Goal: Task Accomplishment & Management: Use online tool/utility

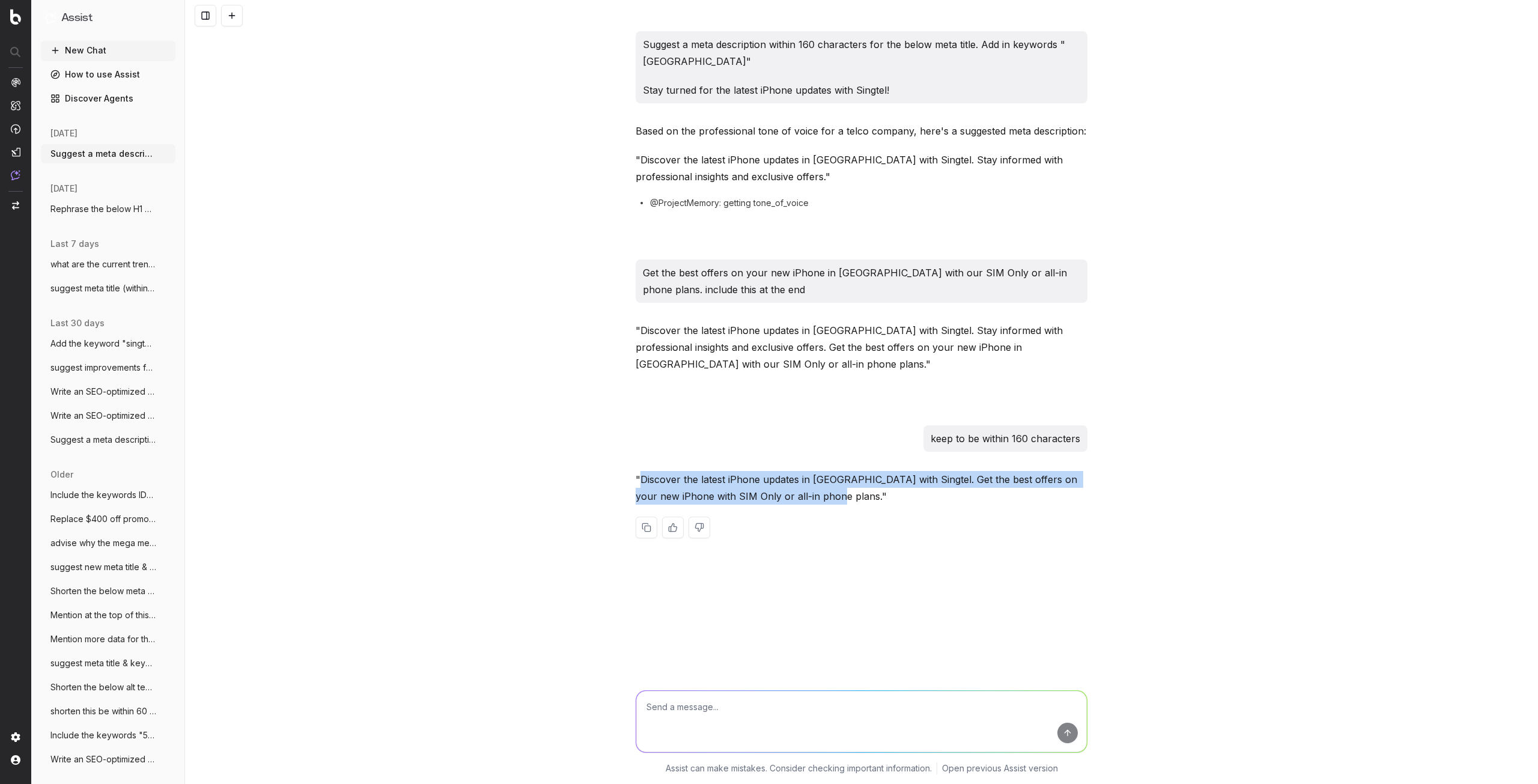
click at [102, 47] on button "New Chat" at bounding box center [108, 50] width 134 height 19
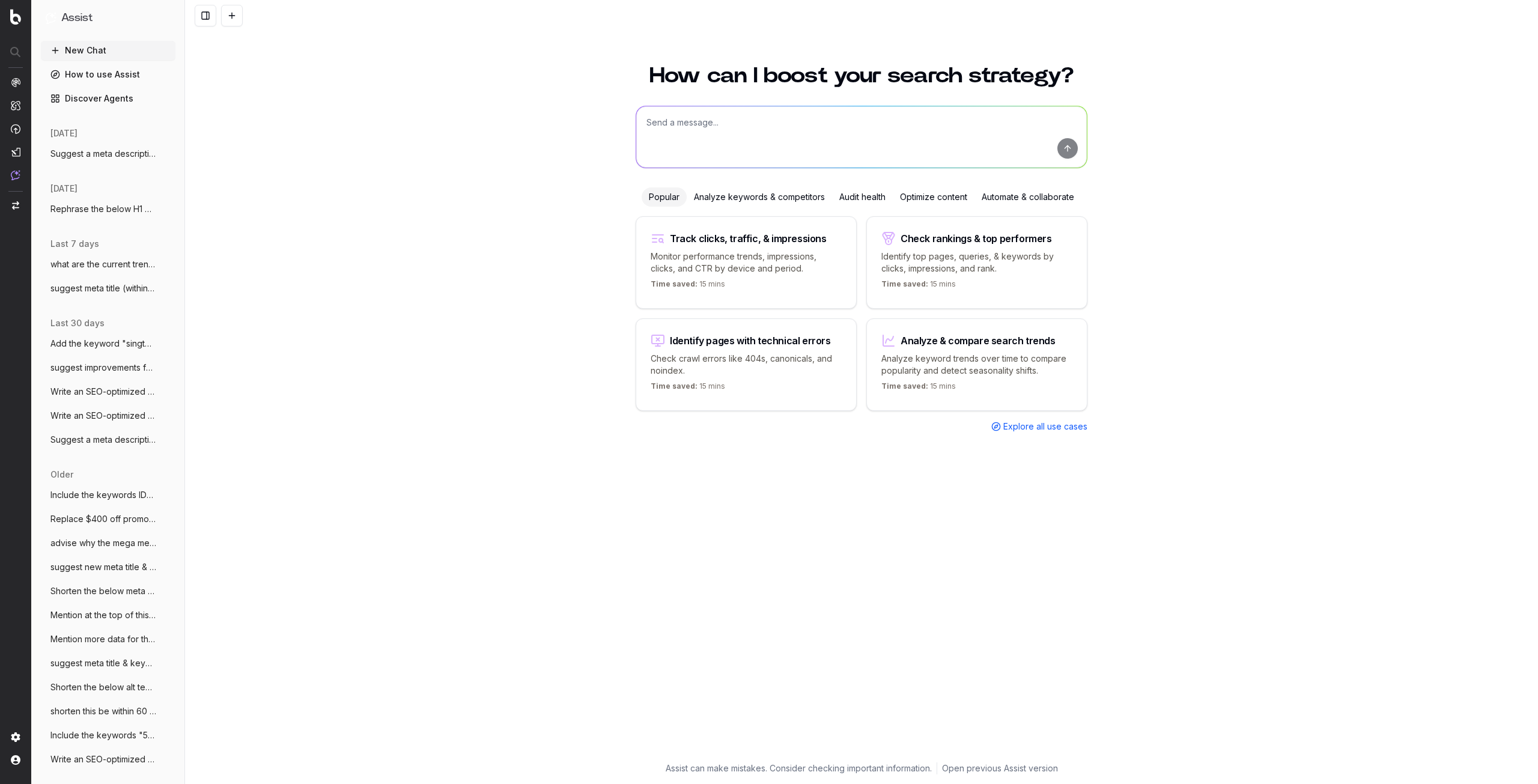
click at [728, 136] on textarea at bounding box center [862, 137] width 451 height 62
paste textarea "Apple iPhone 16 Pro Max: Redefining Intelligence and Performance - Now with Sin…"
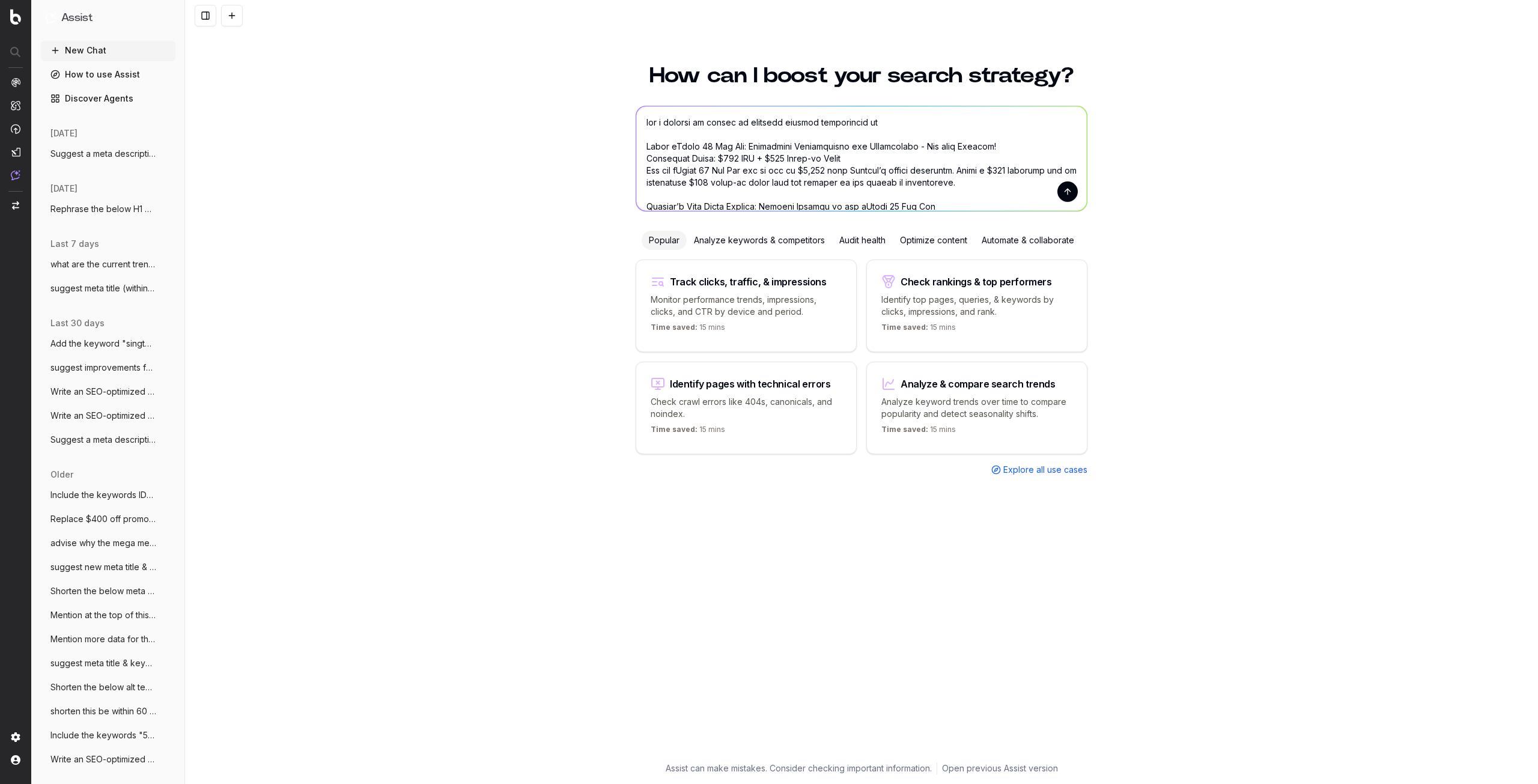
click at [918, 122] on textarea at bounding box center [862, 159] width 451 height 104
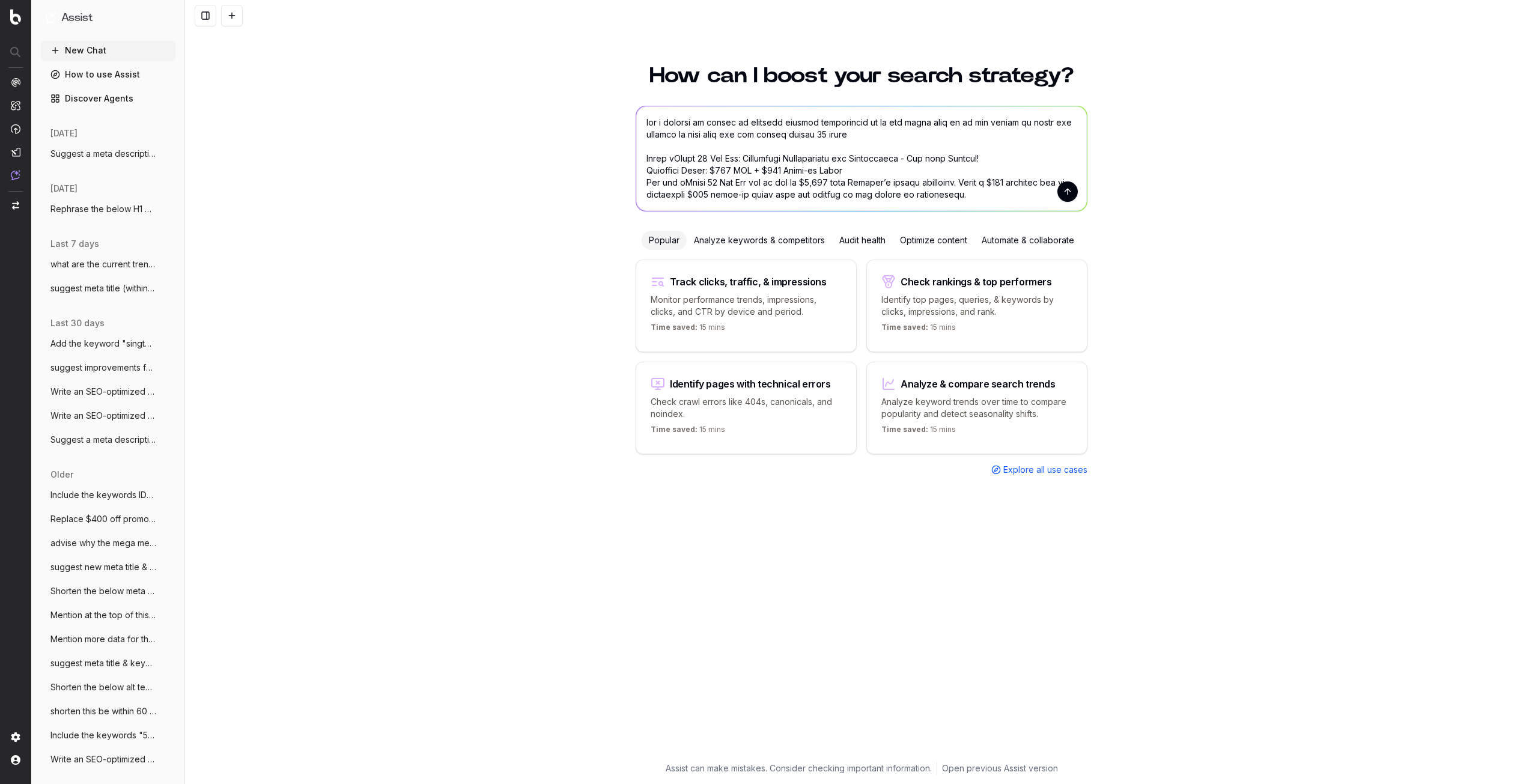
type textarea "add a section to create an internal linking opportunity to to our apple page as…"
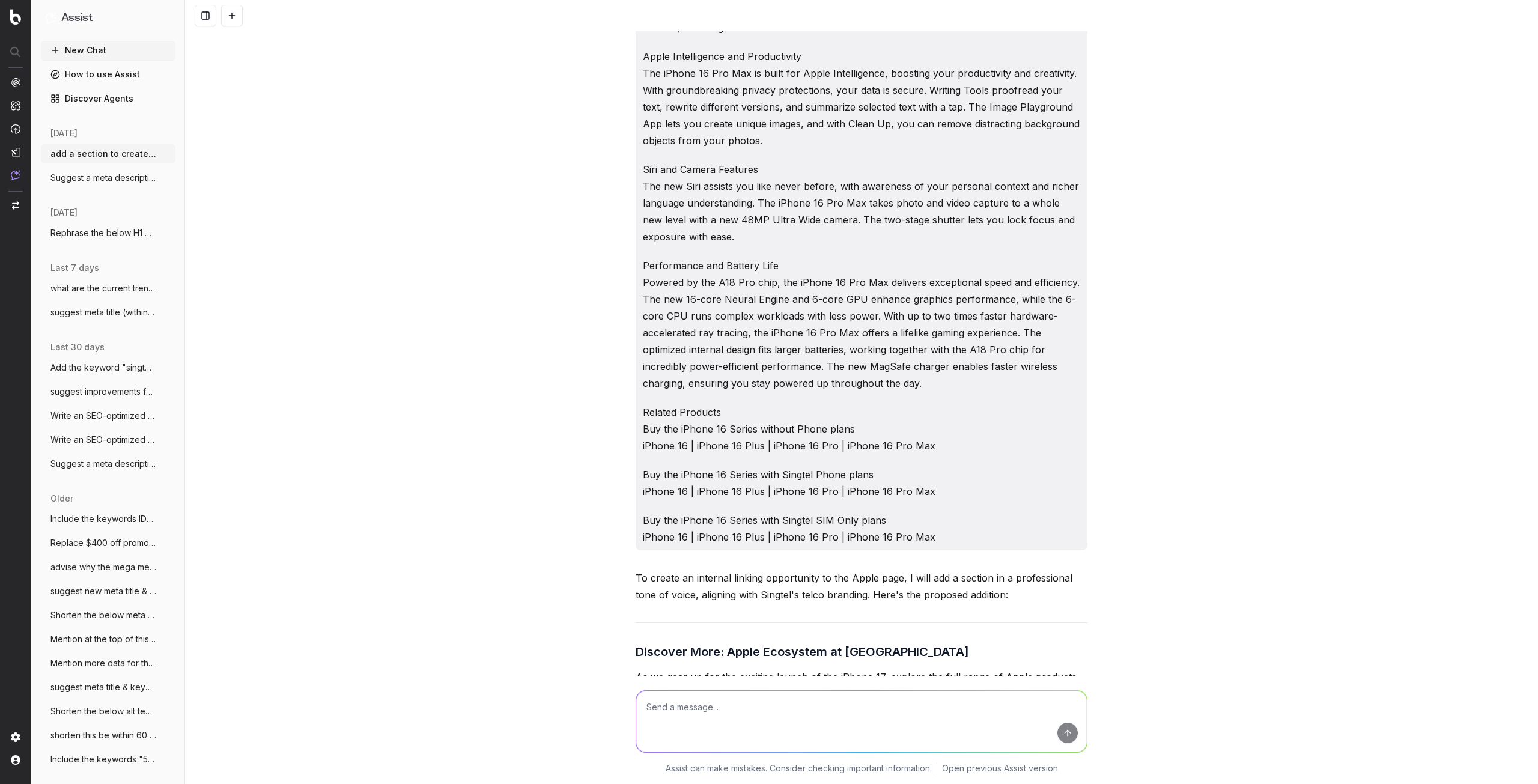
scroll to position [683, 0]
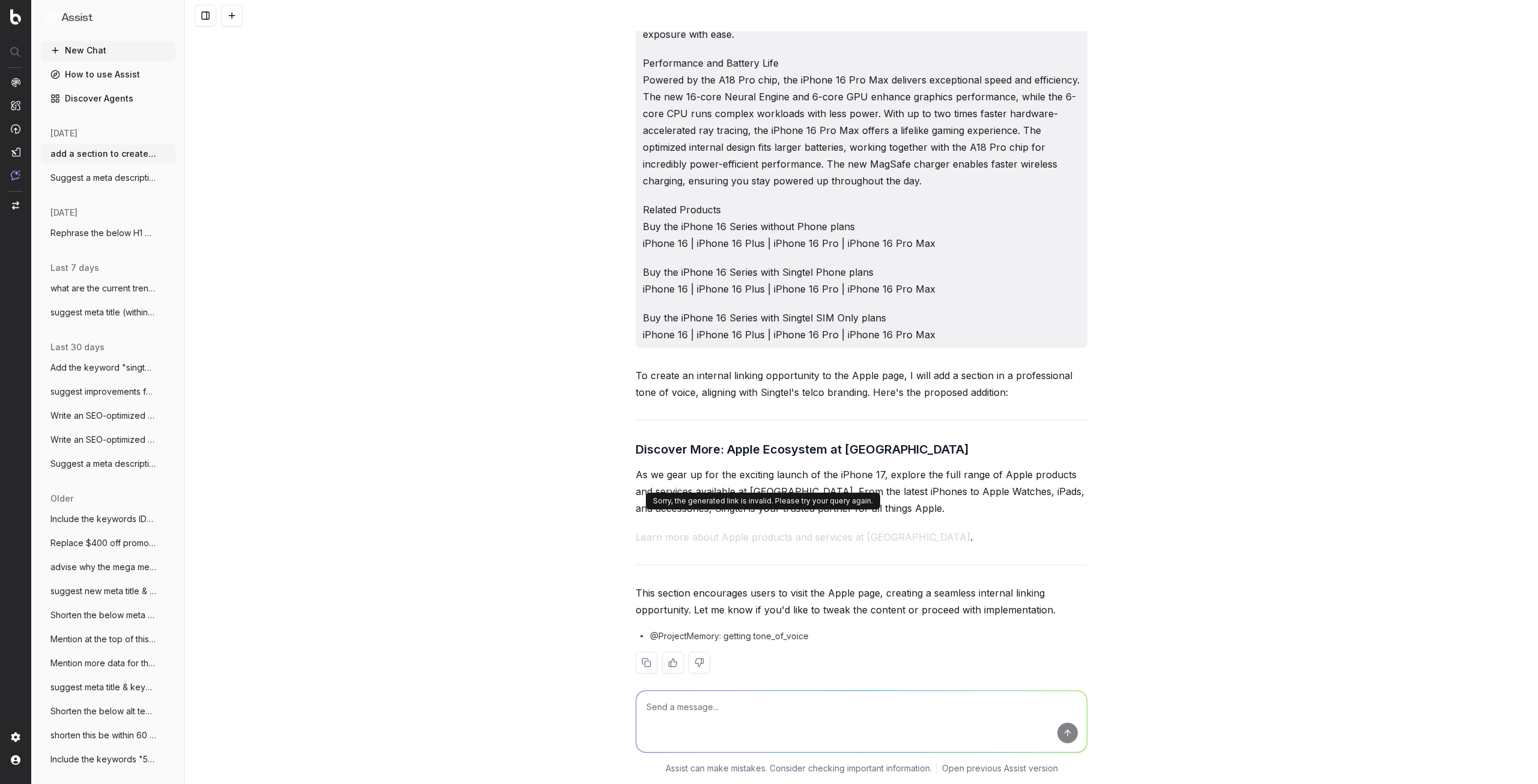
click at [844, 529] on button "Learn more about Apple products and services at Singtel" at bounding box center [803, 537] width 335 height 17
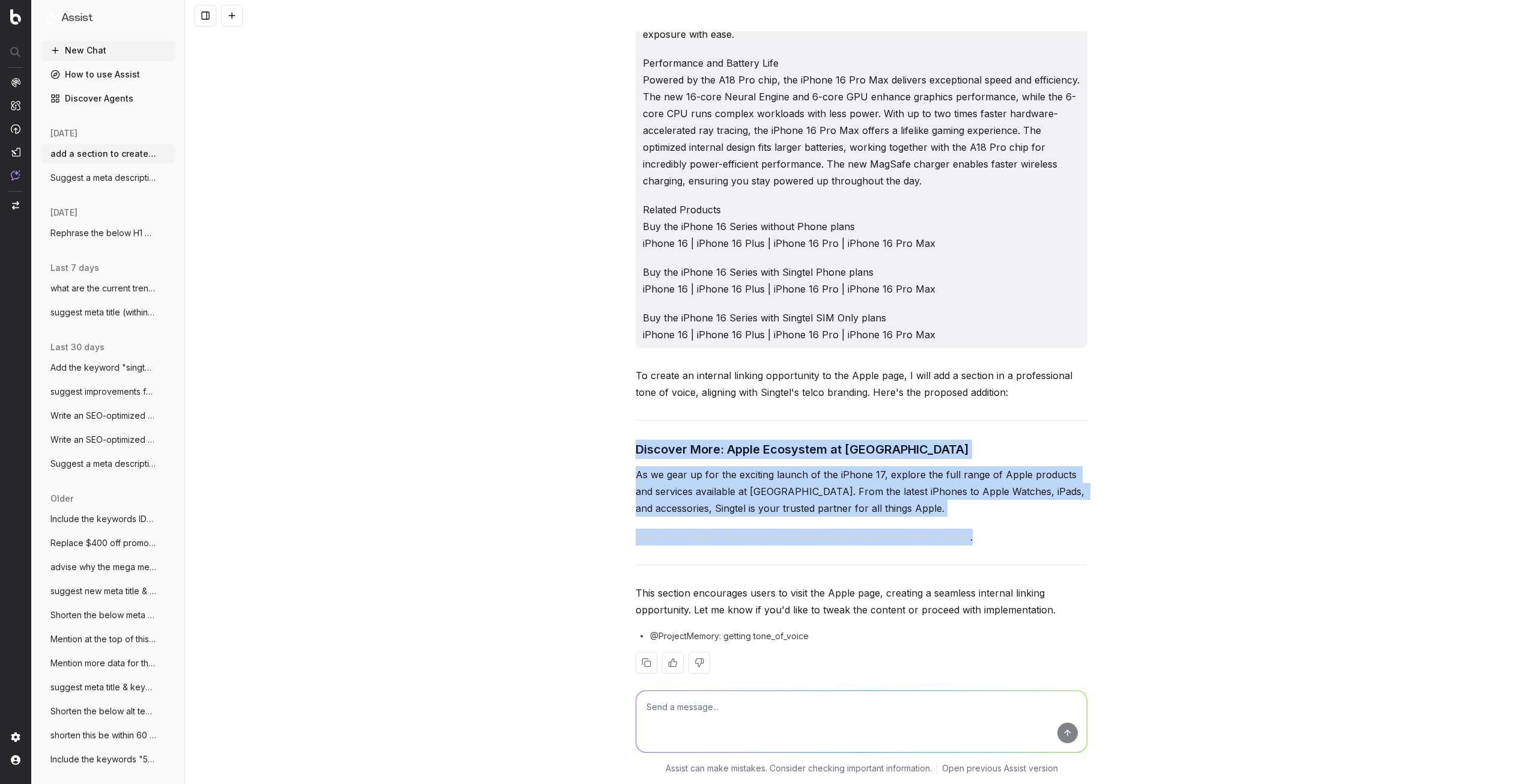
drag, startPoint x: 631, startPoint y: 429, endPoint x: 924, endPoint y: 512, distance: 304.5
click at [924, 512] on div "To create an internal linking opportunity to the Apple page, I will add a secti…" at bounding box center [862, 529] width 452 height 325
click at [981, 486] on p "As we gear up for the exciting launch of the iPhone 17, explore the full range …" at bounding box center [862, 491] width 452 height 51
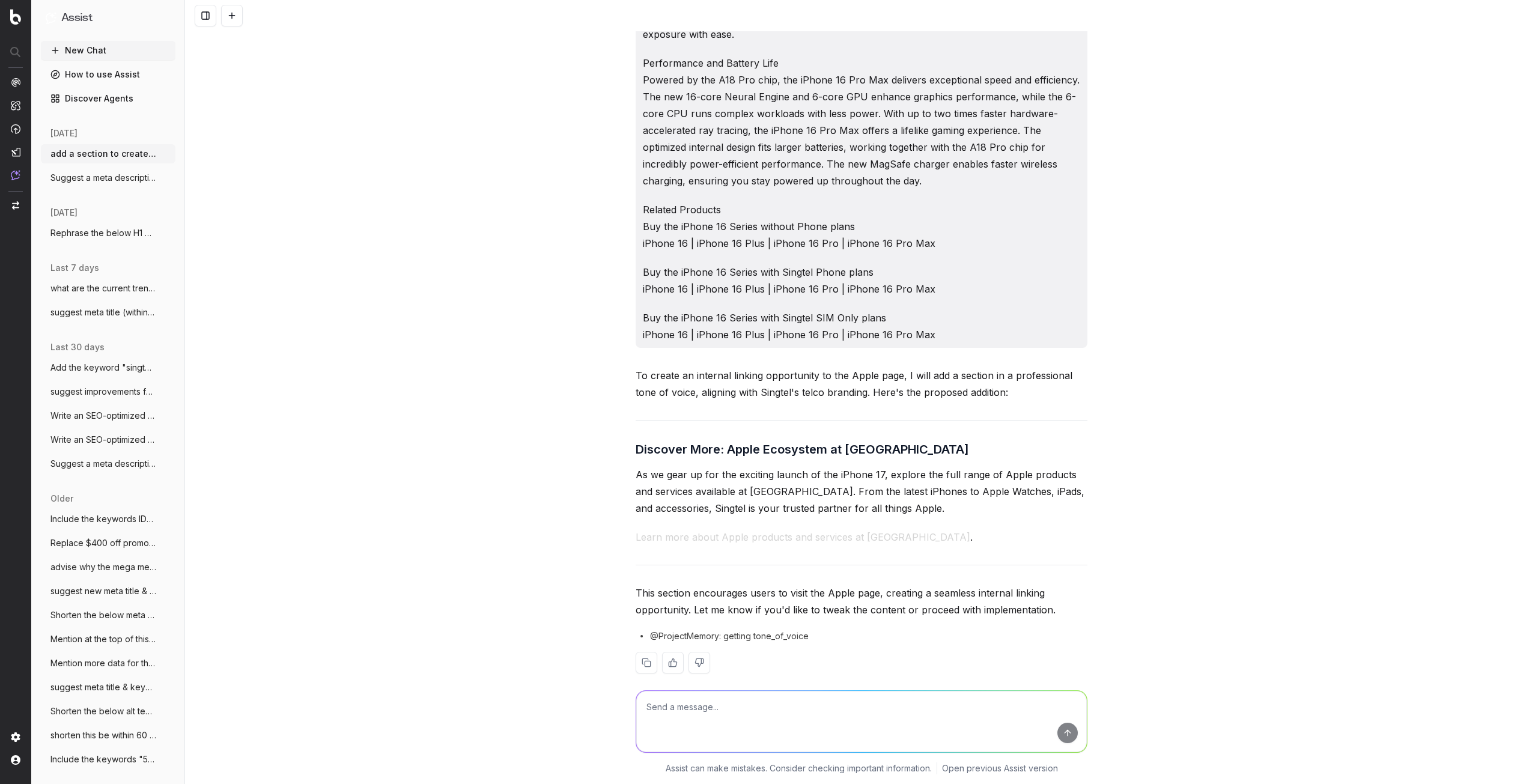
click at [731, 706] on textarea at bounding box center [862, 722] width 451 height 62
type textarea "we want the keyword "iphone 17" to the link out"
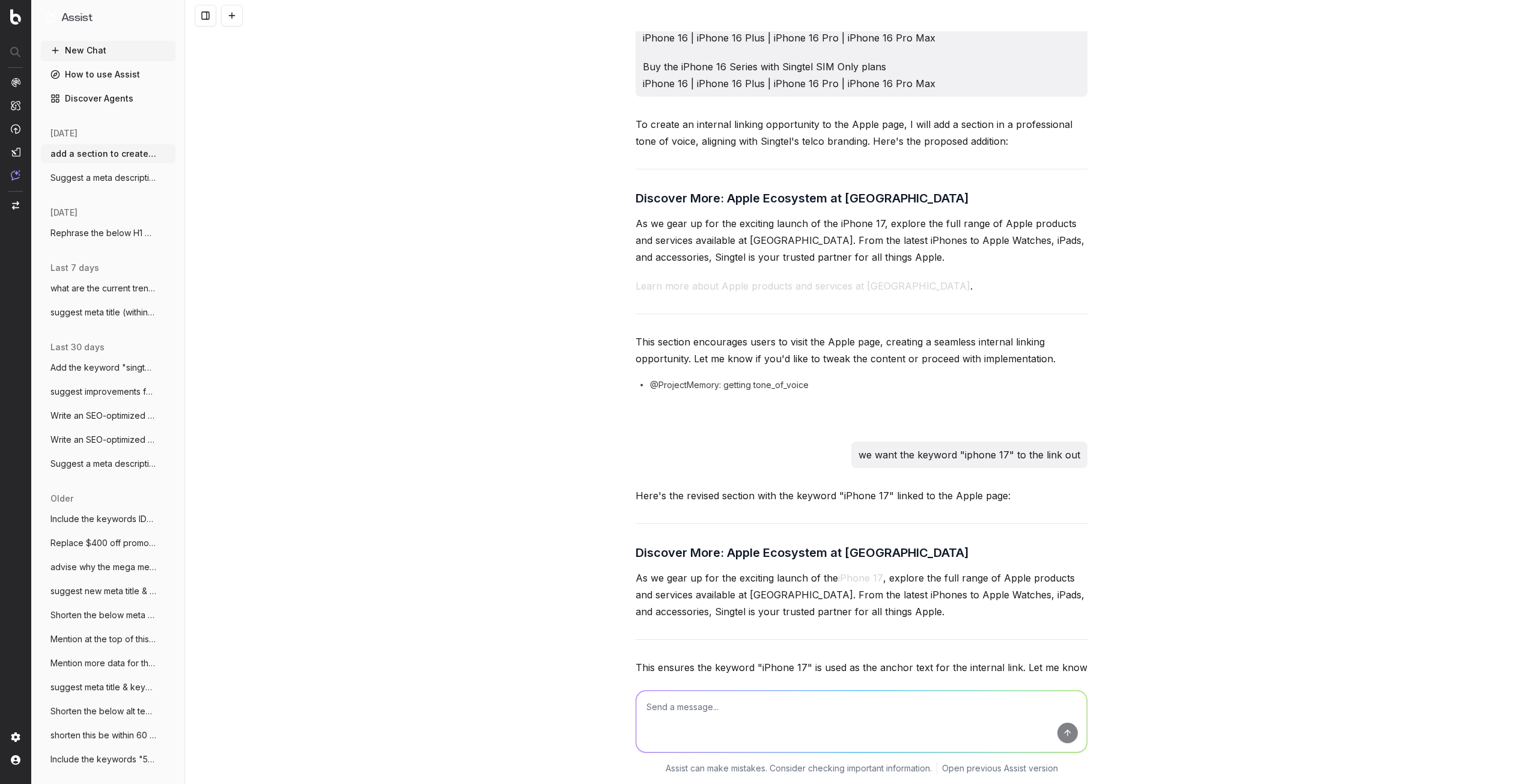
scroll to position [987, 0]
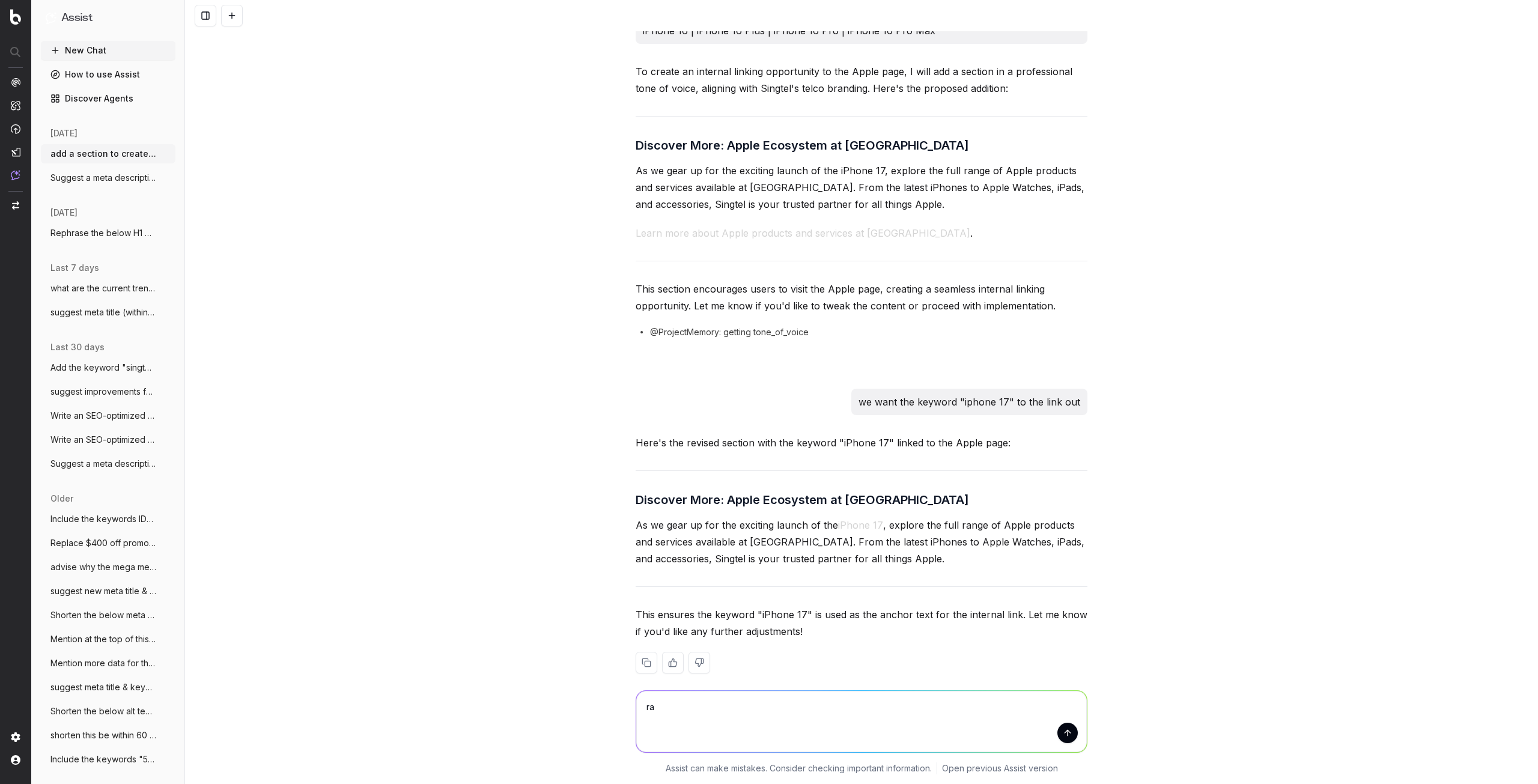
type textarea "r"
type textarea "the link out is to the page which would give customers the latest updates / pri…"
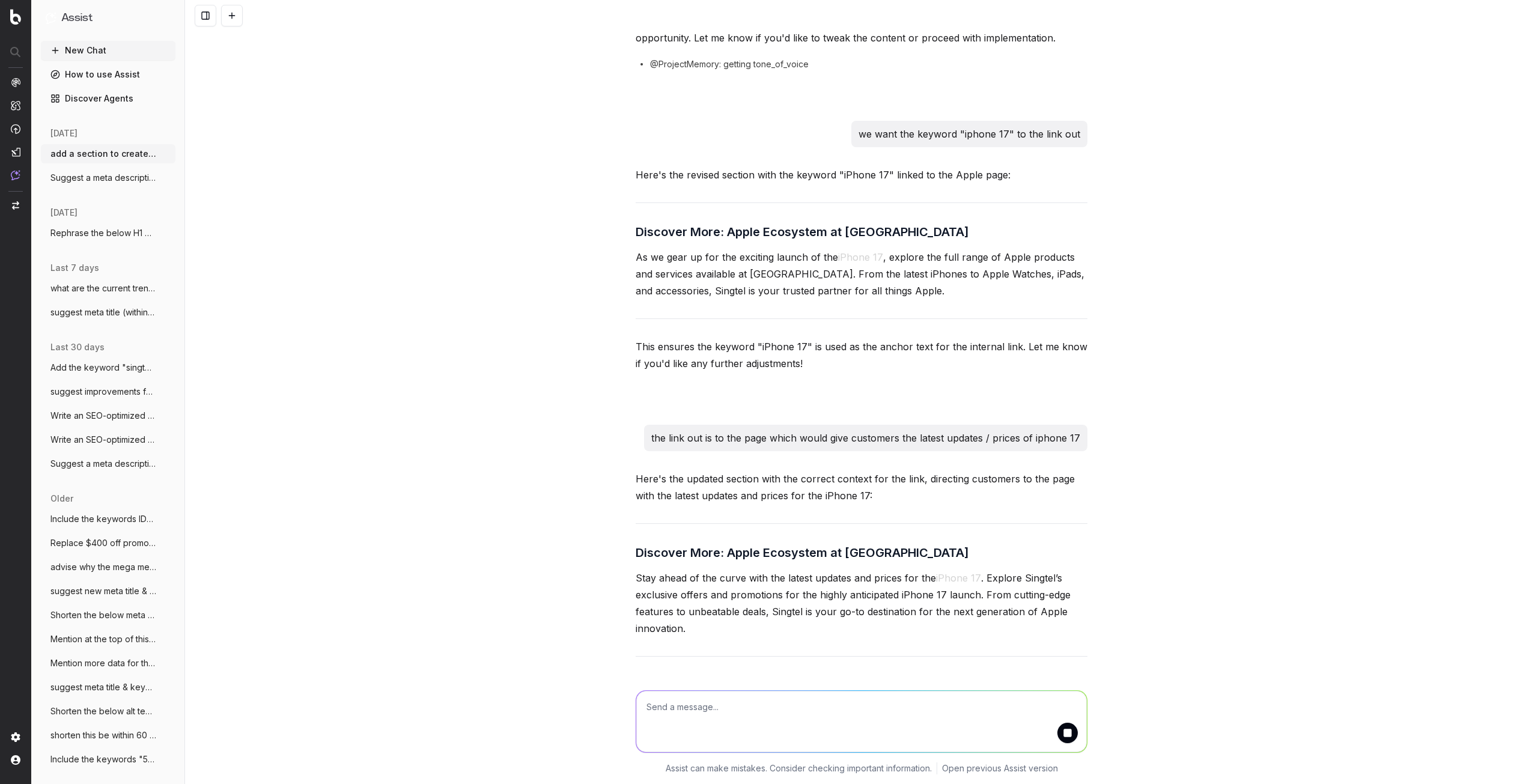
scroll to position [1325, 0]
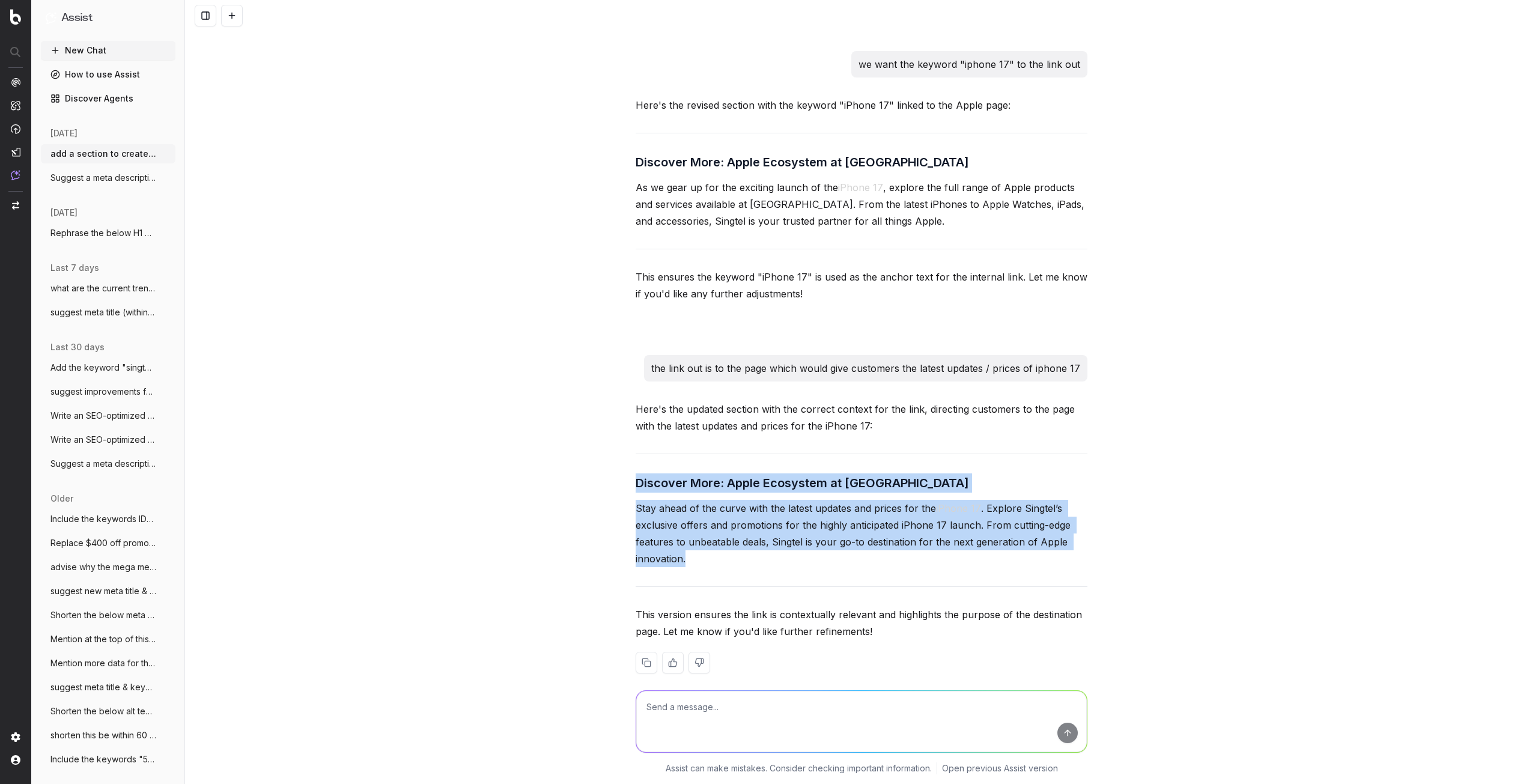
drag, startPoint x: 632, startPoint y: 463, endPoint x: 728, endPoint y: 539, distance: 122.4
click at [728, 539] on div "Here's the updated section with the correct context for the link, directing cus…" at bounding box center [862, 547] width 452 height 292
click at [1180, 464] on div "add a section to create an internal linking opportunity to to our apple page as…" at bounding box center [862, 392] width 1353 height 784
drag, startPoint x: 632, startPoint y: 464, endPoint x: 910, endPoint y: 539, distance: 287.9
click at [910, 539] on div "Here's the updated section with the correct context for the link, directing cus…" at bounding box center [862, 547] width 452 height 292
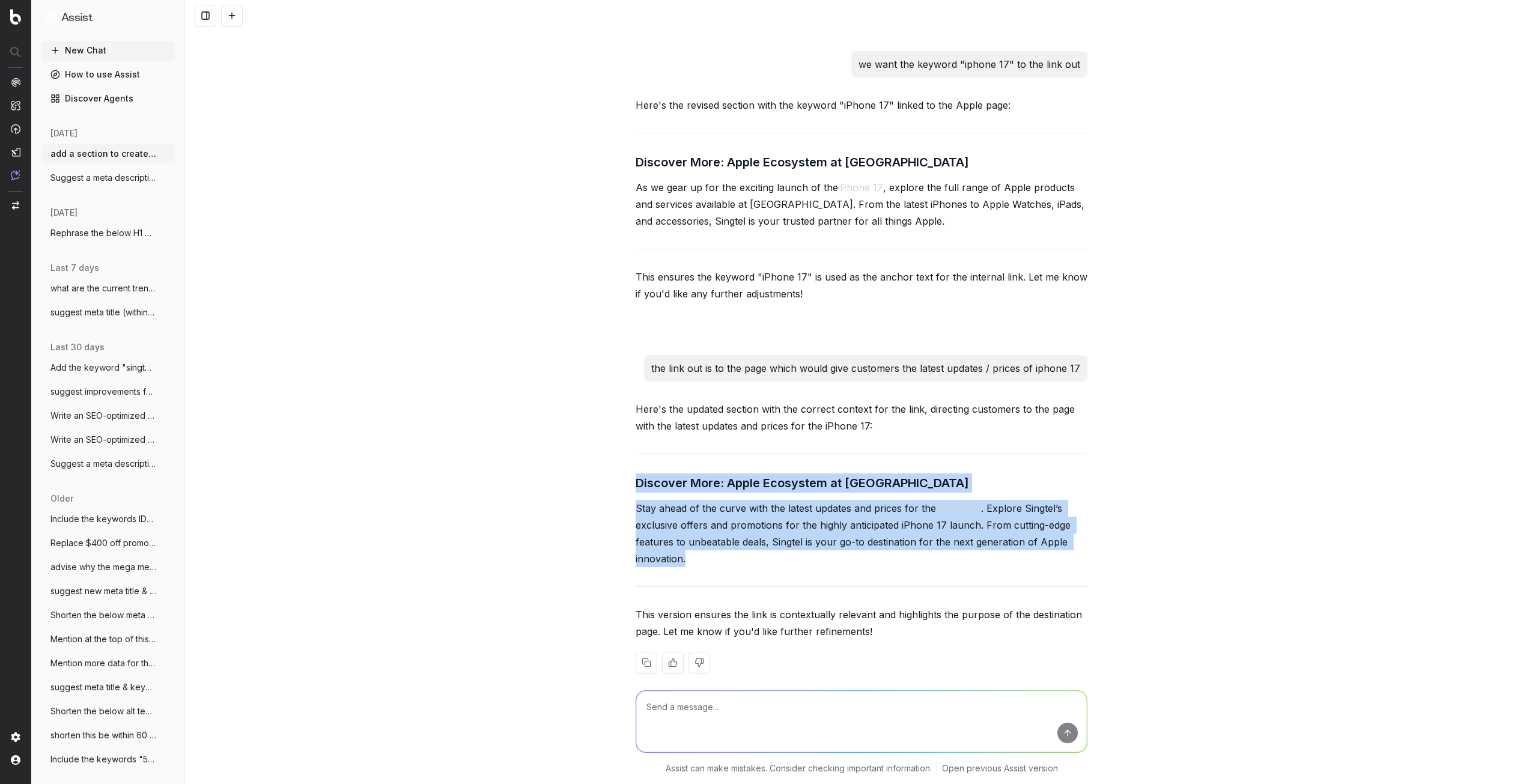
copy div "Discover More: Apple Ecosystem at Singtel Stay ahead of the curve with the late…"
click at [725, 504] on p "Stay ahead of the curve with the latest updates and prices for the iPhone 17 . …" at bounding box center [862, 534] width 452 height 67
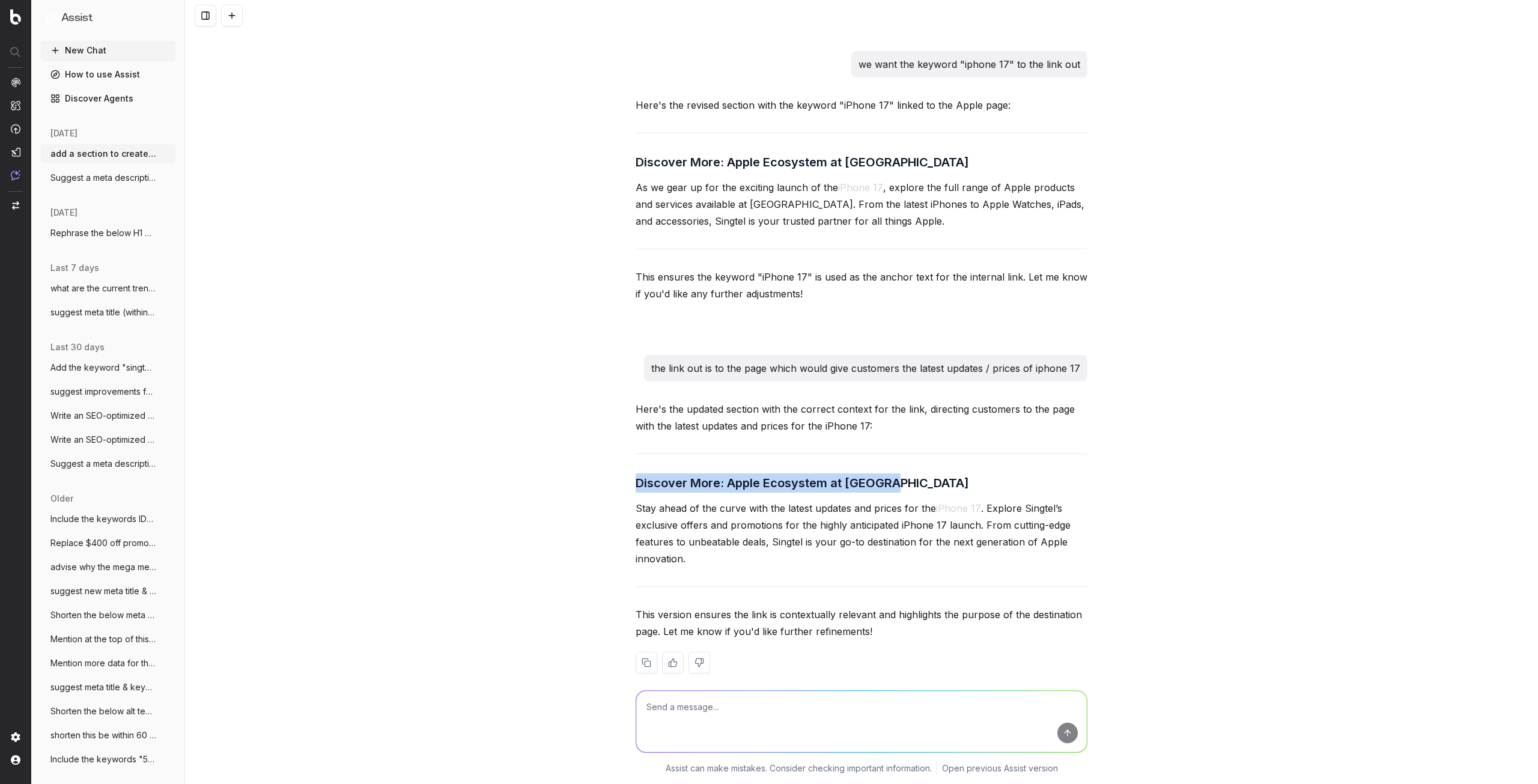
drag, startPoint x: 628, startPoint y: 464, endPoint x: 885, endPoint y: 469, distance: 257.0
copy h3 "Discover More: Apple Ecosystem at [GEOGRAPHIC_DATA]"
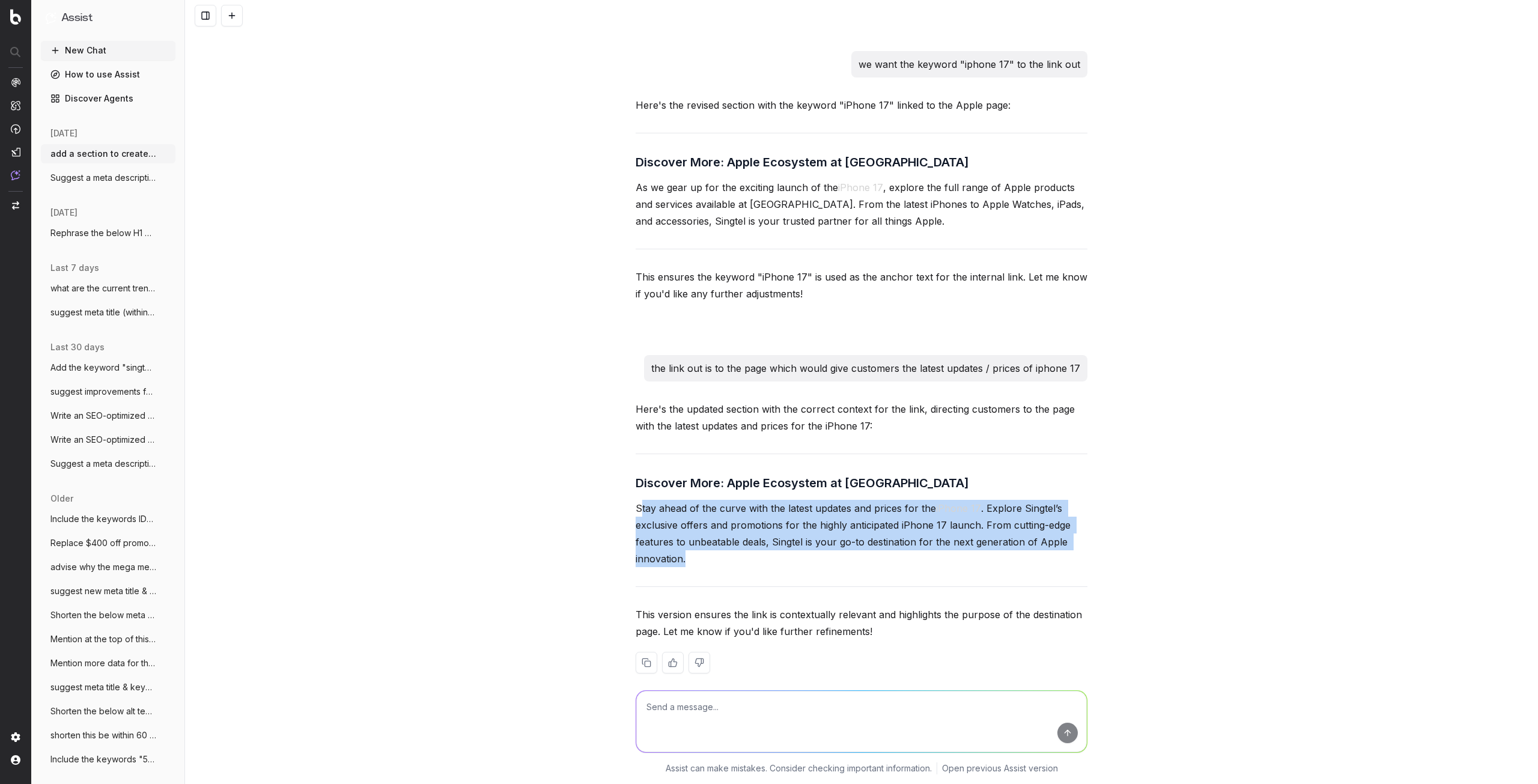
drag, startPoint x: 636, startPoint y: 495, endPoint x: 682, endPoint y: 521, distance: 52.8
click at [743, 539] on p "Stay ahead of the curve with the latest updates and prices for the iPhone 17 . …" at bounding box center [862, 534] width 452 height 67
drag, startPoint x: 629, startPoint y: 494, endPoint x: 702, endPoint y: 543, distance: 87.9
copy p "Stay ahead of the curve with the latest updates and prices for the iPhone 17 . …"
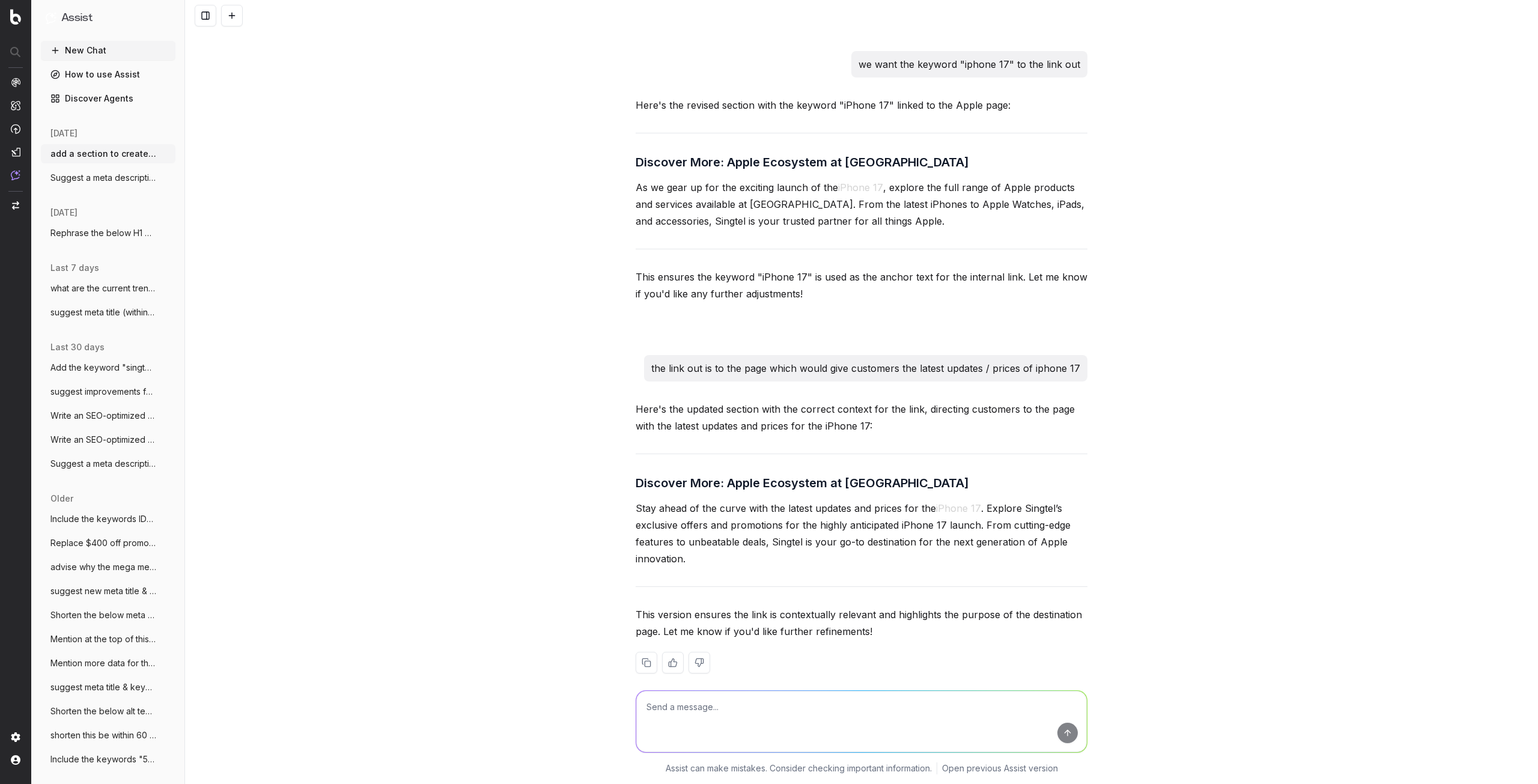
click at [735, 720] on textarea at bounding box center [862, 722] width 451 height 62
type textarea "provide more alternatives"
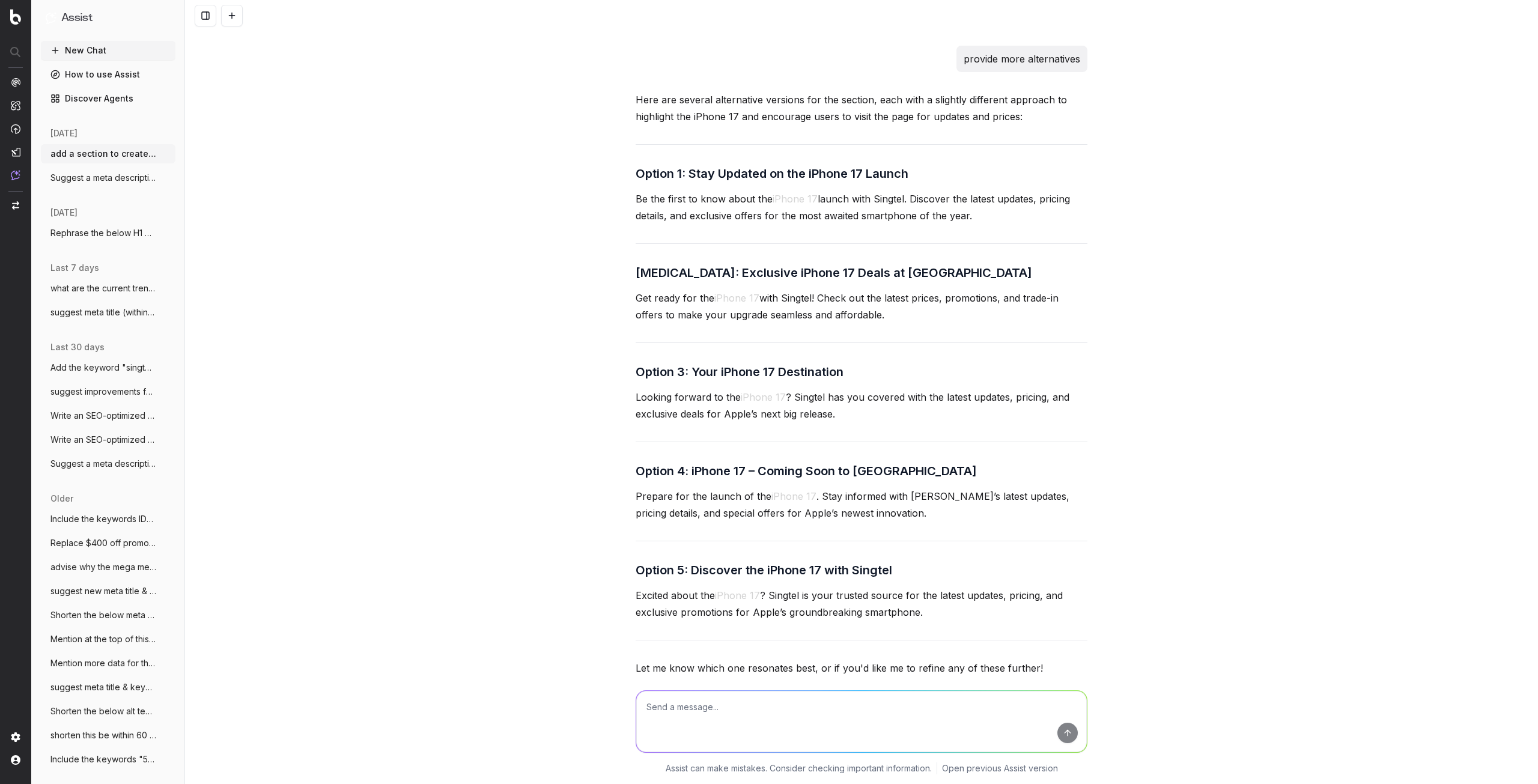
scroll to position [2009, 0]
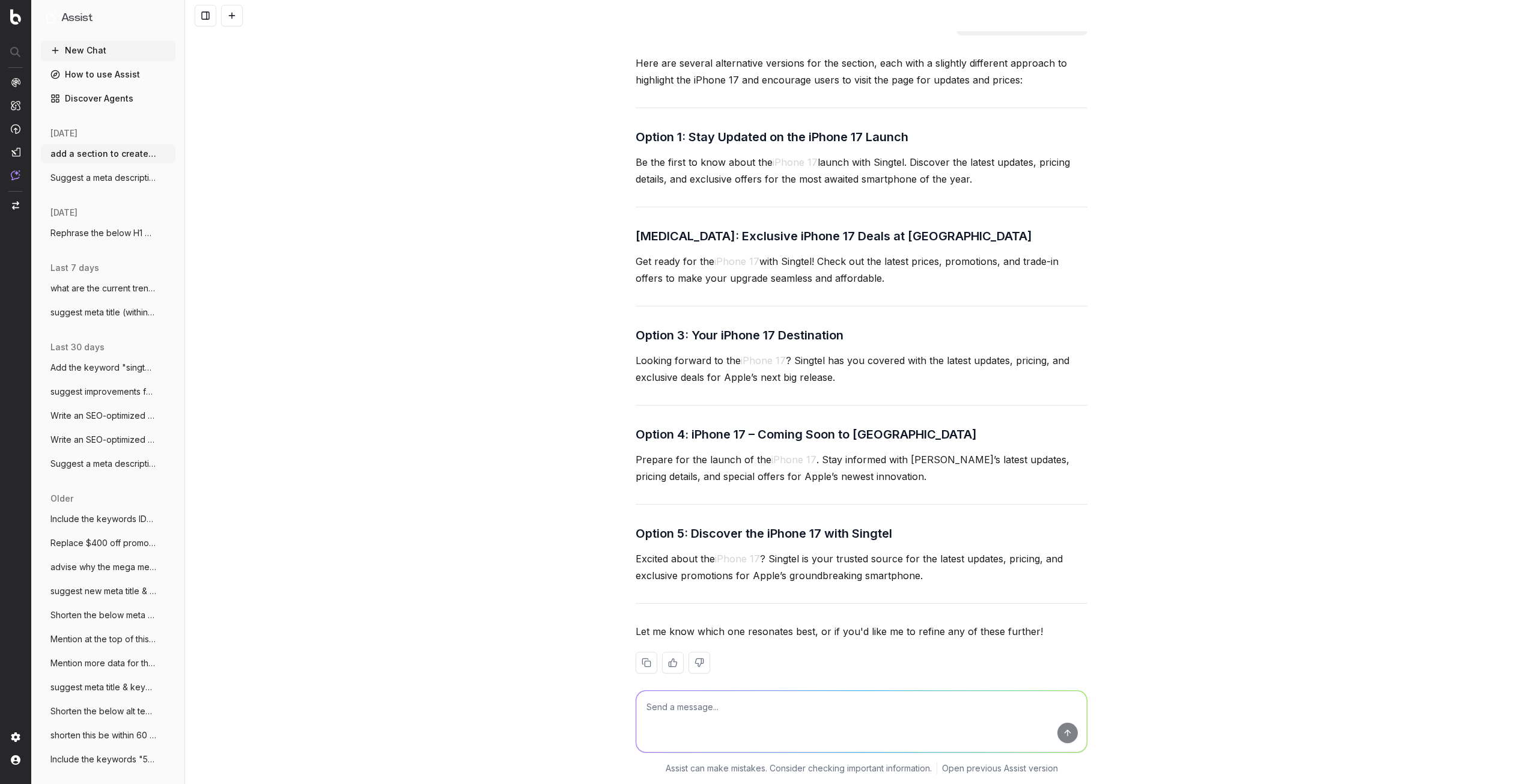
click at [780, 717] on textarea at bounding box center [862, 722] width 451 height 62
type textarea "avoid stating iphone 17"
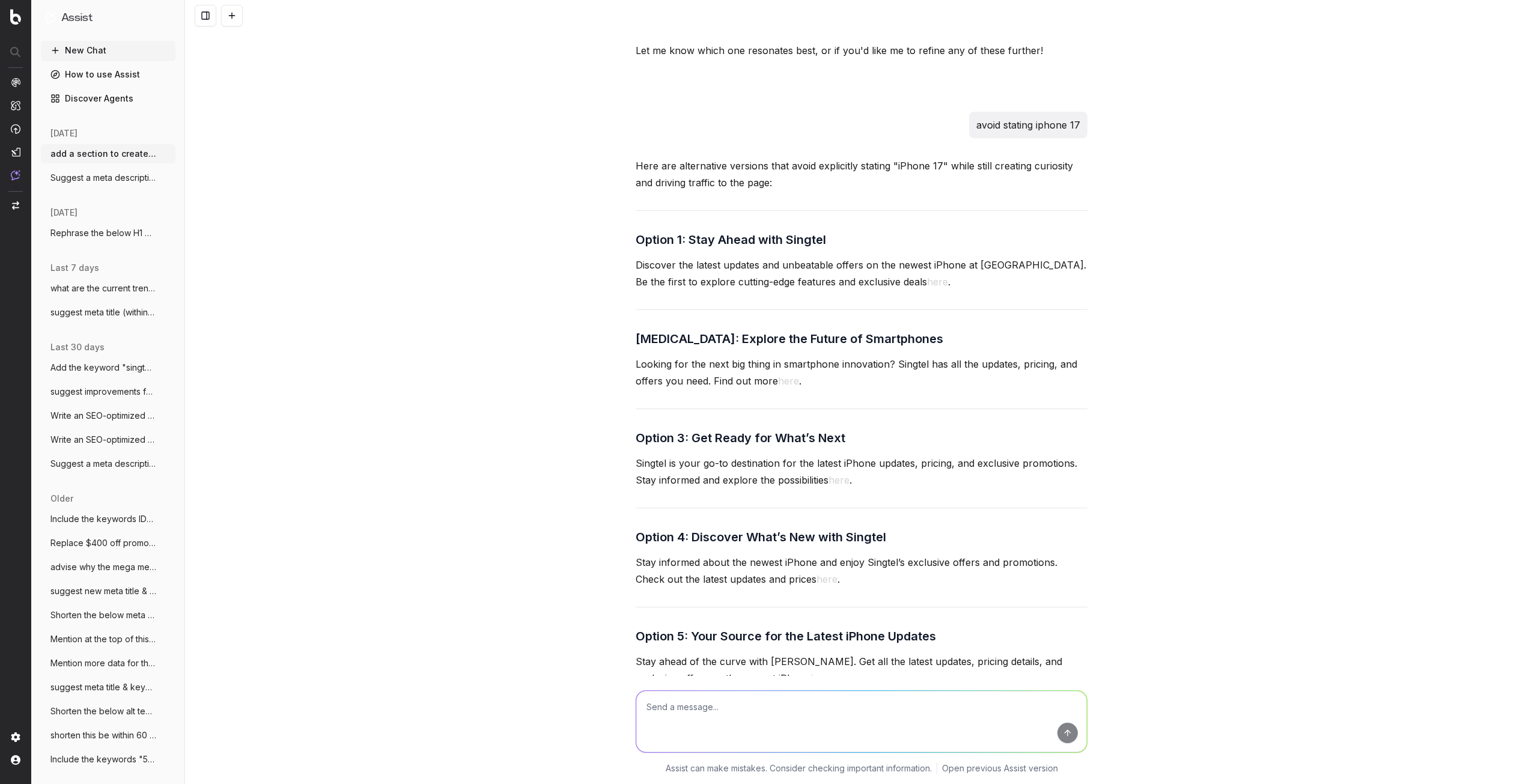
scroll to position [2589, 0]
drag, startPoint x: 689, startPoint y: 421, endPoint x: 873, endPoint y: 415, distance: 184.1
click at [873, 429] on h3 "Option 3: Get Ready for What’s Next" at bounding box center [862, 438] width 452 height 19
copy h3 "Get Ready for What’s Next"
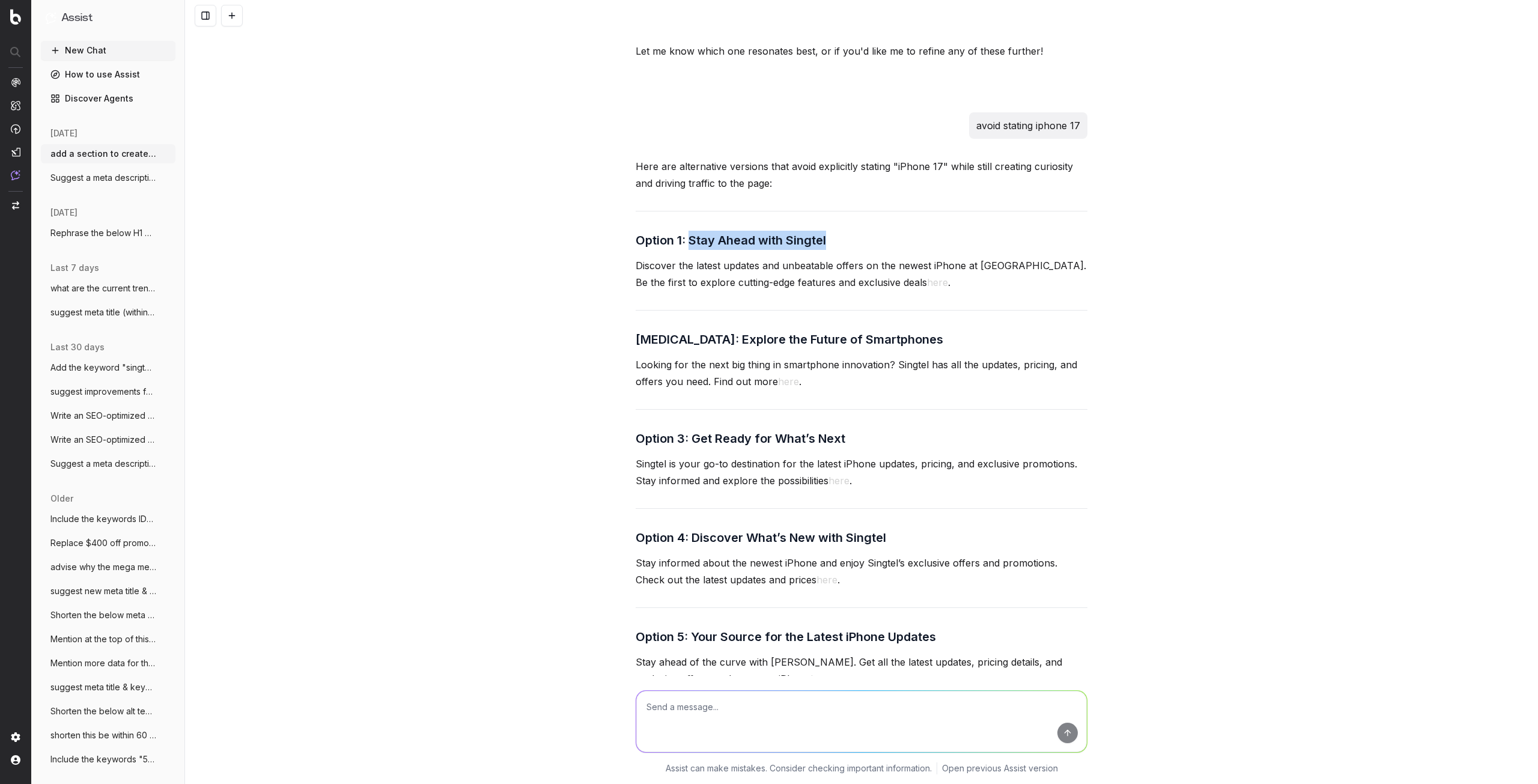
drag, startPoint x: 685, startPoint y: 223, endPoint x: 841, endPoint y: 212, distance: 156.4
click at [841, 212] on div "Here are alternative versions that avoid explicitly stating "iPhone 17" while s…" at bounding box center [862, 486] width 452 height 655
copy h3 "Stay Ahead with Singtel"
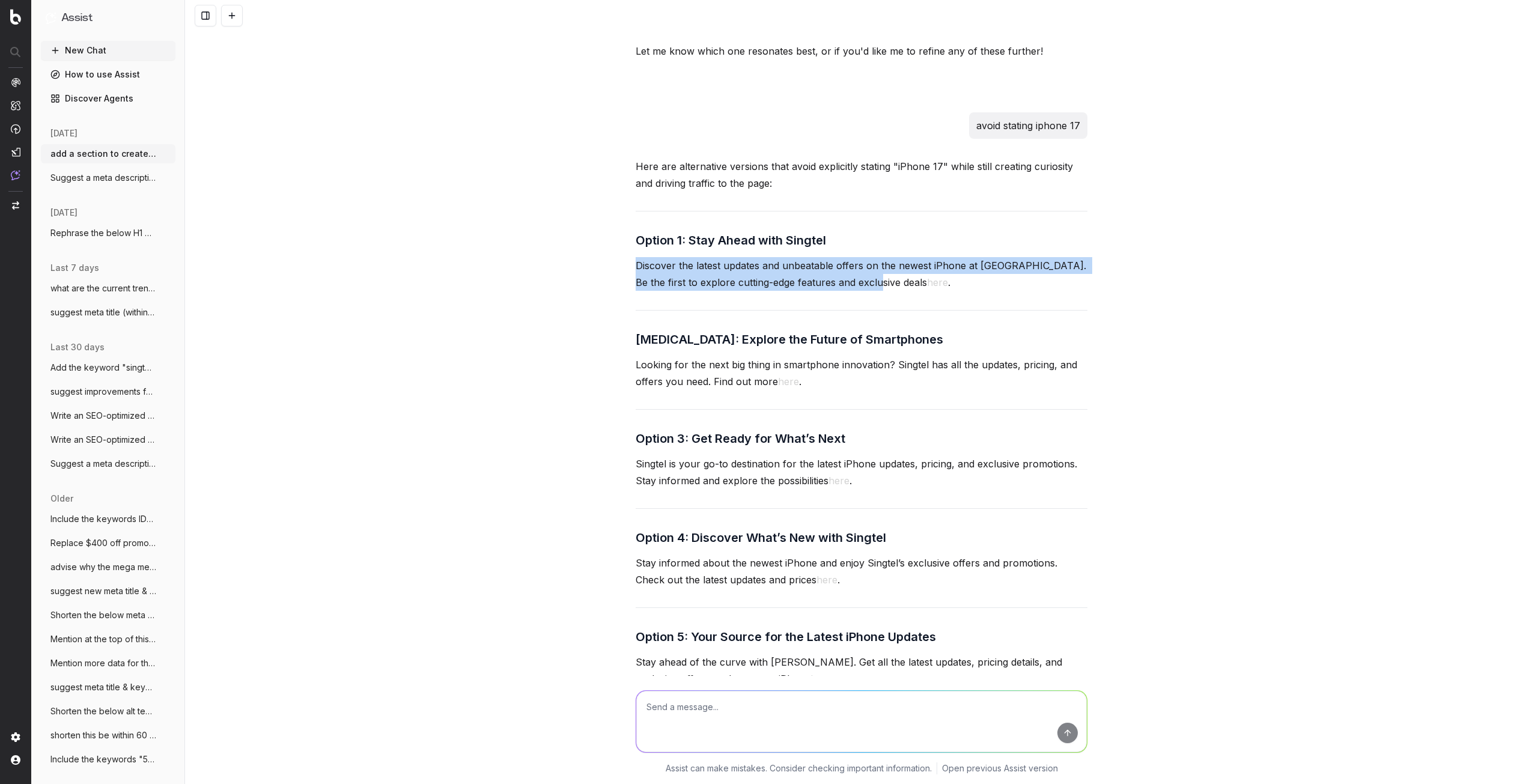
drag, startPoint x: 629, startPoint y: 250, endPoint x: 858, endPoint y: 269, distance: 229.8
copy p "Discover the latest updates and unbeatable offers on the newest iPhone at Singt…"
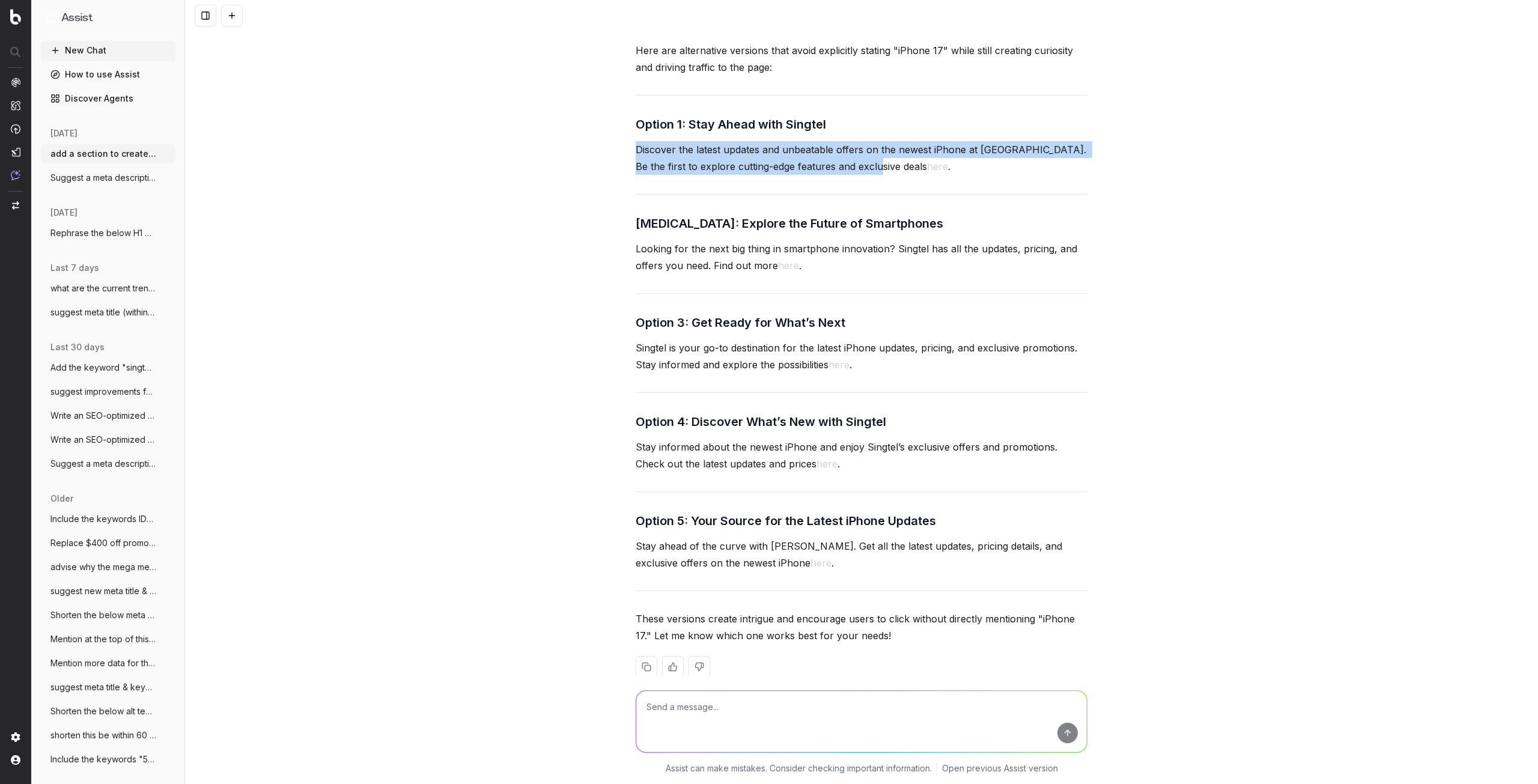
scroll to position [2710, 0]
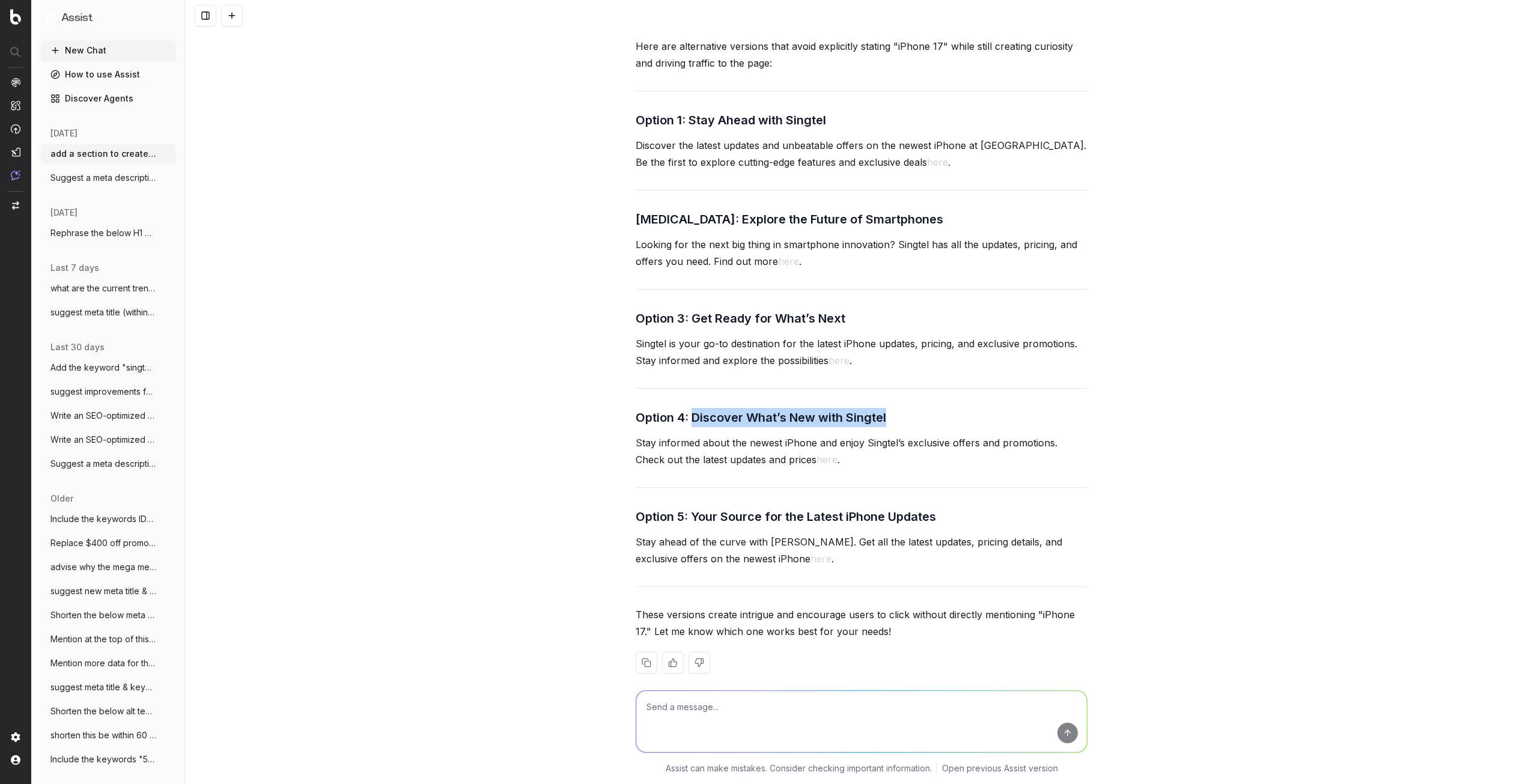
drag, startPoint x: 691, startPoint y: 396, endPoint x: 938, endPoint y: 398, distance: 247.0
click at [938, 408] on h3 "Option 4: Discover What’s New with Singtel" at bounding box center [862, 417] width 452 height 19
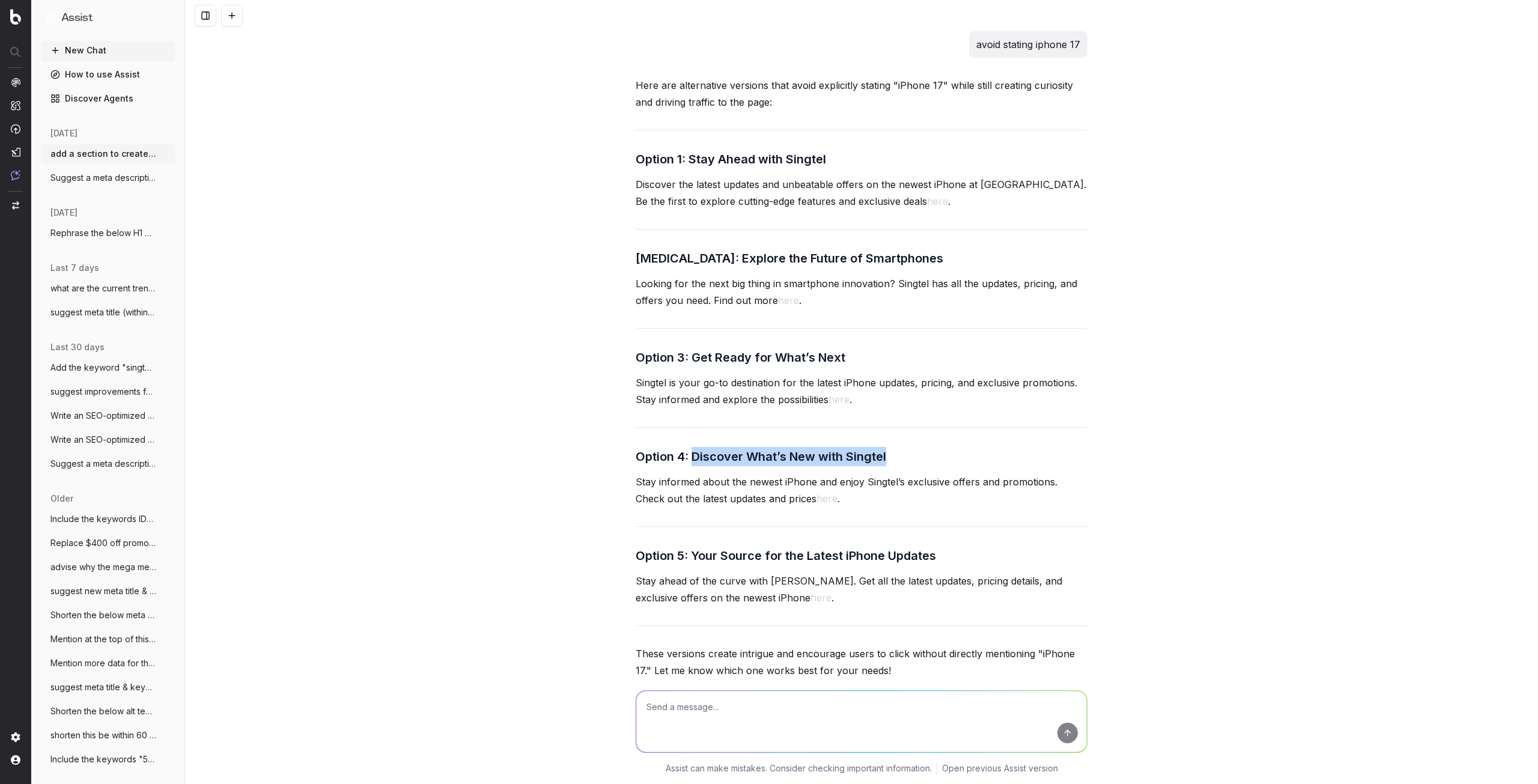
scroll to position [2650, 0]
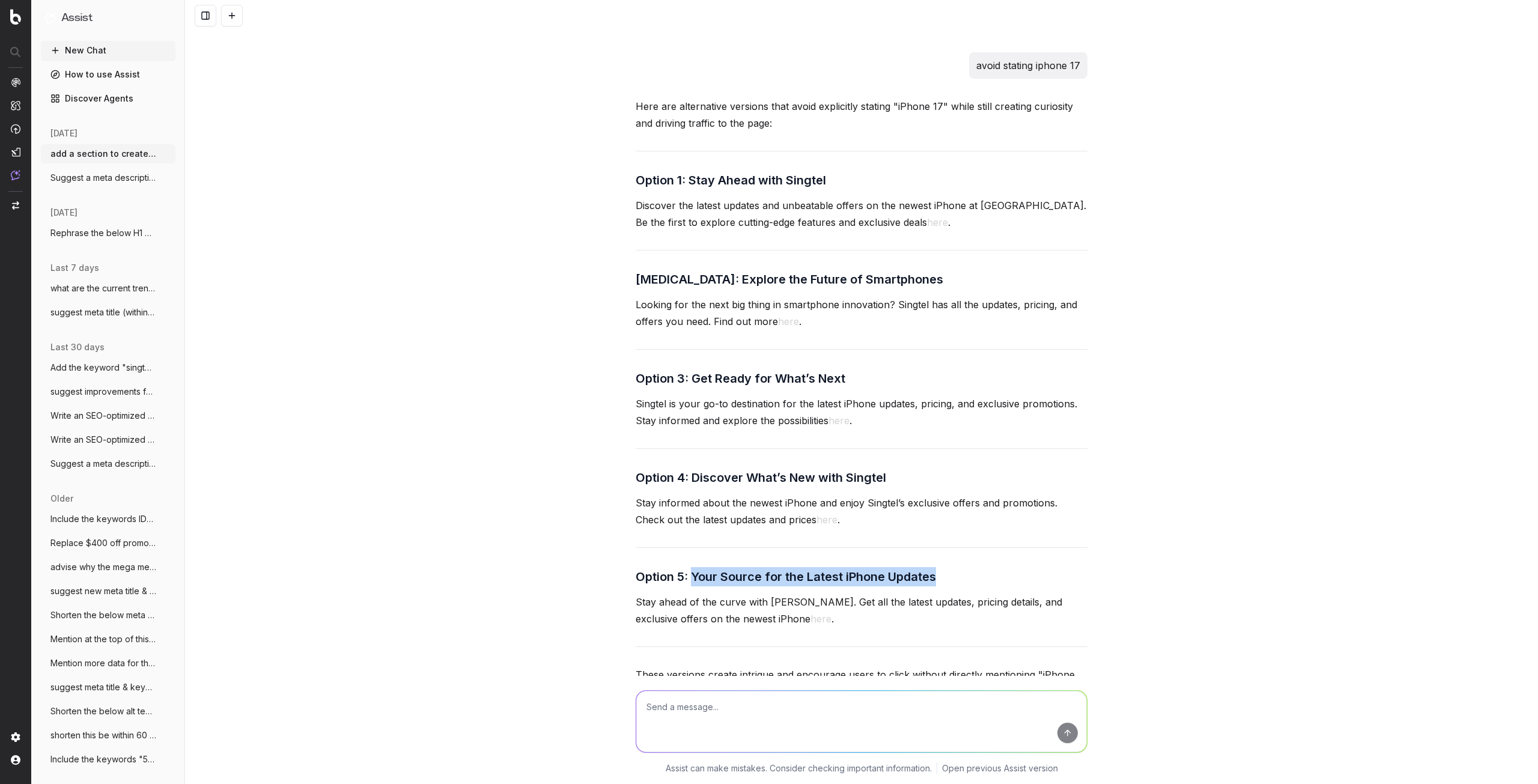
drag, startPoint x: 690, startPoint y: 558, endPoint x: 969, endPoint y: 558, distance: 279.0
click at [969, 567] on h3 "Option 5: Your Source for the Latest iPhone Updates" at bounding box center [862, 577] width 452 height 19
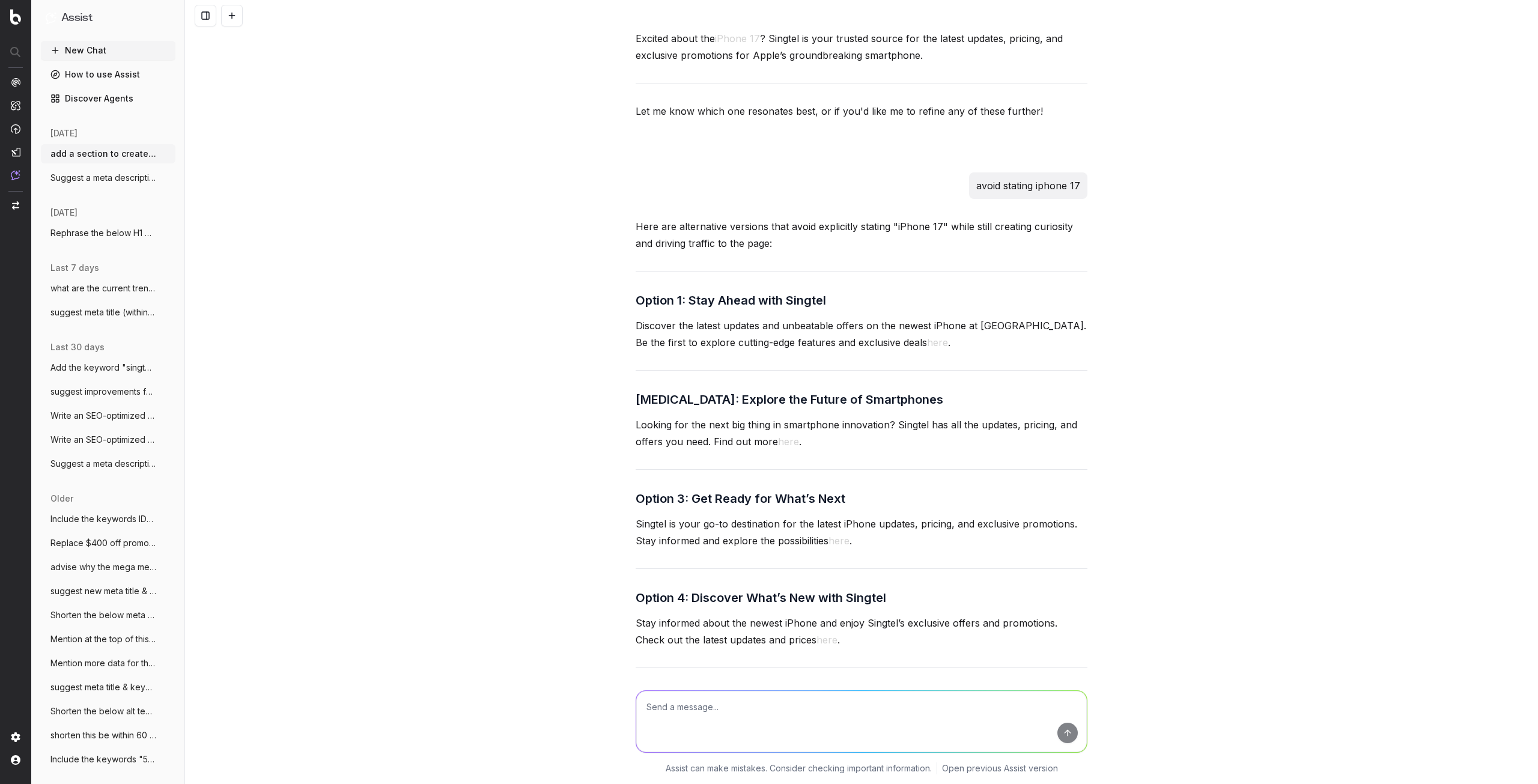
scroll to position [2589, 0]
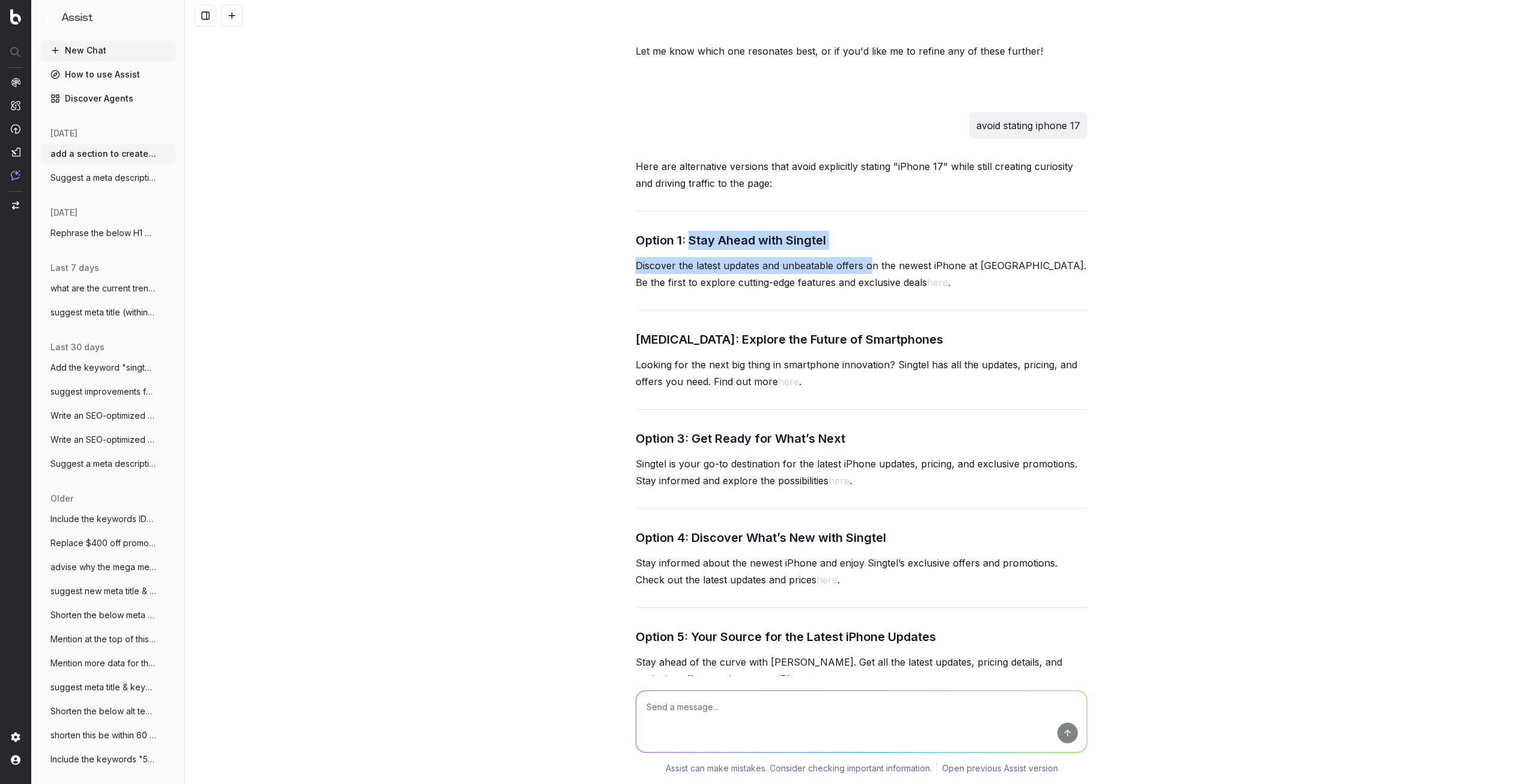
drag, startPoint x: 685, startPoint y: 225, endPoint x: 866, endPoint y: 235, distance: 181.3
click at [866, 235] on div "Here are alternative versions that avoid explicitly stating "iPhone 17" while s…" at bounding box center [862, 486] width 452 height 655
drag, startPoint x: 847, startPoint y: 213, endPoint x: 839, endPoint y: 214, distance: 8.1
click at [846, 213] on div "Here are alternative versions that avoid explicitly stating "iPhone 17" while s…" at bounding box center [862, 486] width 452 height 655
click at [708, 237] on div "Here are alternative versions that avoid explicitly stating "iPhone 17" while s…" at bounding box center [862, 486] width 452 height 655
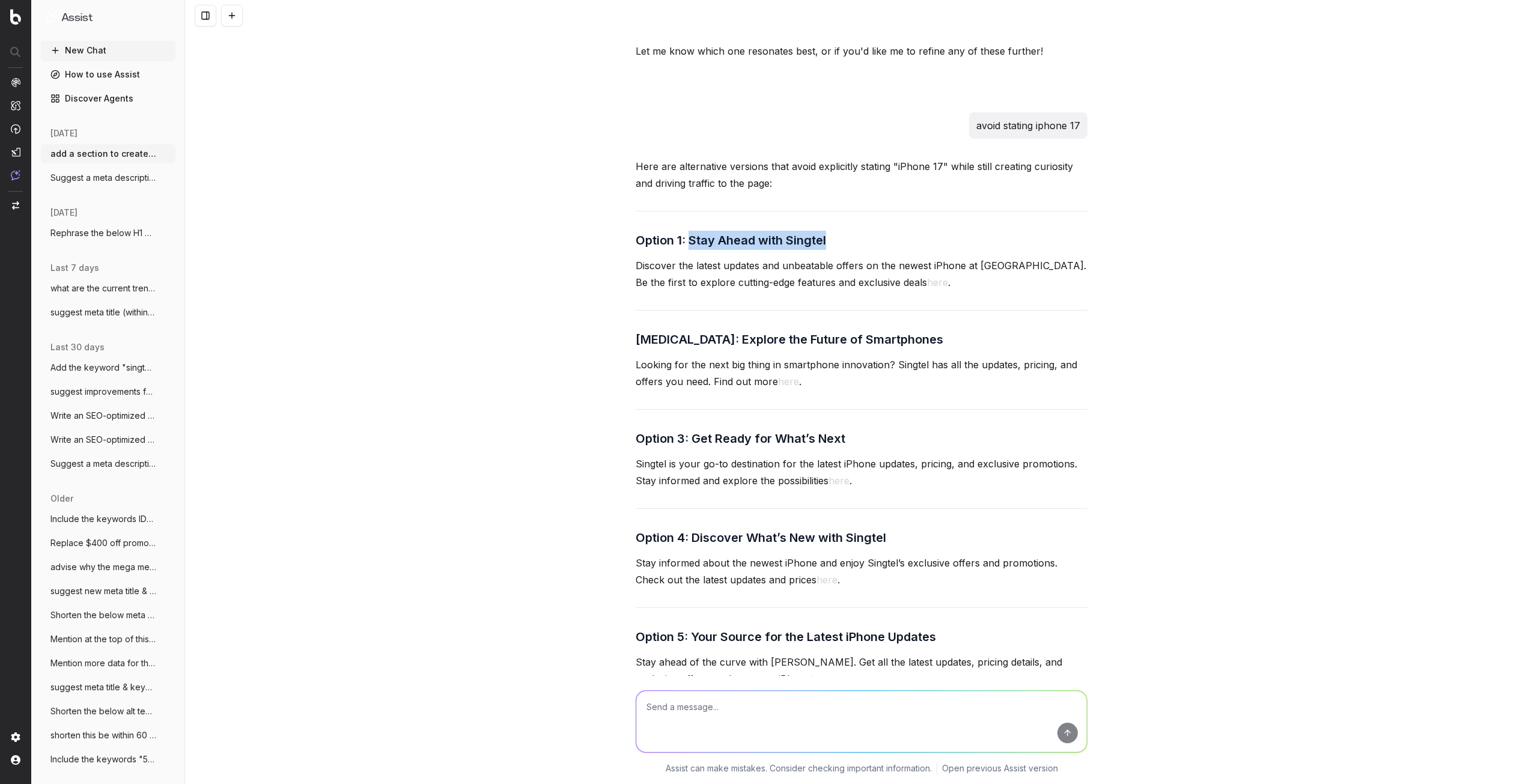
drag, startPoint x: 687, startPoint y: 227, endPoint x: 832, endPoint y: 223, distance: 145.1
click at [832, 231] on h3 "Option 1: Stay Ahead with Singtel" at bounding box center [862, 240] width 452 height 19
copy h3 "Stay Ahead with Singtel"
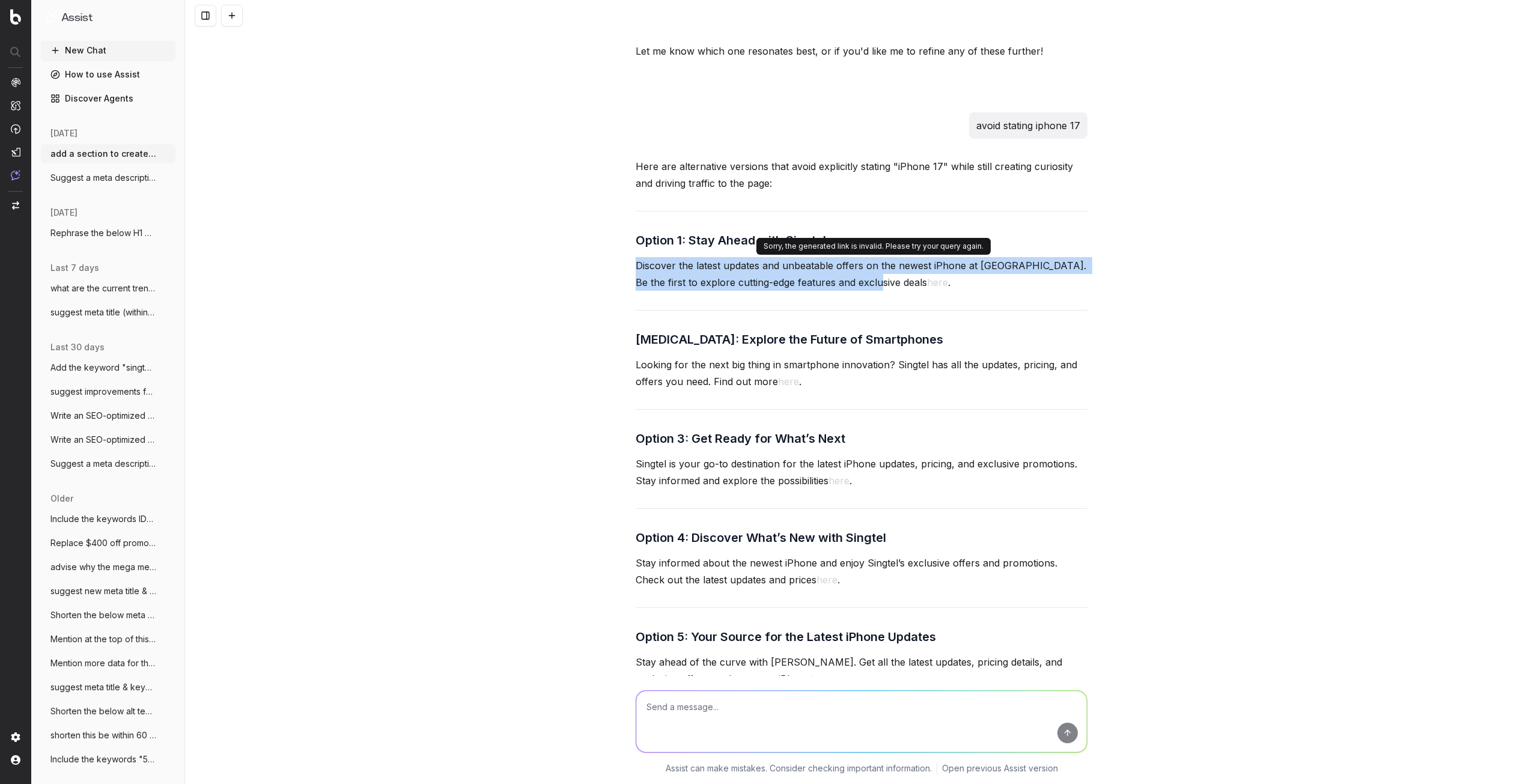
drag, startPoint x: 626, startPoint y: 245, endPoint x: 858, endPoint y: 268, distance: 233.1
copy p "Discover the latest updates and unbeatable offers on the newest iPhone at Singt…"
click at [538, 250] on div "add a section to create an internal linking opportunity to to our apple page as…" at bounding box center [862, 392] width 1353 height 784
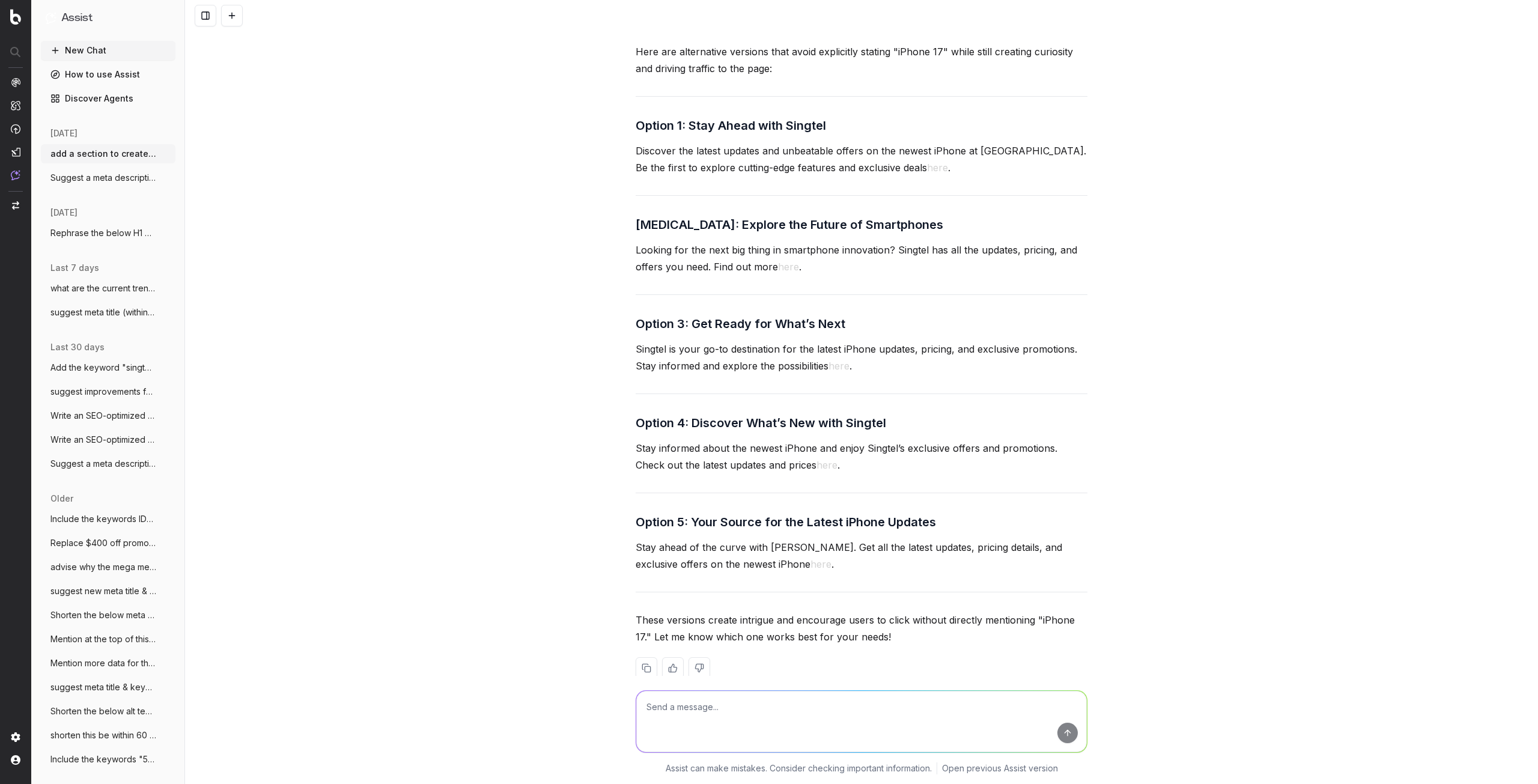
scroll to position [2710, 0]
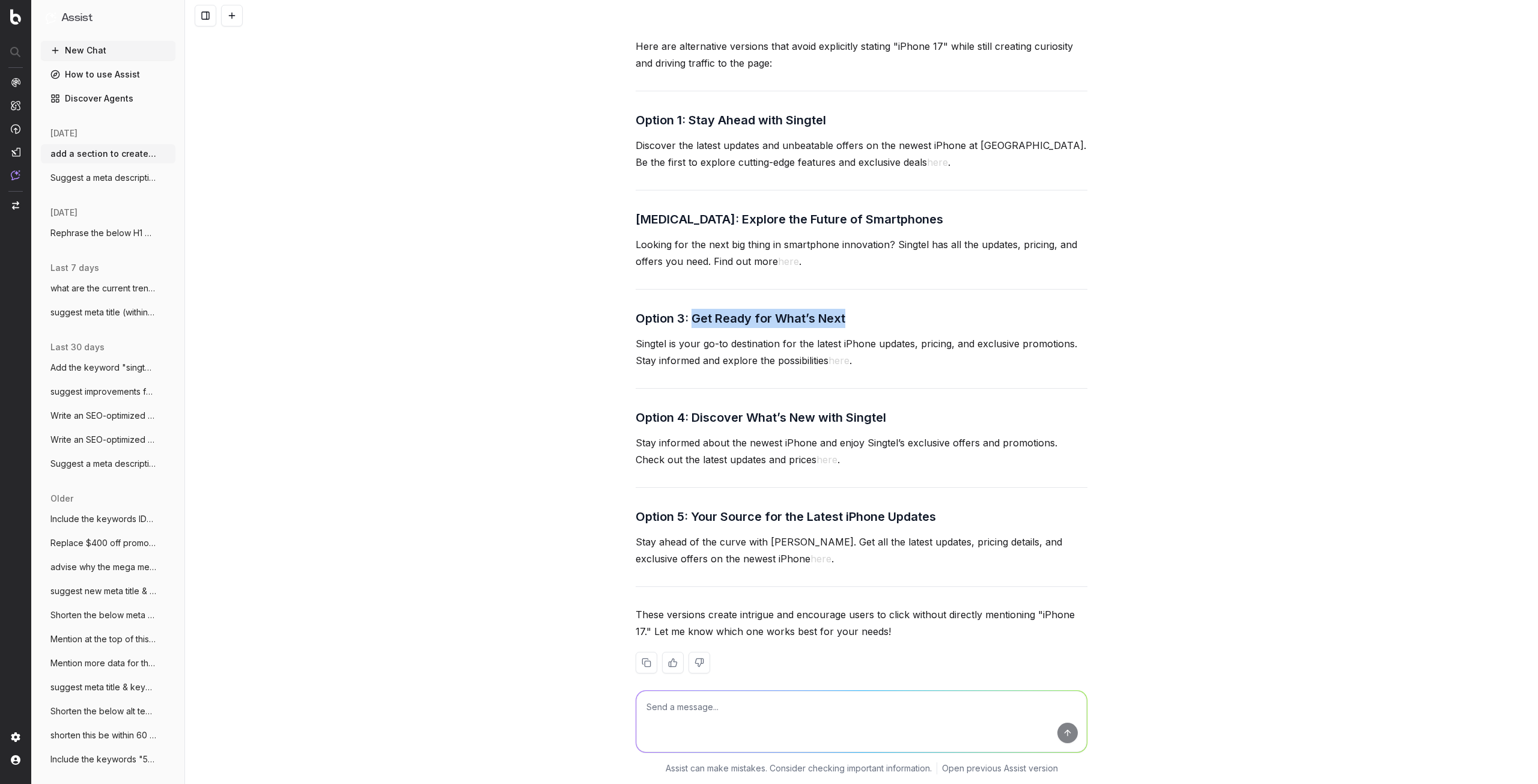
drag, startPoint x: 688, startPoint y: 300, endPoint x: 877, endPoint y: 278, distance: 190.3
click at [877, 278] on div "Here are alternative versions that avoid explicitly stating "iPhone 17" while s…" at bounding box center [862, 366] width 452 height 655
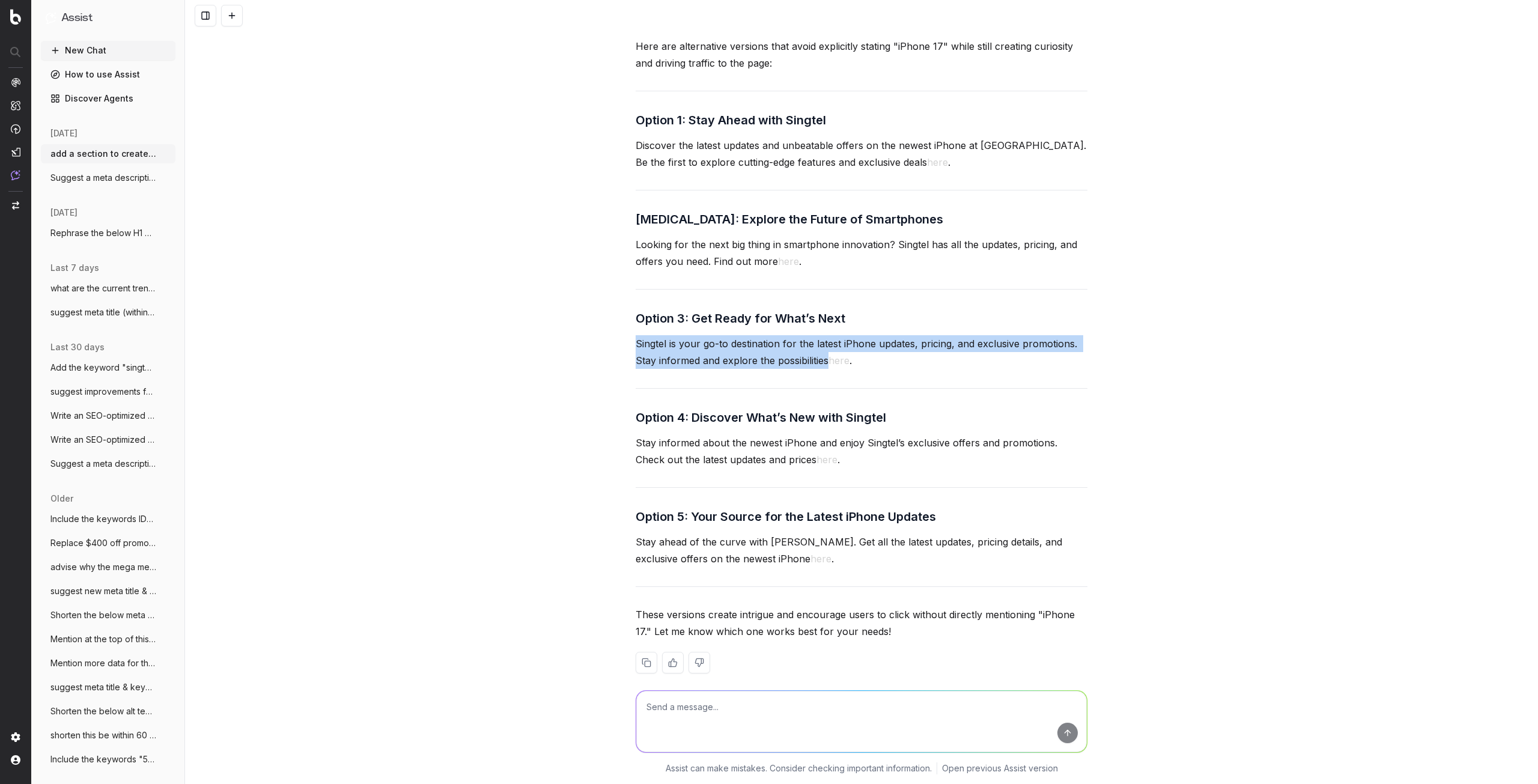
drag, startPoint x: 632, startPoint y: 325, endPoint x: 823, endPoint y: 345, distance: 192.0
click at [823, 345] on p "Singtel is your go-to destination for the latest iPhone updates, pricing, and e…" at bounding box center [862, 352] width 452 height 34
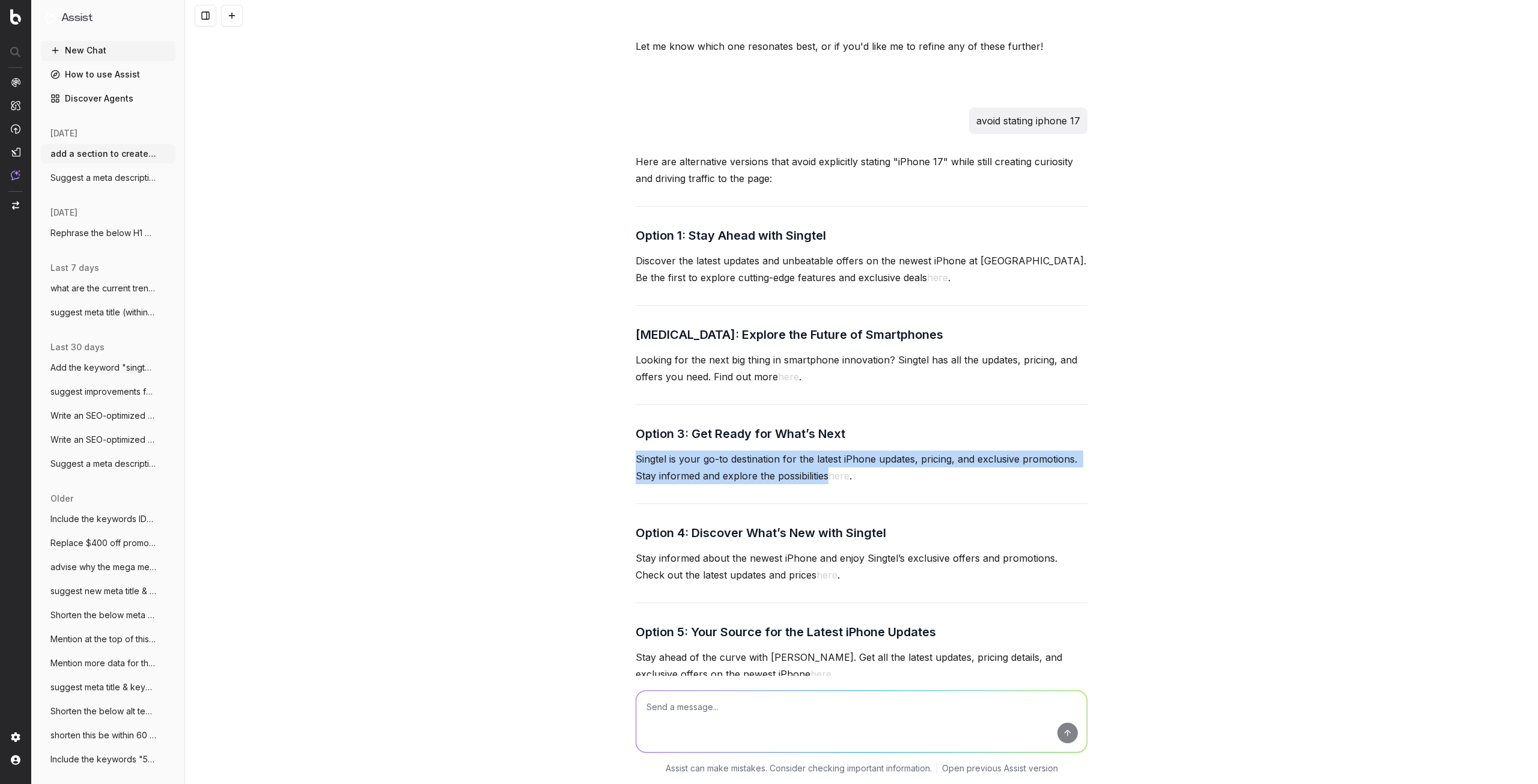
scroll to position [2589, 0]
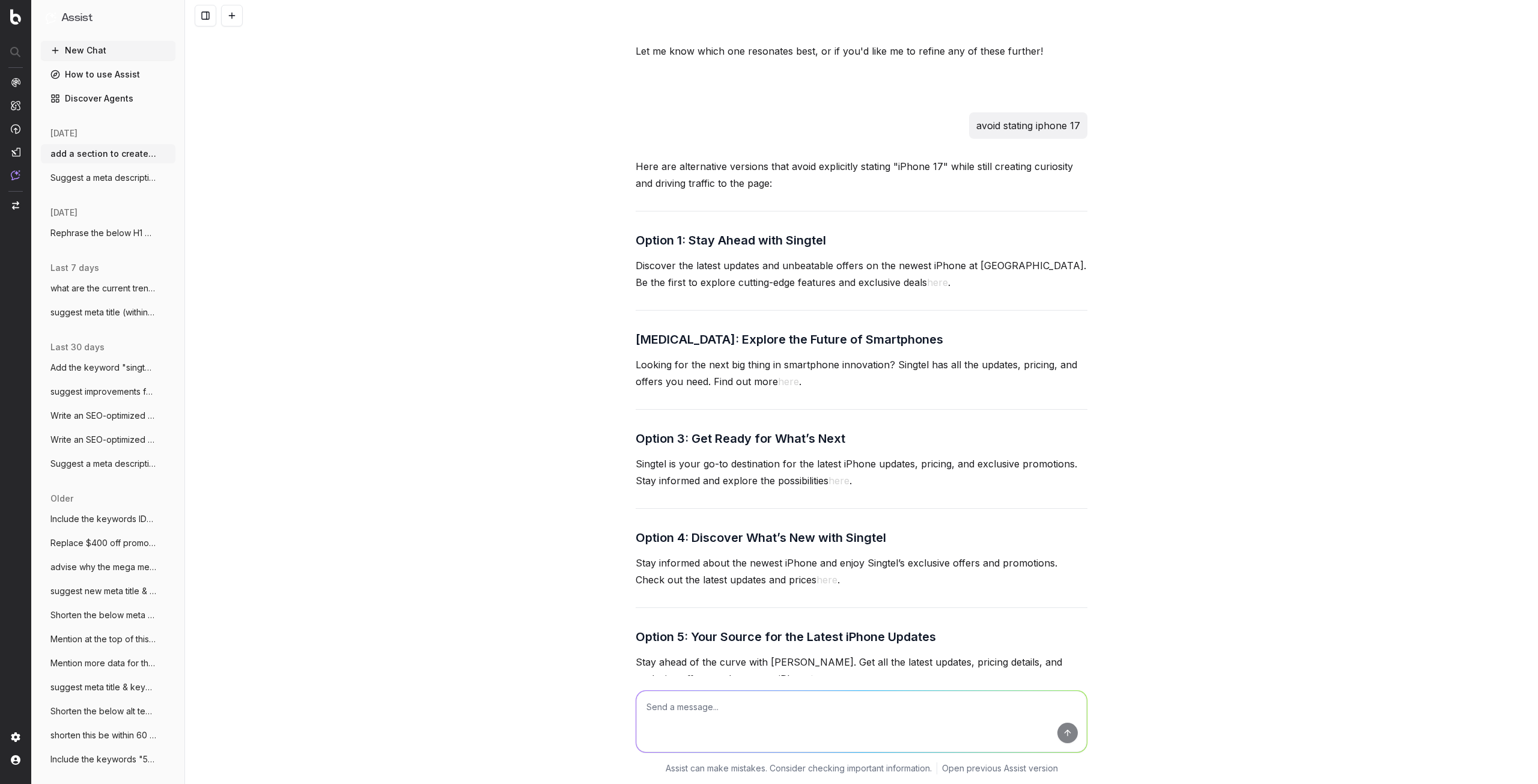
click at [685, 231] on h3 "Option 1: Stay Ahead with Singtel" at bounding box center [862, 240] width 452 height 19
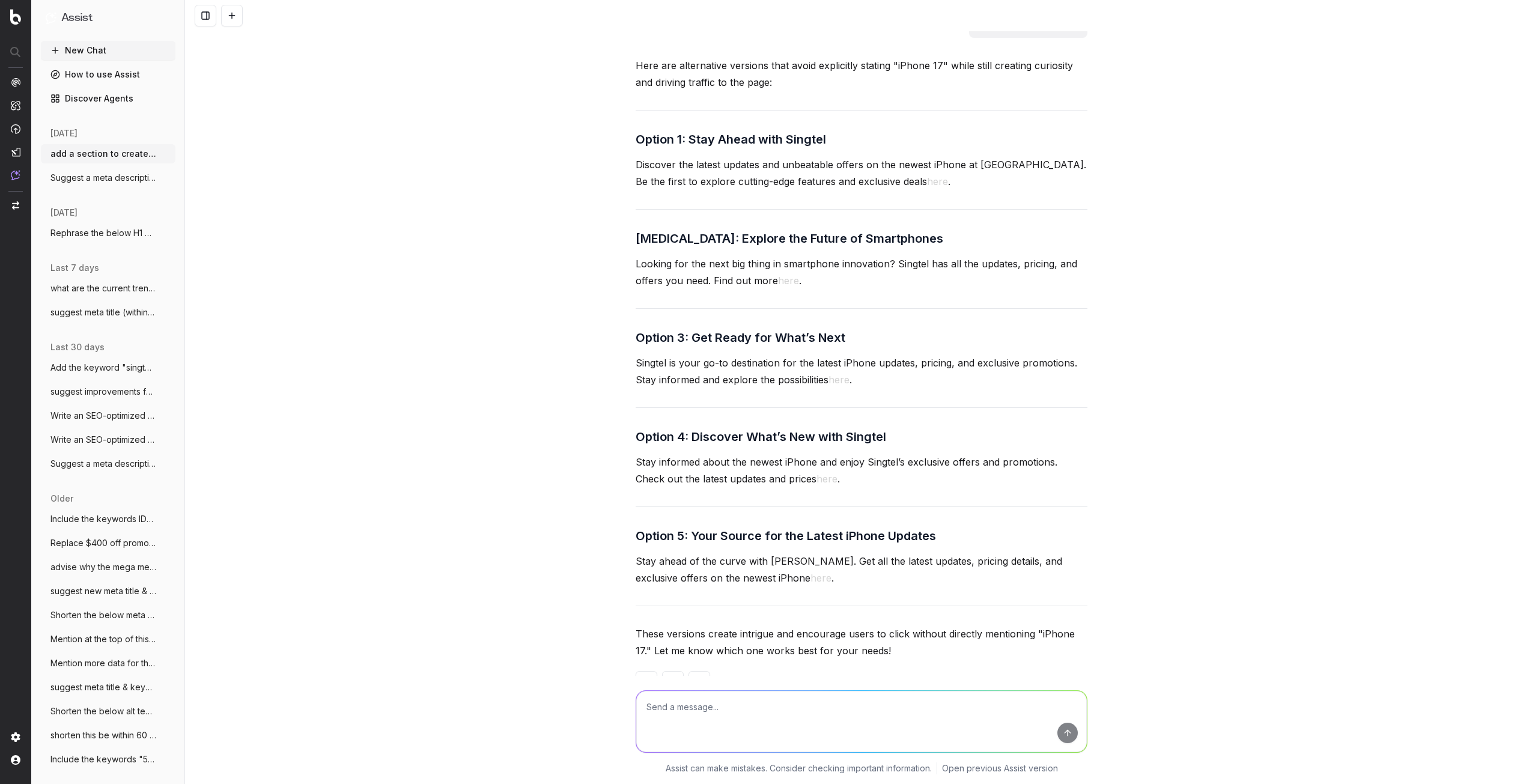
scroll to position [2710, 0]
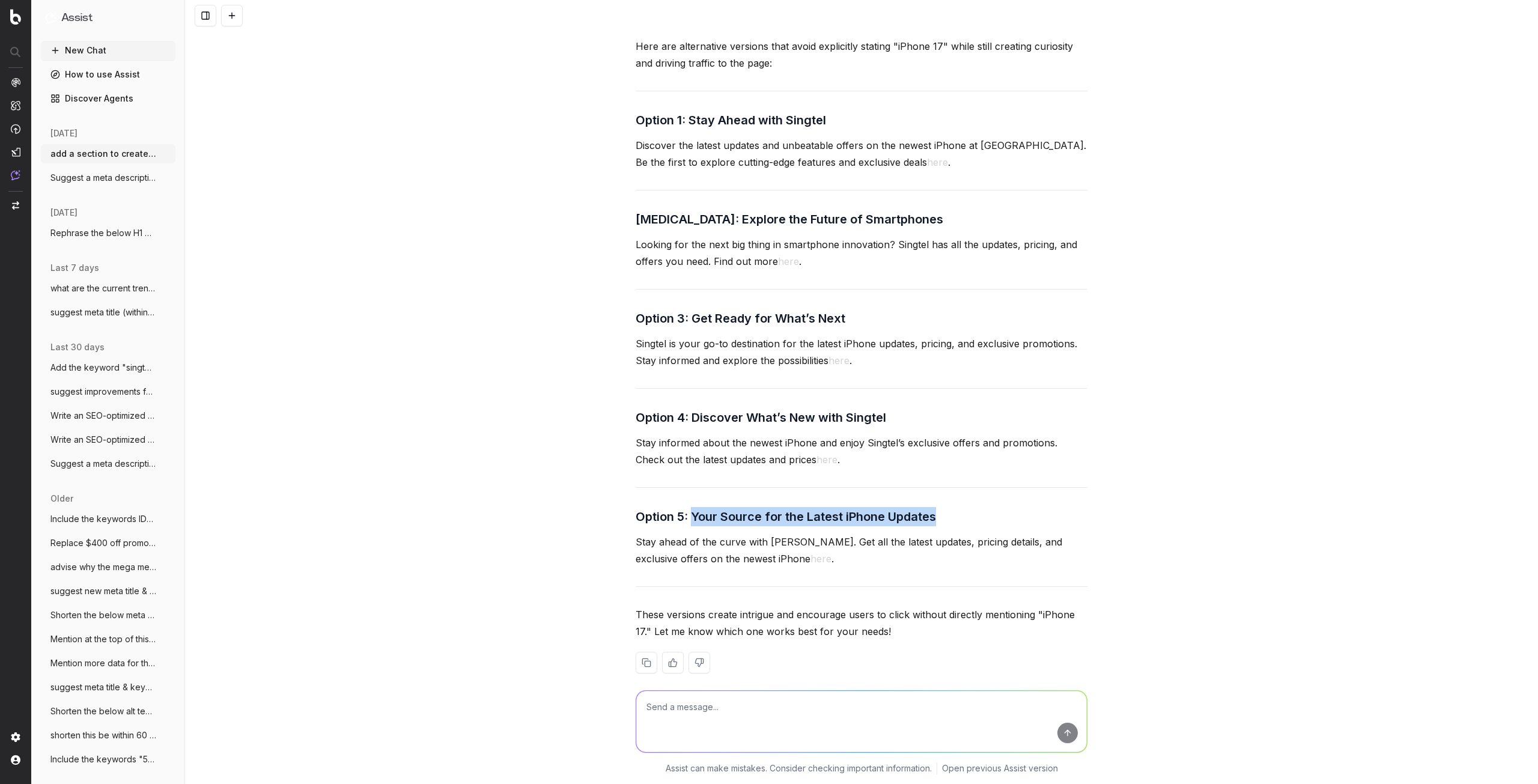
drag, startPoint x: 688, startPoint y: 498, endPoint x: 937, endPoint y: 500, distance: 249.0
click at [937, 507] on h3 "Option 5: Your Source for the Latest iPhone Updates" at bounding box center [862, 516] width 452 height 19
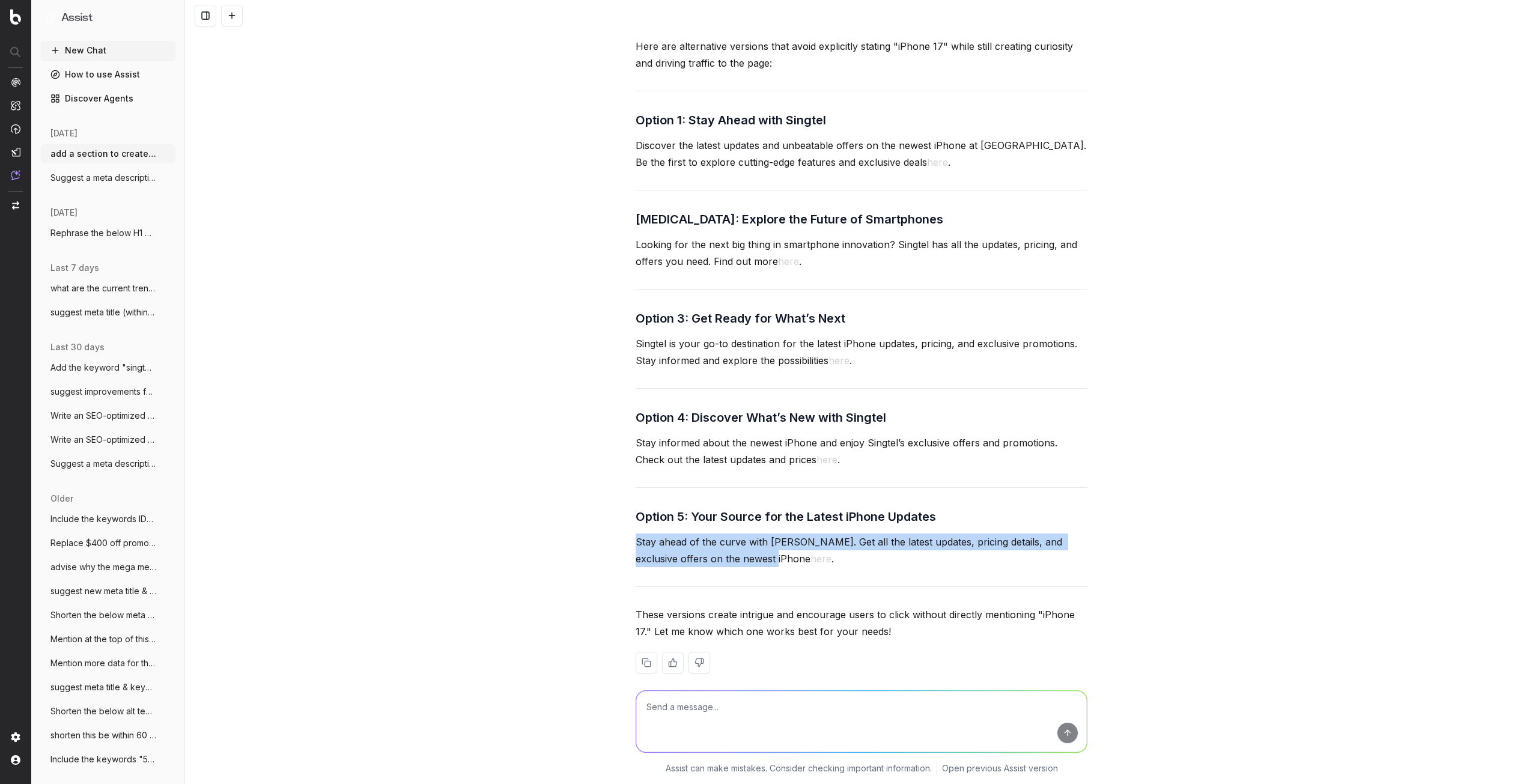
drag, startPoint x: 627, startPoint y: 516, endPoint x: 727, endPoint y: 543, distance: 103.6
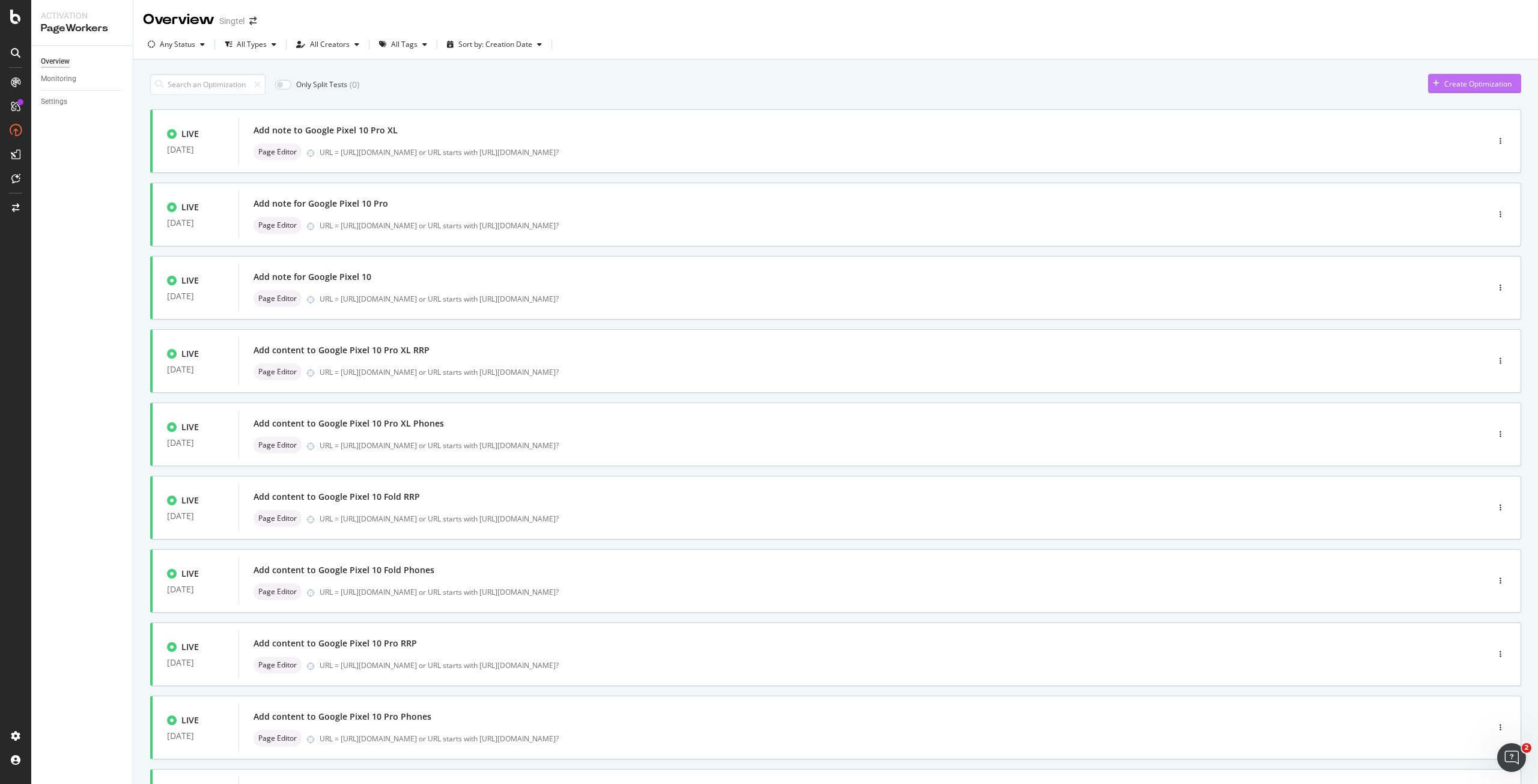
click at [1484, 84] on div "Create Optimization" at bounding box center [1478, 84] width 67 height 10
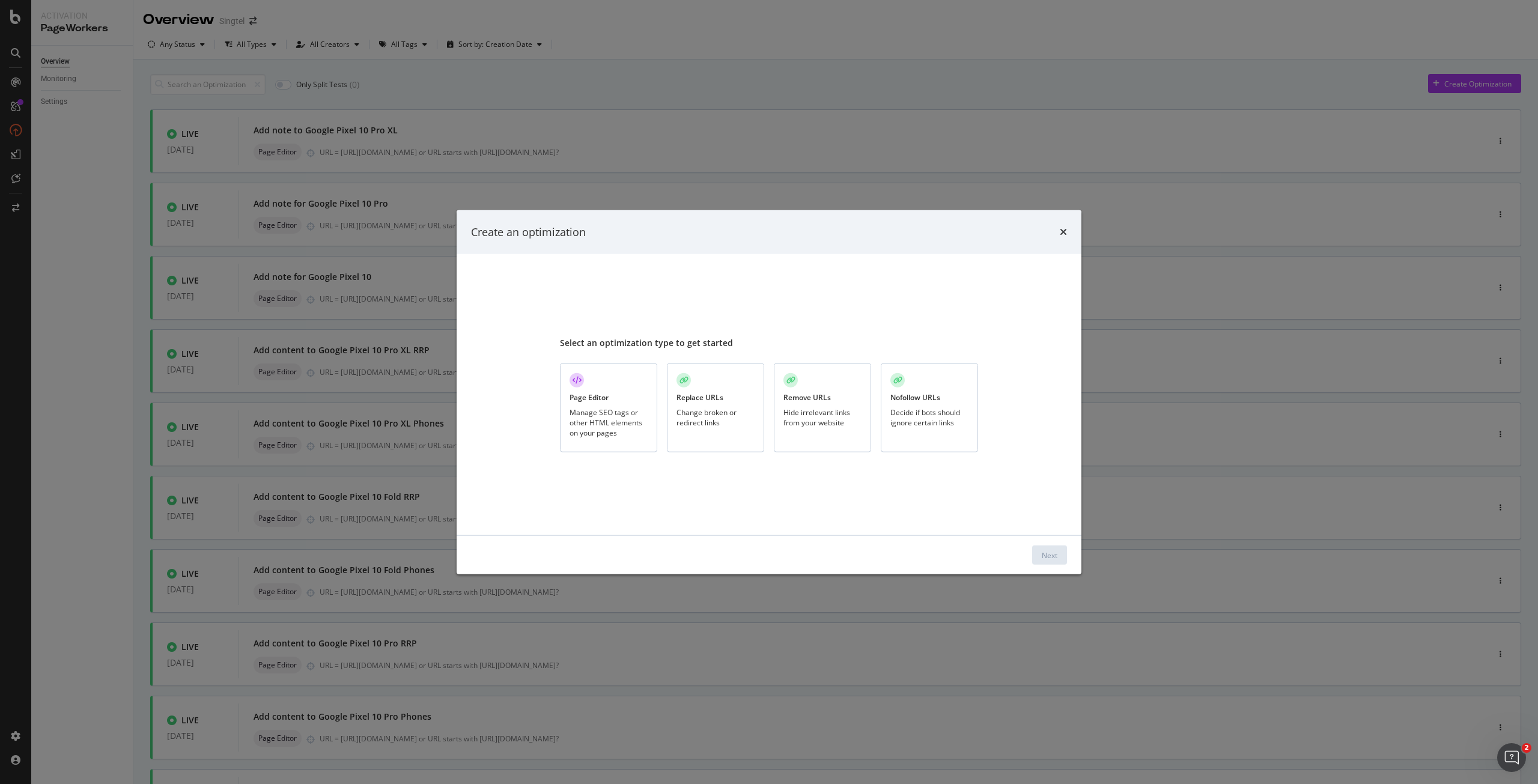
click at [602, 402] on div "Page Editor" at bounding box center [589, 398] width 39 height 10
click at [1059, 232] on div "Create an optimization" at bounding box center [769, 232] width 596 height 16
click at [1061, 232] on icon "times" at bounding box center [1064, 232] width 7 height 9
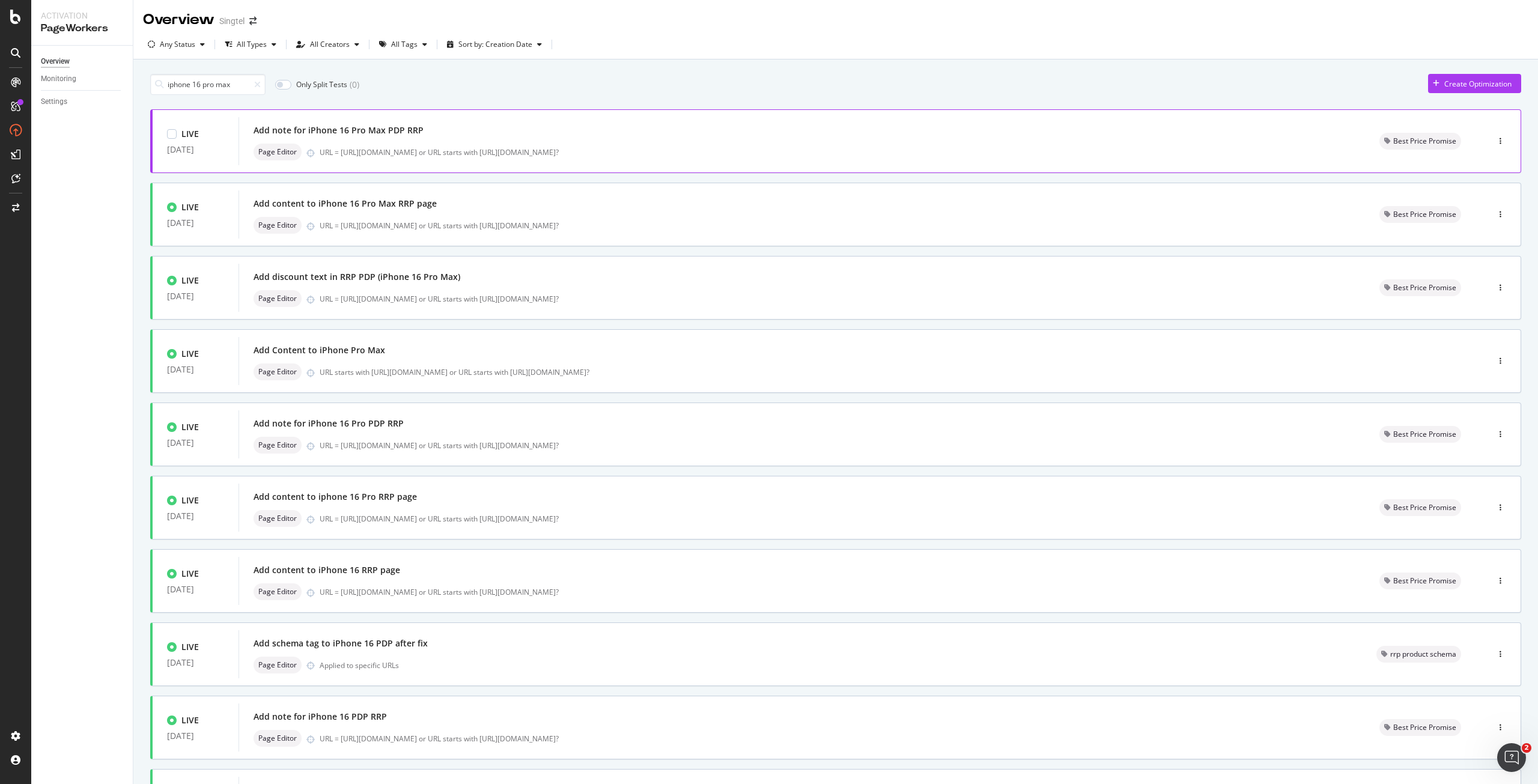
click at [569, 157] on div "Page Editor URL = [URL][DOMAIN_NAME] or URL starts with [URL][DOMAIN_NAME]?" at bounding box center [802, 152] width 1097 height 17
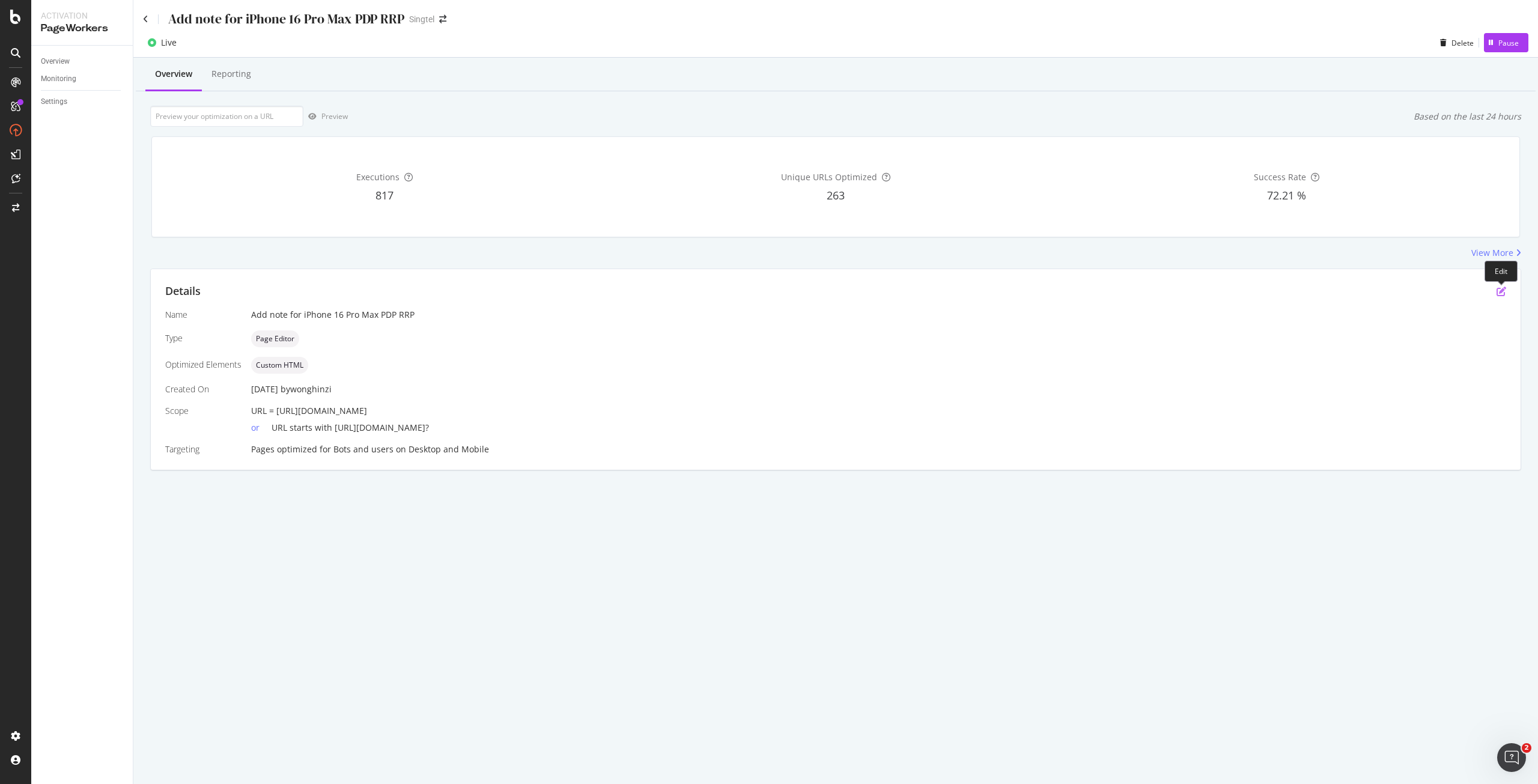
click at [1498, 290] on icon "pen-to-square" at bounding box center [1501, 291] width 9 height 9
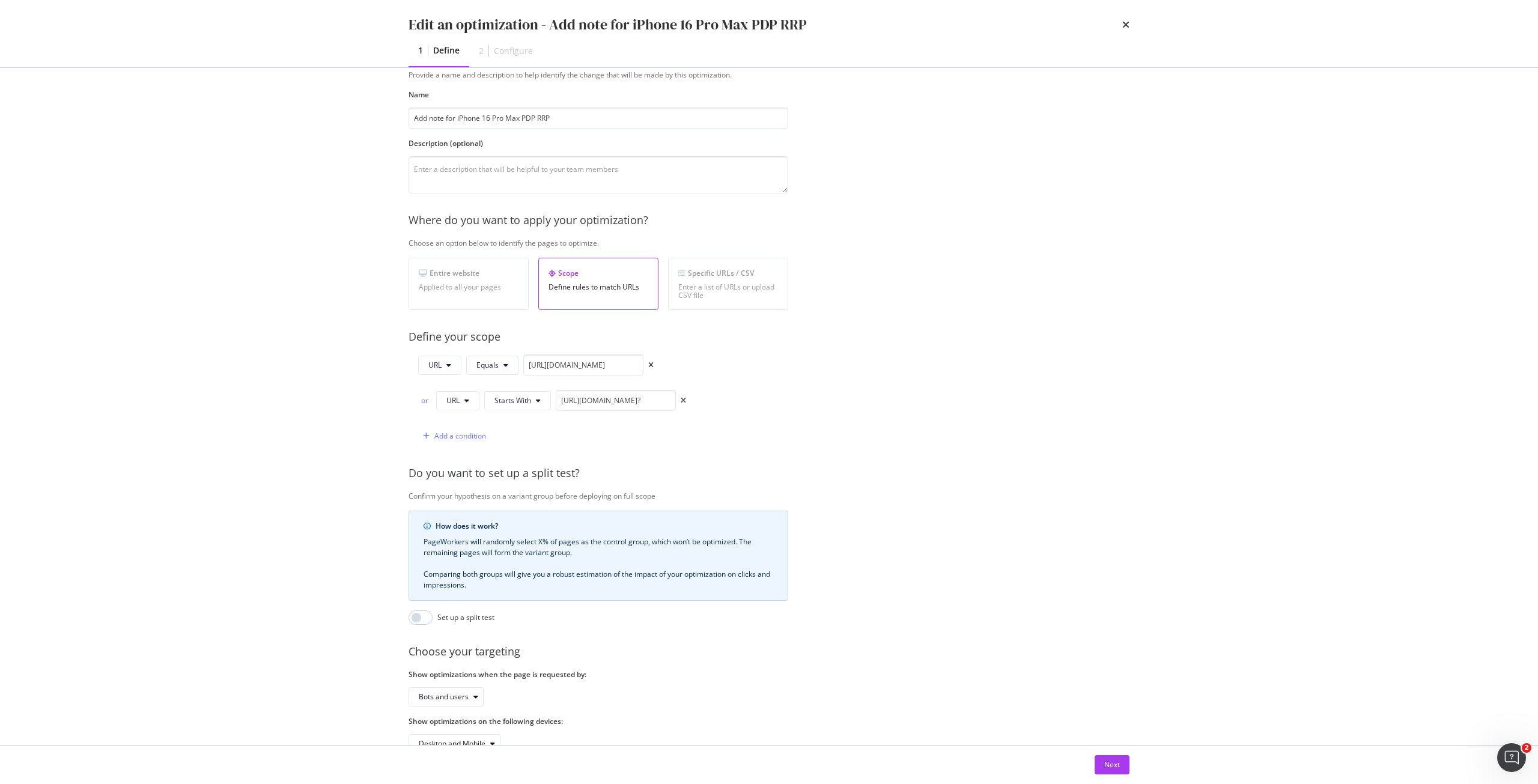
scroll to position [60, 0]
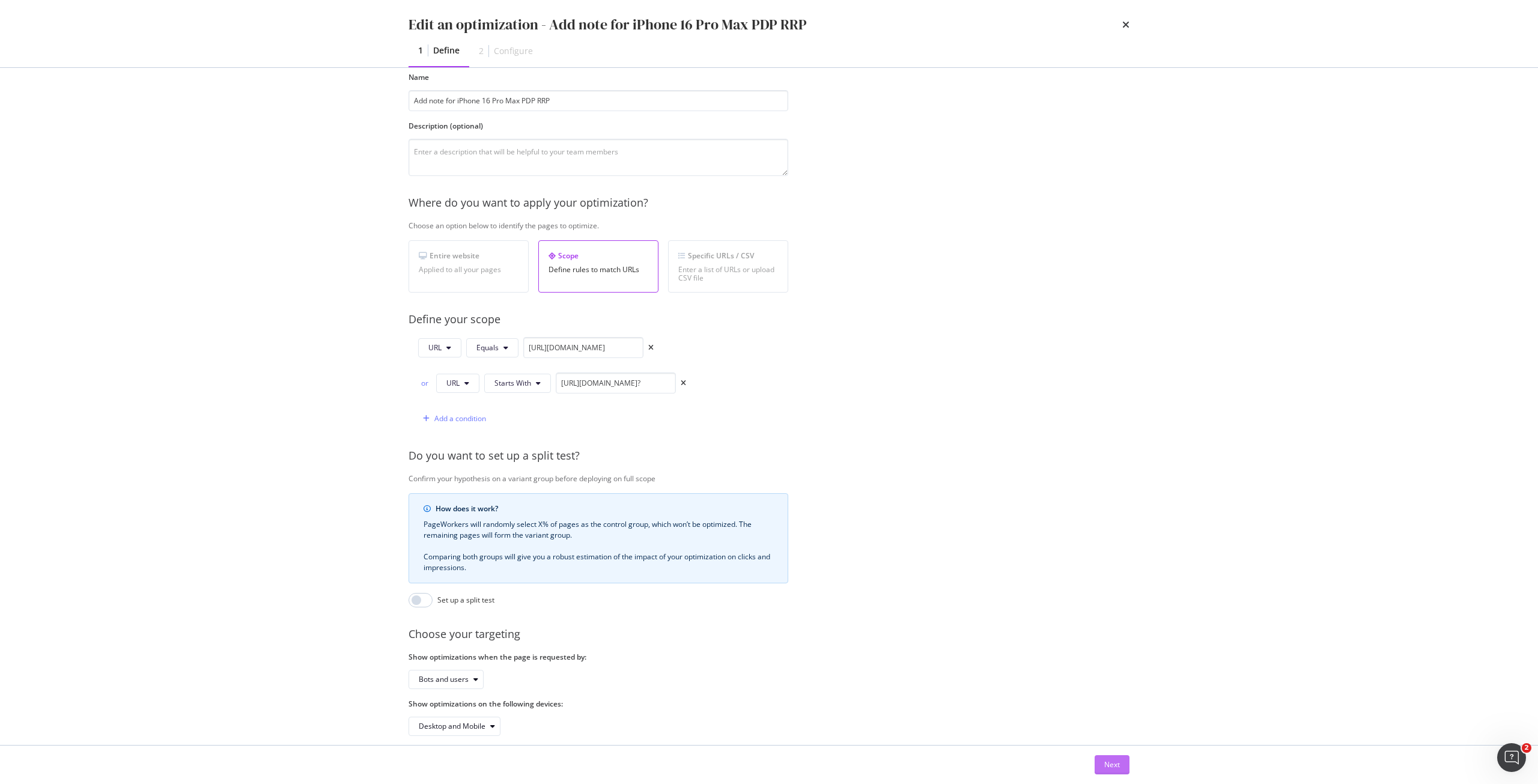
click at [1113, 760] on div "Next" at bounding box center [1112, 765] width 16 height 10
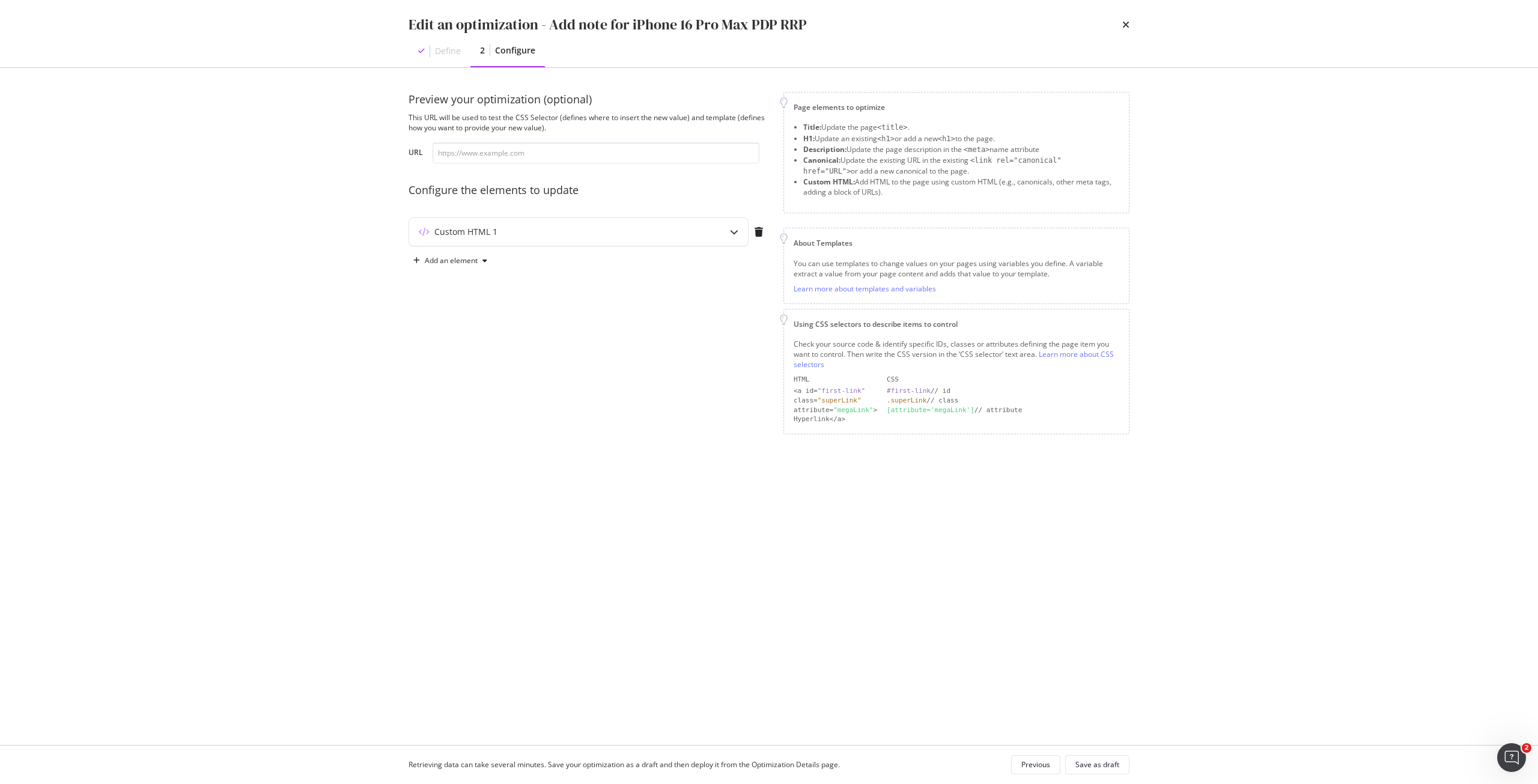
scroll to position [0, 0]
click at [728, 229] on div "modal" at bounding box center [734, 232] width 28 height 28
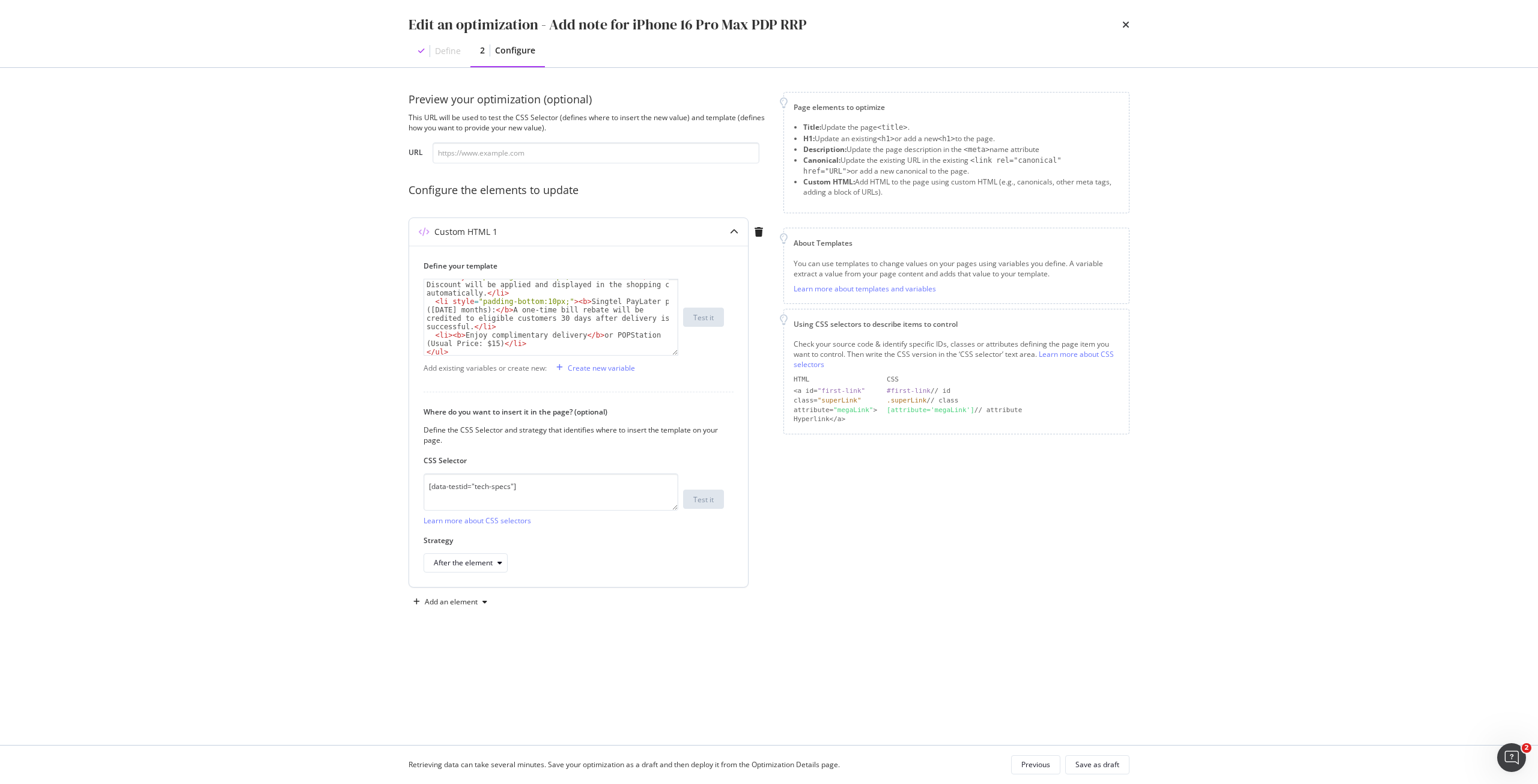
scroll to position [122, 0]
drag, startPoint x: 426, startPoint y: 295, endPoint x: 476, endPoint y: 324, distance: 57.8
click at [476, 324] on div "</ ul > < h3 style = "padding-top:10px;" > TRADE-IN BONUS </ h3 > < p > Lock in…" at bounding box center [547, 330] width 245 height 109
type textarea "<h3 style="padding-top:10px;">TRADE-IN BONUS</h3> <p>Lock in a $100 bonus on to…"
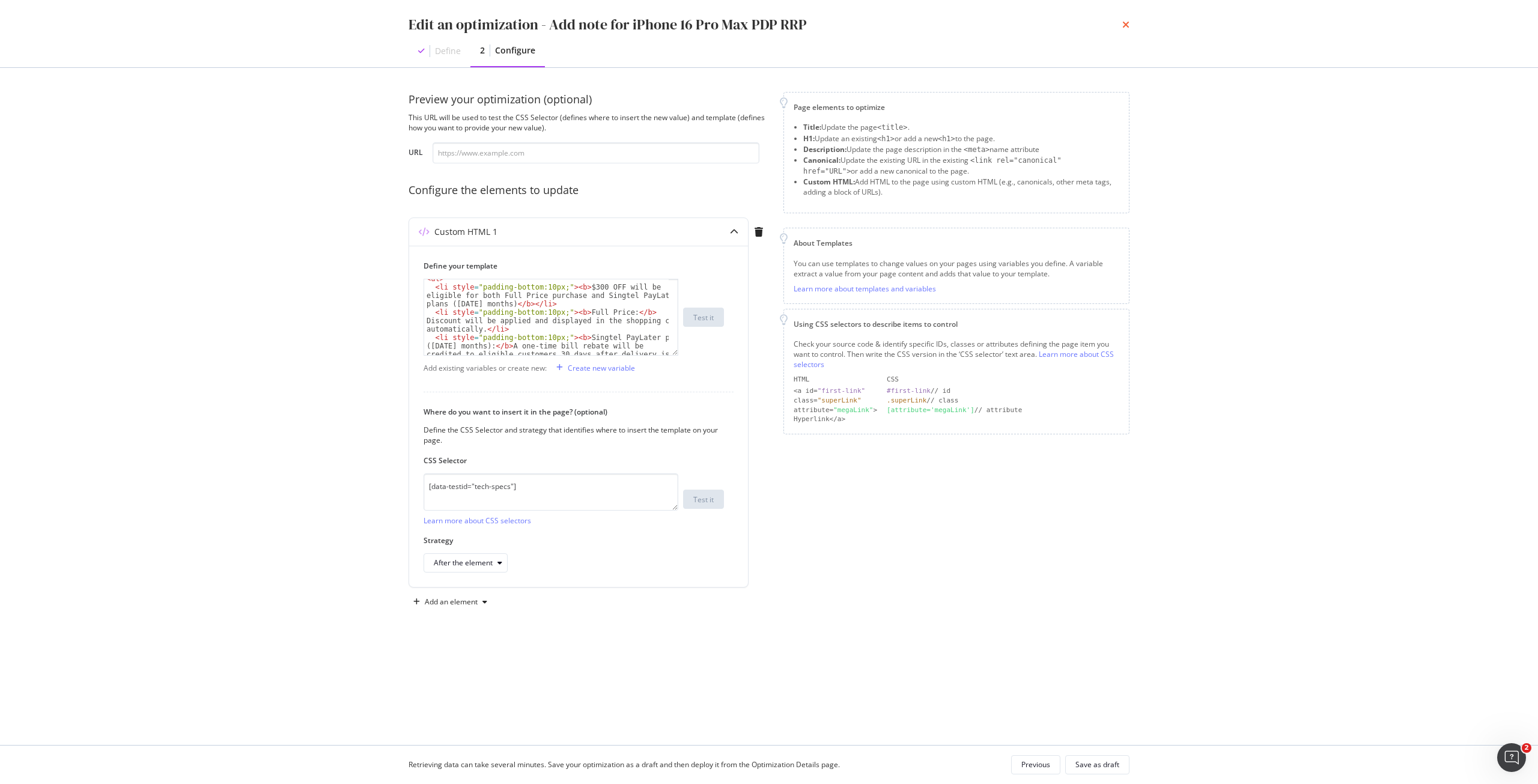
click at [1124, 24] on icon "times" at bounding box center [1126, 24] width 7 height 9
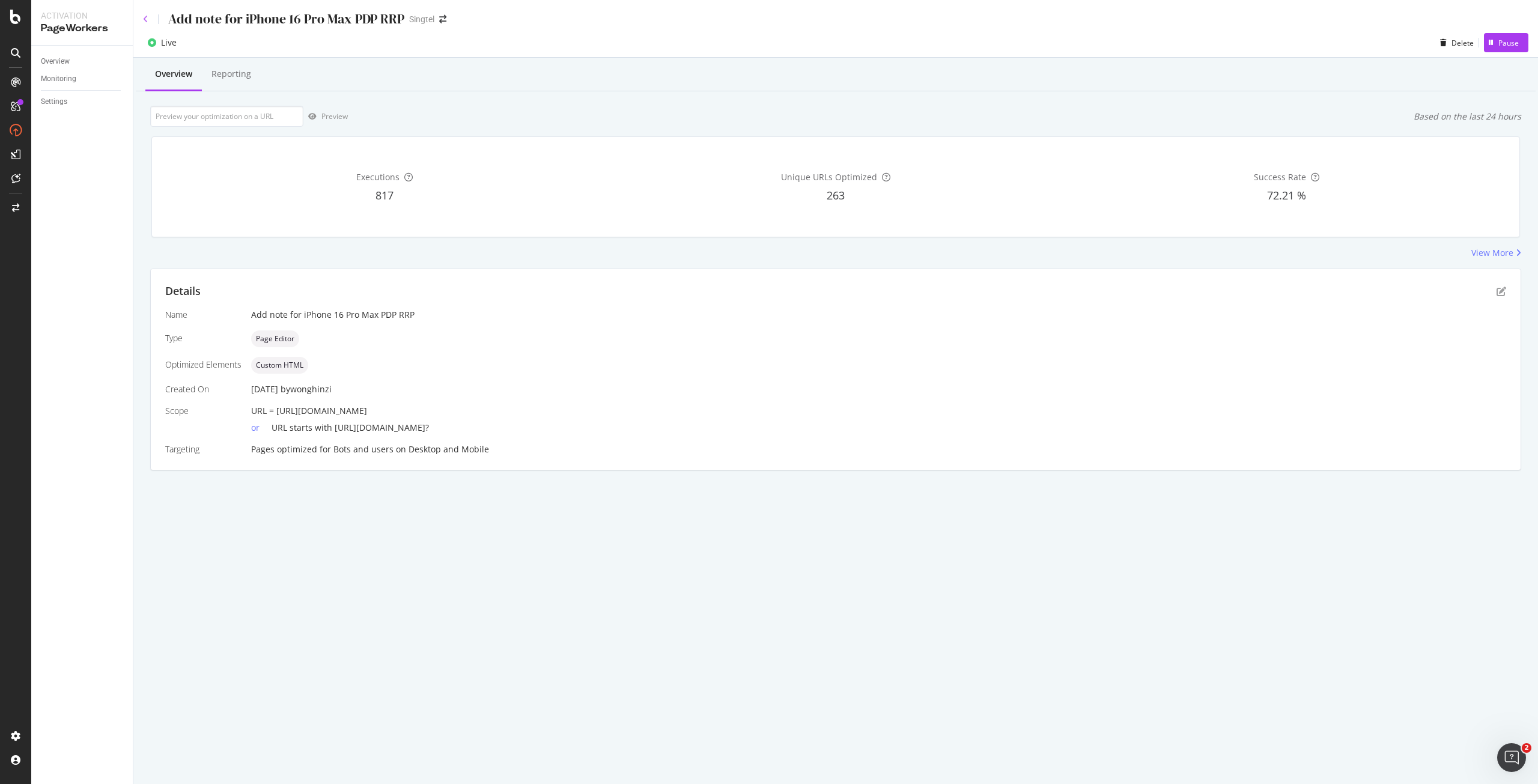
drag, startPoint x: 152, startPoint y: 14, endPoint x: 147, endPoint y: 19, distance: 7.1
click at [151, 15] on div "Add note for iPhone 16 Pro Max PDP RRP" at bounding box center [273, 19] width 261 height 19
click at [147, 19] on icon at bounding box center [146, 19] width 6 height 9
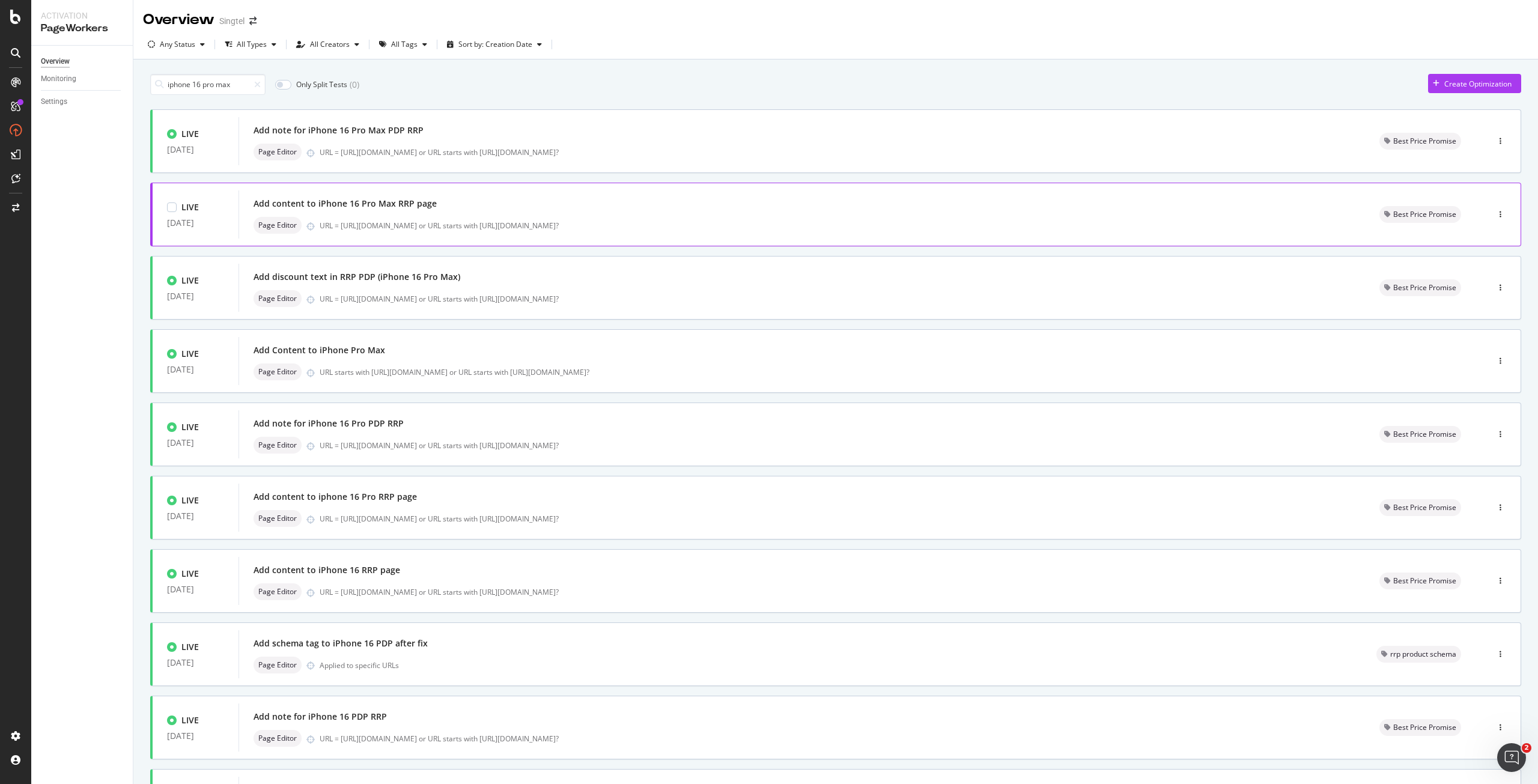
click at [462, 227] on div "URL = https://shop.singtel.com/accessories/rrp-products/apple-iphone-16-pro-max…" at bounding box center [835, 225] width 1031 height 10
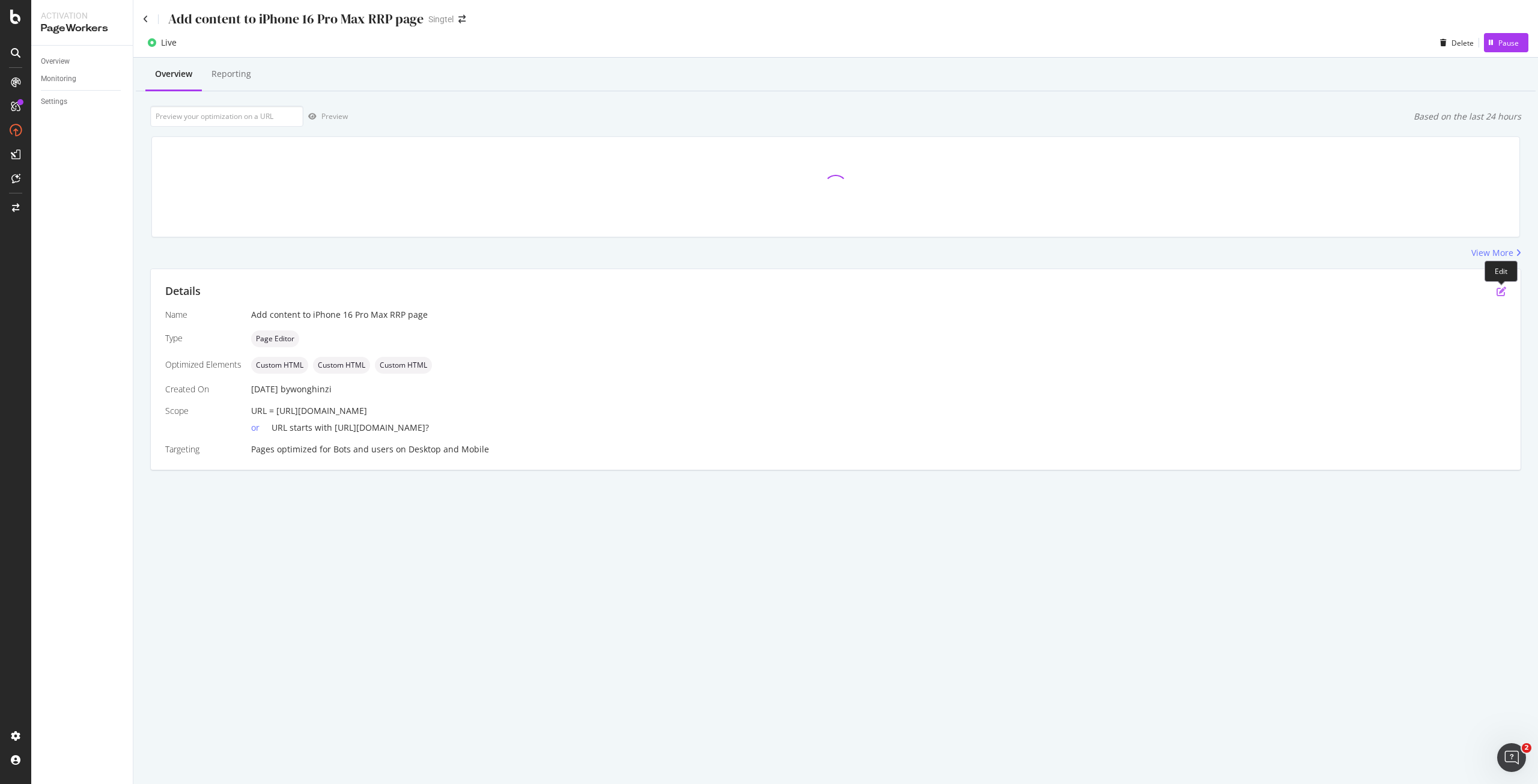
click at [1499, 294] on icon "pen-to-square" at bounding box center [1501, 291] width 9 height 9
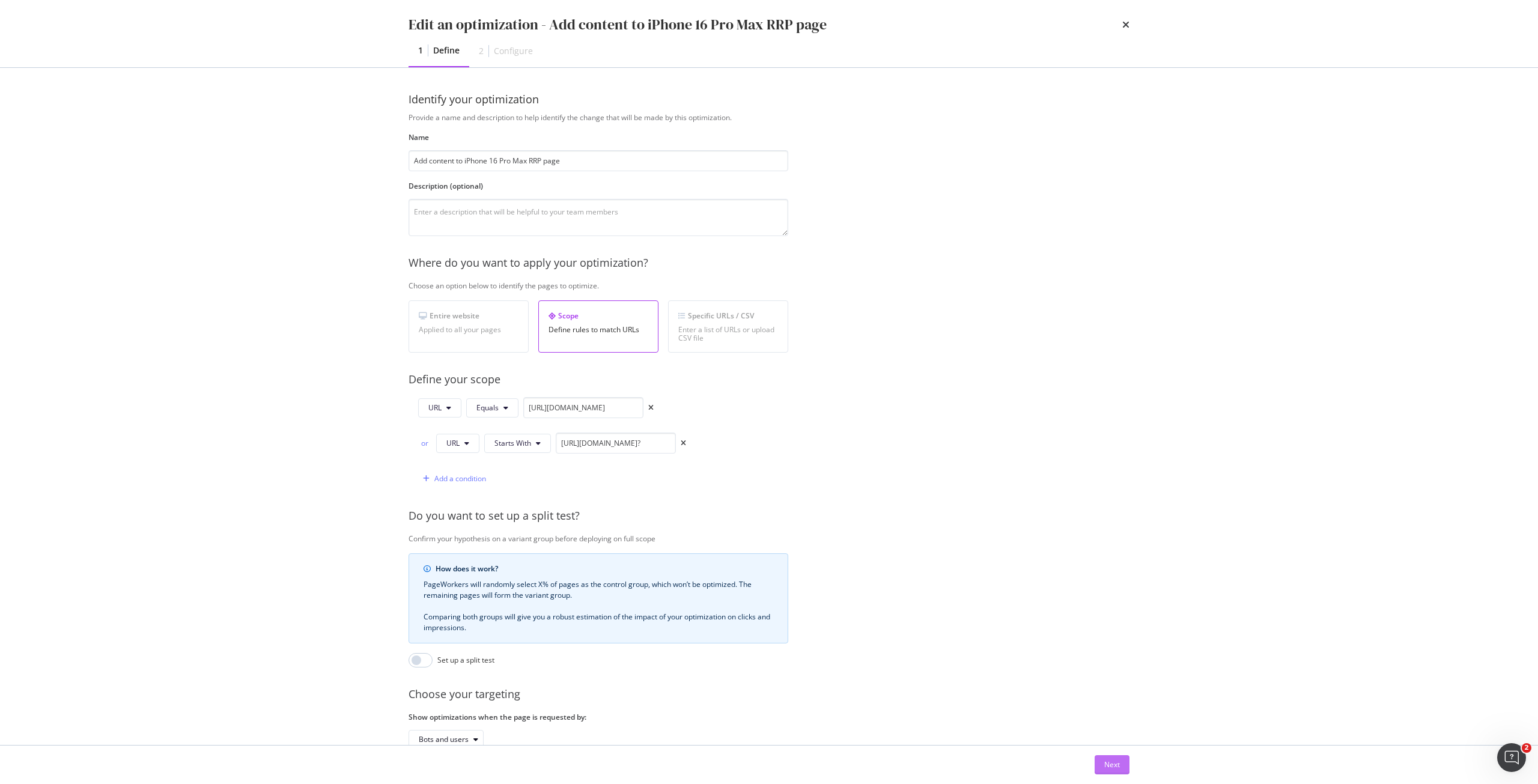
click at [1107, 763] on div "Next" at bounding box center [1112, 765] width 16 height 10
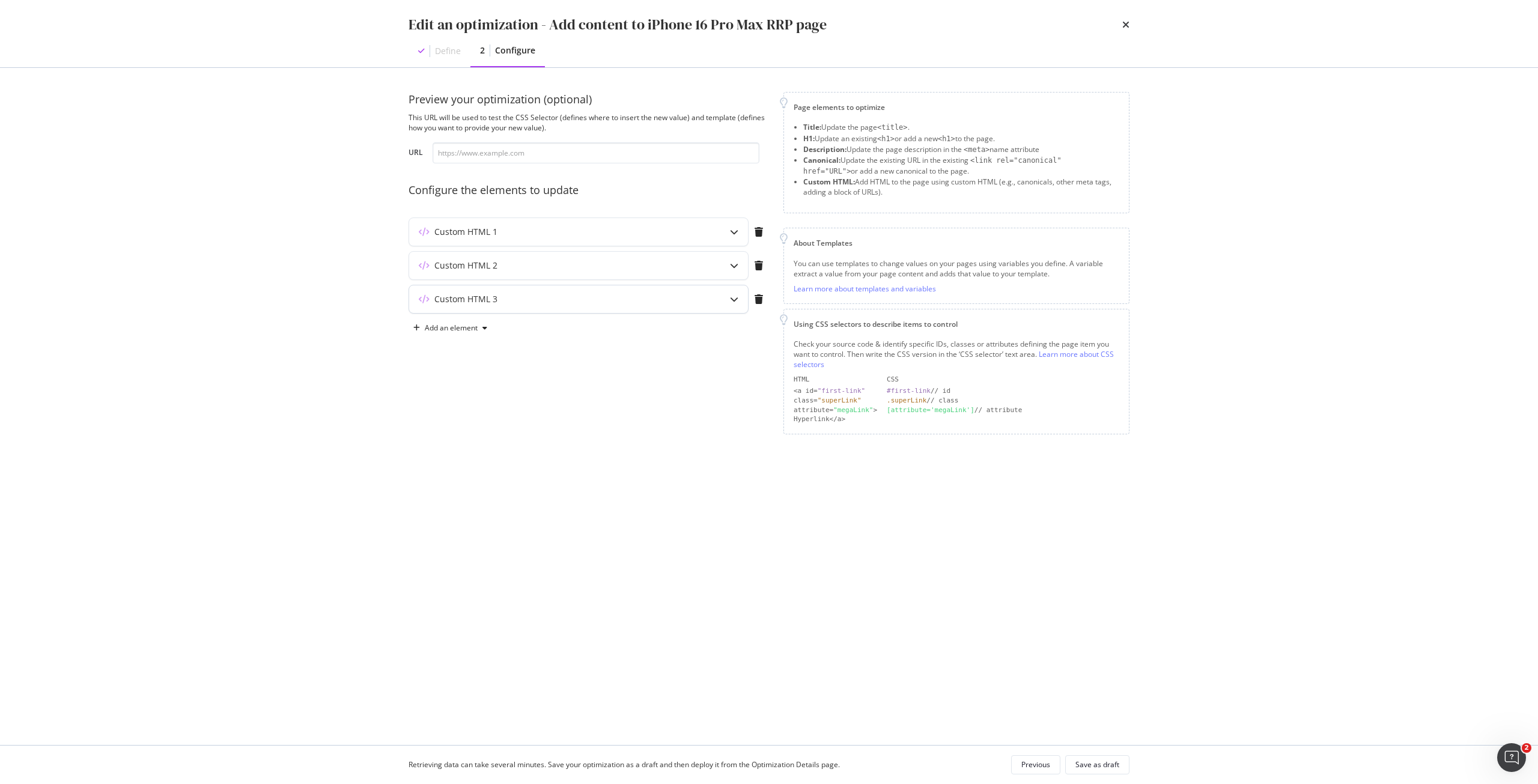
click at [605, 298] on div "Custom HTML 3" at bounding box center [554, 299] width 291 height 12
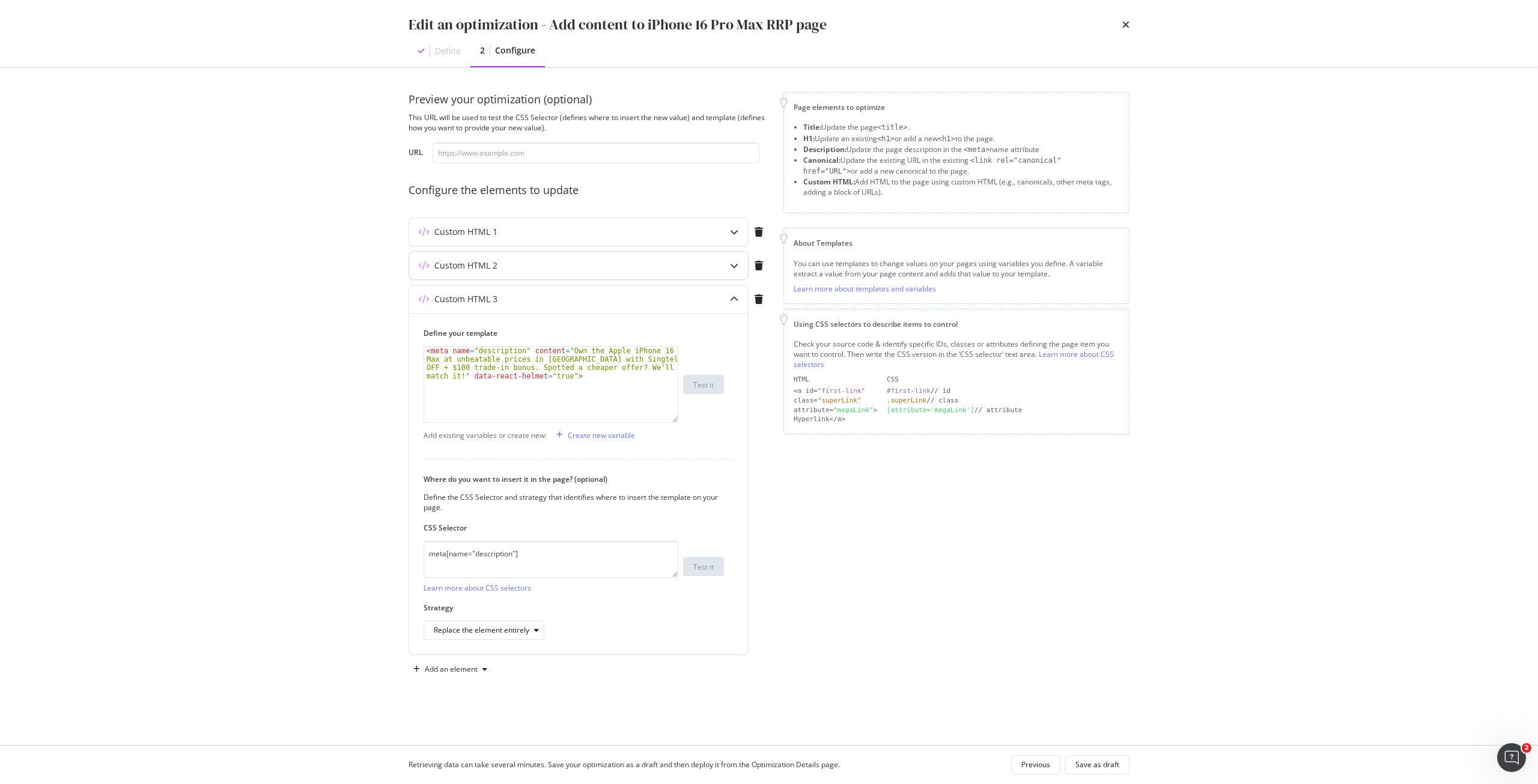
click at [584, 265] on div "Custom HTML 2" at bounding box center [554, 265] width 291 height 12
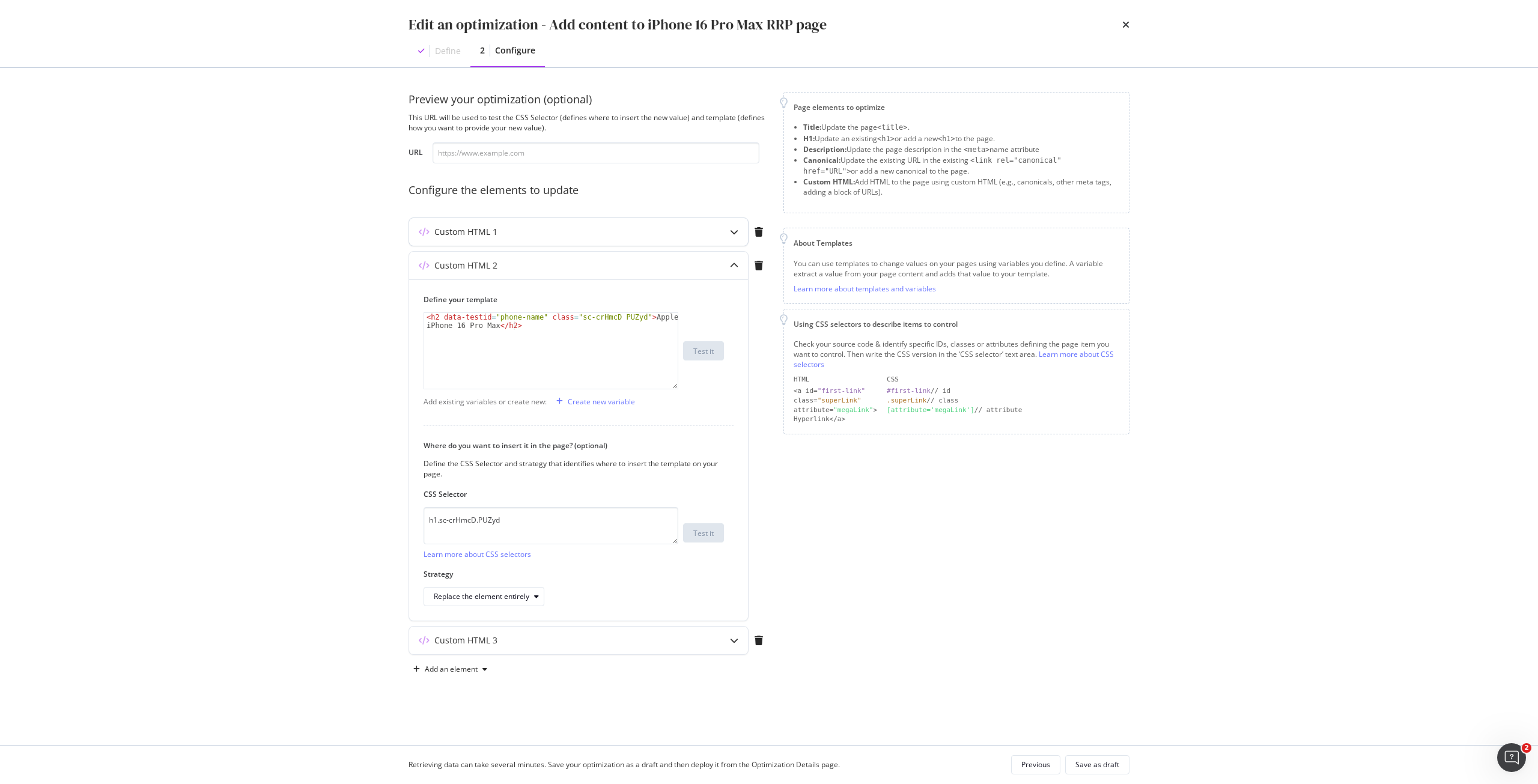
click at [560, 229] on div "Custom HTML 1" at bounding box center [554, 232] width 291 height 12
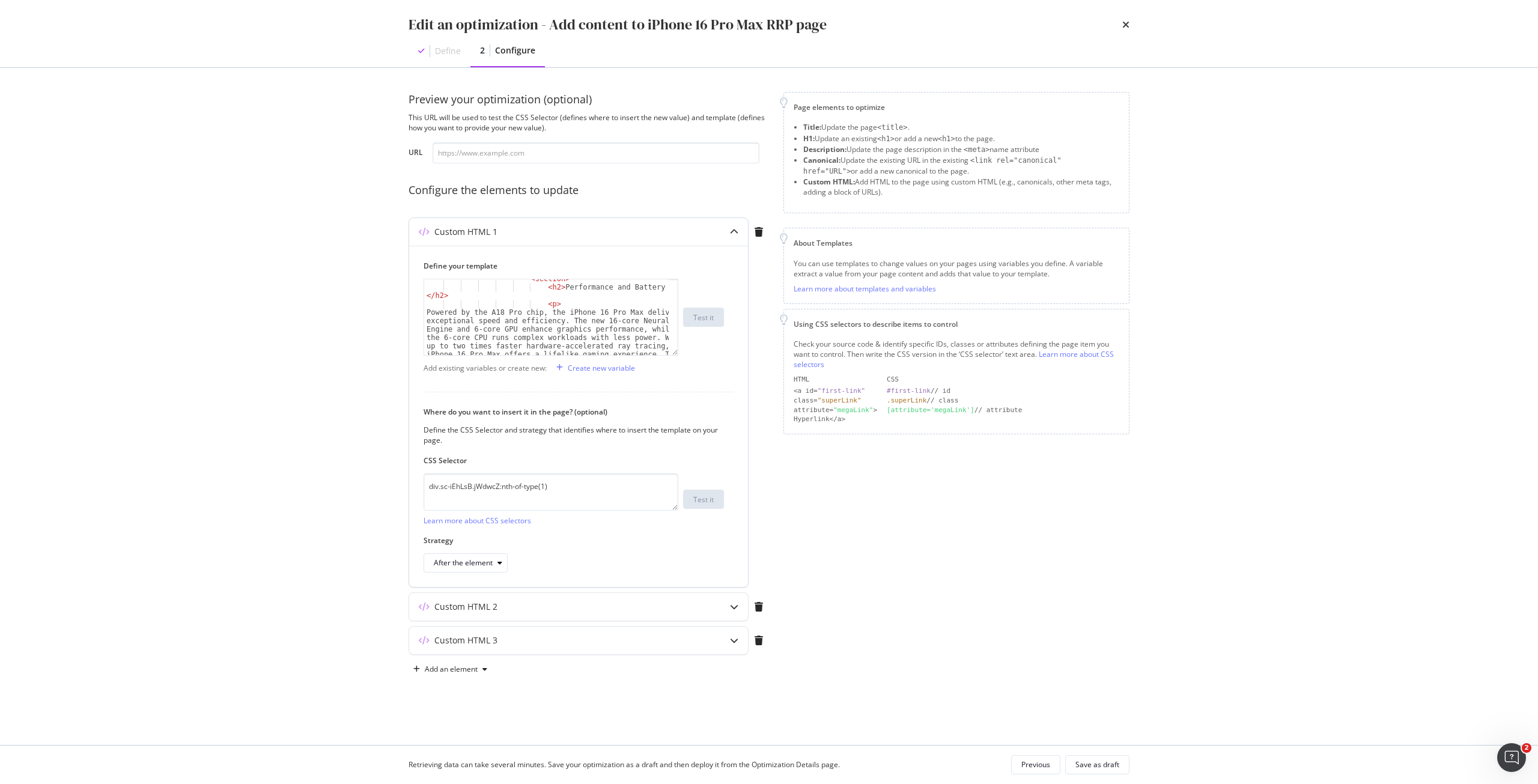
scroll to position [743, 0]
click at [520, 318] on div "The new Siri assists you like never before, with awareness of your personal con…" at bounding box center [547, 353] width 245 height 219
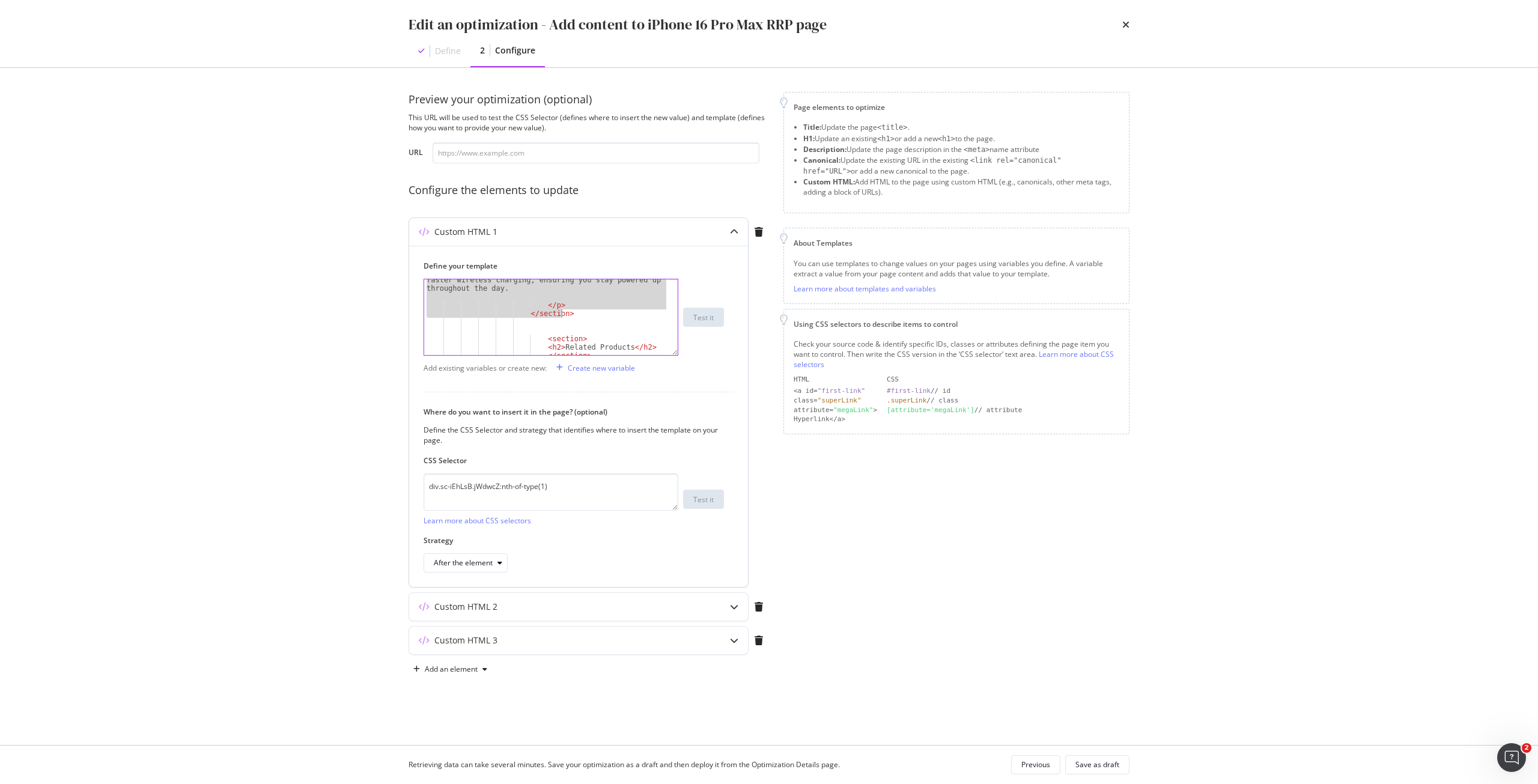
click at [569, 313] on div "Powered by the A18 Pro chip, the iPhone 16 Pro Max delivers exceptional speed a…" at bounding box center [547, 288] width 245 height 177
type textarea "</p> </section>"
click at [558, 330] on div "Powered by the A18 Pro chip, the iPhone 16 Pro Max delivers exceptional speed a…" at bounding box center [547, 288] width 245 height 177
click at [558, 321] on div "Powered by the A18 Pro chip, the iPhone 16 Pro Max delivers exceptional speed a…" at bounding box center [547, 288] width 245 height 177
paste textarea "</section>"
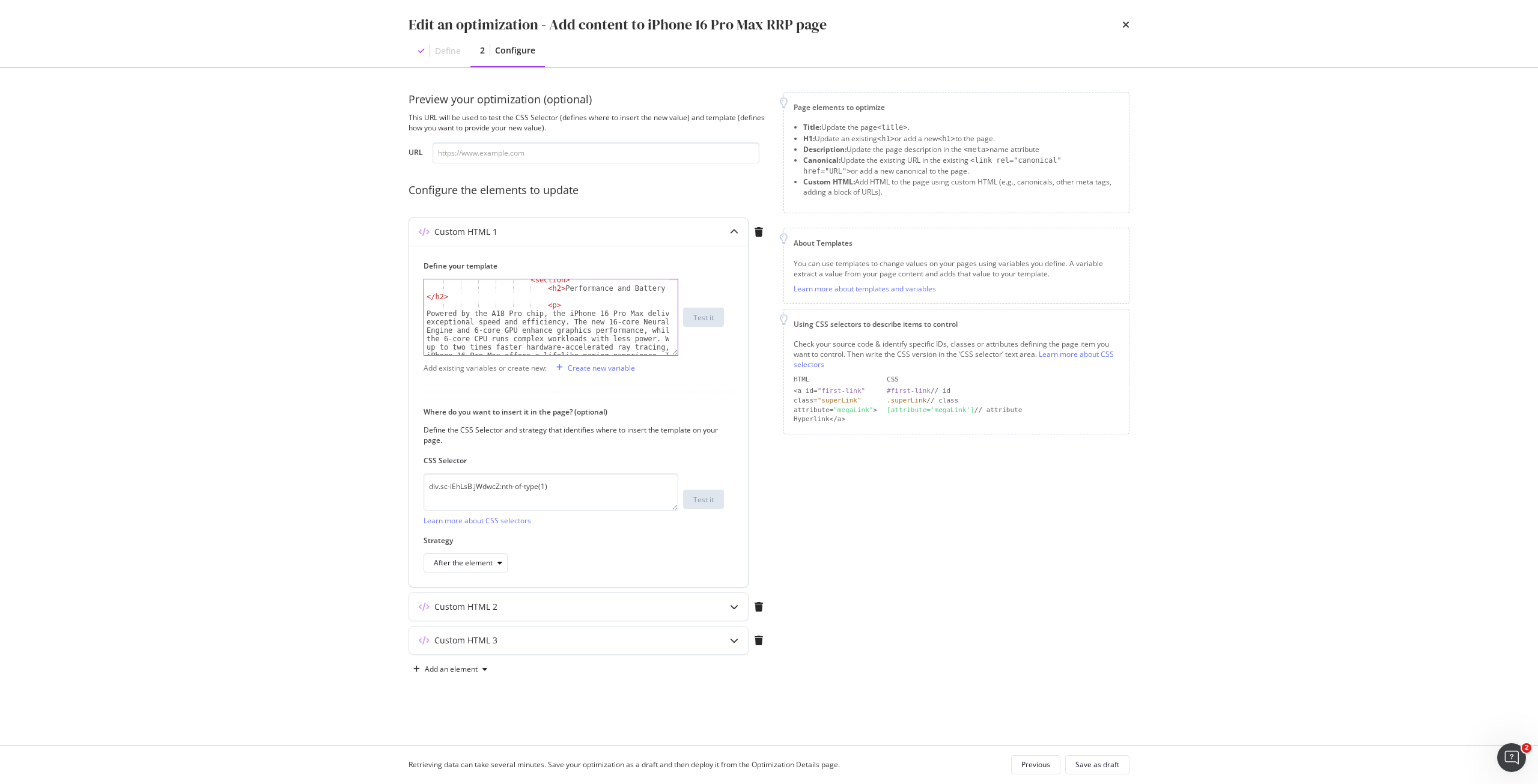
scroll to position [893, 0]
drag, startPoint x: 552, startPoint y: 325, endPoint x: 667, endPoint y: 328, distance: 115.0
click at [667, 328] on div "</section> Powered by the A18 Pro chip, the iPhone 16 Pro Max delivers exceptio…" at bounding box center [551, 318] width 255 height 77
paste textarea "Discover More: Apple Ecosystem at Singtel"
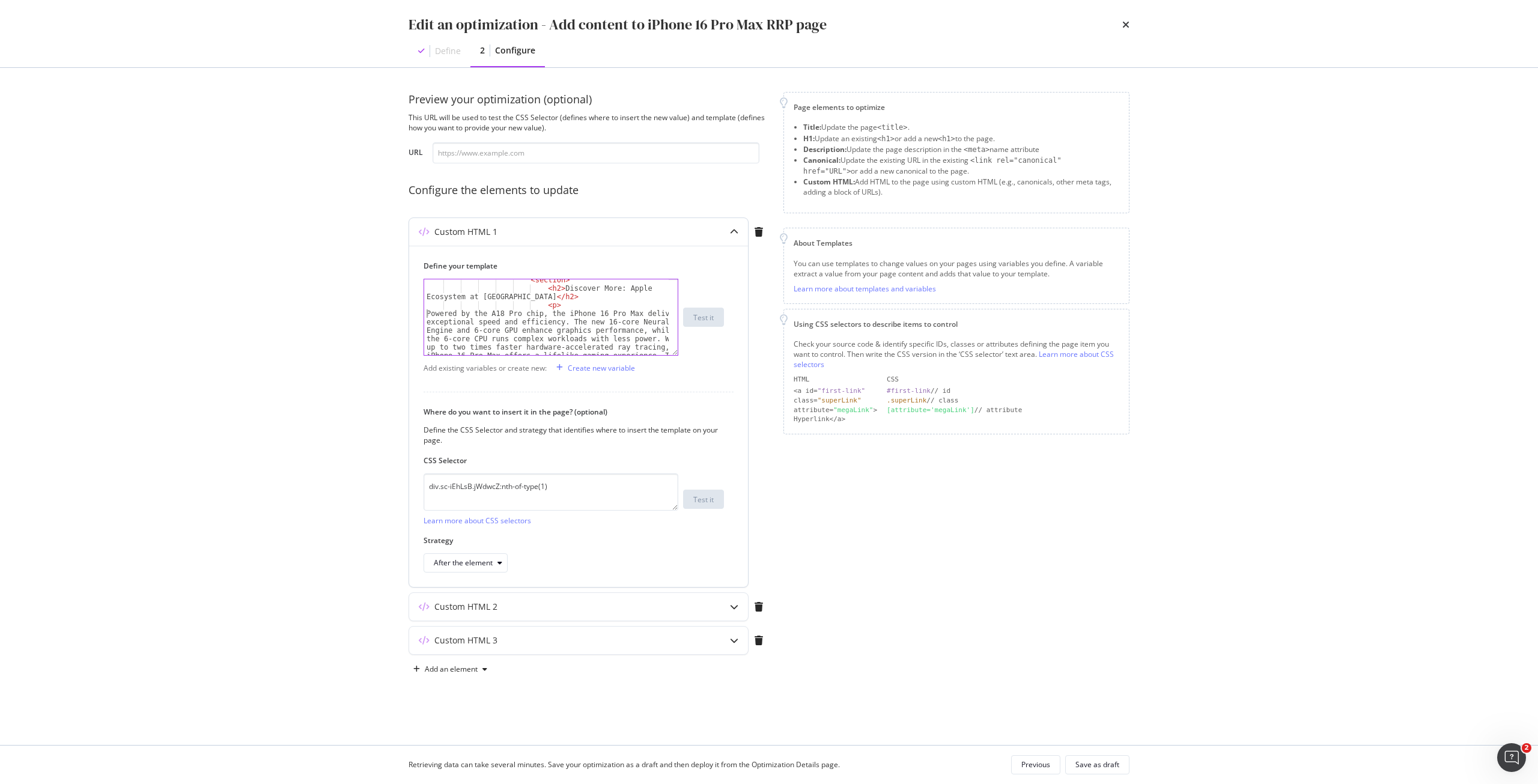
click at [426, 311] on div "< section > < h2 > Discover More: Apple Ecosystem at Singtel </ h2 > < p > Powe…" at bounding box center [547, 364] width 245 height 177
type textarea "Powered by the A18 Pro chip, the iPhone 16 Pro Max delivers exceptional speed a…"
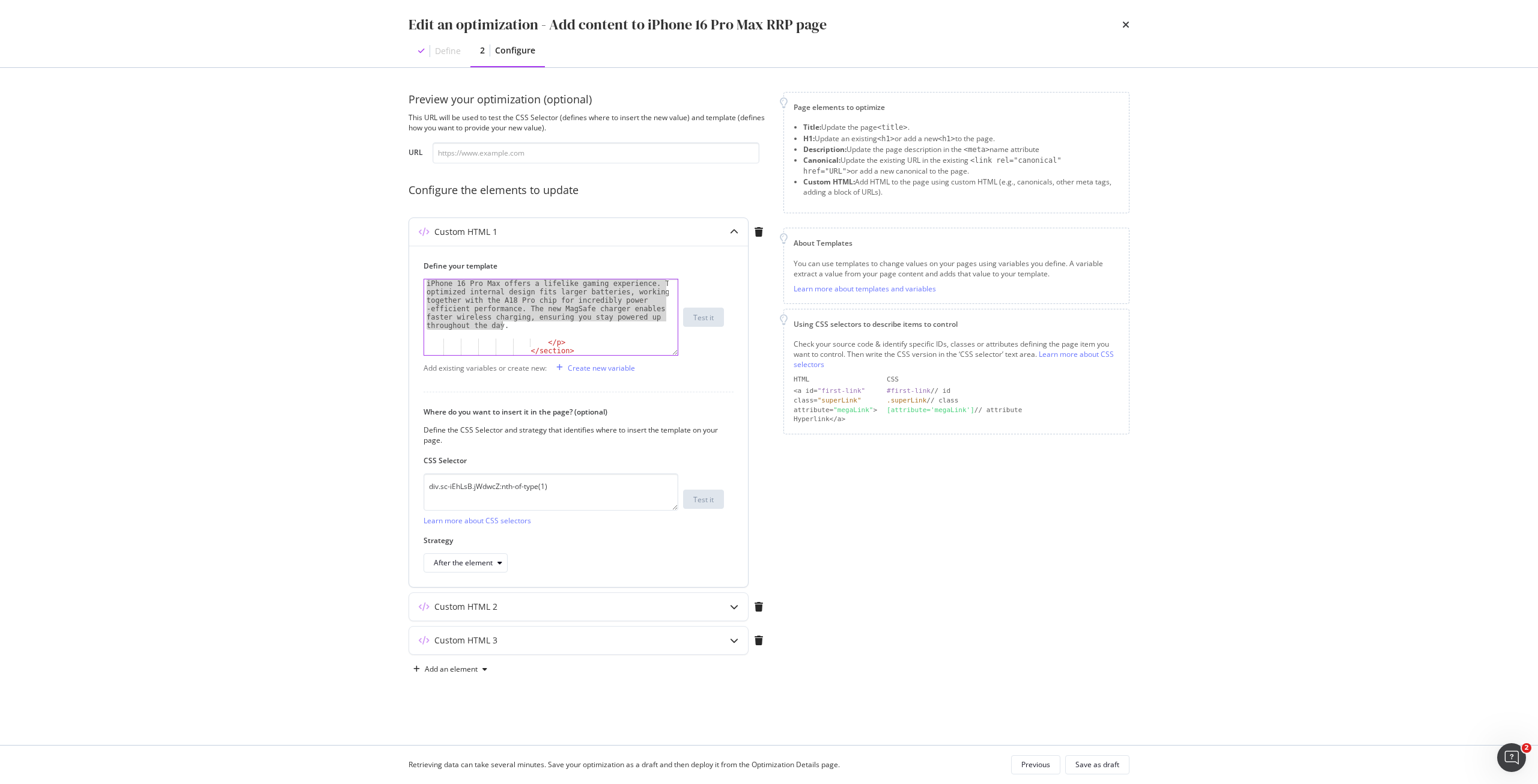
click at [580, 328] on div "Powered by the A18 Pro chip, the iPhone 16 Pro Max delivers exceptional speed a…" at bounding box center [547, 325] width 245 height 177
paste textarea "Stay ahead of the curve with the latest updates and prices for the iPhone 17. E…"
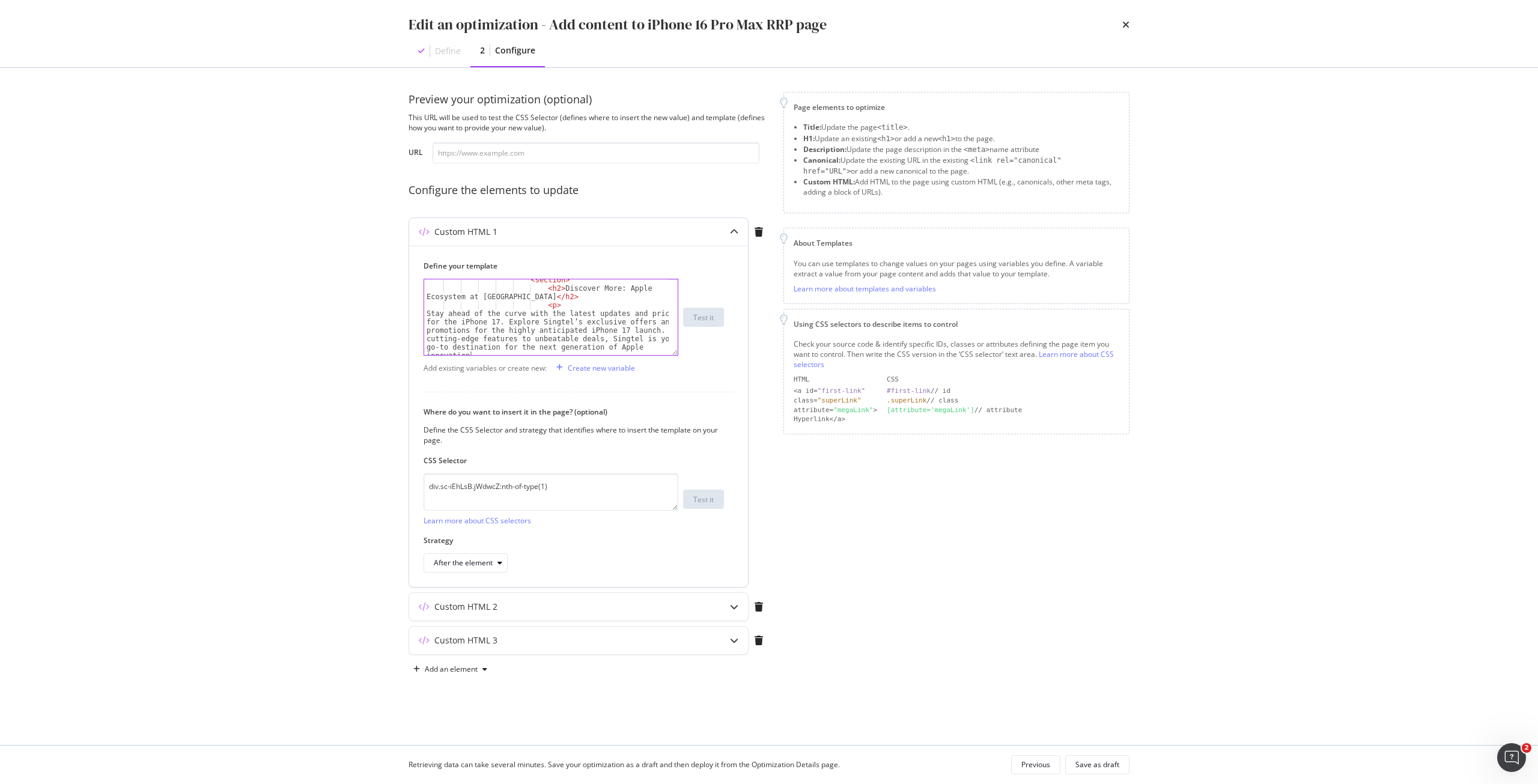
click at [458, 320] on div "< section > < h2 > Discover More: Apple Ecosystem at Singtel </ h2 > < p > Stay…" at bounding box center [547, 343] width 245 height 134
click at [526, 325] on div "< section > < h2 > Discover More: Apple Ecosystem at Singtel </ h2 > < p > Stay…" at bounding box center [547, 343] width 245 height 134
click at [625, 327] on div "< section > < h2 > Discover More: Apple Ecosystem at Singtel </ h2 > < p > Stay…" at bounding box center [547, 343] width 245 height 134
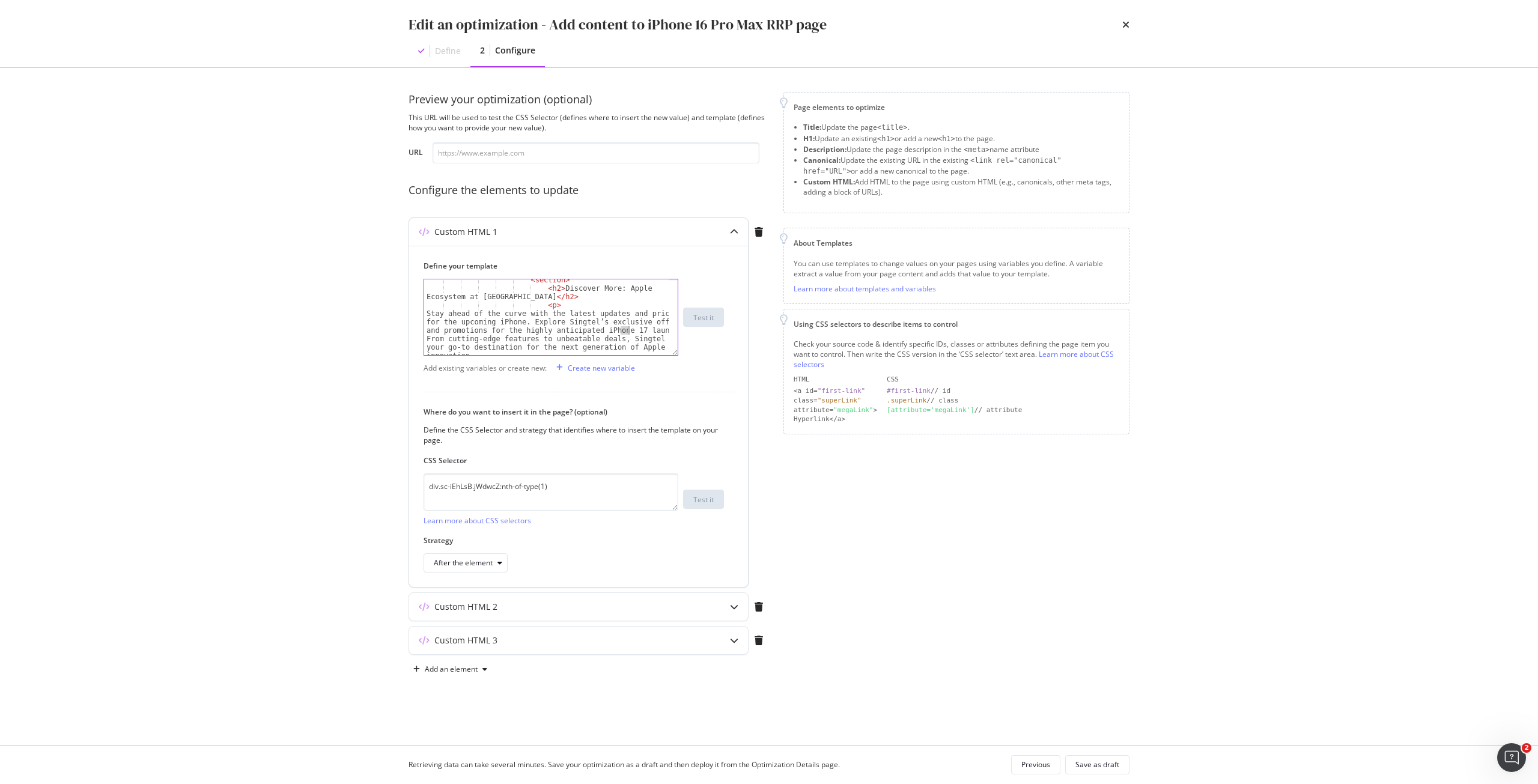
click at [625, 327] on div "< section > < h2 > Discover More: Apple Ecosystem at Singtel </ h2 > < p > Stay…" at bounding box center [547, 343] width 245 height 134
click at [630, 329] on div "< section > < h2 > Discover More: Apple Ecosystem at Singtel </ h2 > < p > Stay…" at bounding box center [547, 343] width 245 height 134
click at [590, 329] on div "< section > < h2 > Discover More: Apple Ecosystem at Singtel </ h2 > < p > Stay…" at bounding box center [547, 343] width 245 height 134
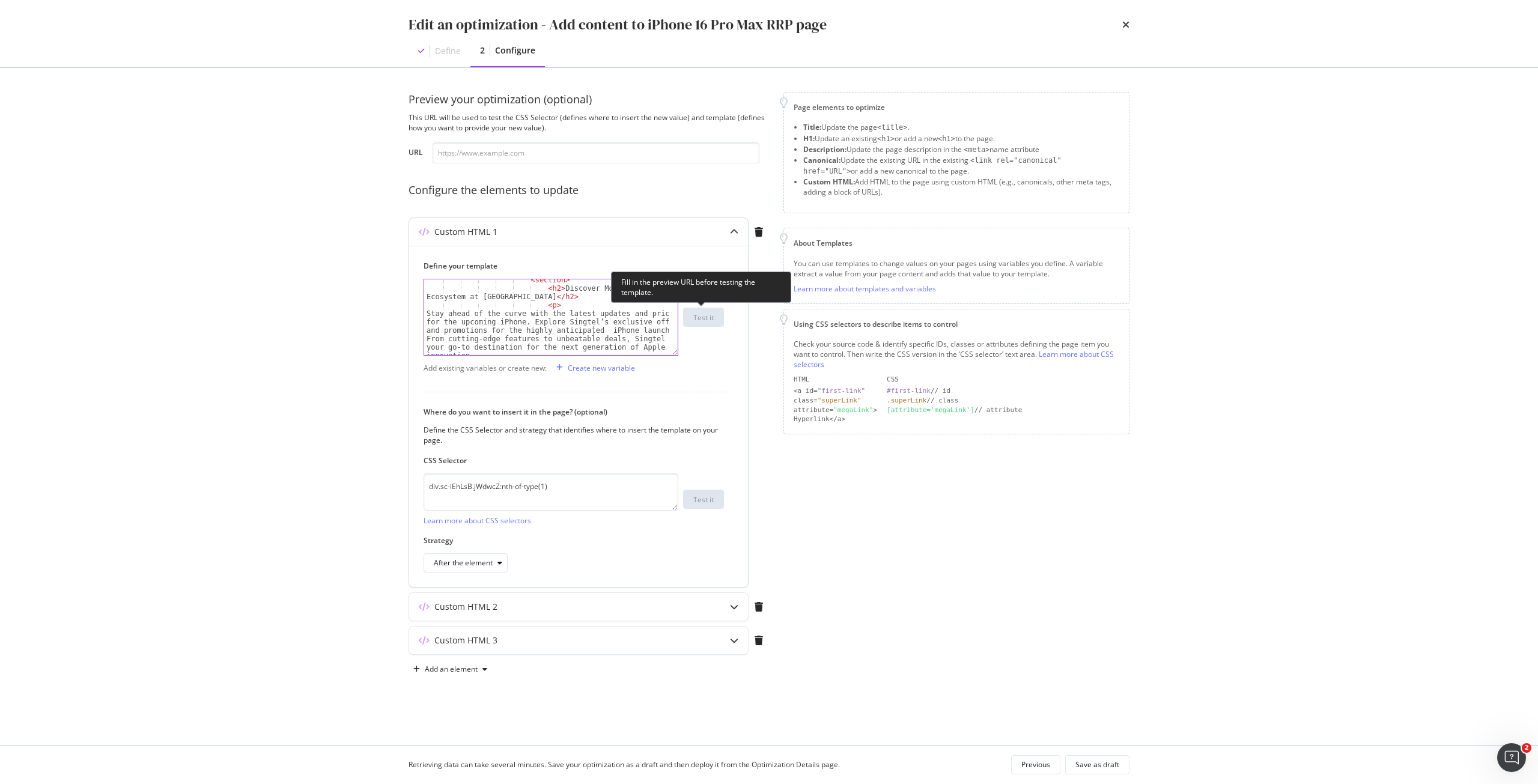
scroll to position [0, 54]
paste textarea "new"
drag, startPoint x: 558, startPoint y: 313, endPoint x: 517, endPoint y: 323, distance: 42.2
click at [517, 323] on div "< section > < h2 > Discover More: Apple Ecosystem at Singtel </ h2 > < p > Stay…" at bounding box center [547, 343] width 245 height 134
click at [559, 313] on div "< section > < h2 > Discover More: Apple Ecosystem at Singtel </ h2 > < p > Stay…" at bounding box center [547, 318] width 245 height 76
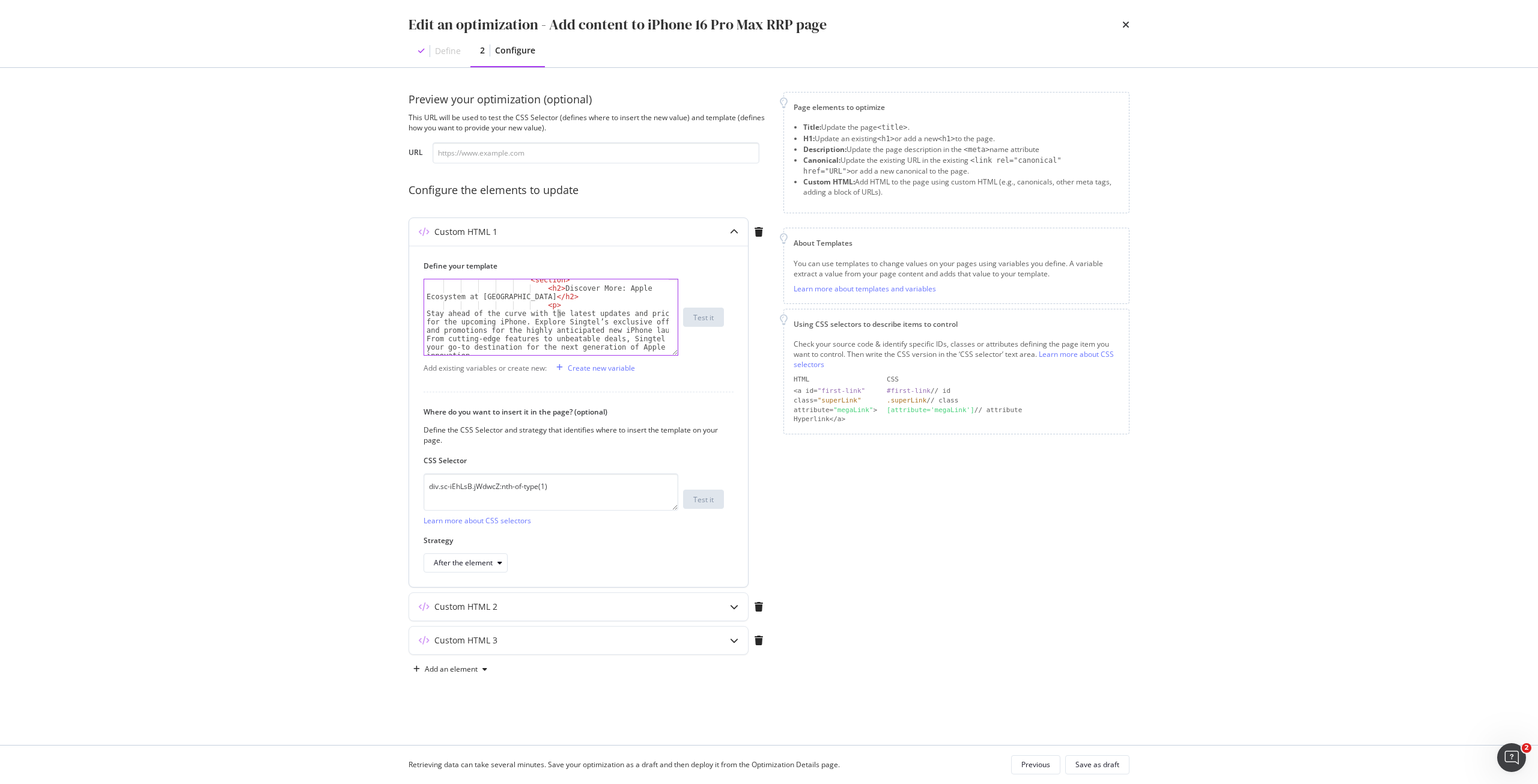
click at [557, 313] on div "< section > < h2 > Discover More: Apple Ecosystem at Singtel </ h2 > < p > Stay…" at bounding box center [547, 318] width 245 height 76
paste textarea "https://www.singtel.com/personal/products-services/mobile/info/apple"
click at [453, 315] on div "< h2 > Discover More: Apple Ecosystem at Singtel </ h2 > < p > Stay ahead of th…" at bounding box center [547, 318] width 245 height 76
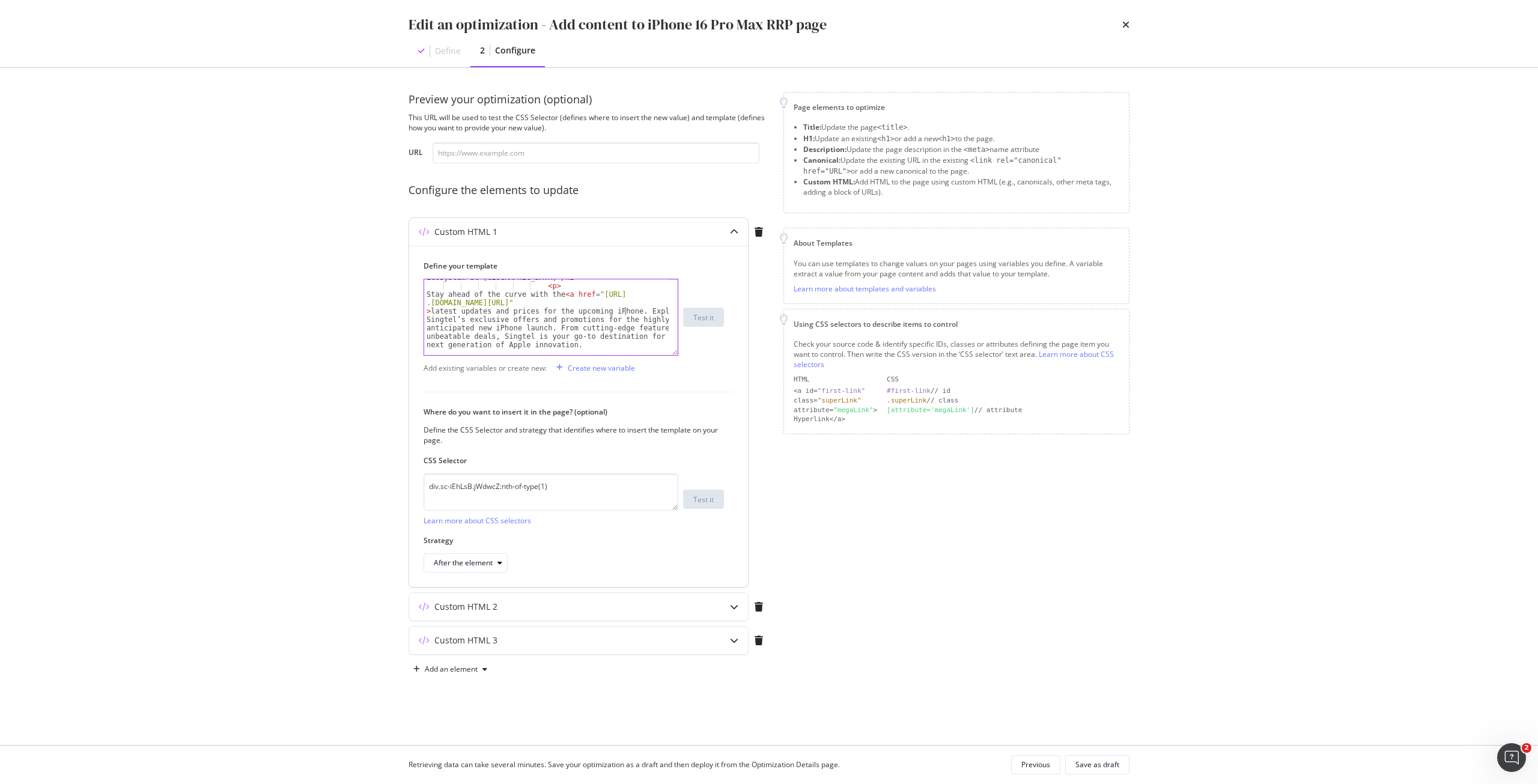
click at [626, 312] on div "< h2 > Discover More: Apple Ecosystem at Singtel </ h2 > < p > Stay ahead of th…" at bounding box center [547, 315] width 245 height 101
type textarea "Stay ahead of the curve with the <a href="https://www.singtel.com/personal/prod…"
click at [1099, 763] on div "Save as draft" at bounding box center [1097, 765] width 44 height 10
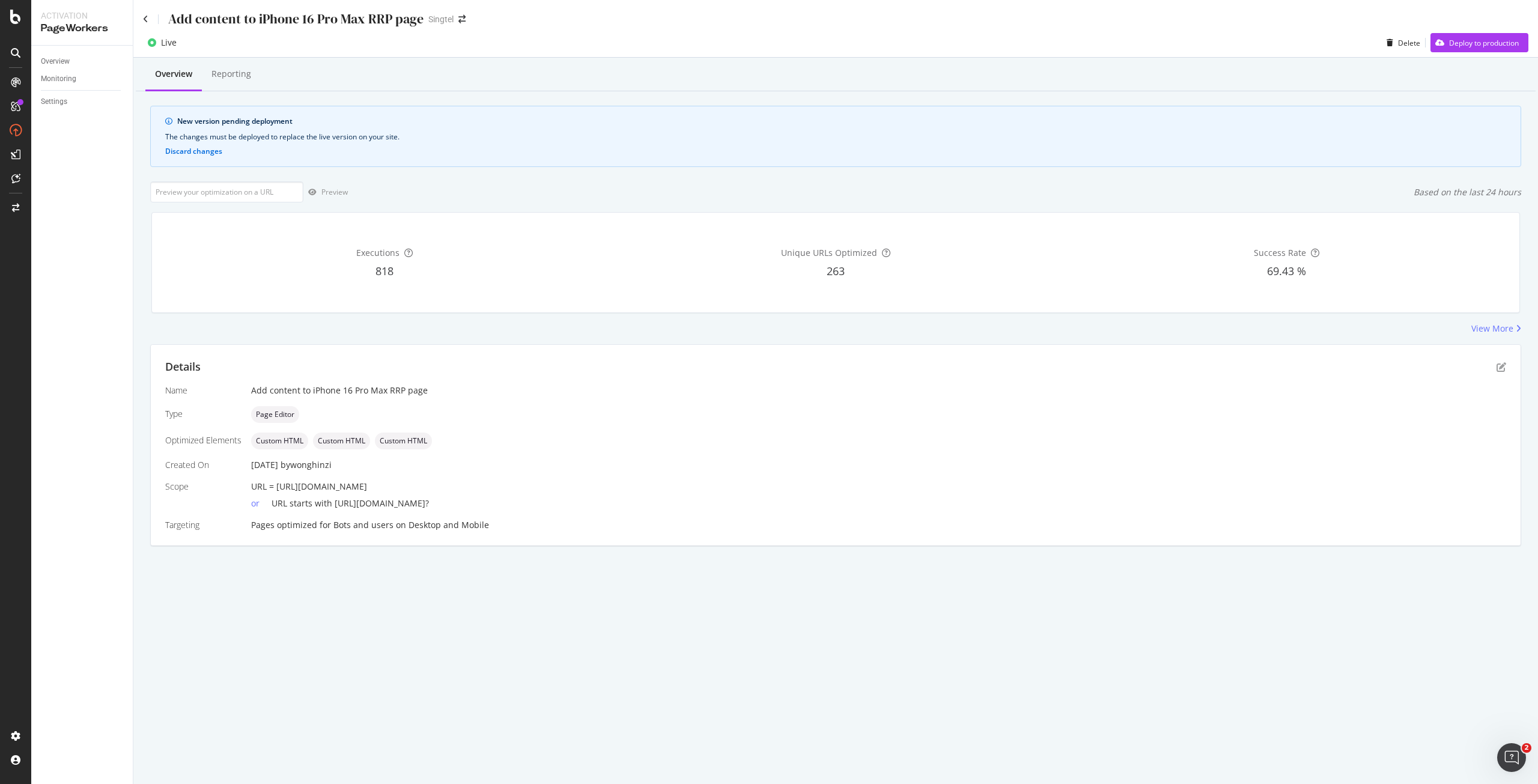
drag, startPoint x: 583, startPoint y: 486, endPoint x: 276, endPoint y: 484, distance: 307.0
click at [276, 484] on div "URL = [URL][DOMAIN_NAME]" at bounding box center [878, 486] width 1255 height 12
copy span "https://shop.singtel.com/accessories/rrp-products/apple-iphone-16-pro-max"
click at [227, 190] on input "url" at bounding box center [227, 192] width 153 height 21
paste input "https://shop.singtel.com/accessories/rrp-products/apple-iphone-16-pro-max"
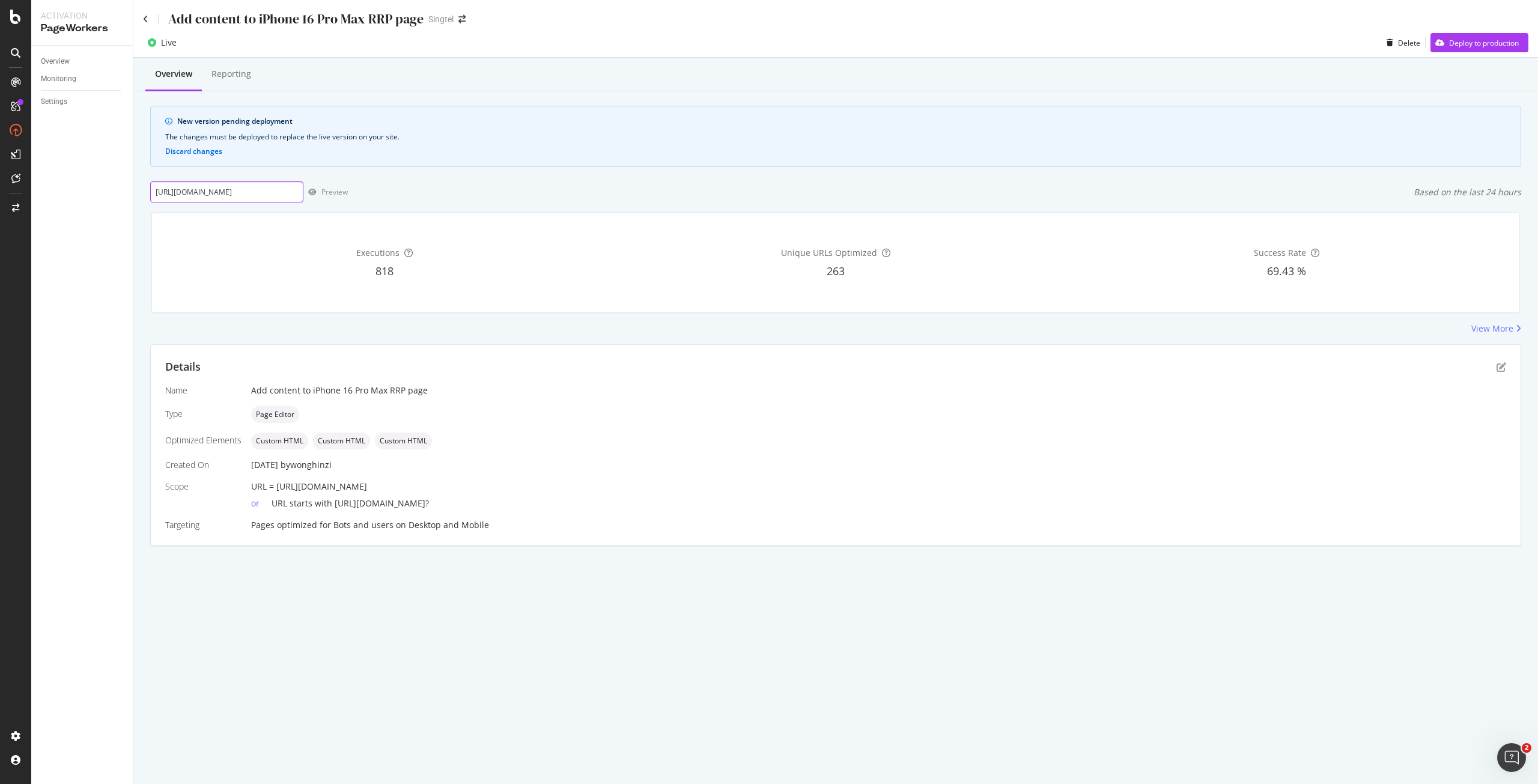
scroll to position [0, 114]
type input "https://shop.singtel.com/accessories/rrp-products/apple-iphone-16-pro-max"
click at [331, 200] on div "Preview" at bounding box center [325, 192] width 44 height 18
click at [1500, 43] on div "Deploy to production" at bounding box center [1484, 43] width 69 height 10
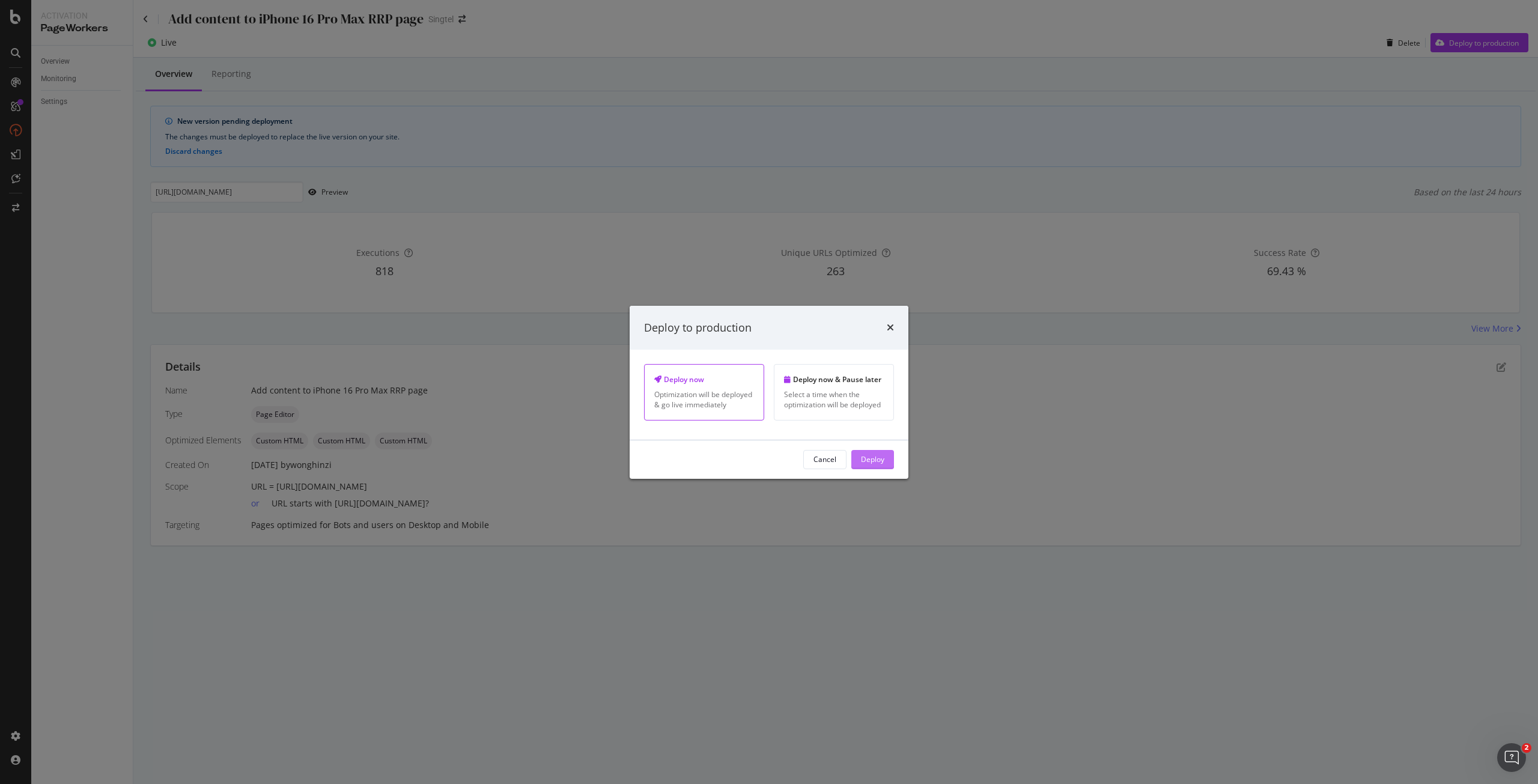
click at [881, 459] on div "Deploy" at bounding box center [873, 459] width 24 height 10
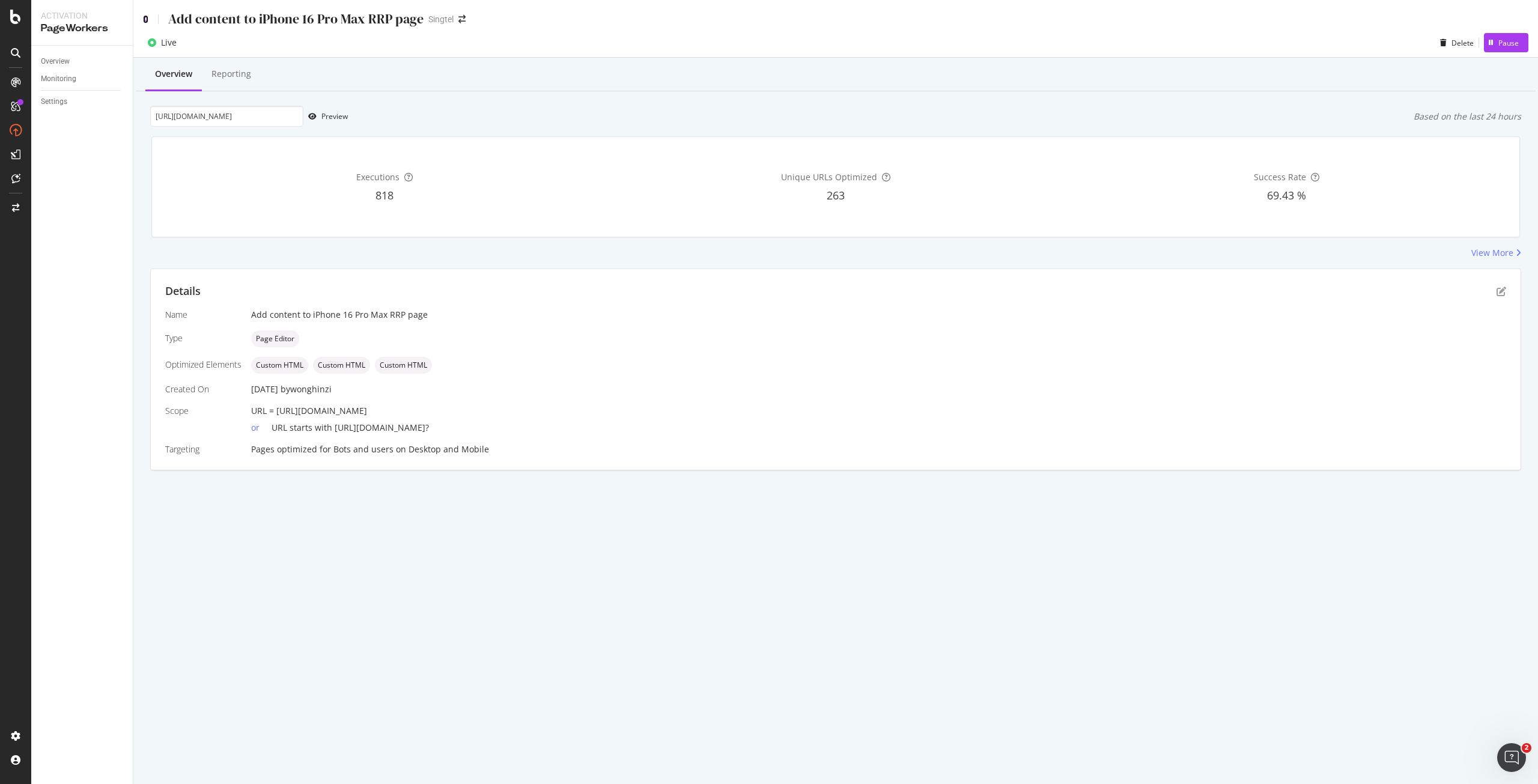
click at [146, 16] on icon at bounding box center [146, 19] width 6 height 9
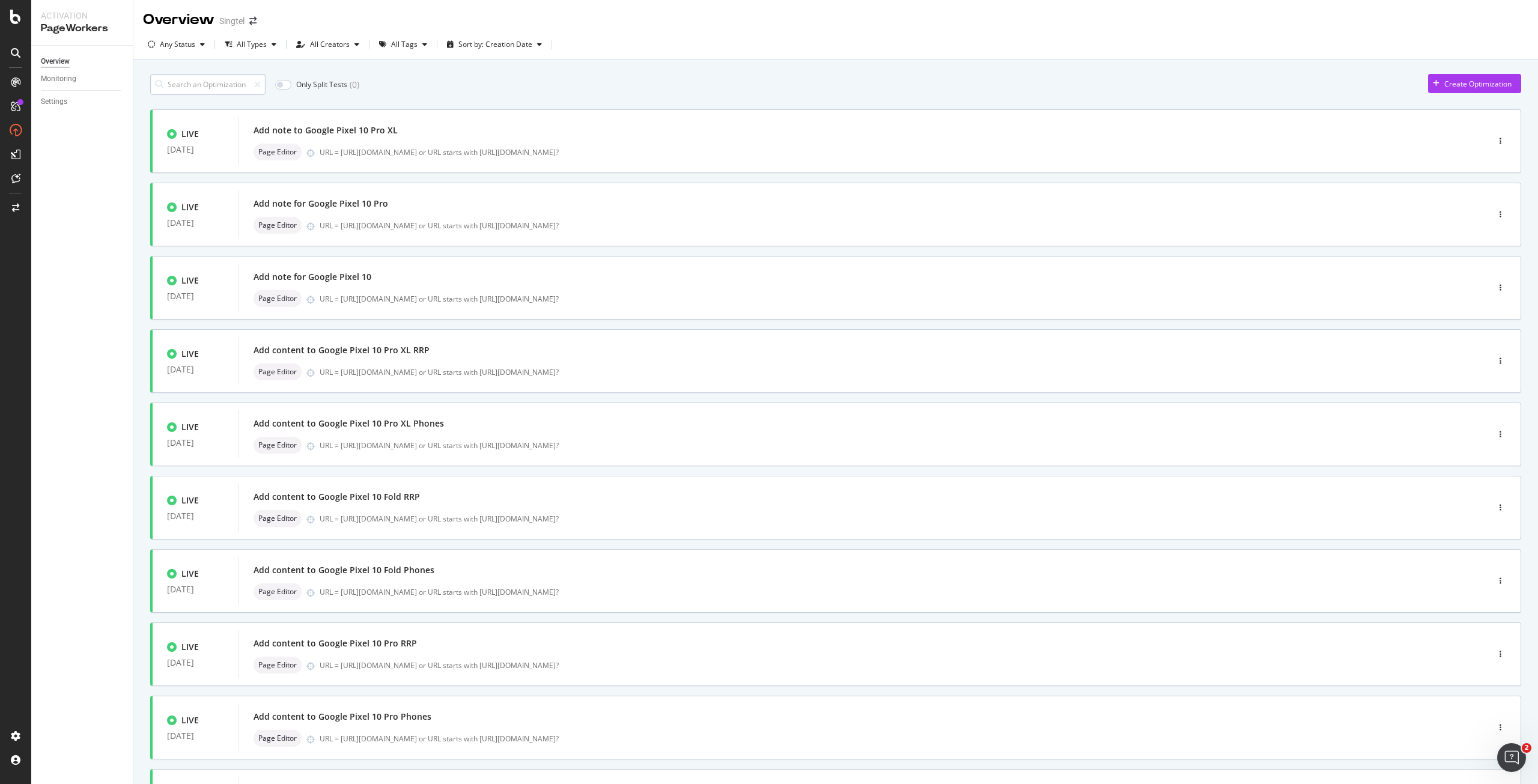
click at [232, 87] on input at bounding box center [207, 84] width 115 height 21
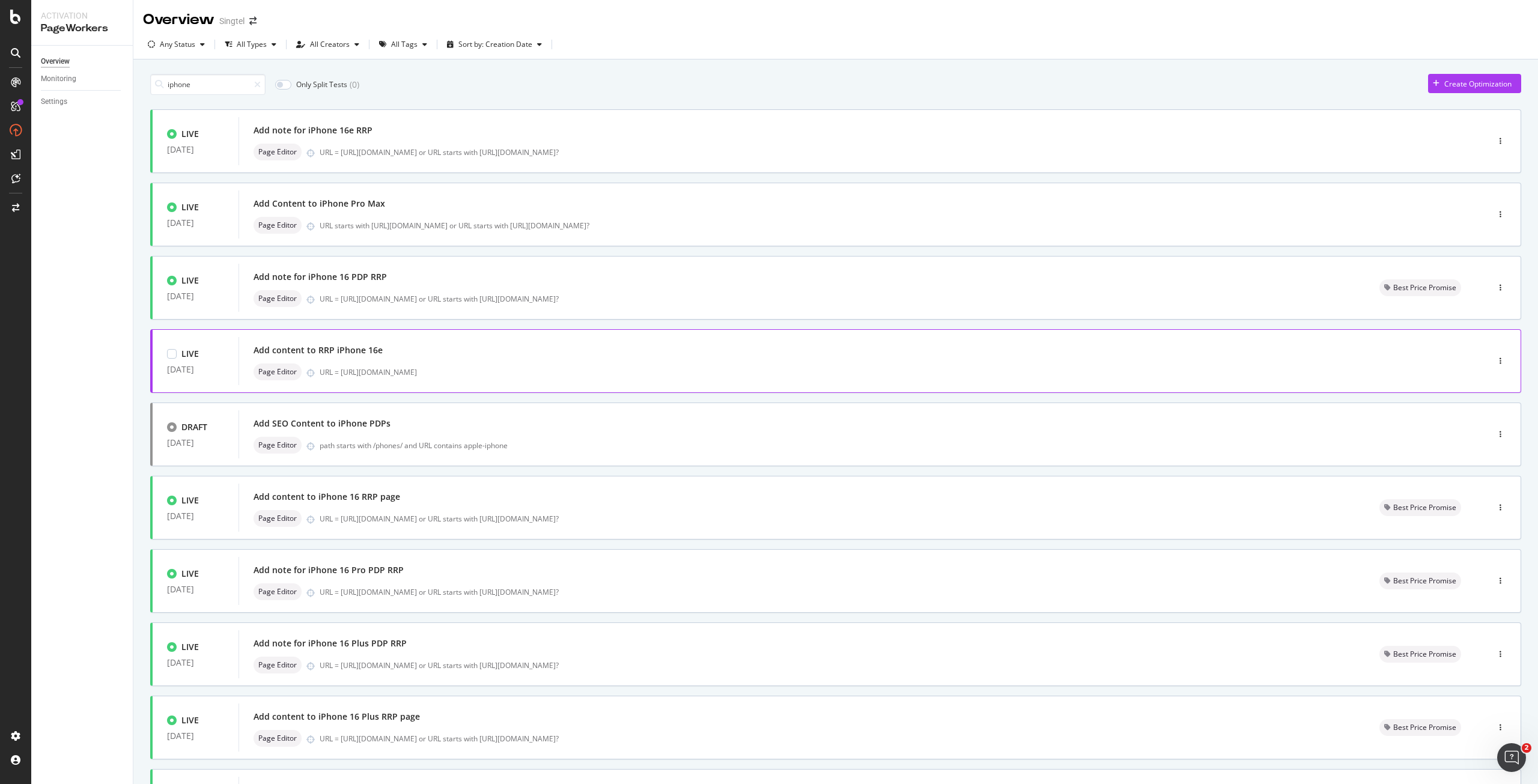
click at [345, 348] on div "Add content to RRP iPhone 16e" at bounding box center [318, 350] width 129 height 12
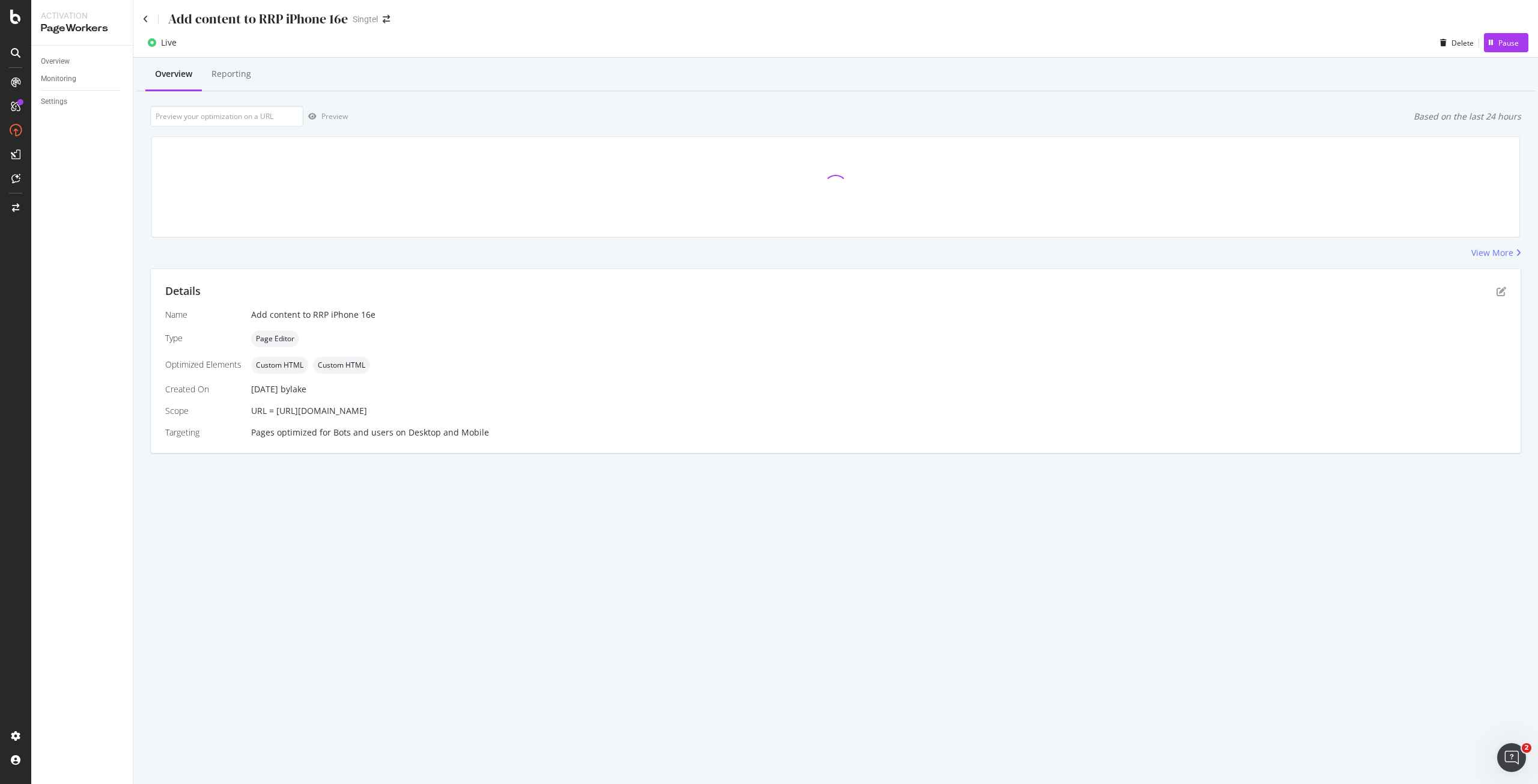
drag, startPoint x: 563, startPoint y: 415, endPoint x: 278, endPoint y: 412, distance: 285.0
click at [278, 412] on div "URL = https://shop.singtel.com/accessories/rrp-products/apple-iphone-16e" at bounding box center [878, 411] width 1255 height 12
copy span "https://shop.singtel.com/accessories/rrp-products/apple-iphone-16e"
click at [222, 117] on input "url" at bounding box center [227, 116] width 153 height 21
paste input "https://shop.singtel.com/accessories/rrp-products/apple-iphone-16e"
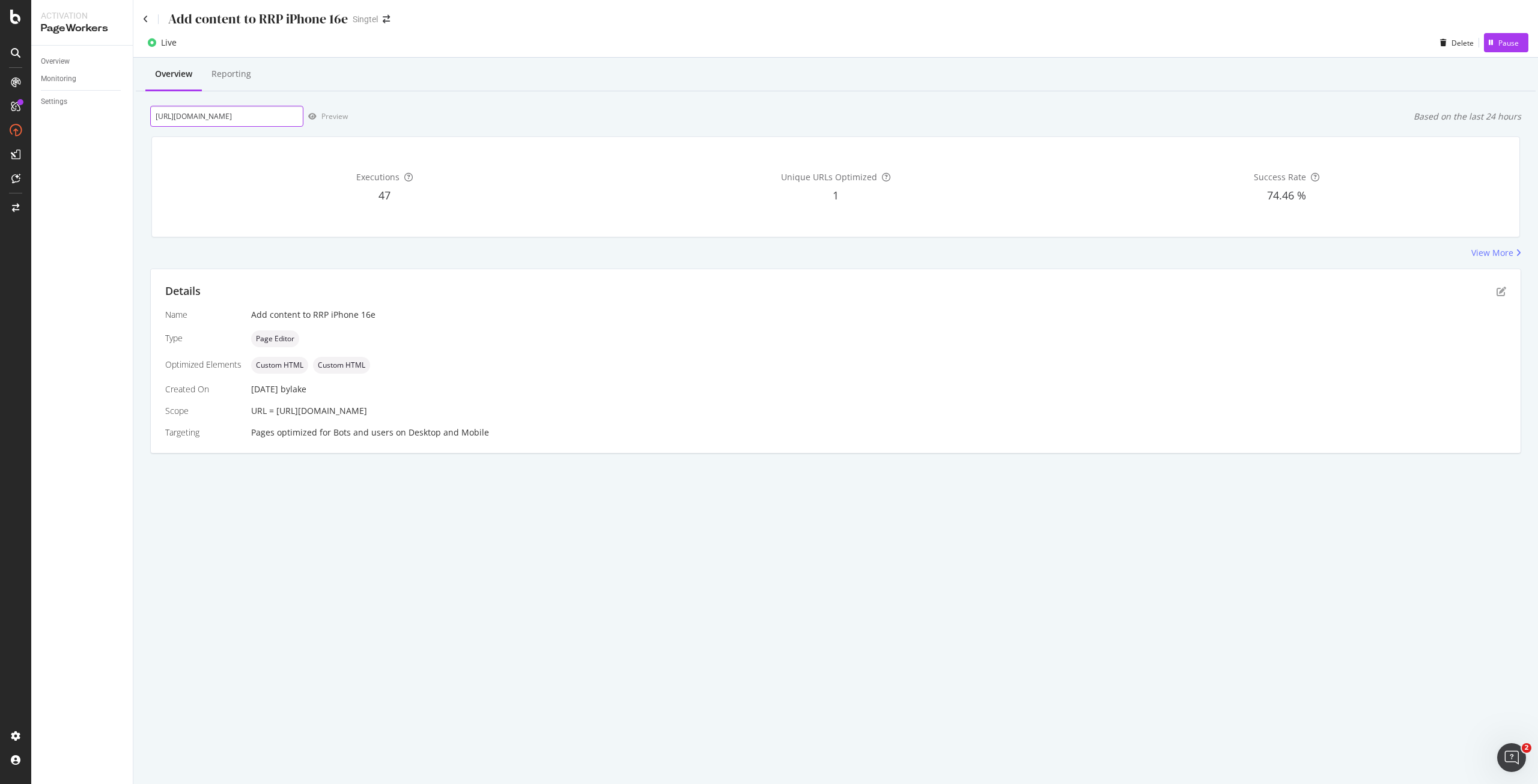
scroll to position [0, 87]
type input "https://shop.singtel.com/accessories/rrp-products/apple-iphone-16e"
click at [330, 112] on div "Preview" at bounding box center [334, 116] width 26 height 10
click at [1504, 292] on icon "pen-to-square" at bounding box center [1501, 291] width 9 height 9
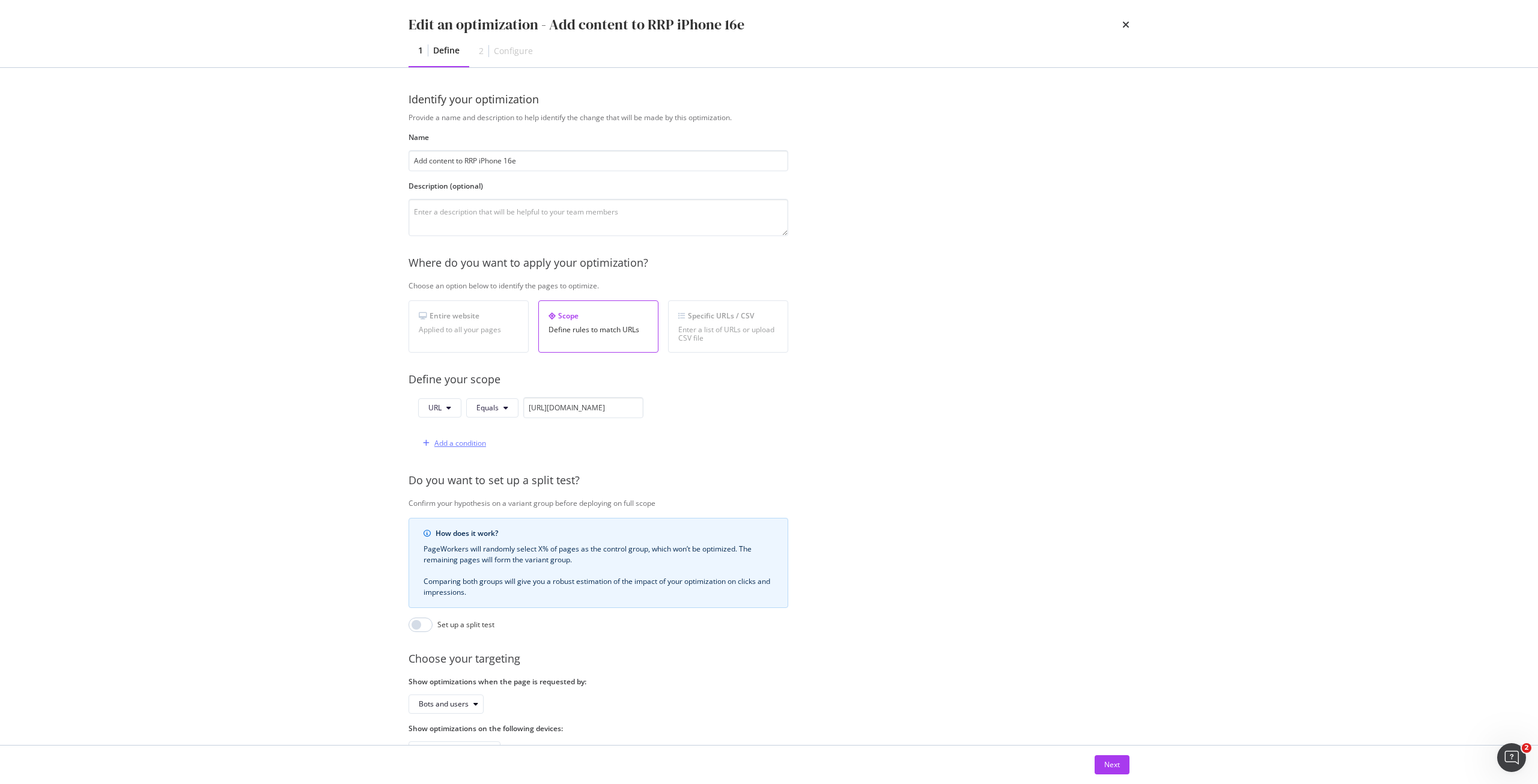
click at [468, 441] on div "Add a condition" at bounding box center [460, 443] width 52 height 10
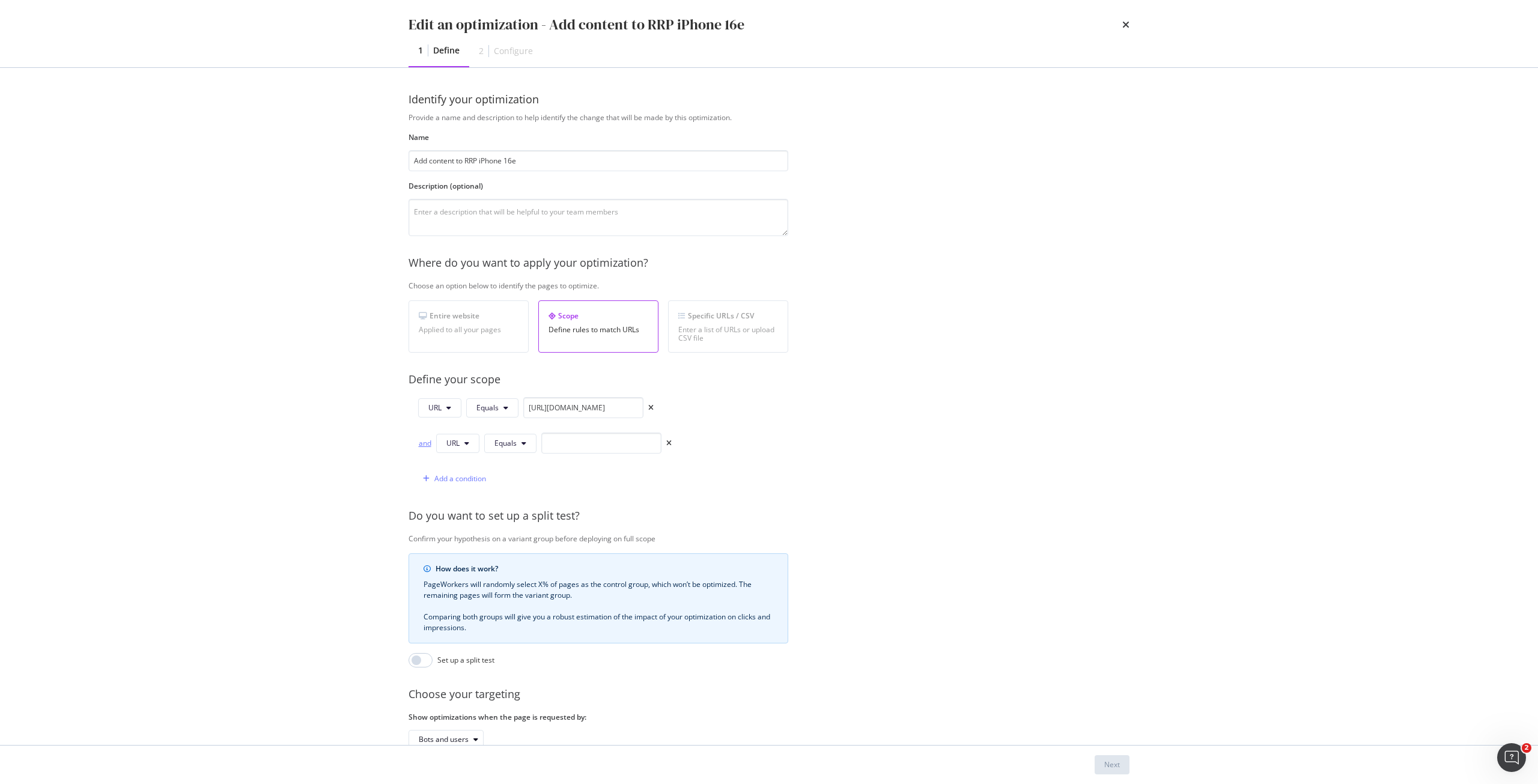
click at [419, 447] on div "and" at bounding box center [425, 443] width 13 height 10
click at [508, 441] on span "Equals" at bounding box center [505, 443] width 22 height 10
click at [517, 486] on span "Starts With" at bounding box center [529, 489] width 71 height 11
click at [558, 400] on input "https://shop.singtel.com/accessories/rrp-products/apple-iphone-16e" at bounding box center [584, 407] width 120 height 21
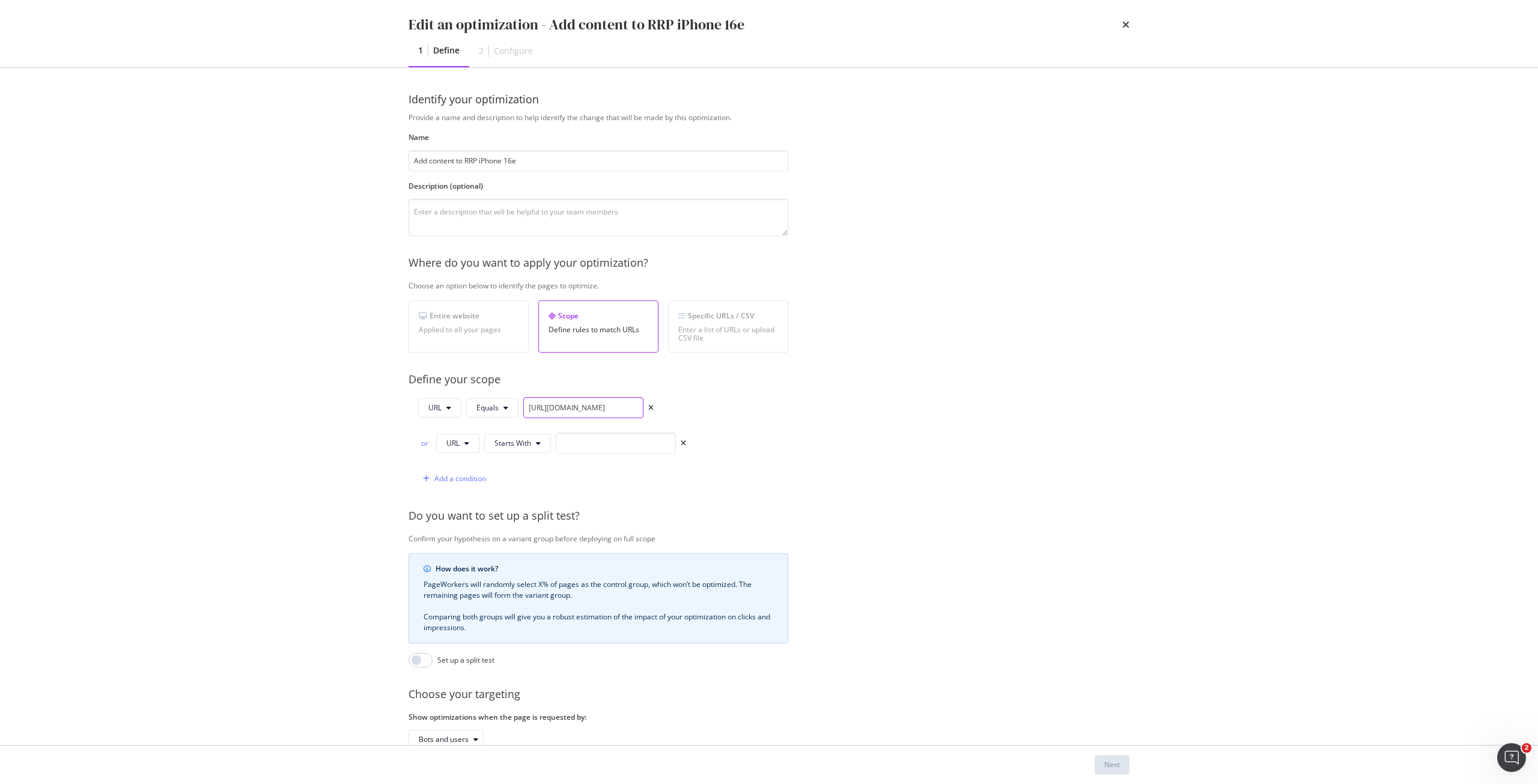
click at [558, 400] on input "https://shop.singtel.com/accessories/rrp-products/apple-iphone-16e" at bounding box center [584, 407] width 120 height 21
click at [587, 454] on div "or URL Starts With" at bounding box center [552, 446] width 268 height 26
click at [585, 448] on input "modal" at bounding box center [616, 443] width 120 height 21
paste input "https://shop.singtel.com/accessories/rrp-products/apple-iphone-16e"
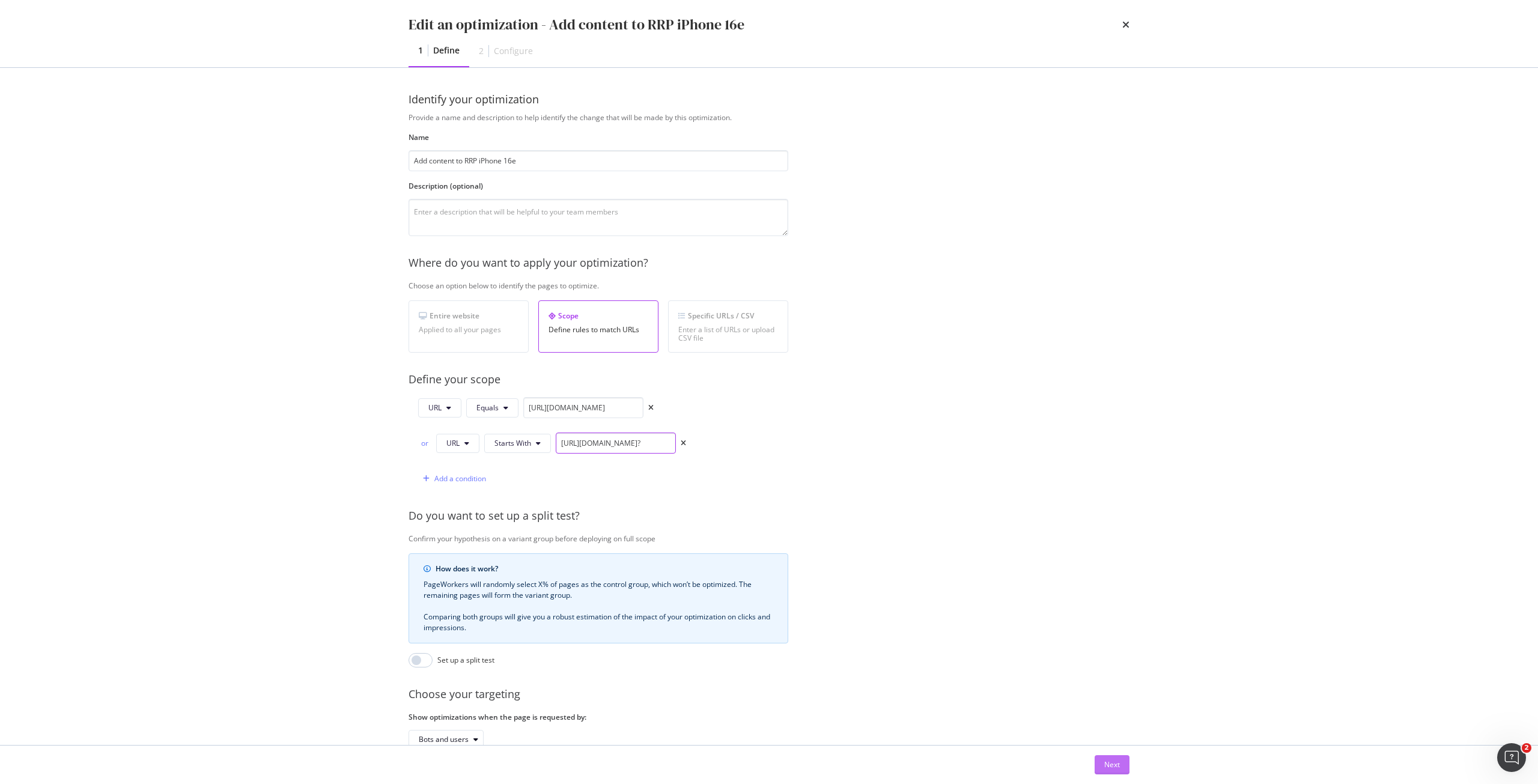
type input "https://shop.singtel.com/accessories/rrp-products/apple-iphone-16e?"
click at [1118, 762] on div "Next" at bounding box center [1112, 765] width 16 height 10
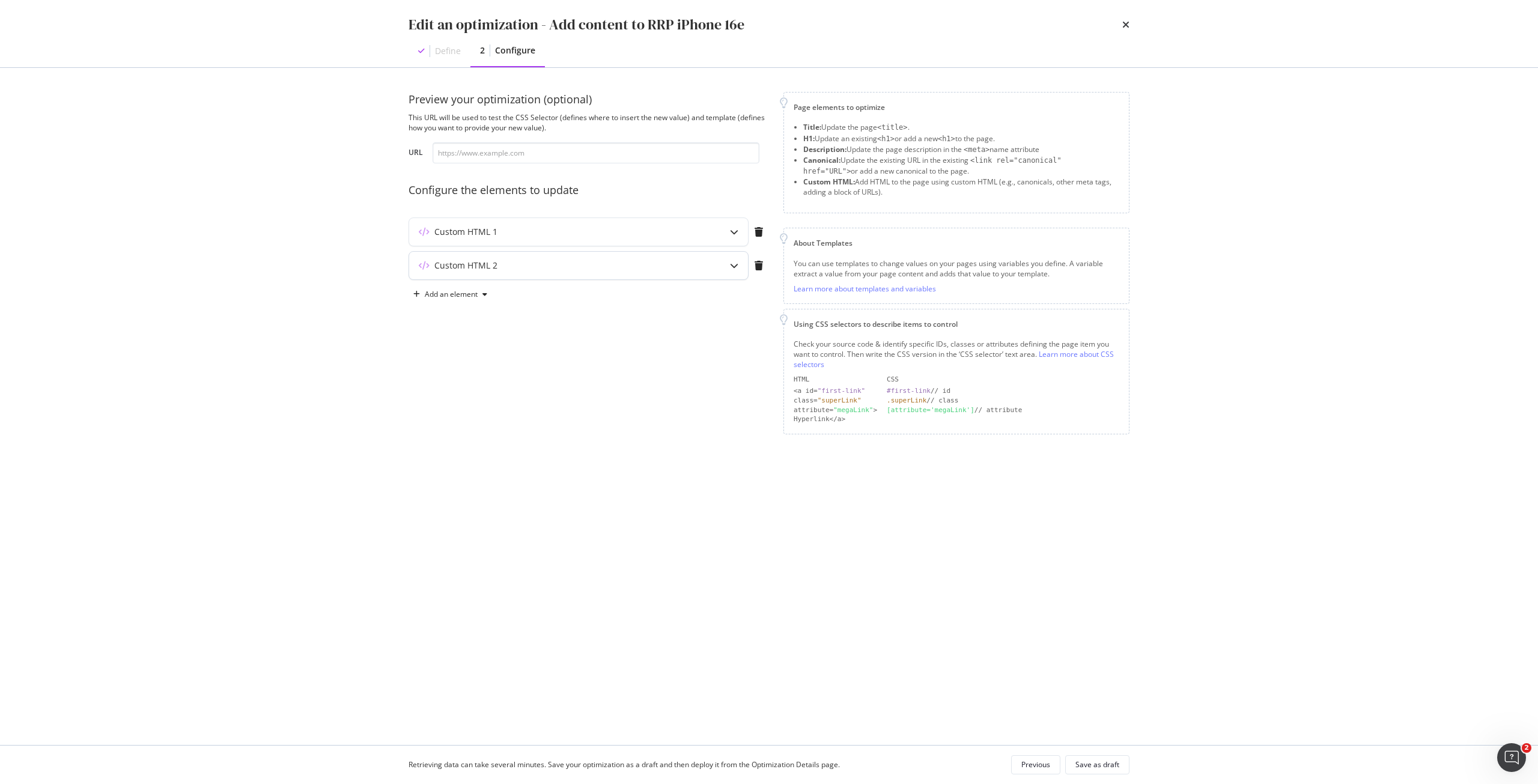
click at [713, 270] on div "Custom HTML 2" at bounding box center [579, 265] width 339 height 28
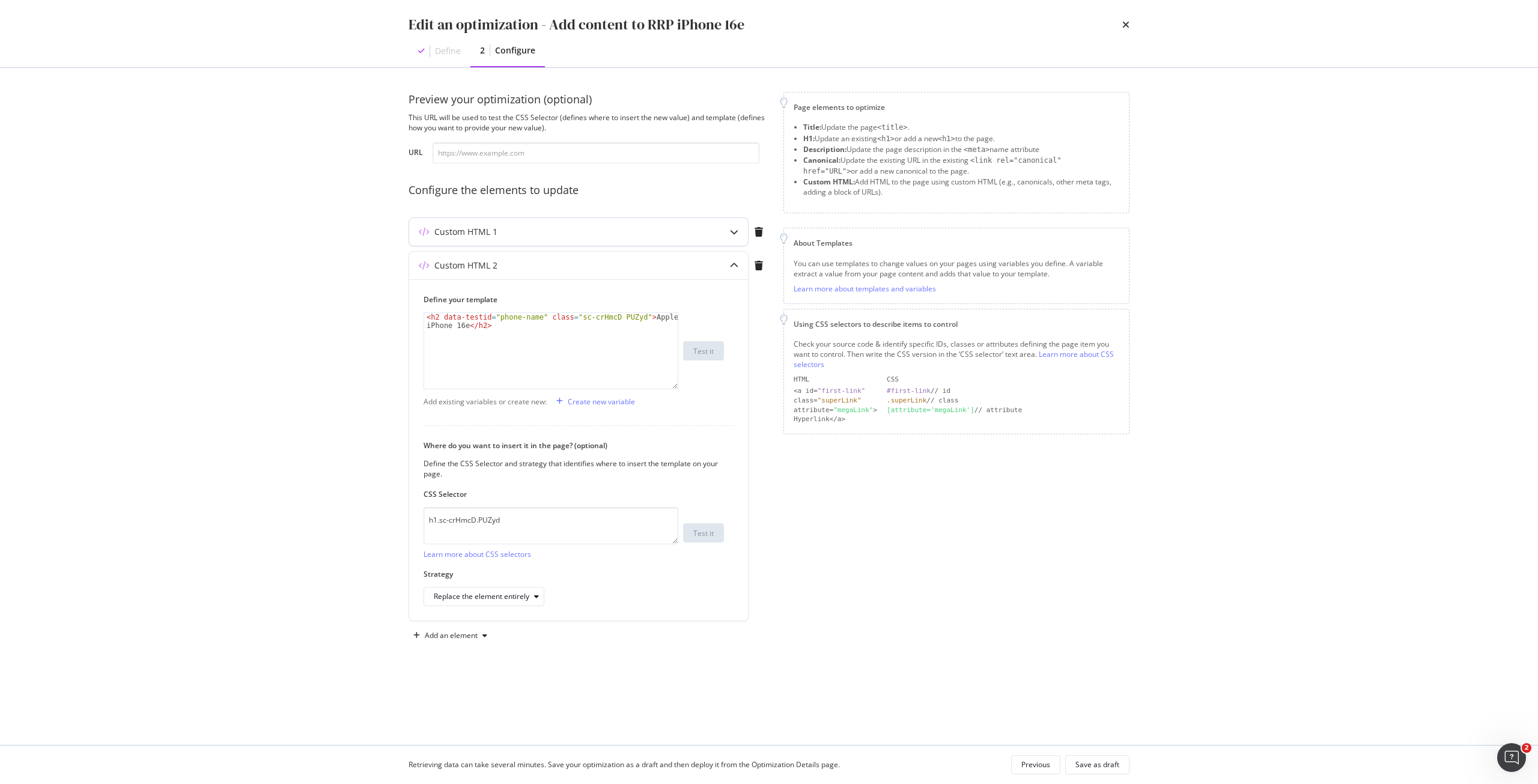
click at [624, 227] on div "Custom HTML 1" at bounding box center [554, 232] width 291 height 12
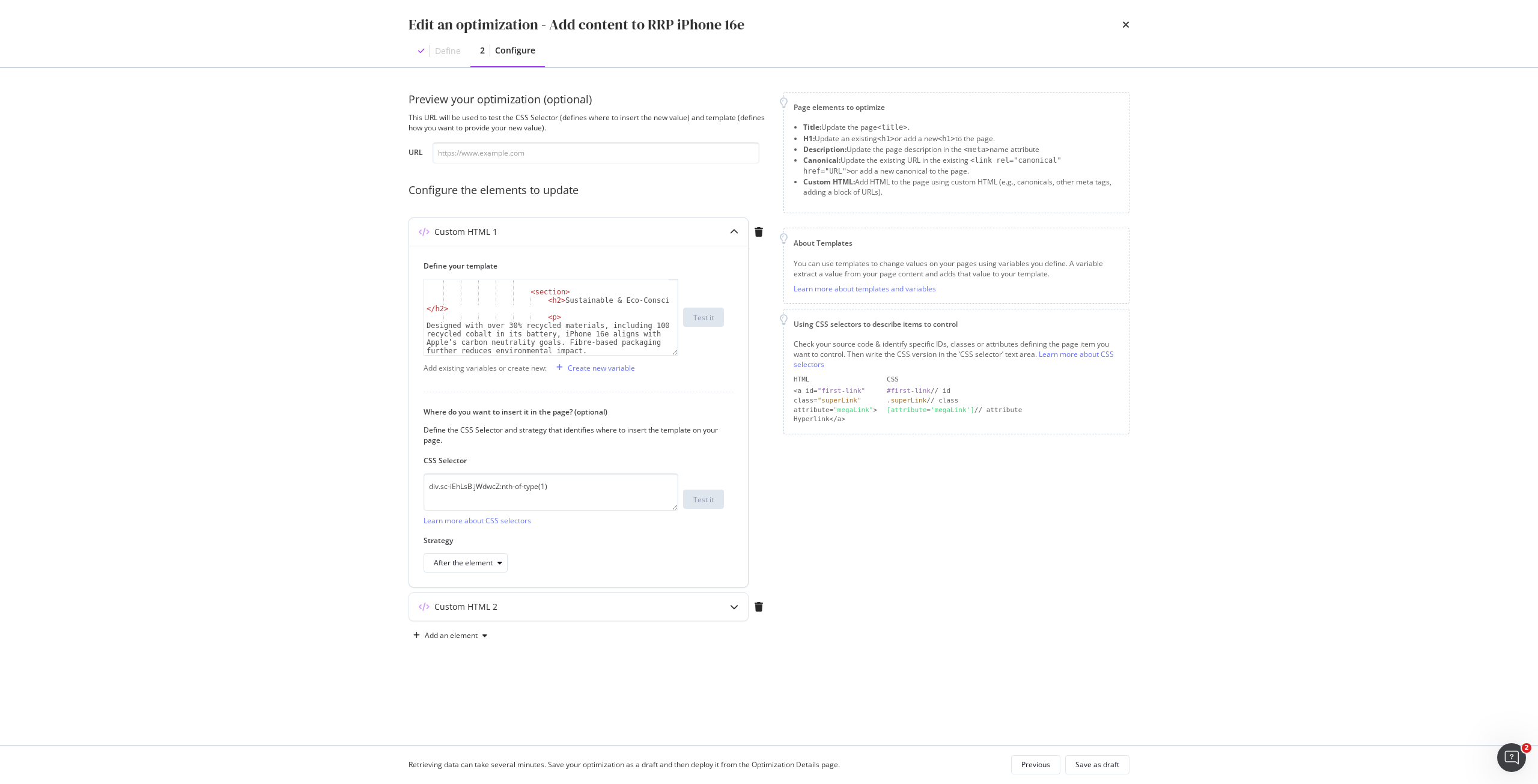
scroll to position [648, 0]
click at [521, 295] on div "< section > < h2 > Sustainable & Eco-Conscious </ h2 > < p > Designed with over…" at bounding box center [547, 325] width 245 height 92
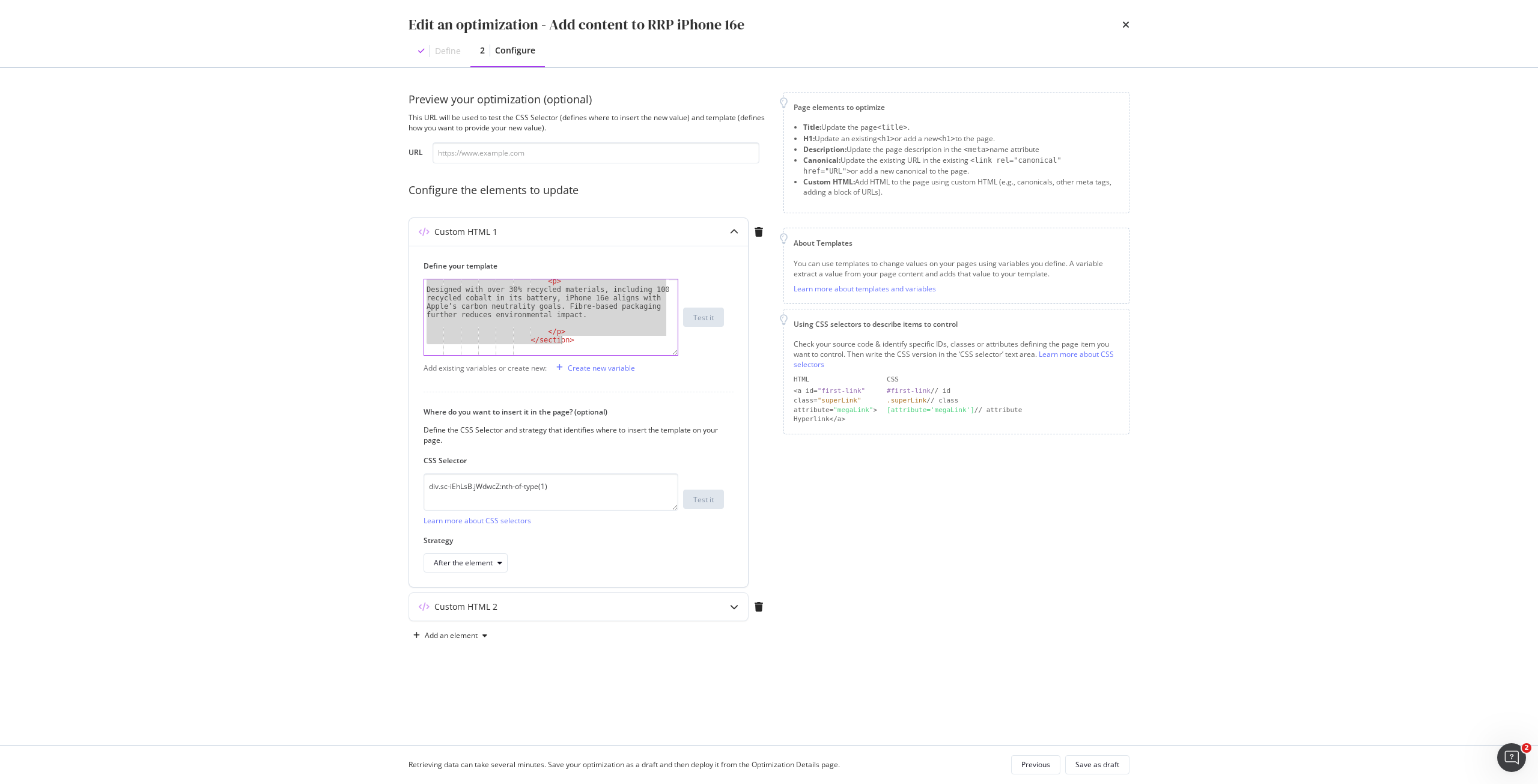
click at [573, 339] on div "< p > Designed with over 30% recycled materials, including 100% recycled cobalt…" at bounding box center [547, 323] width 245 height 92
type textarea "</p> </section>"
click at [550, 315] on div "Designed with over 30% recycled materials, including 100% recycled cobalt in it…" at bounding box center [547, 313] width 245 height 126
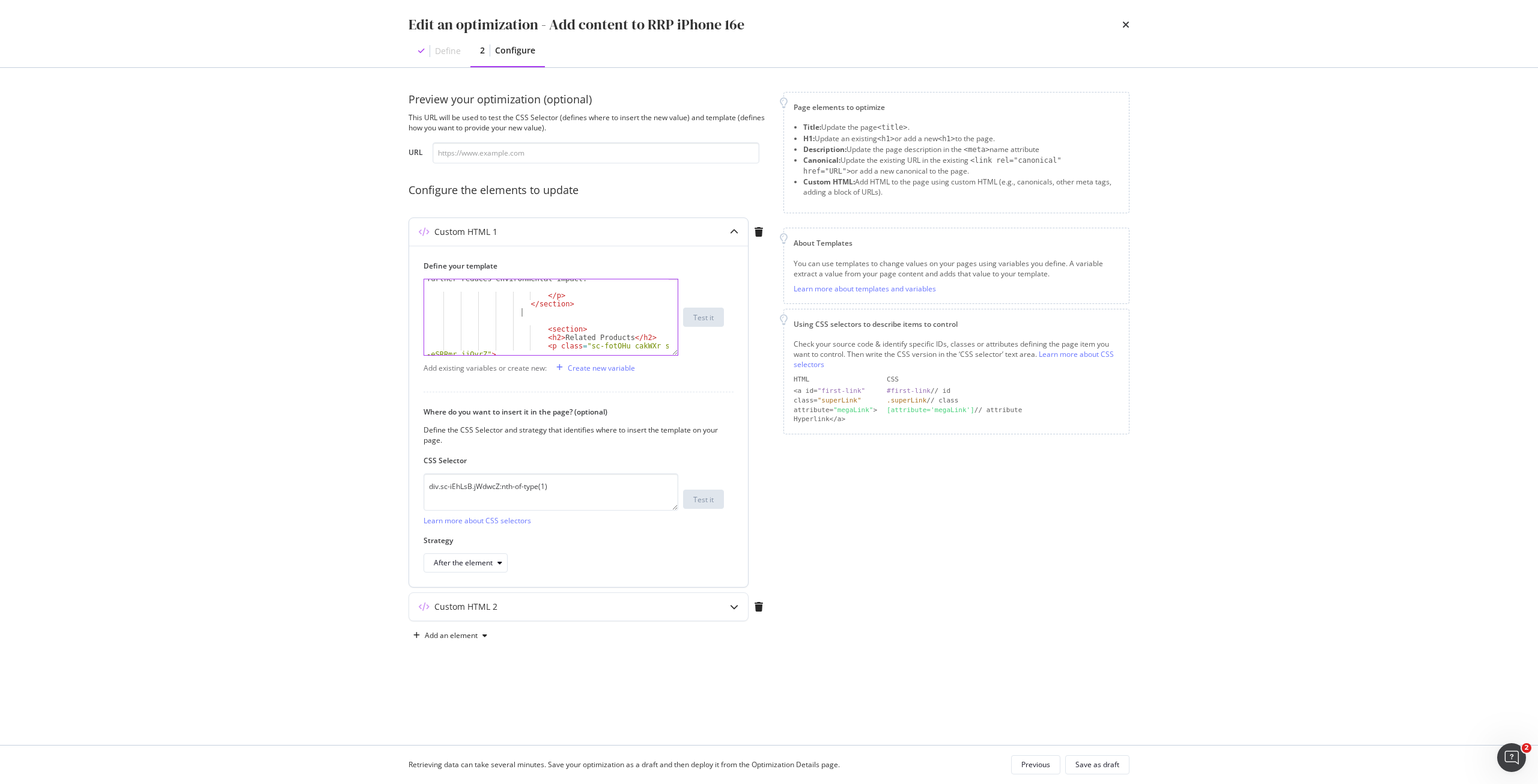
paste textarea "</section>"
drag, startPoint x: 552, startPoint y: 325, endPoint x: 663, endPoint y: 328, distance: 111.0
click at [663, 328] on div "</ p > </ section > < section > < h2 > Sustainable & Eco-Conscious </ h2 > < p …" at bounding box center [547, 331] width 245 height 118
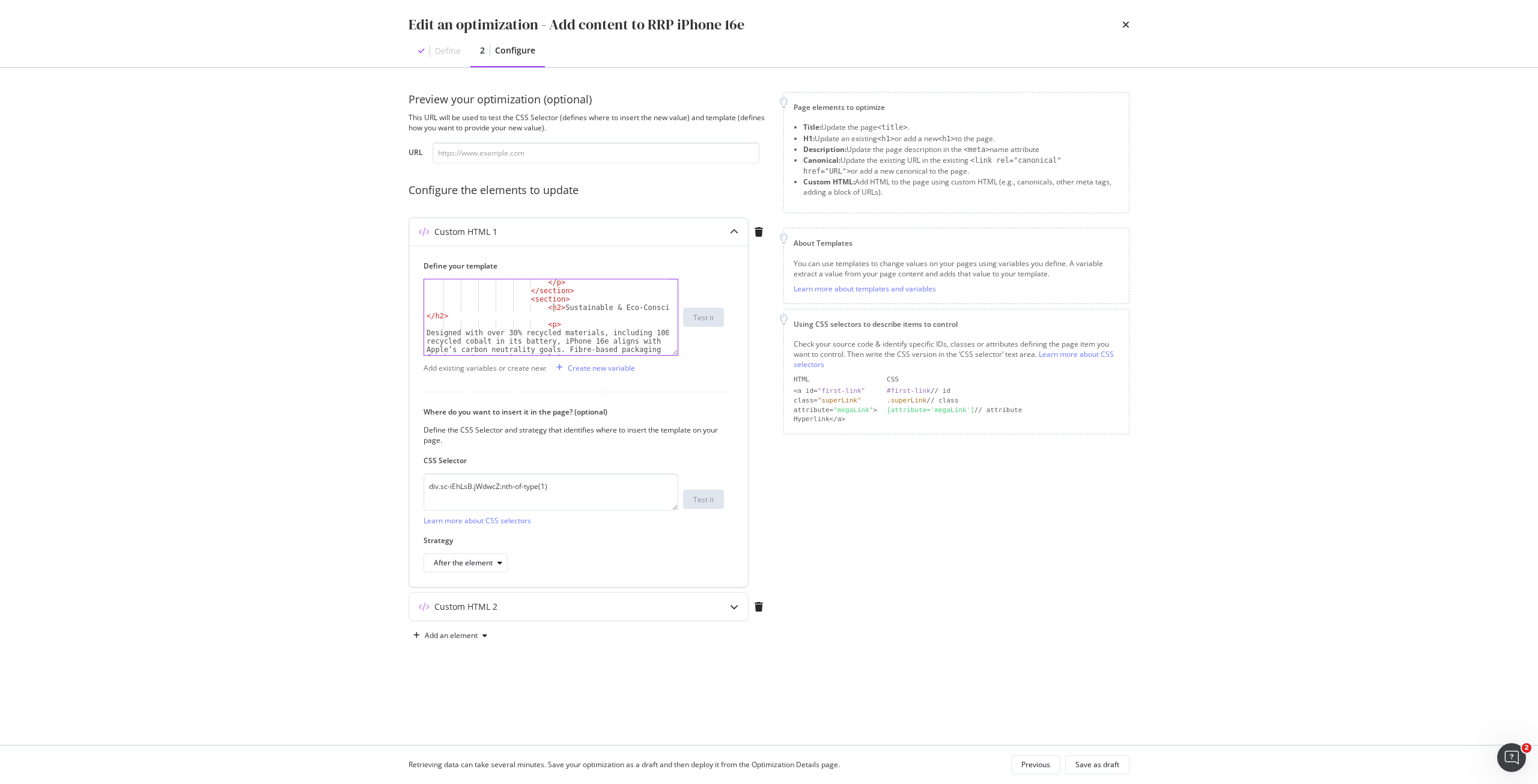
click at [554, 307] on div "</ p > </ section > < section > < h2 > Sustainable & Eco-Conscious </ h2 > < p …" at bounding box center [547, 337] width 245 height 118
click at [660, 309] on div "</ p > </ section > < section > < h2 > Sustainable & Eco-Conscious </ h2 > < p …" at bounding box center [547, 337] width 245 height 118
paste textarea "tay Ahead with Singtel"
drag, startPoint x: 426, startPoint y: 325, endPoint x: 571, endPoint y: 352, distance: 147.5
click at [571, 352] on div "</ p > </ section > < section > < h2 > Stay Ahead with Singtel </ h2 > < p > De…" at bounding box center [547, 324] width 245 height 92
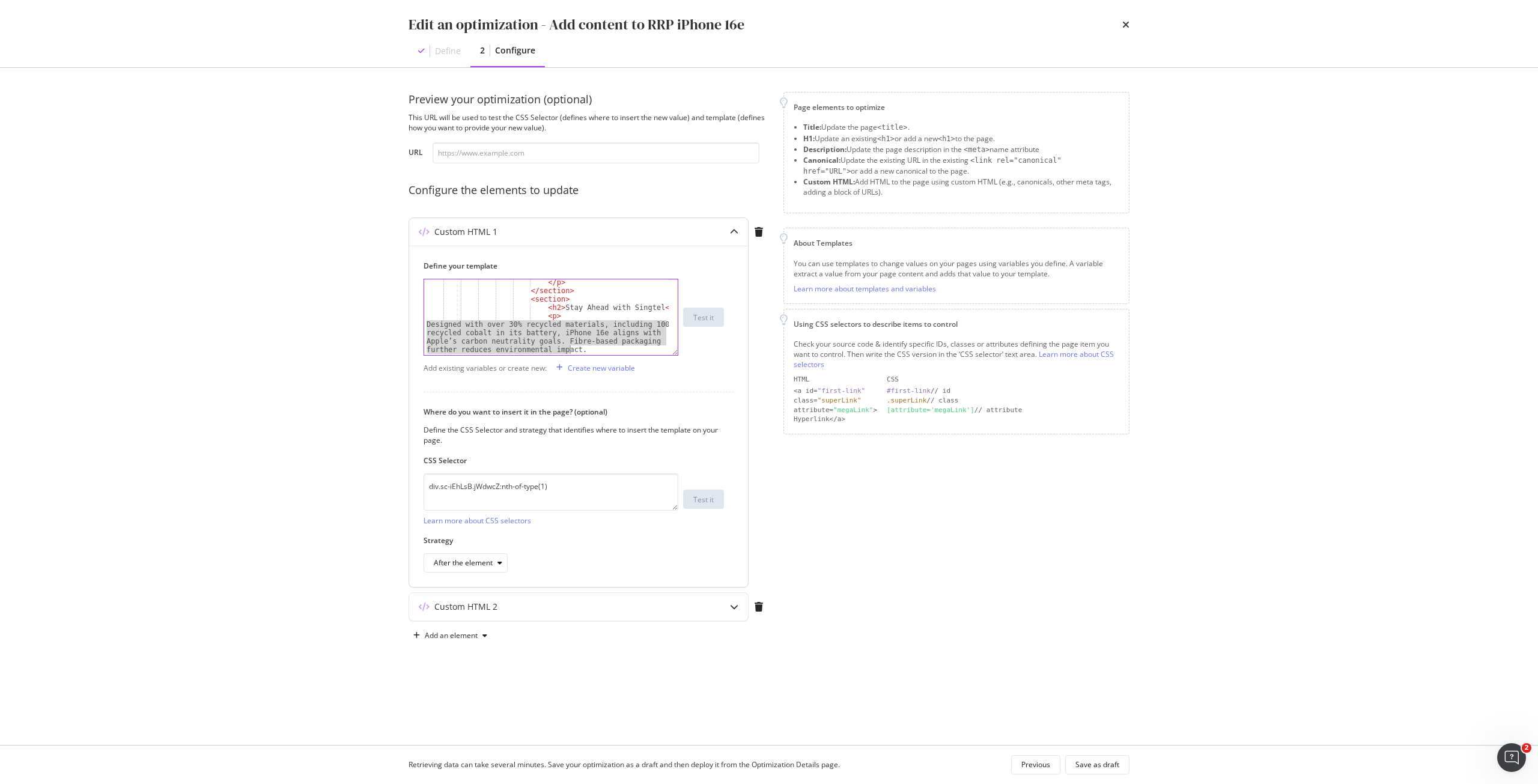
paste textarea "iscover the latest updates and unbeatable offers on the newest iPhone at Singte…"
click at [479, 325] on div "</ p > </ section > < section > < h2 > Stay Ahead with Singtel </ h2 > < p > Di…" at bounding box center [547, 324] width 245 height 92
click at [426, 333] on div "</ p > </ section > < section > < h2 > Stay Ahead with Singtel </ h2 > < p > Di…" at bounding box center [547, 324] width 245 height 92
drag, startPoint x: 479, startPoint y: 323, endPoint x: 501, endPoint y: 318, distance: 22.6
click at [481, 323] on div "</ p > </ section > < section > < h2 > Stay Ahead with Singtel </ h2 > < p > Di…" at bounding box center [547, 324] width 245 height 92
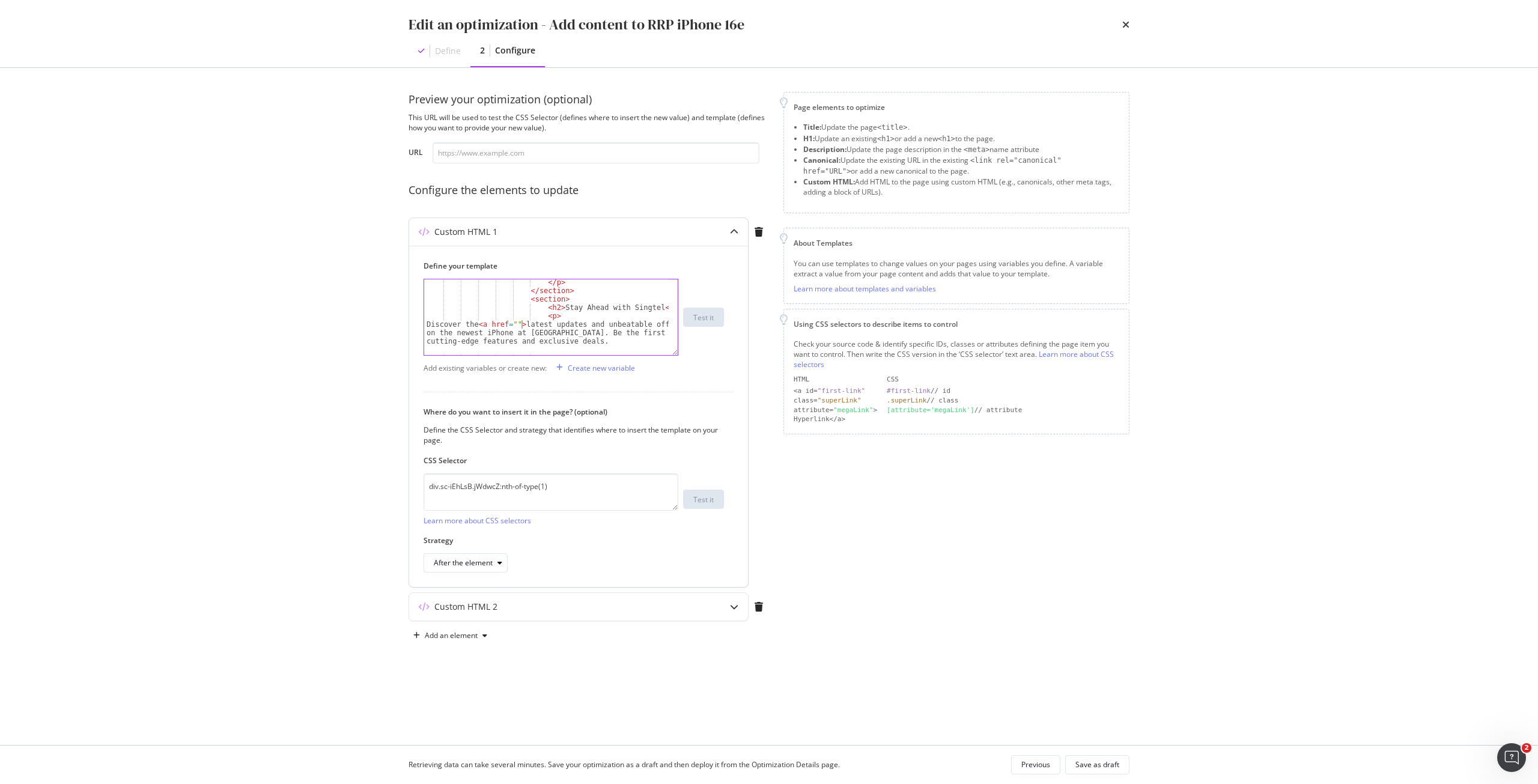
scroll to position [0, 8]
click at [505, 334] on div "</ p > </ section > < section > < h2 > Stay Ahead with Singtel </ h2 > < p > Di…" at bounding box center [547, 324] width 245 height 92
click at [512, 321] on div "</ p > </ section > < section > < h2 > Stay Ahead with Singtel </ h2 > < p > Di…" at bounding box center [547, 324] width 245 height 92
paste textarea "https://www.singtel.com/personal/products-services/mobile/info/apple"
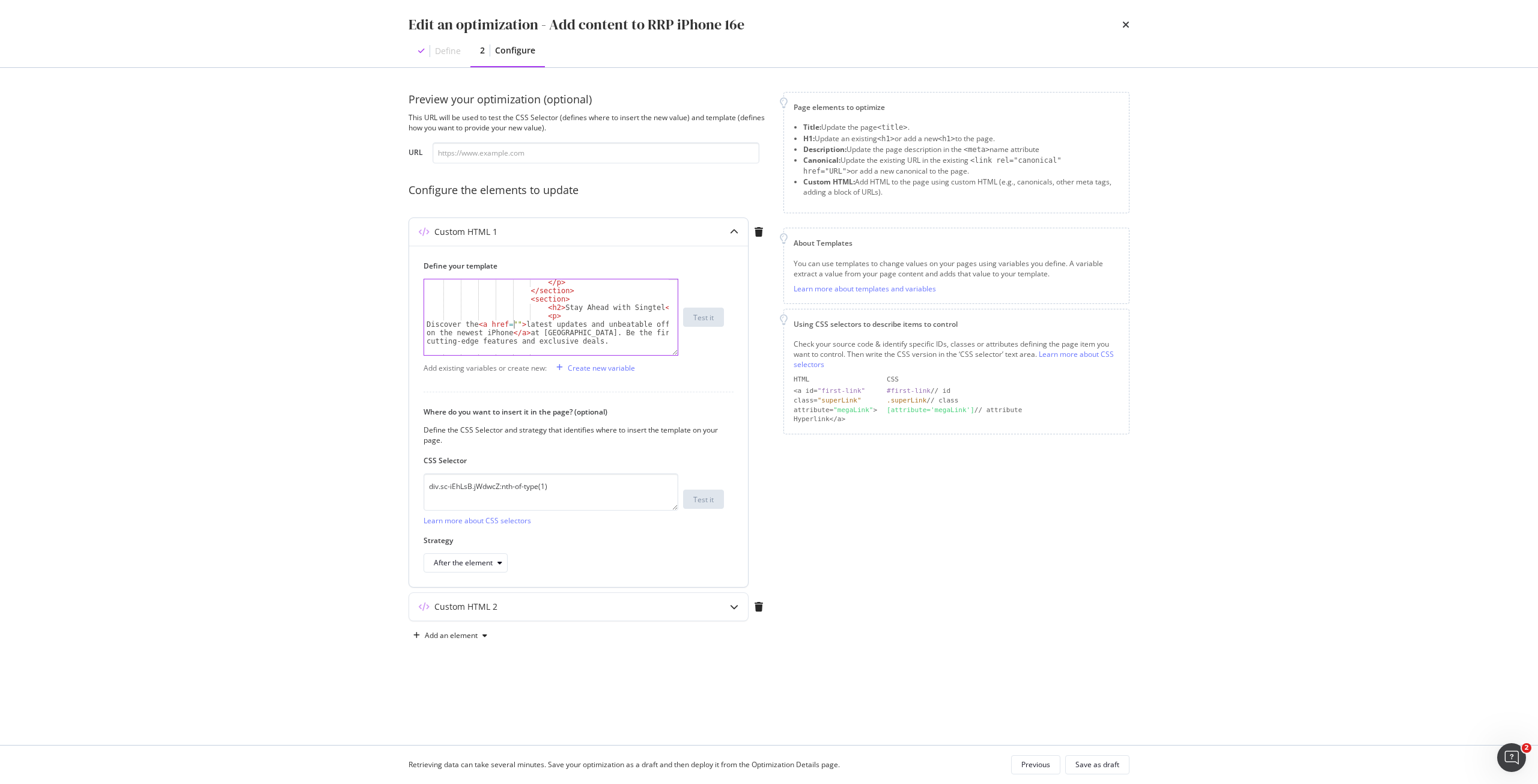
type textarea "Discover the <a href="https://www.singtel.com/personal/products-services/mobile…"
click at [524, 318] on div "< p > Discover the < a href = "https://www.singtel.com/personal /products-servi…" at bounding box center [547, 322] width 245 height 92
click at [1110, 768] on div "Save as draft" at bounding box center [1097, 765] width 44 height 10
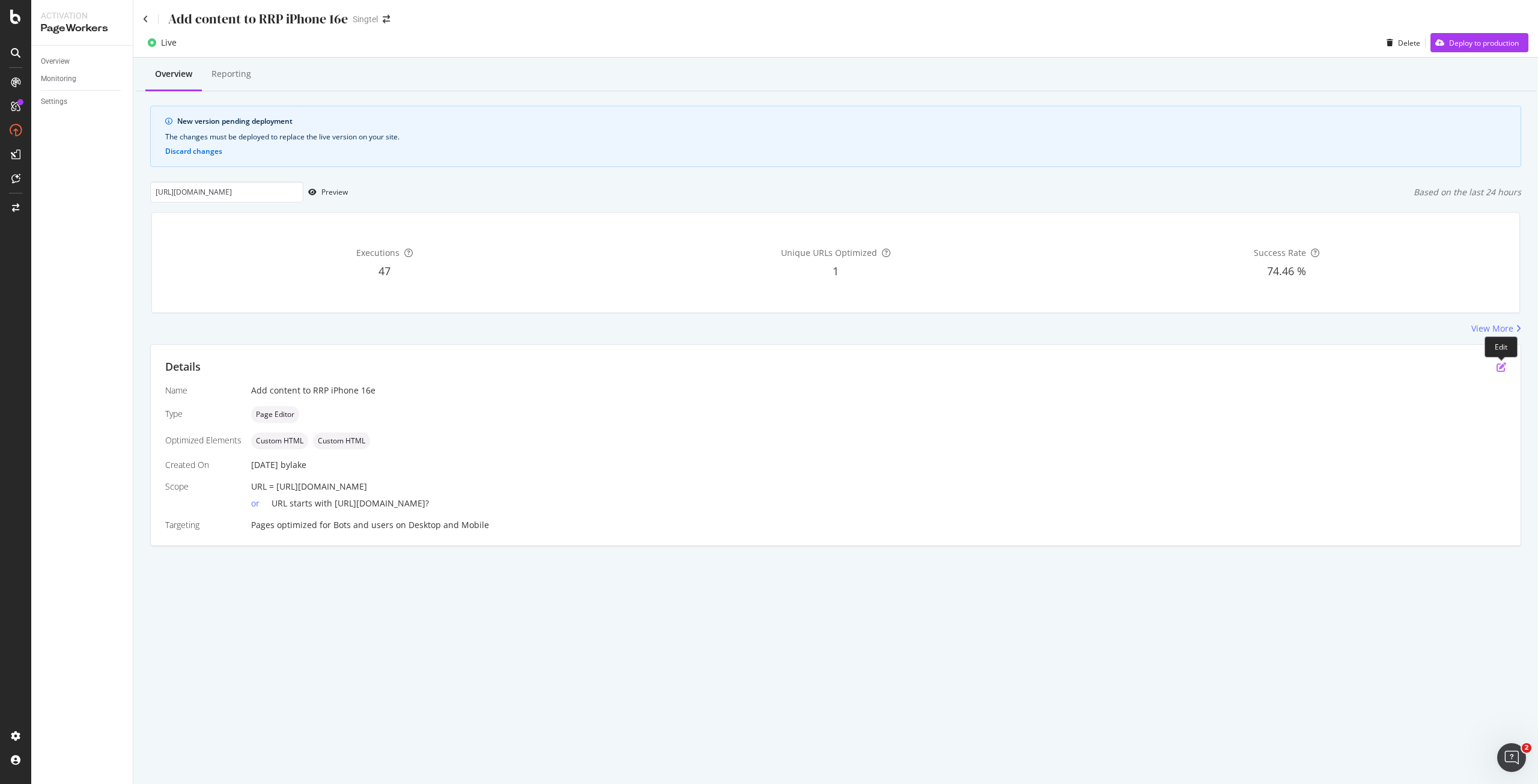
click at [1501, 368] on icon "pen-to-square" at bounding box center [1501, 367] width 9 height 9
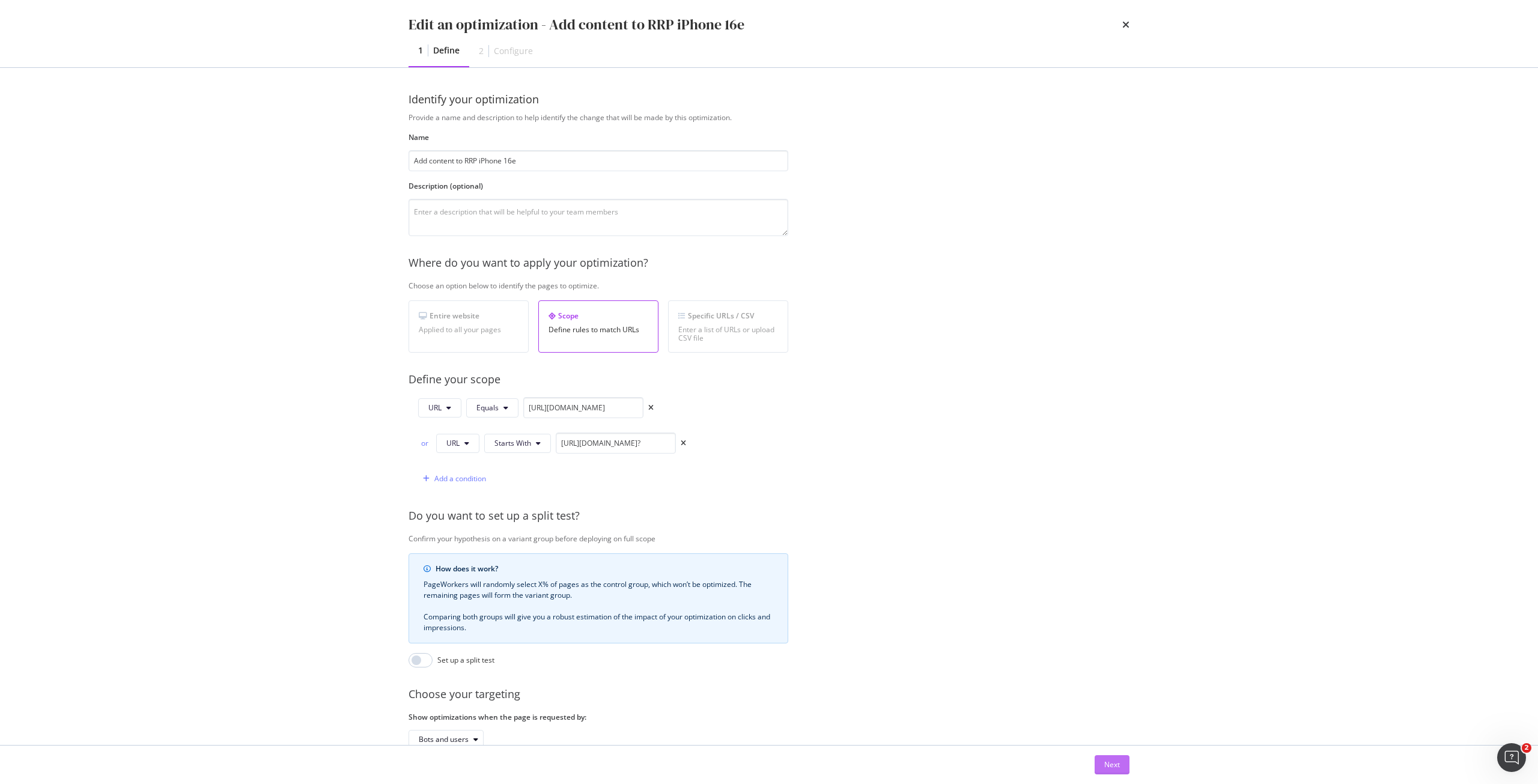
click at [1110, 764] on div "Next" at bounding box center [1112, 765] width 16 height 10
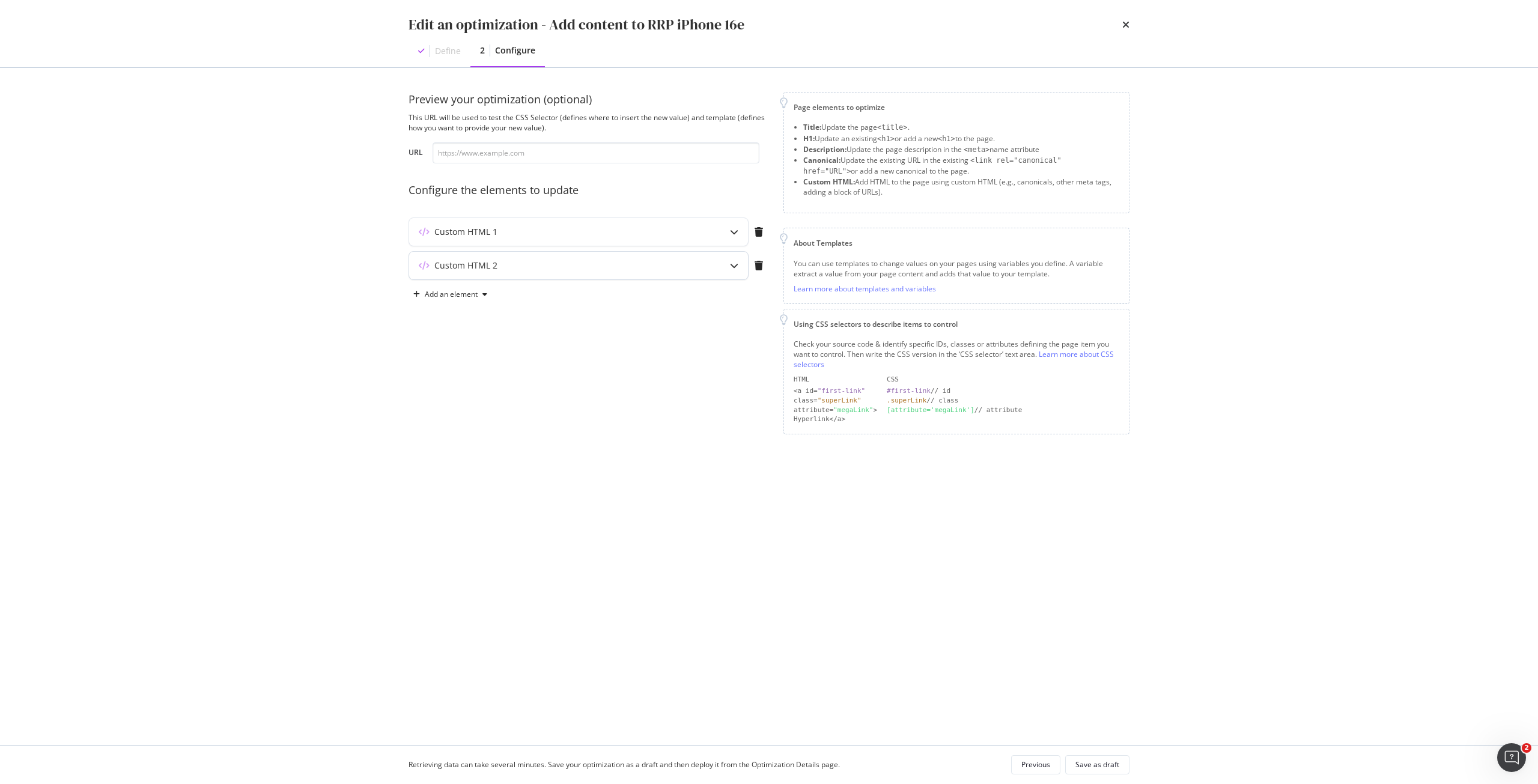
click at [647, 268] on div "Custom HTML 2" at bounding box center [554, 265] width 291 height 12
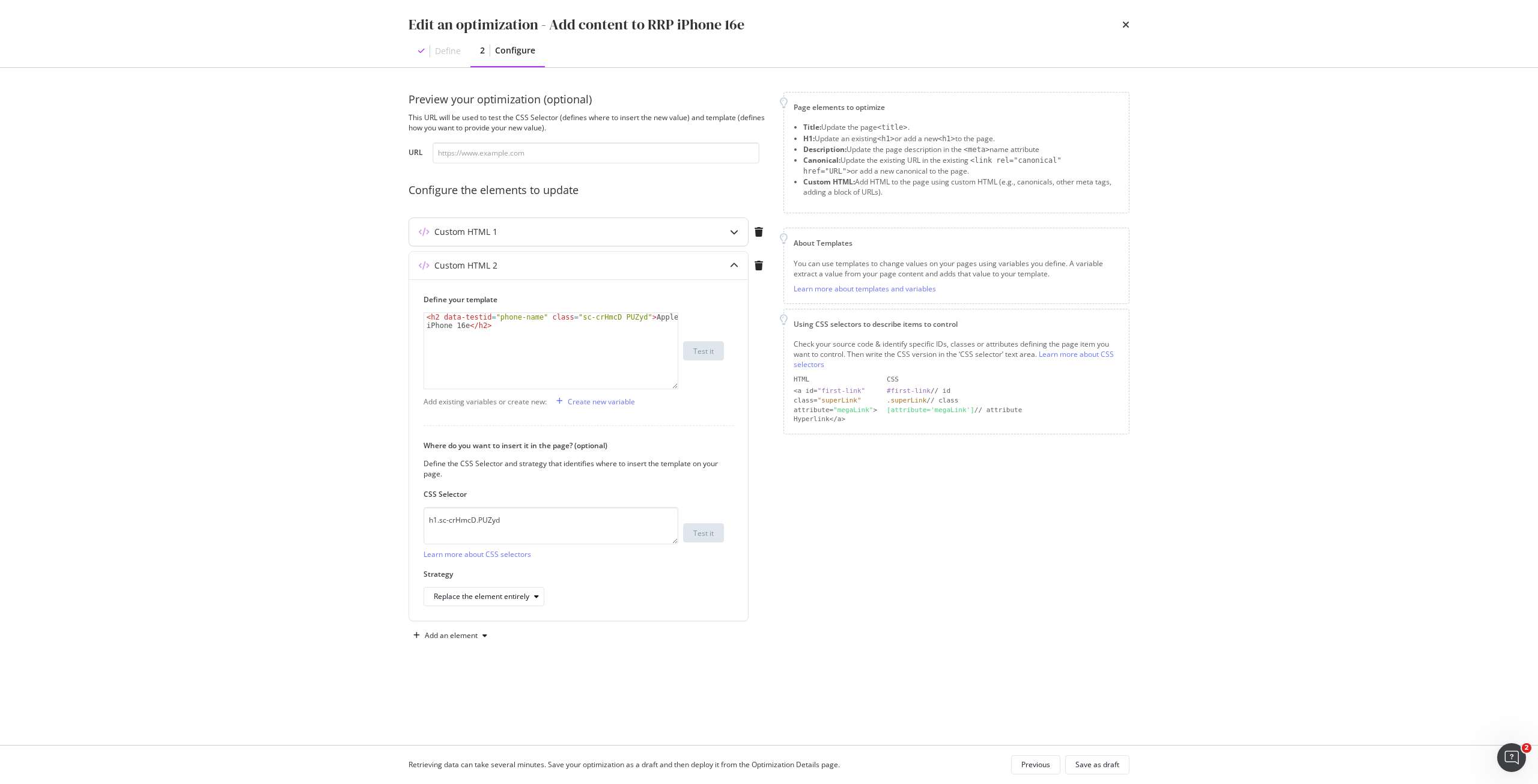
click at [715, 231] on div "Custom HTML 1" at bounding box center [579, 232] width 339 height 28
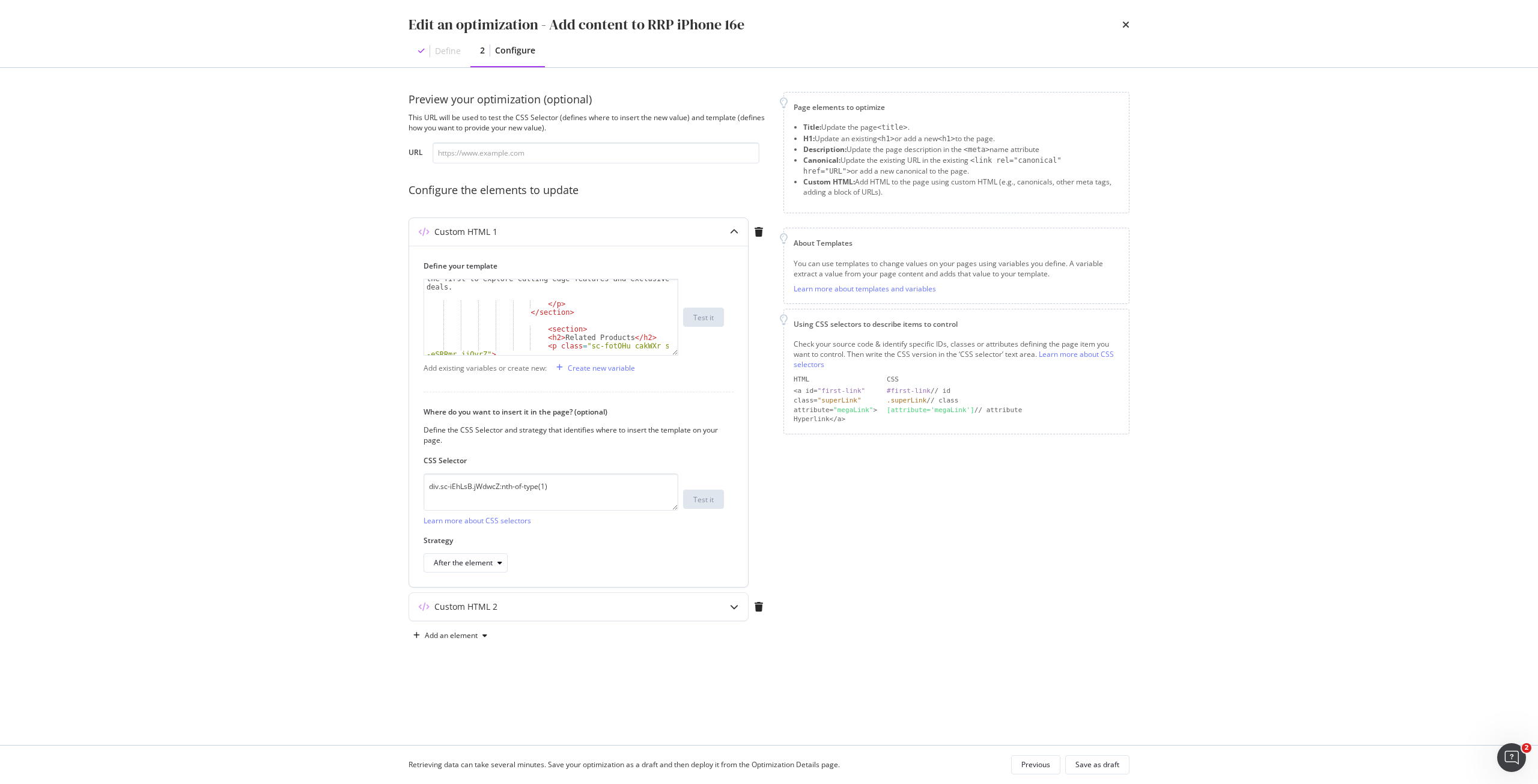
scroll to position [804, 0]
click at [536, 330] on div "Discover the < a href = "https://www.singtel.com/personal /products-services/mo…" at bounding box center [547, 317] width 245 height 134
click at [565, 337] on div "< a href = "https://shop .singtel.com/accessories/rrp-products/apple-iphone-16-…" at bounding box center [547, 319] width 245 height 109
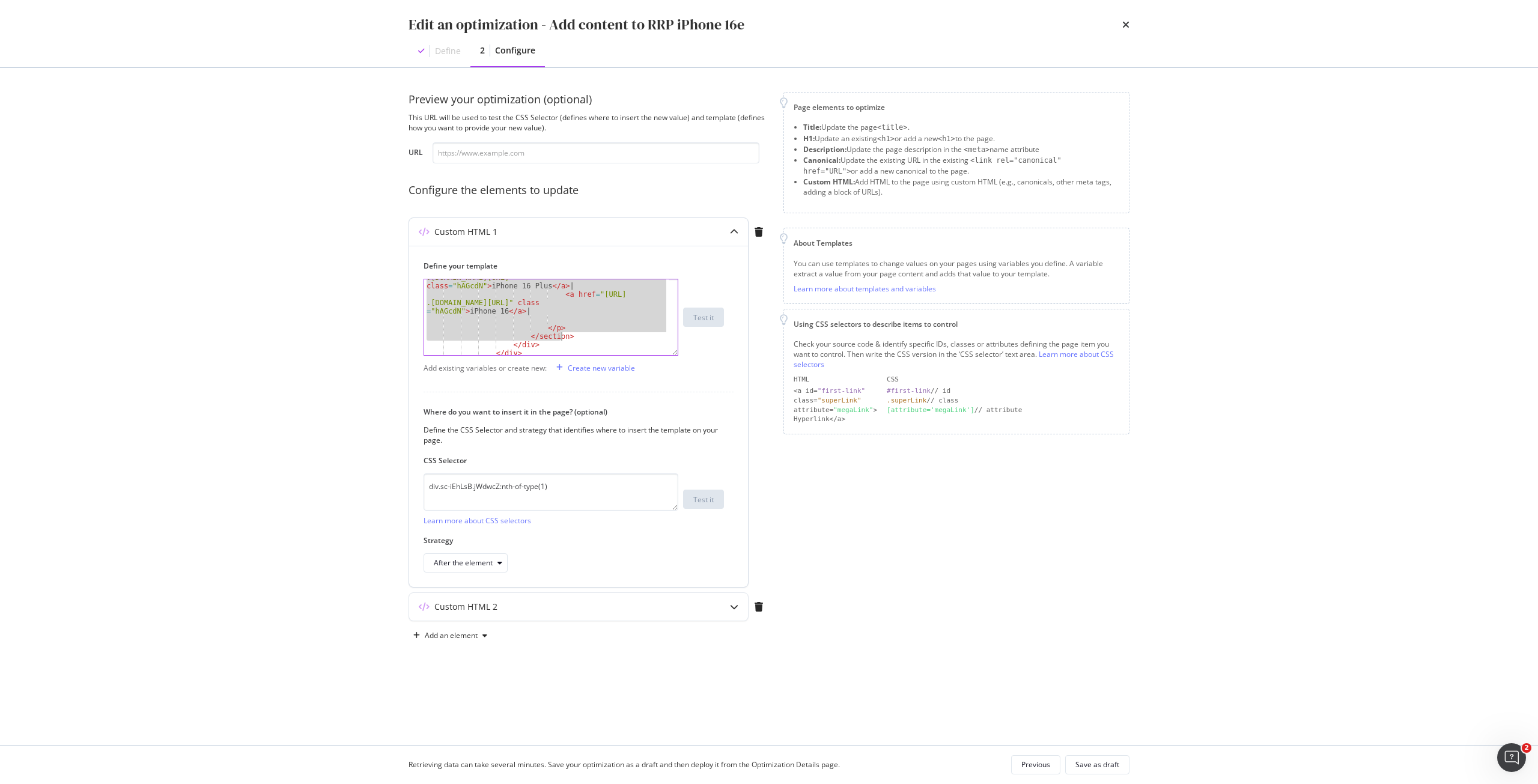
paste textarea "Cursor at row 75"
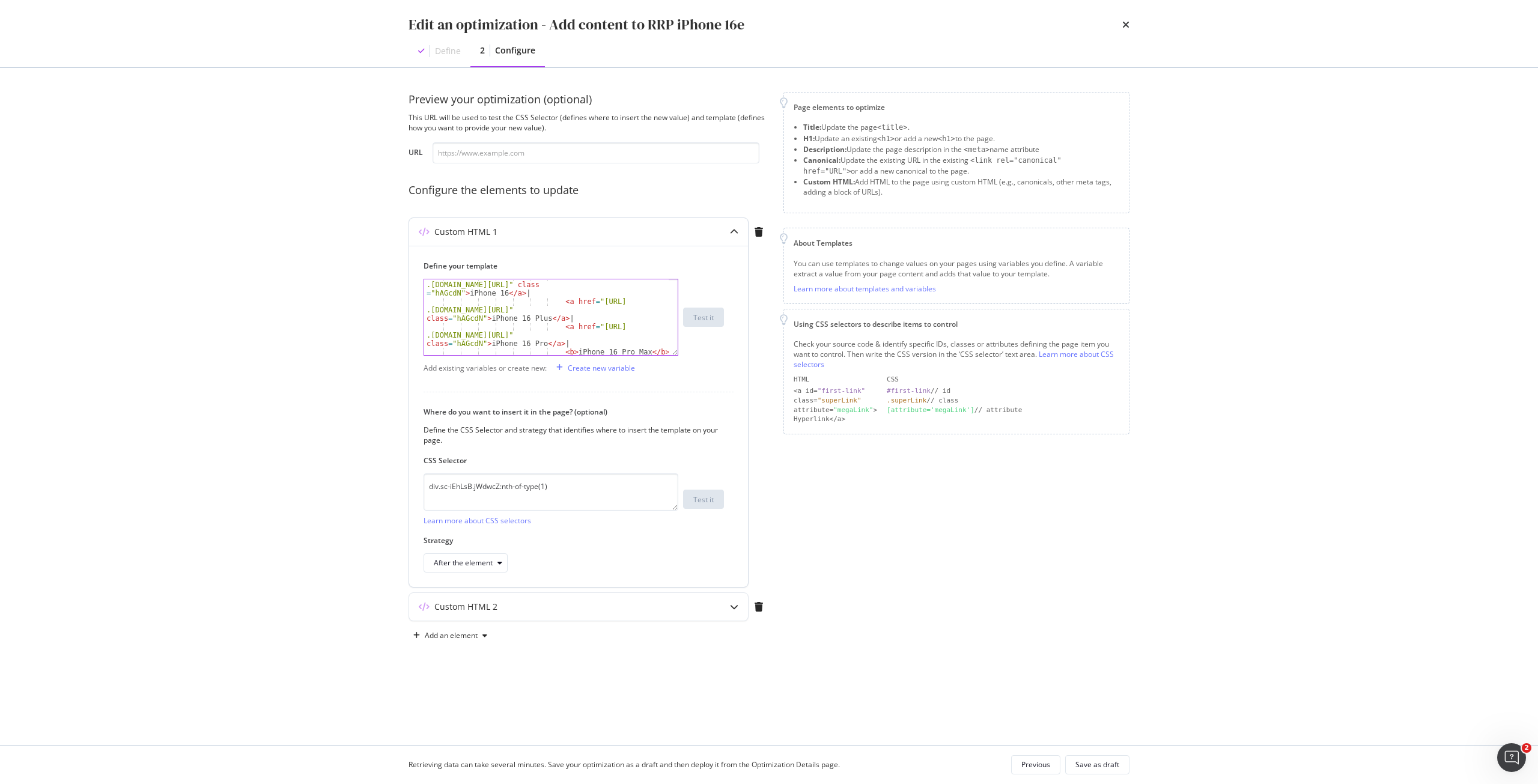
scroll to position [960, 0]
drag, startPoint x: 554, startPoint y: 291, endPoint x: 485, endPoint y: 308, distance: 71.1
click at [485, 308] on div "< a href = "https://shop .singtel.com/accessories/rrp-products/apple-iphone-16-…" at bounding box center [547, 320] width 245 height 118
drag, startPoint x: 553, startPoint y: 319, endPoint x: 567, endPoint y: 318, distance: 14.0
click at [567, 318] on div "< a href = "https://shop .singtel.com/accessories/rrp-products/apple-iphone-16-…" at bounding box center [547, 320] width 245 height 118
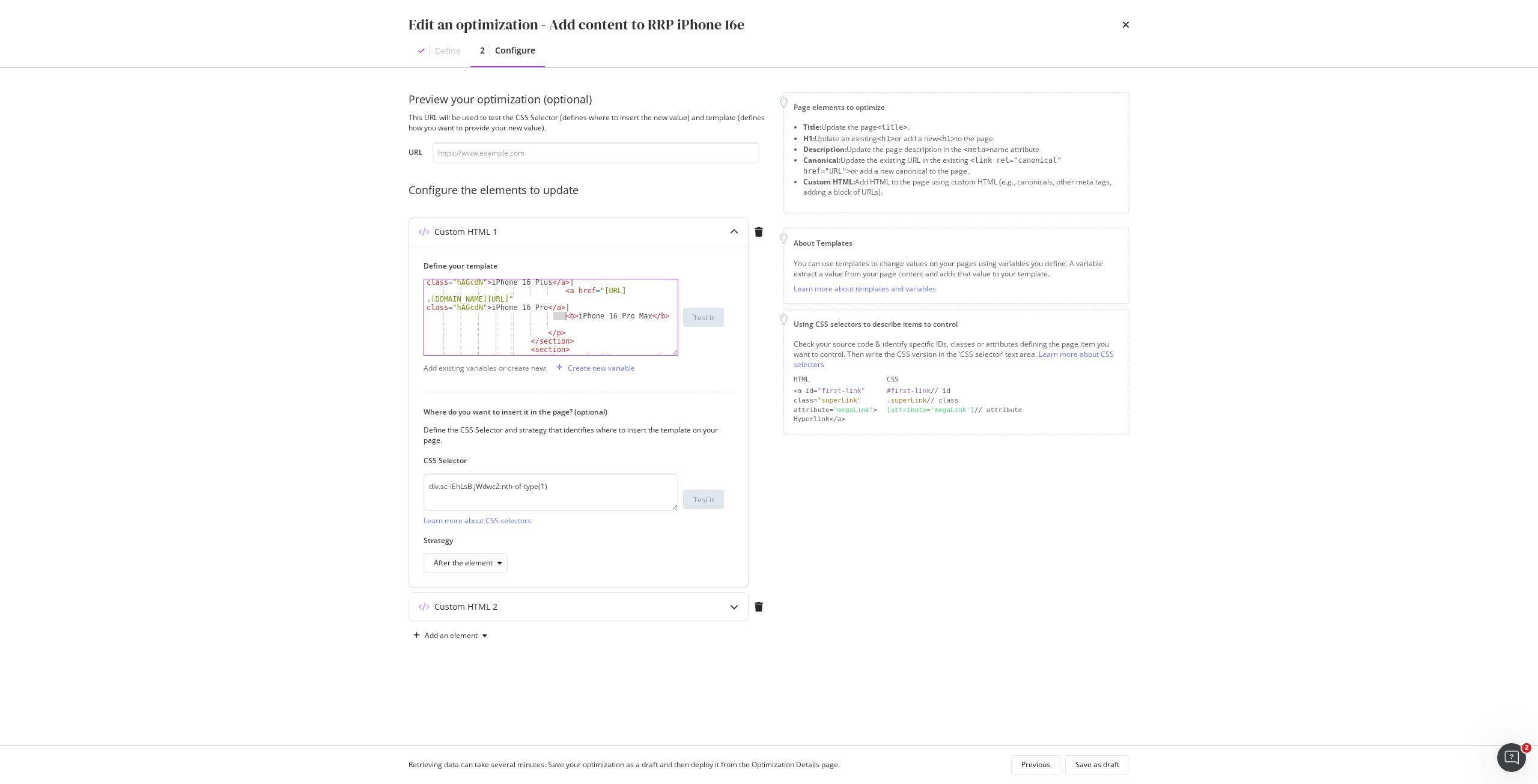
paste textarea "a href="https://shop.singtel.com/accessories/rrp-products/apple-iphone-16-pro" …"
click at [566, 333] on div "< a href = "https://shop .singtel.com/accessories/rrp-products/apple-iphone-16-…" at bounding box center [547, 315] width 245 height 109
click at [587, 328] on div "< a href = "https://shop .singtel.com/accessories/rrp-products/apple-iphone-16-…" at bounding box center [547, 315] width 245 height 109
click at [587, 334] on div "< a href = "https://shop .singtel.com/accessories/rrp-products/apple-iphone-16-…" at bounding box center [547, 315] width 245 height 109
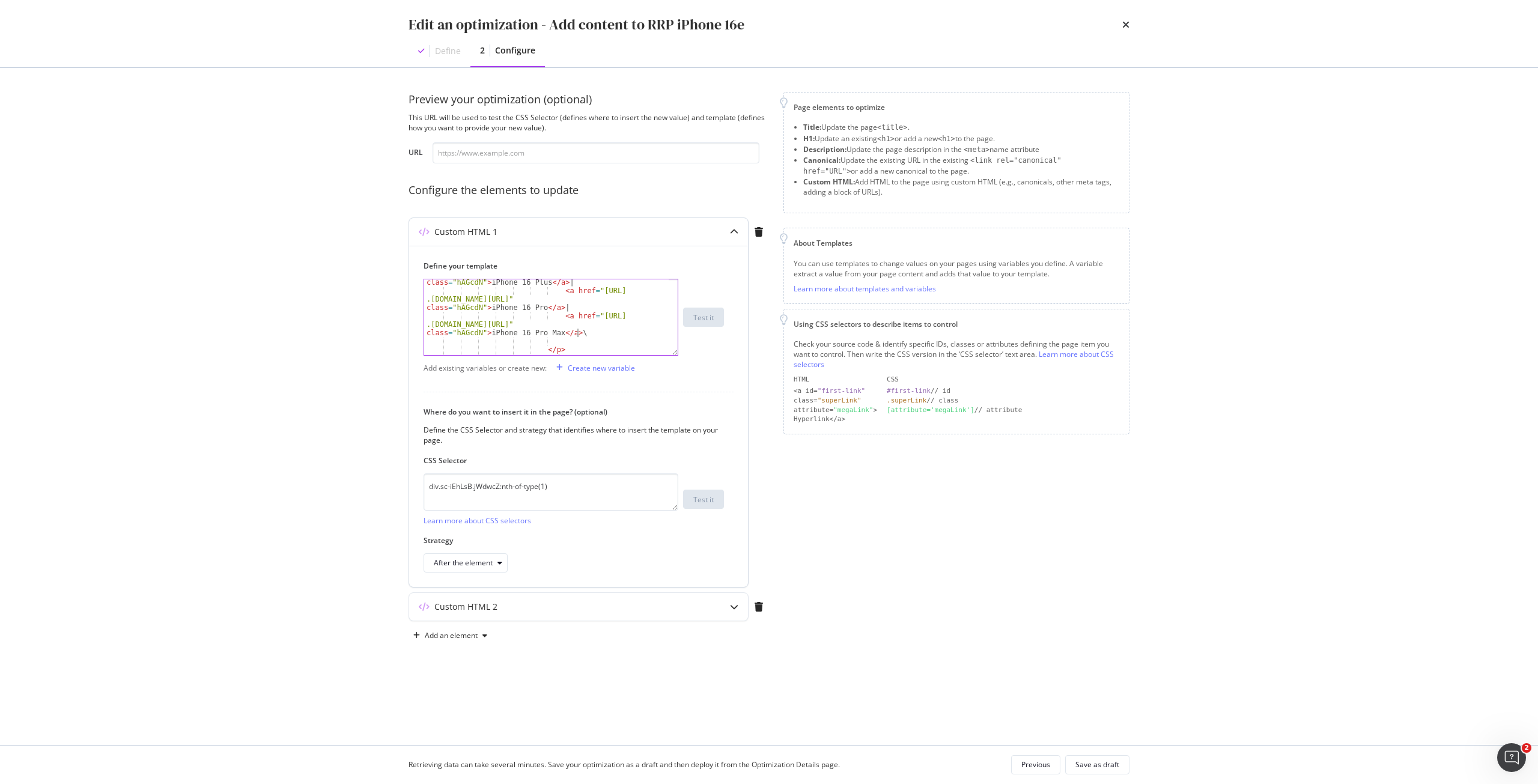
scroll to position [0, 59]
click at [597, 305] on div "< a href = "https://shop .singtel.com/accessories/rrp-products/apple-iphone-16-…" at bounding box center [547, 315] width 245 height 109
click at [592, 333] on div "< a href = "https://shop .singtel.com/accessories/rrp-products/apple-iphone-16-…" at bounding box center [547, 315] width 245 height 109
type textarea "<a href="https://shop.singtel.com/accessories/rrp-products/apple-iphone-16-pro"…"
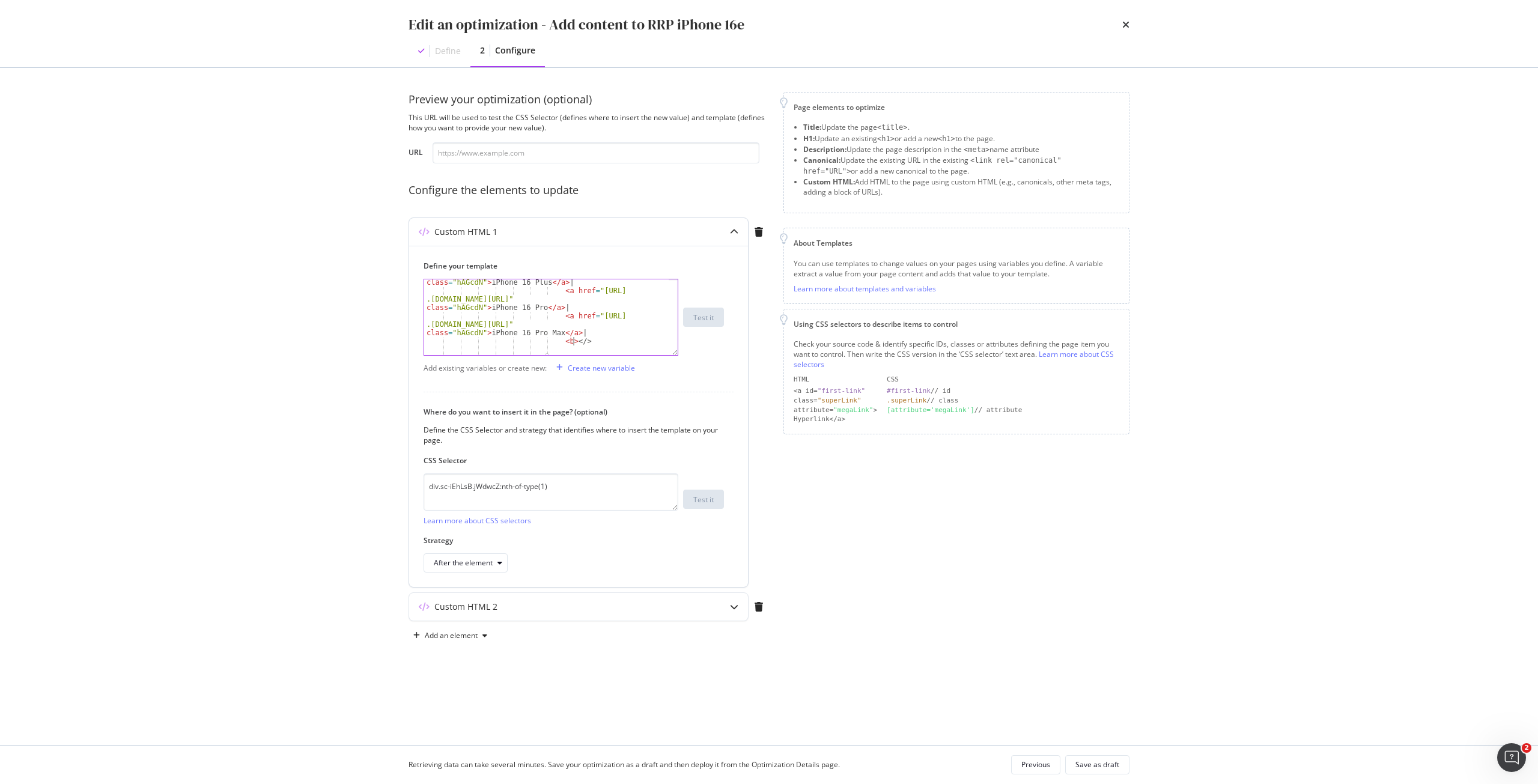
scroll to position [0, 23]
click at [652, 325] on div "< a href = "https://shop .singtel.com/accessories/rrp-products/apple-iphone-16-…" at bounding box center [547, 315] width 245 height 109
click at [607, 338] on div "< a href = "https://shop .singtel.com/accessories/rrp-products/apple-iphone-16-…" at bounding box center [547, 315] width 245 height 109
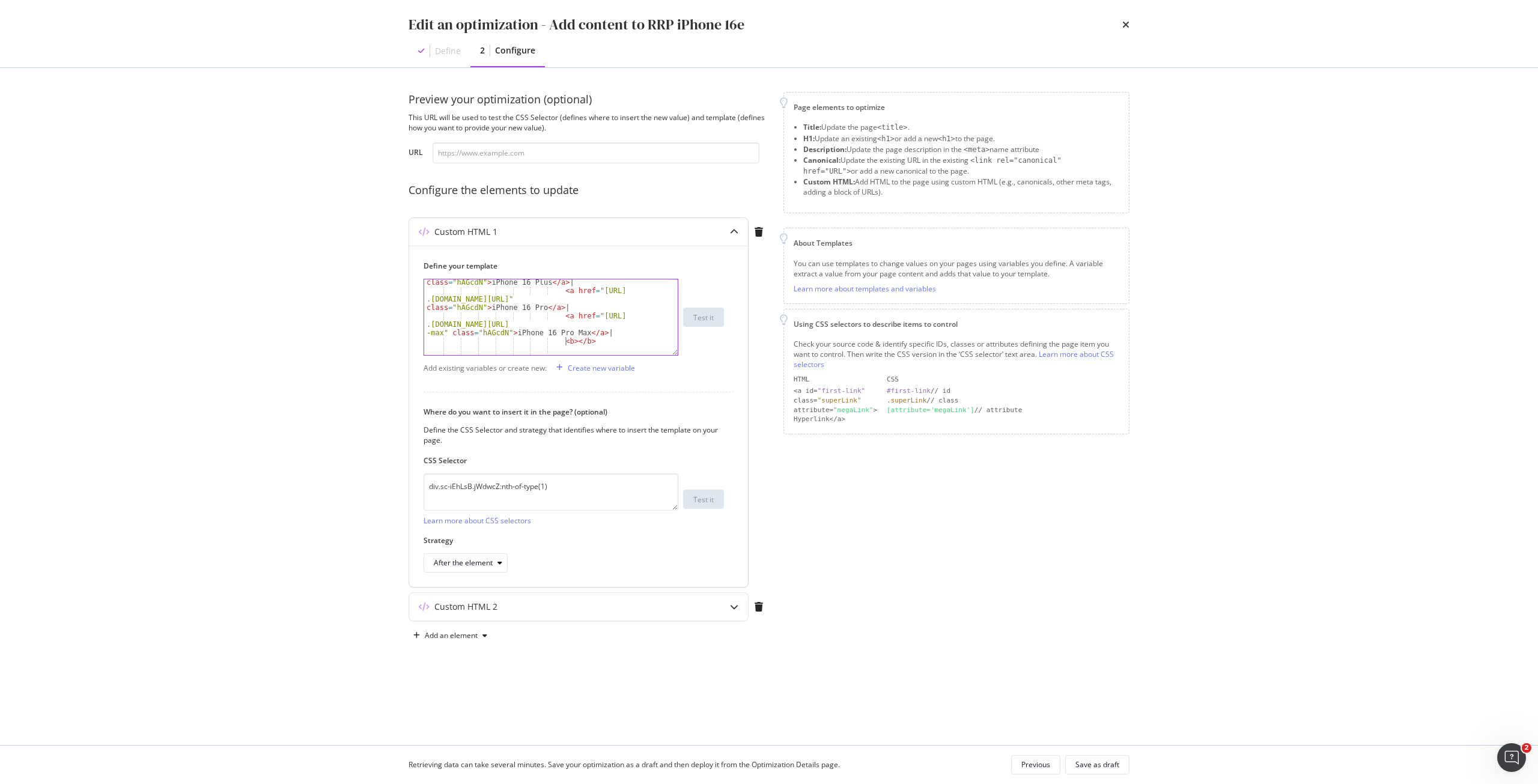
click at [567, 343] on div "< a href = "https://shop .singtel.com/accessories/rrp-products/apple-iphone-16-…" at bounding box center [547, 315] width 245 height 109
drag, startPoint x: 509, startPoint y: 333, endPoint x: 546, endPoint y: 333, distance: 37.0
click at [546, 333] on div "< a href = "https://shop .singtel.com/accessories/rrp-products/apple-iphone-16-…" at bounding box center [547, 315] width 245 height 109
click at [566, 343] on div "< a href = "https://shop .singtel.com/accessories/rrp-products/apple-iphone-16-…" at bounding box center [547, 315] width 245 height 109
paste textarea "iPhone 16"
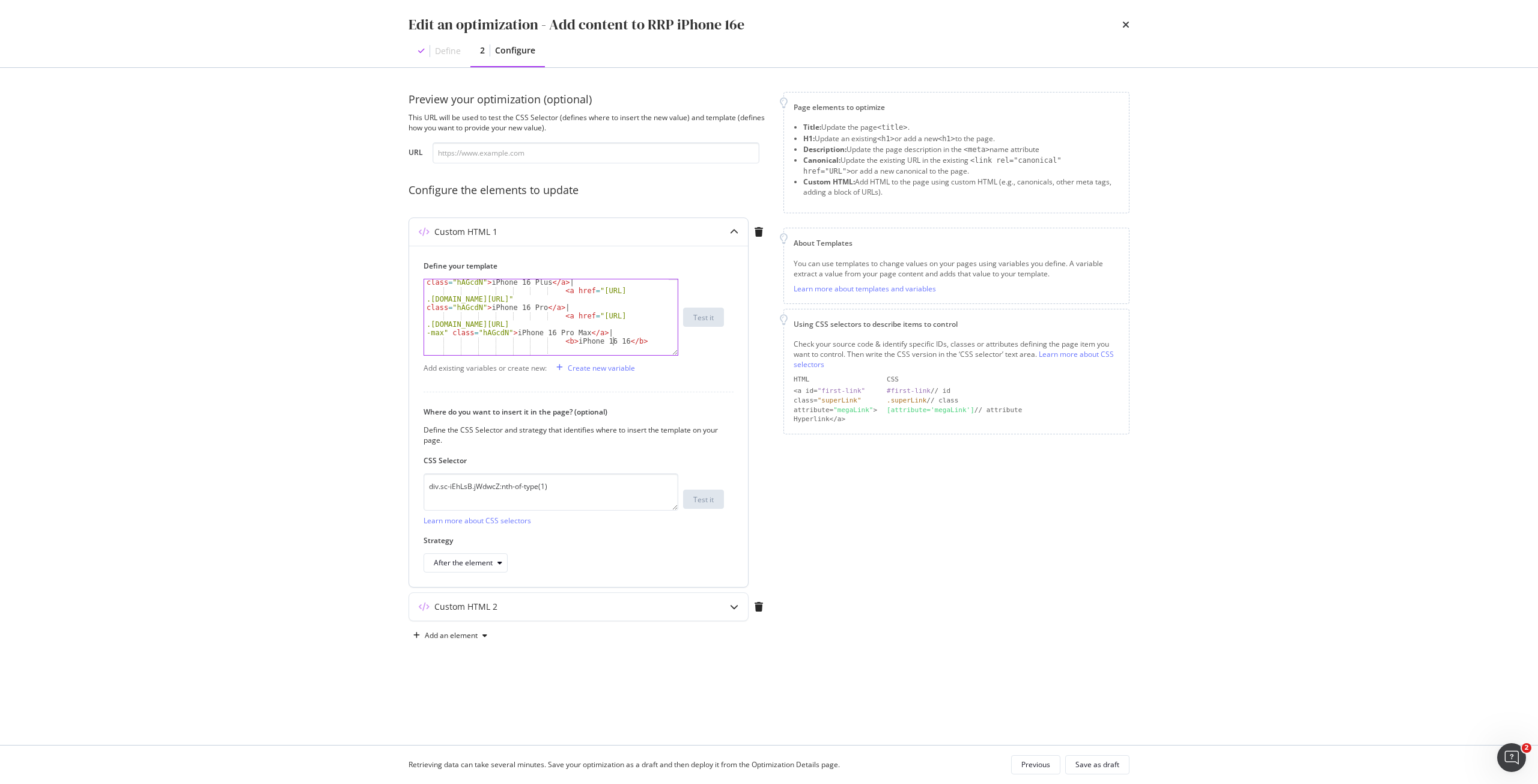
scroll to position [0, 26]
click at [645, 342] on div "< a href = "https://shop .singtel.com/accessories/rrp-products/apple-iphone-16-…" at bounding box center [547, 315] width 245 height 109
click at [604, 333] on div "< a href = "https://shop .singtel.com/phones/apple-iphone-16-plus" class = "hAG…" at bounding box center [547, 312] width 245 height 109
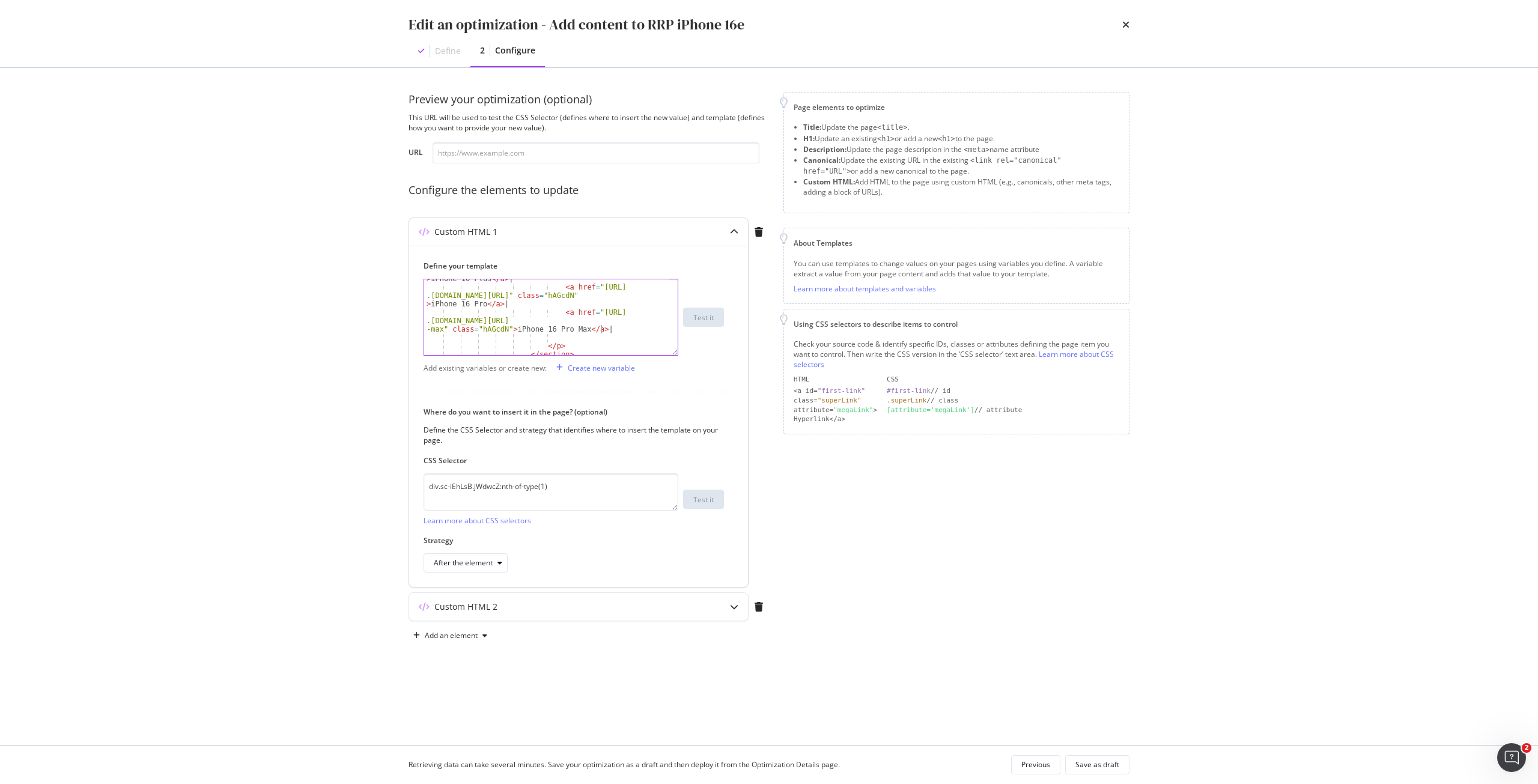
type textarea "<a href="https://shop.singtel.com/accessories/rrp-products/apple-iphone-16-pro-…"
drag, startPoint x: 554, startPoint y: 312, endPoint x: 594, endPoint y: 333, distance: 45.2
click at [594, 333] on div "< a href = "https://shop .singtel.com/phones/apple-iphone-16-plus" class = "hAG…" at bounding box center [547, 312] width 245 height 109
click at [569, 334] on div "< a href = "https://shop .singtel.com/phones/apple-iphone-16-plus" class = "hAG…" at bounding box center [547, 312] width 245 height 109
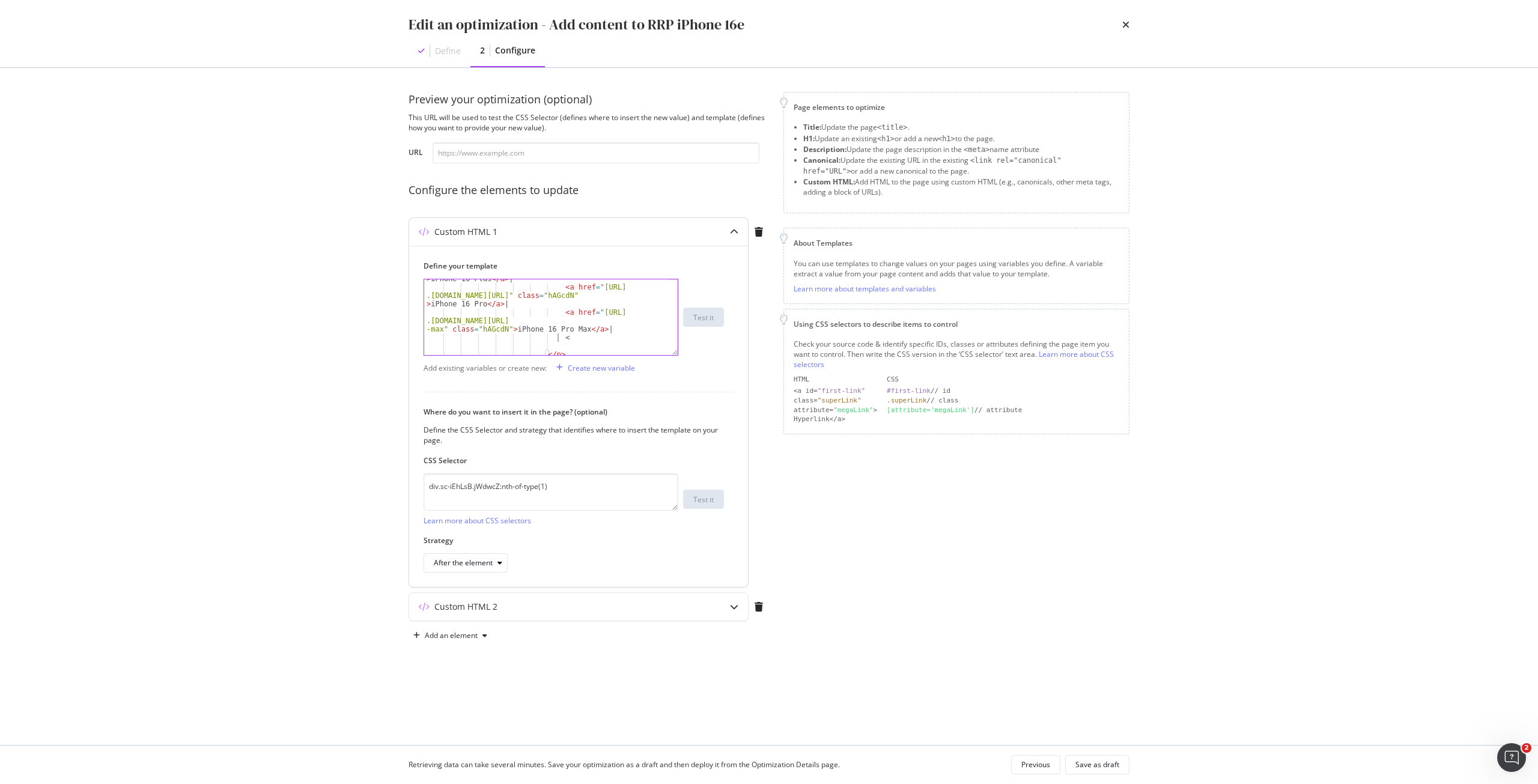
type textarea "<"
paste textarea "<a href="[URL][DOMAIN_NAME]" class="hAGcdN">iPhone 16 Pro Max</a>"
drag, startPoint x: 588, startPoint y: 297, endPoint x: 443, endPoint y: 314, distance: 146.0
click at [443, 314] on div "< a href = "https://shop .singtel.com/accessories/rrp-products/apple-iphone-16-…" at bounding box center [547, 327] width 245 height 118
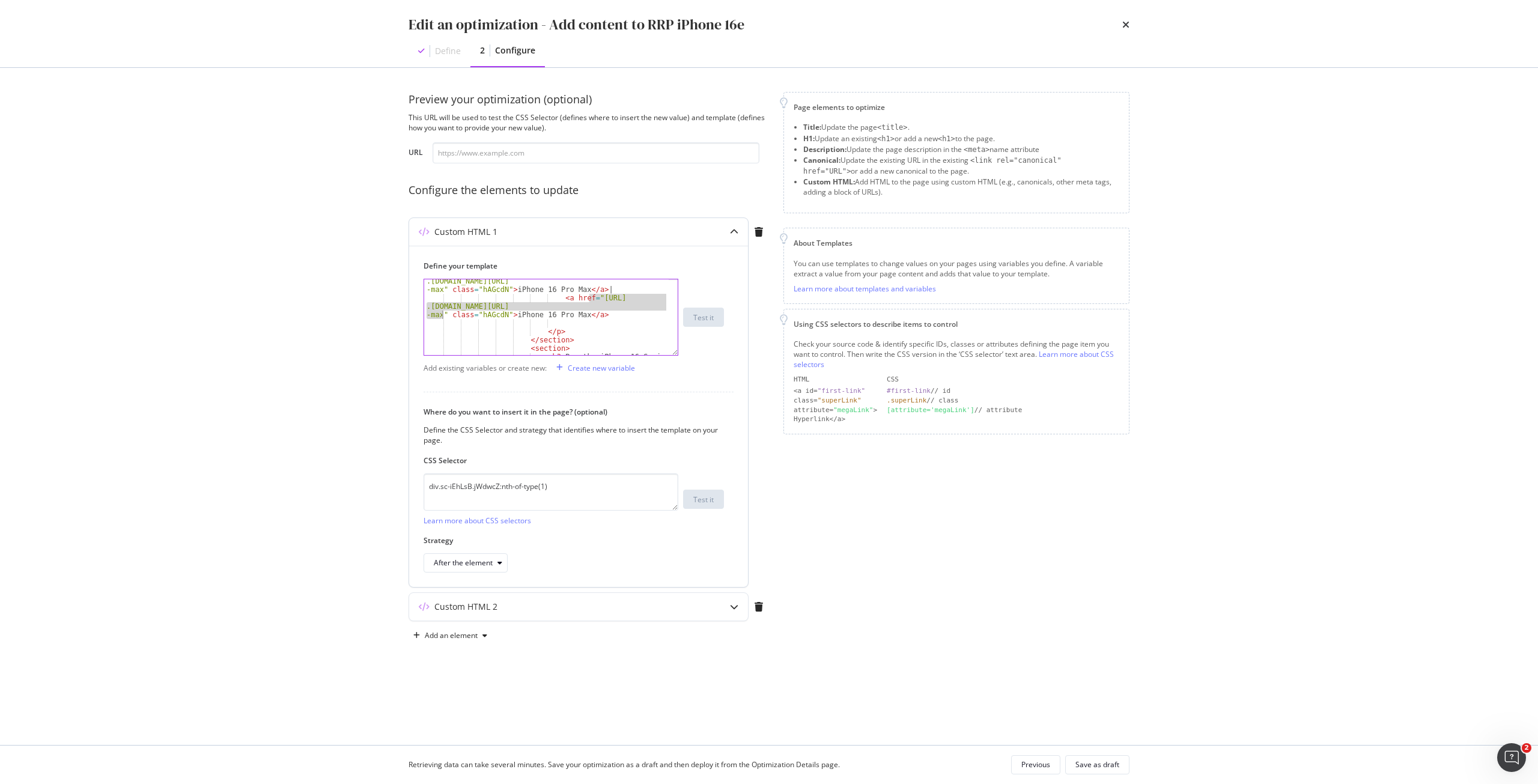
paste textarea "phones/apple-iphone-16e"
drag, startPoint x: 465, startPoint y: 314, endPoint x: 434, endPoint y: 313, distance: 31.0
click at [434, 313] on div "< a href = "https://shop .singtel.com/accessories/rrp-products/apple-iphone-16-…" at bounding box center [547, 327] width 245 height 118
click at [495, 313] on div "< a href = "https://shop .singtel.com/accessories/rrp-products/apple-iphone-16-…" at bounding box center [547, 327] width 245 height 118
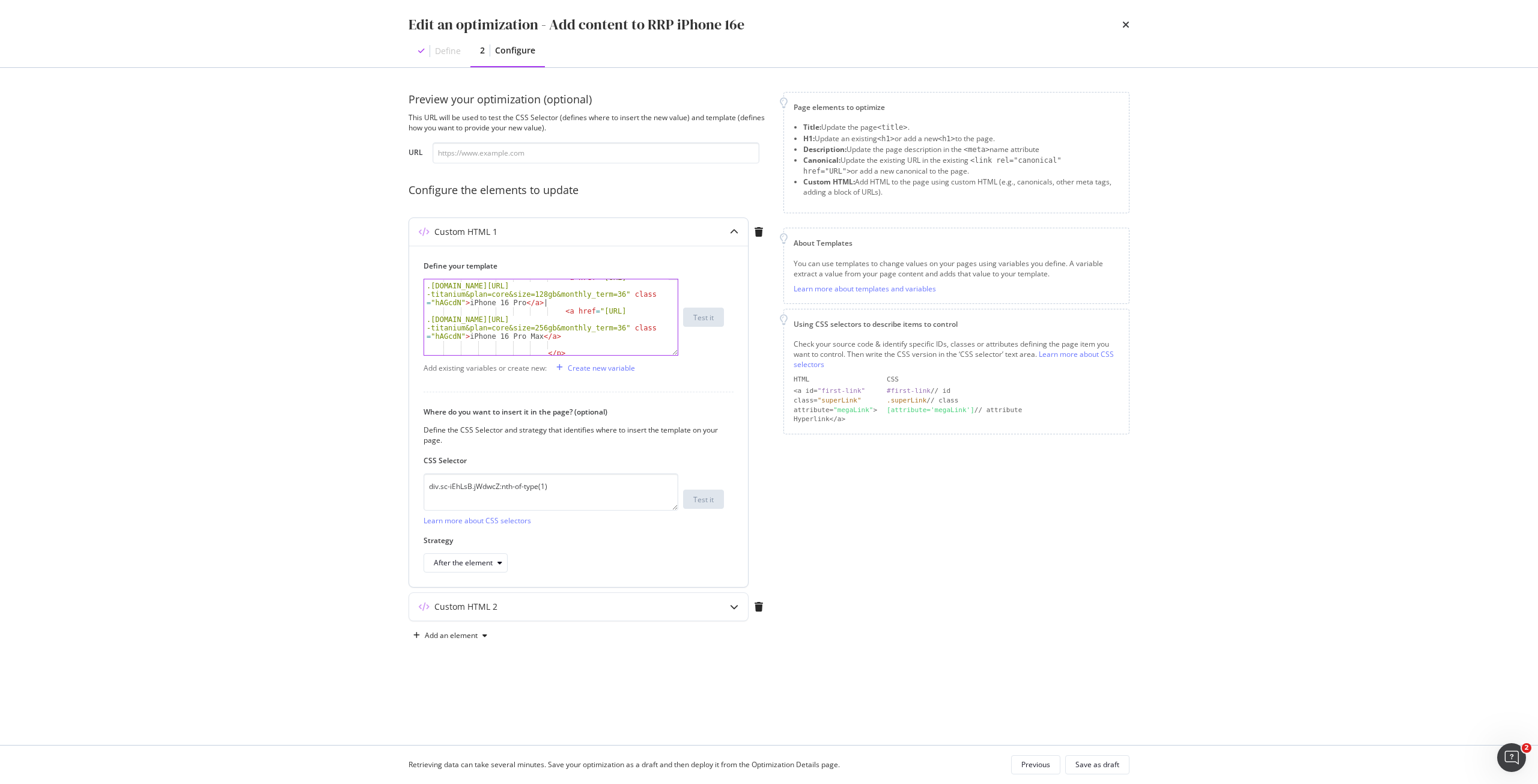
scroll to position [1361, 0]
click at [564, 333] on div "< a href = "https://shop .singtel.com/phones/apple-iphone-16-pro?color=desert -…" at bounding box center [547, 332] width 245 height 118
type textarea "<a href="https://shop.singtel.com/phones/apple-iphone-16-pro-max?color=desert-t…"
drag, startPoint x: 554, startPoint y: 311, endPoint x: 549, endPoint y: 338, distance: 27.5
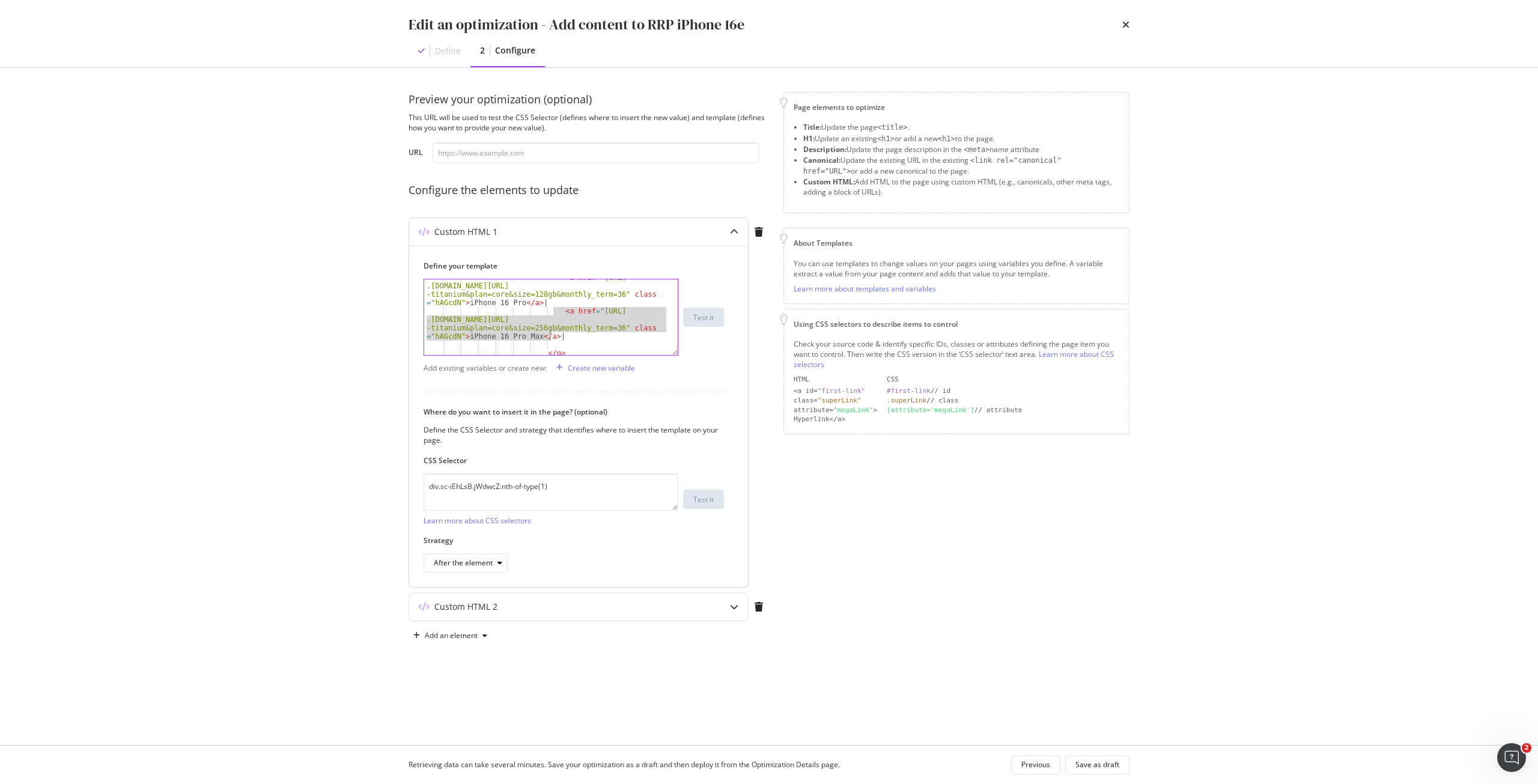
click at [549, 338] on div "< a href = "https://shop .singtel.com/phones/apple-iphone-16-pro?color=desert -…" at bounding box center [547, 332] width 245 height 118
click at [564, 338] on div "< a href = "https://shop .singtel.com/phones/apple-iphone-16-pro?color=desert -…" at bounding box center [547, 332] width 245 height 118
paste textarea "<a href="https://shop.singtel.com/phones/apple-iphone-16-pro-max?color=desert-t…"
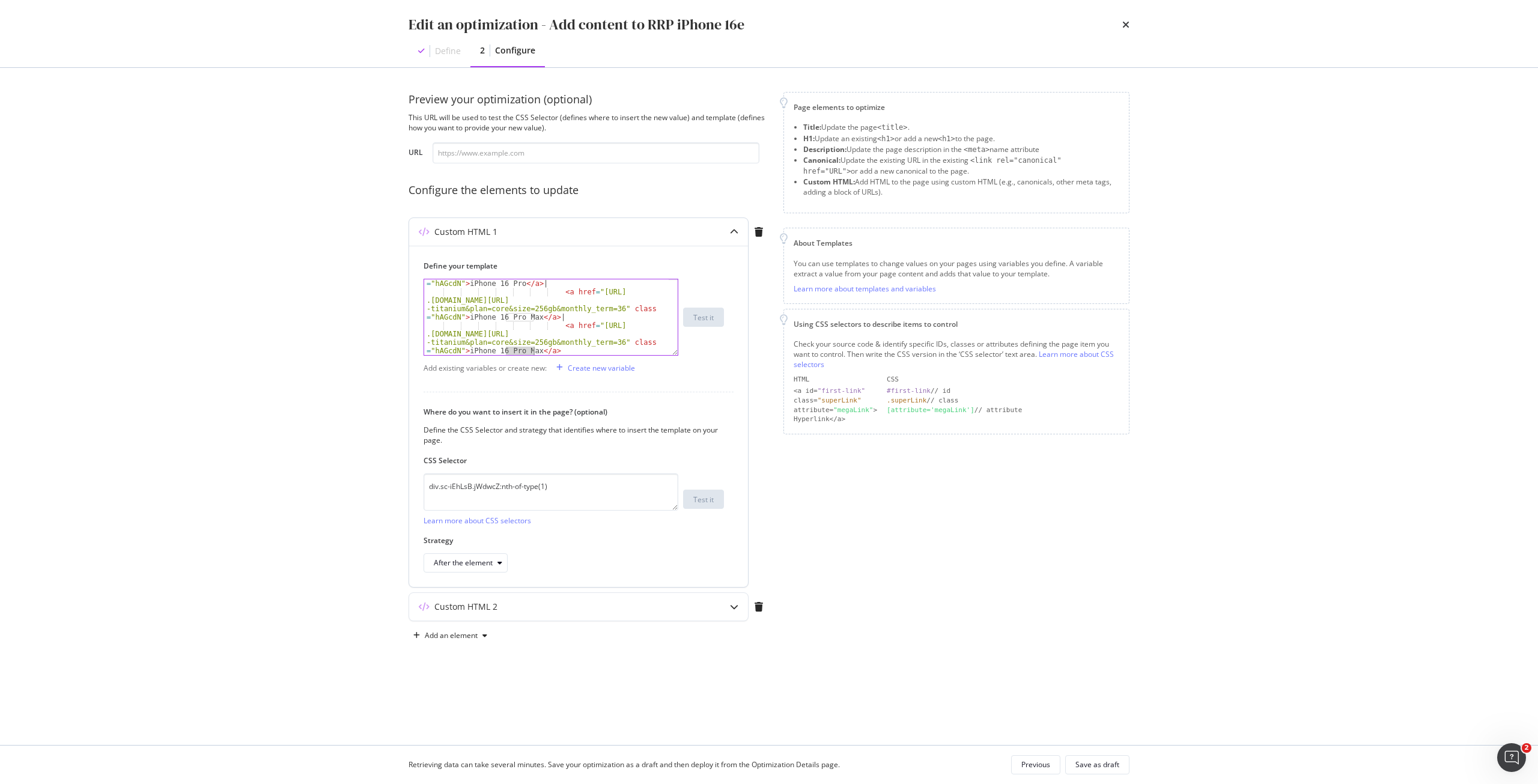
drag, startPoint x: 505, startPoint y: 349, endPoint x: 534, endPoint y: 348, distance: 29.0
click at [534, 348] on div "< a href = "https://shop .singtel.com/phones/apple-iphone-16-pro?color=desert -…" at bounding box center [547, 313] width 245 height 118
click at [589, 325] on div "< a href = "https://shop .singtel.com/phones/apple-iphone-16-pro?color=desert -…" at bounding box center [547, 313] width 245 height 118
click at [609, 340] on div "< a href = "https://shop .singtel.com/phones/apple-iphone-16-pro?color=desert -…" at bounding box center [547, 313] width 245 height 118
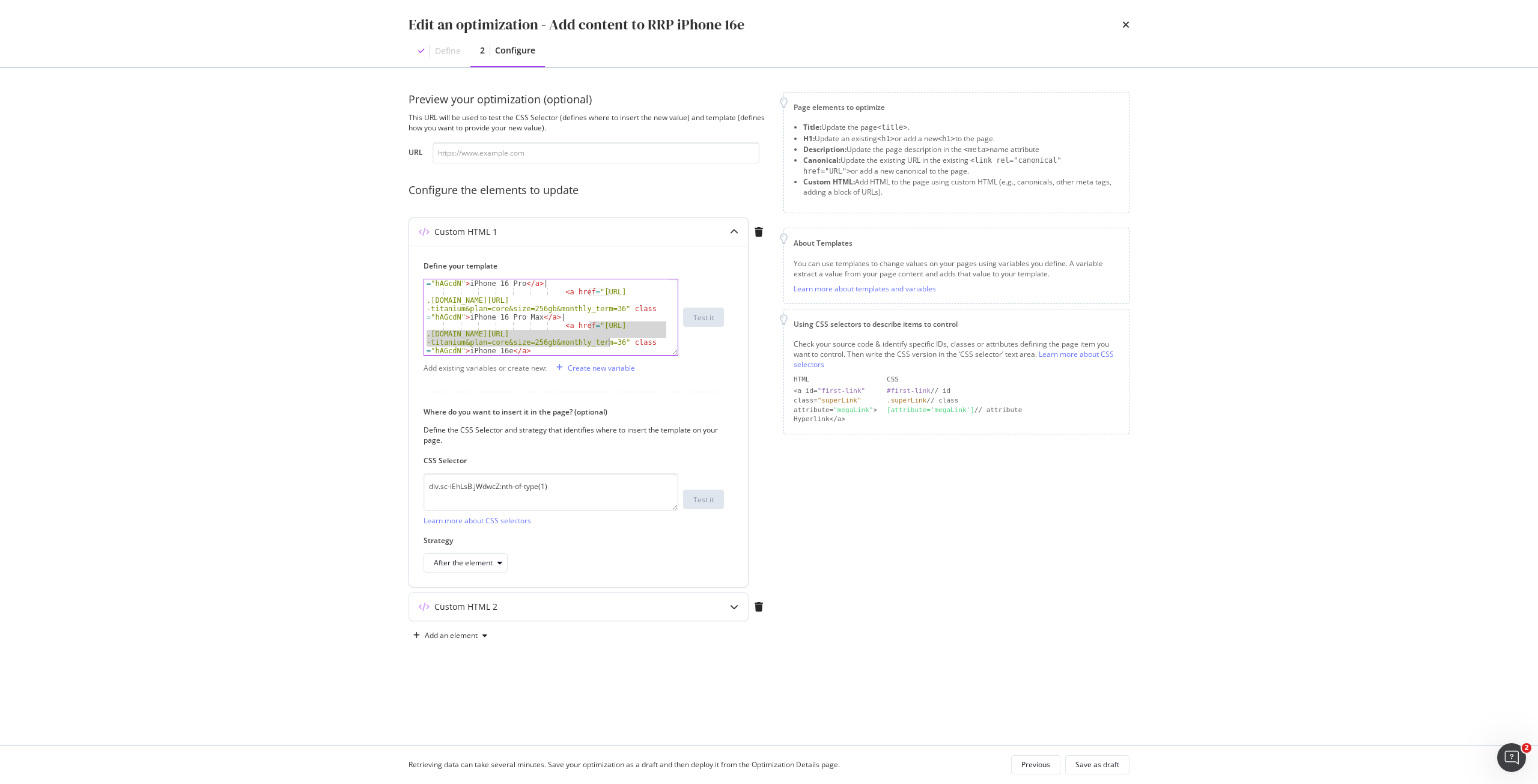
paste textarea "e?color=white&plan=enhanced-"
type textarea "<a href="https://shop.singtel.com/phones/apple-iphone-16e?color=white&plan=enha…"
click at [1107, 760] on div "Save as draft" at bounding box center [1097, 765] width 44 height 10
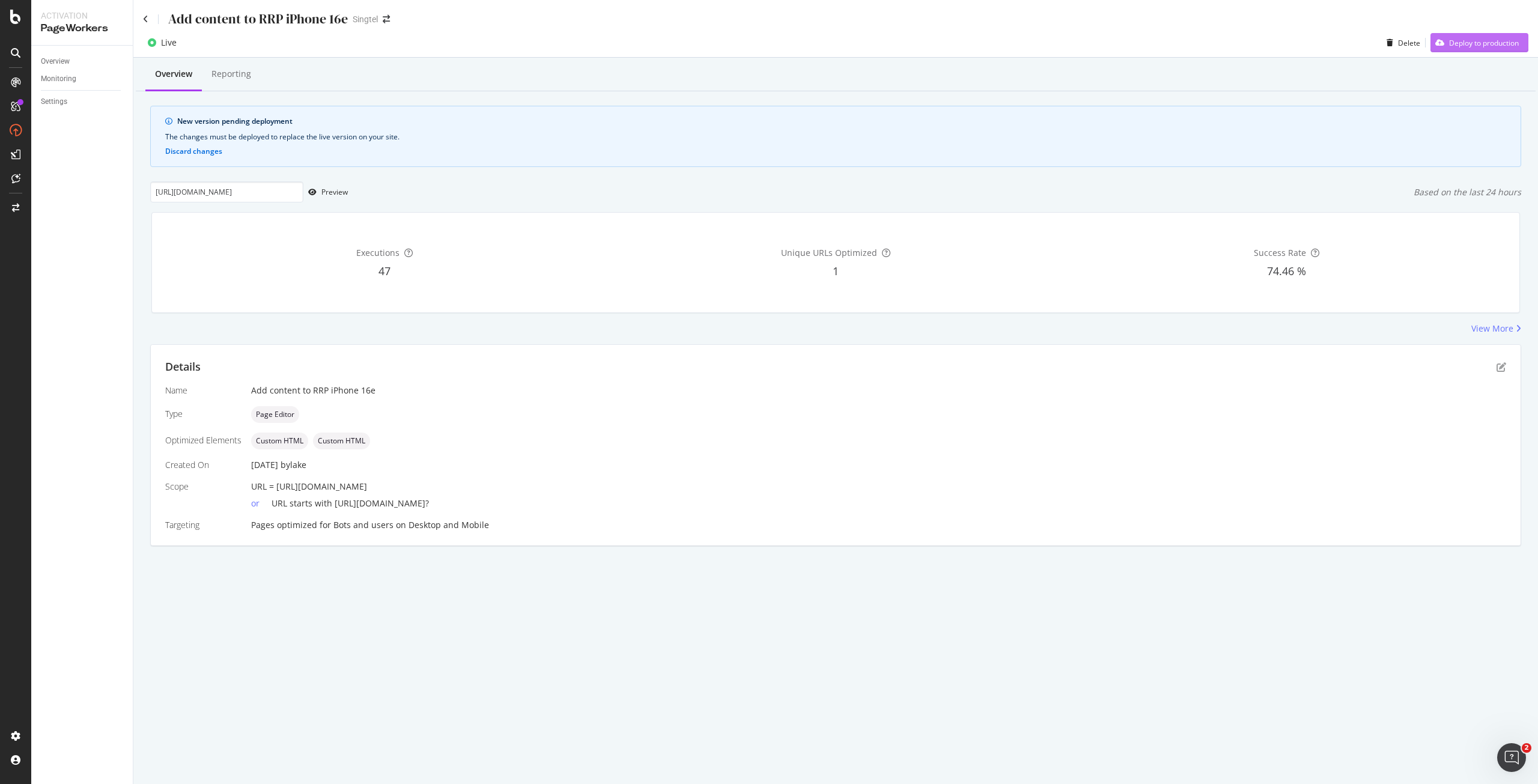
click at [1478, 43] on div "Deploy to production" at bounding box center [1484, 43] width 69 height 10
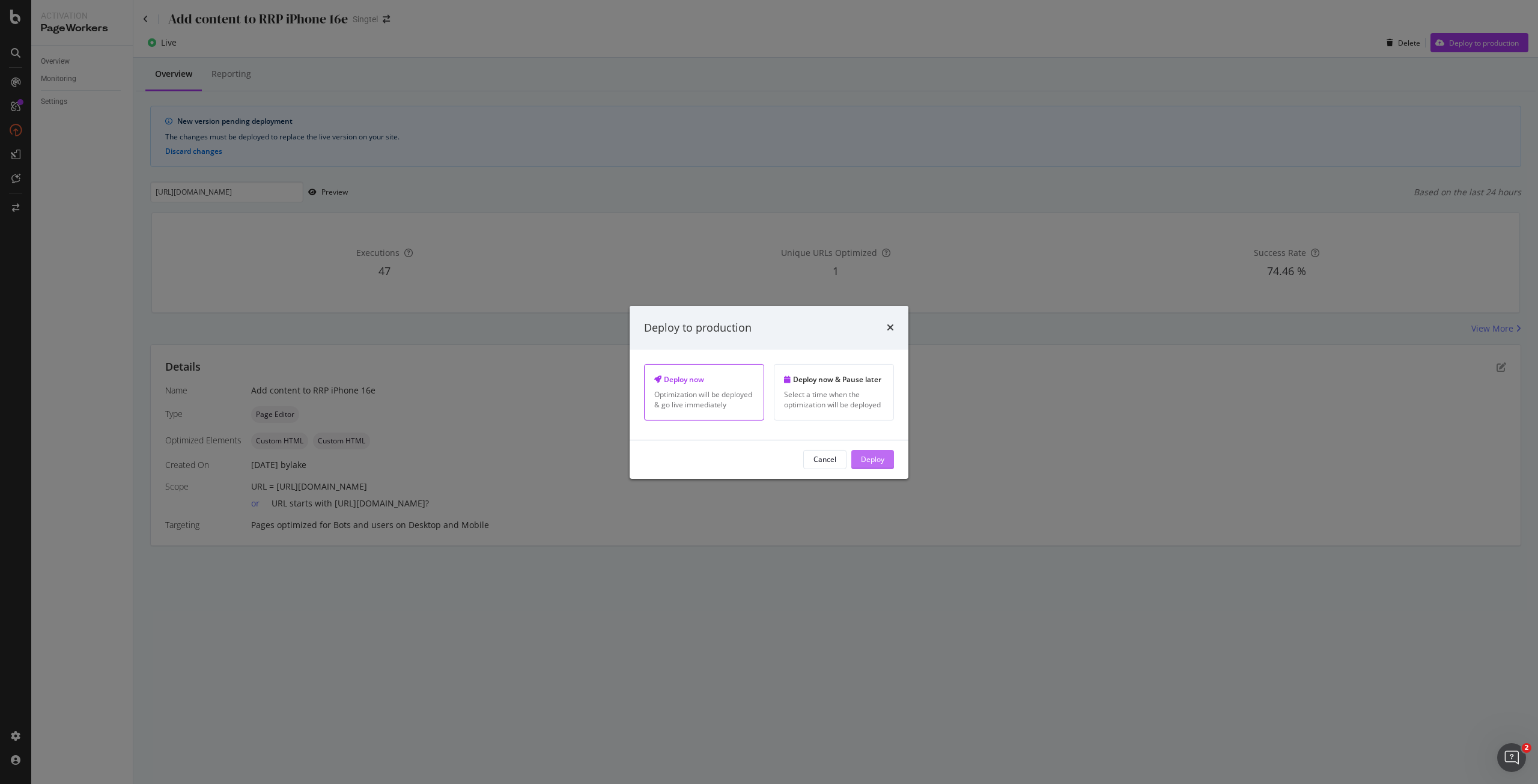
click at [858, 462] on button "Deploy" at bounding box center [873, 459] width 43 height 19
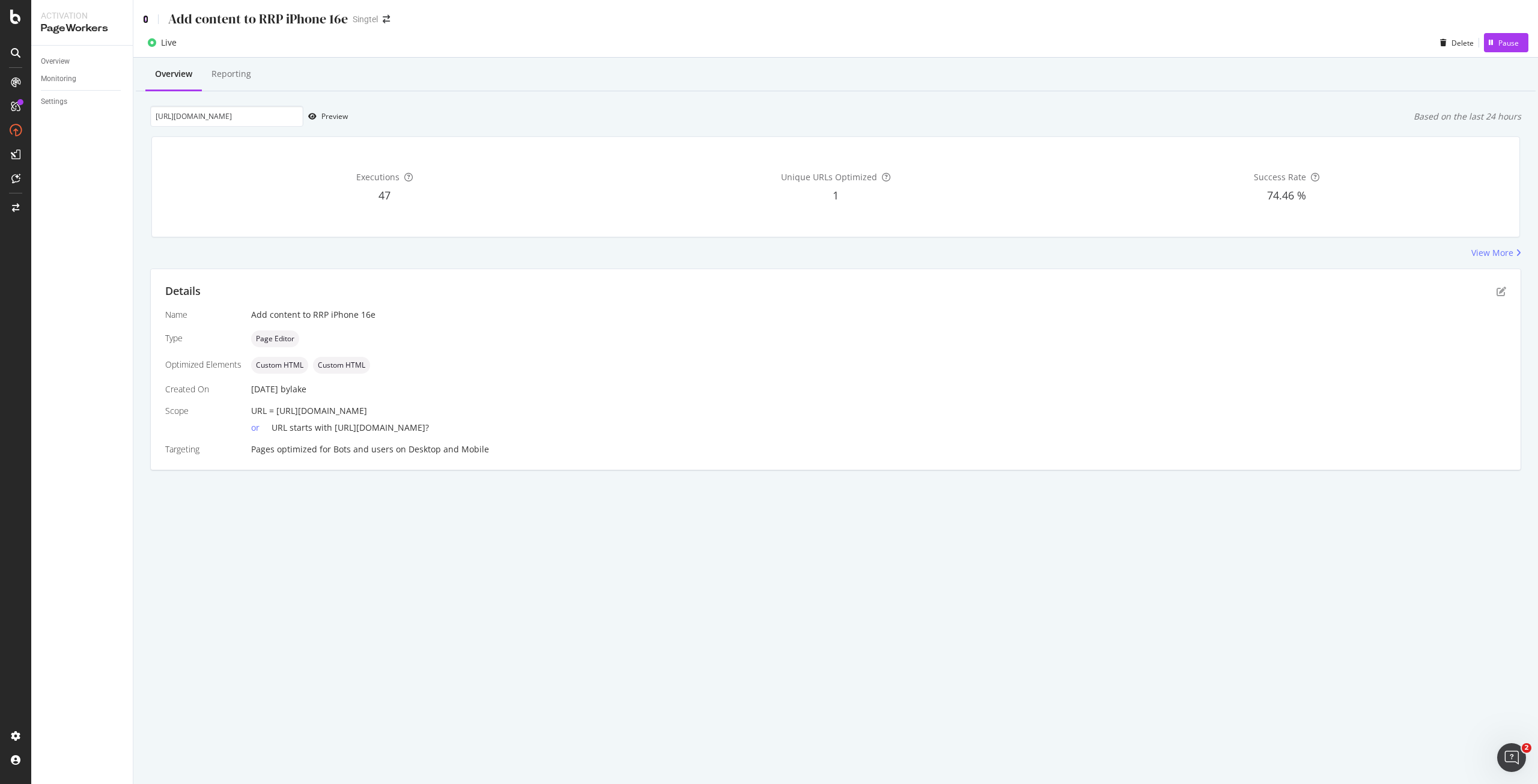
click at [146, 21] on icon at bounding box center [146, 19] width 6 height 9
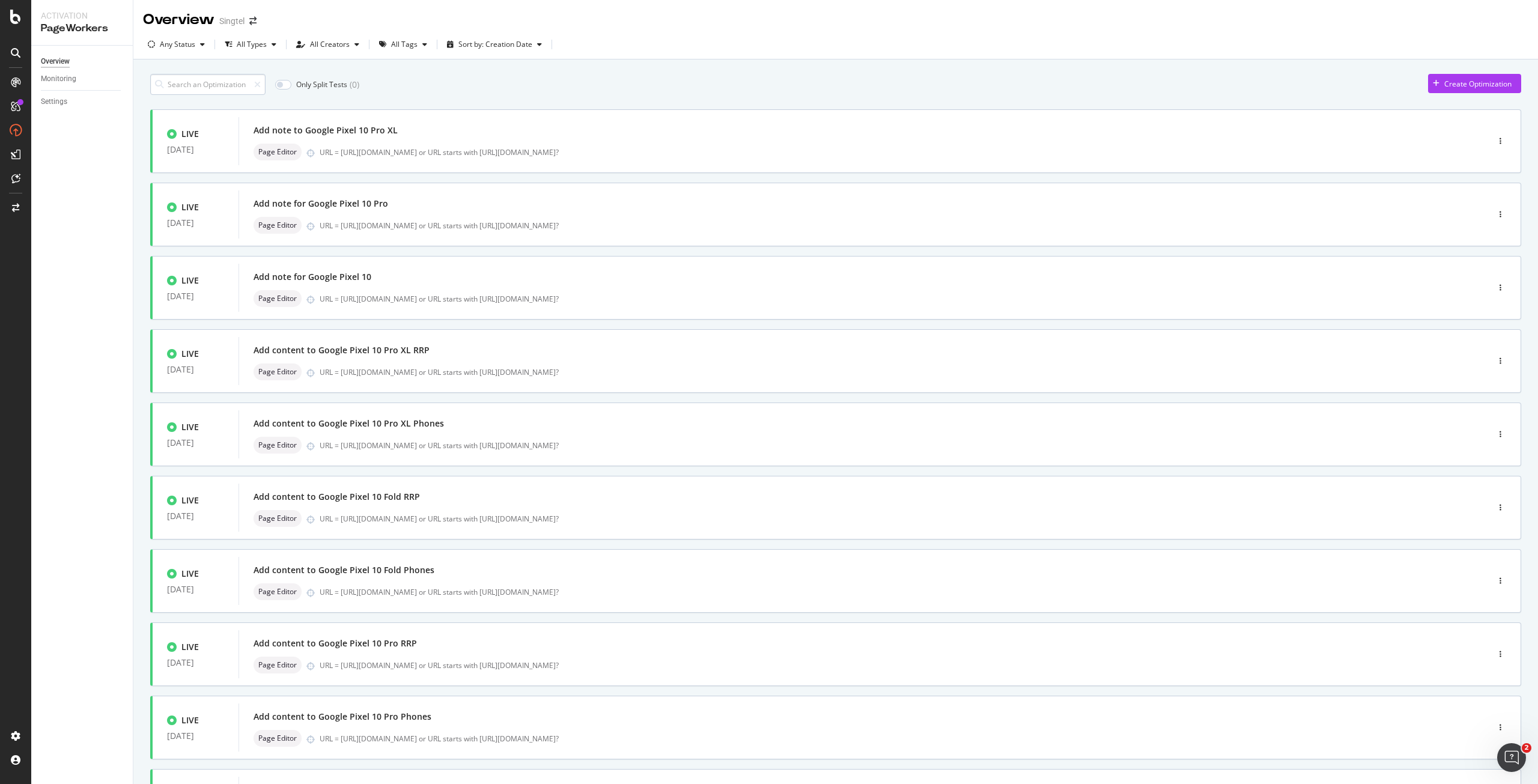
click at [247, 83] on input at bounding box center [207, 84] width 115 height 21
click at [215, 83] on input at bounding box center [207, 84] width 115 height 21
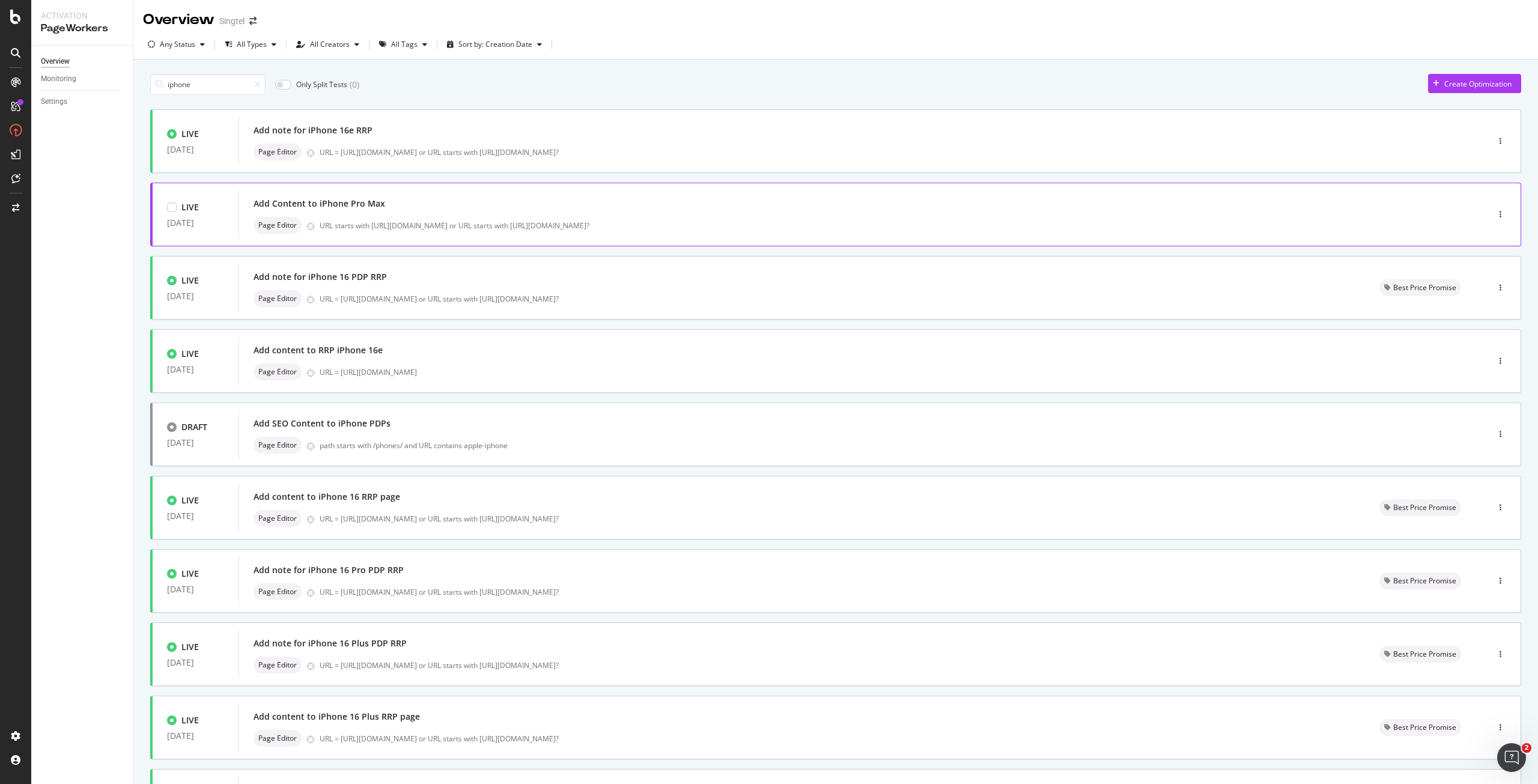
click at [401, 218] on div "Page Editor URL starts with https://shop.singtel.com/phones/apple-iphone-16-pro…" at bounding box center [845, 225] width 1184 height 17
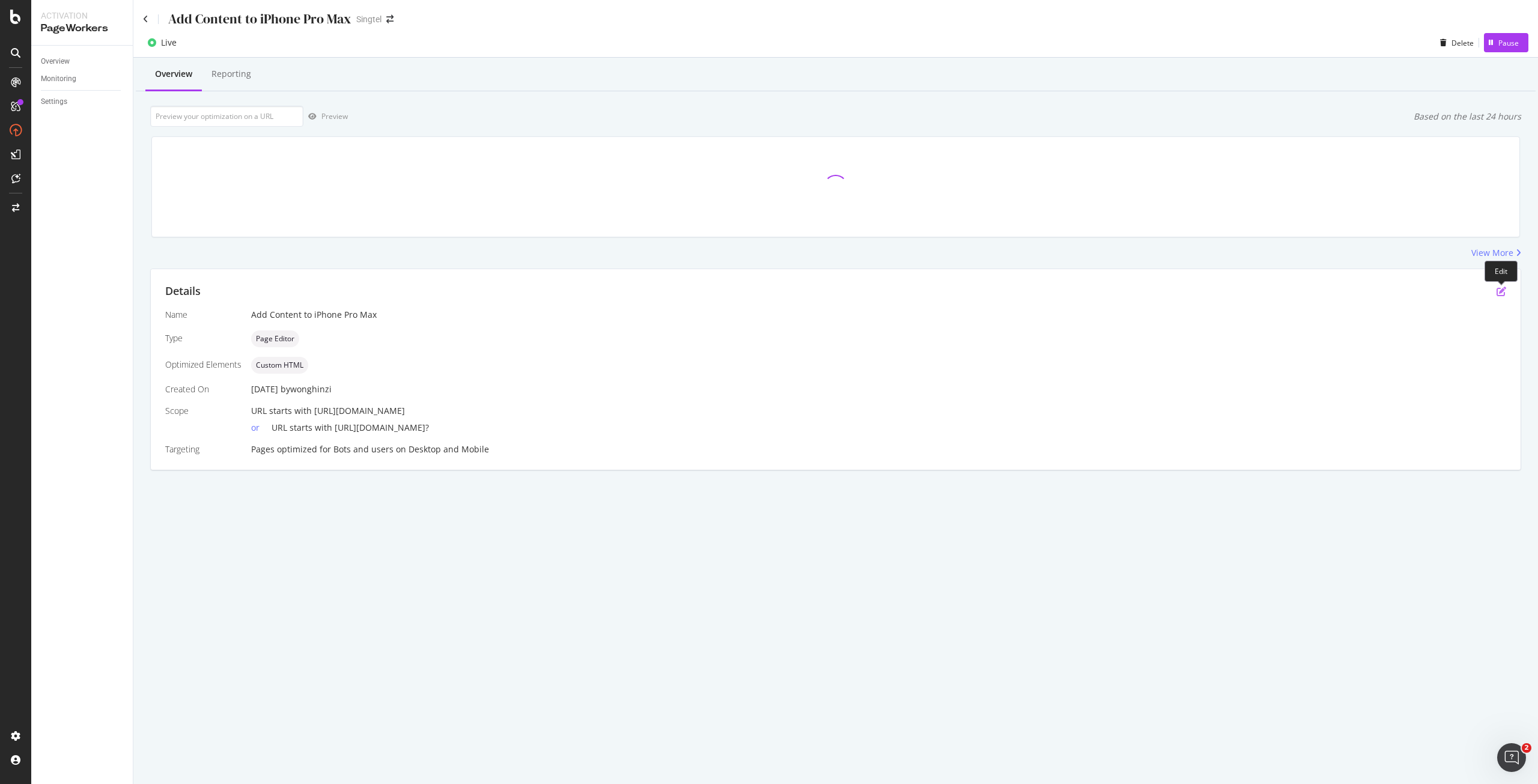
click at [1505, 293] on icon "pen-to-square" at bounding box center [1501, 291] width 9 height 9
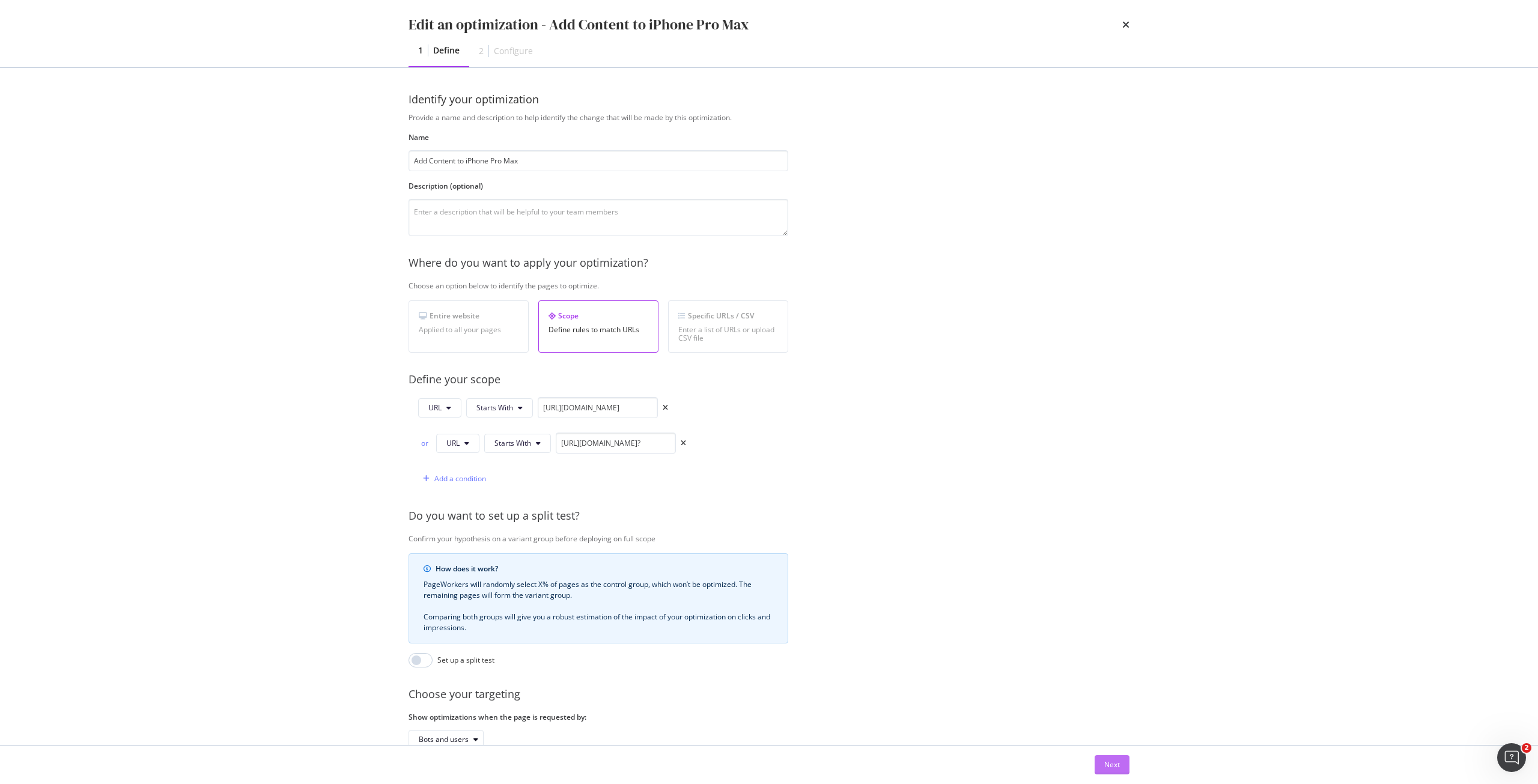
click at [1110, 759] on div "Next" at bounding box center [1112, 765] width 16 height 18
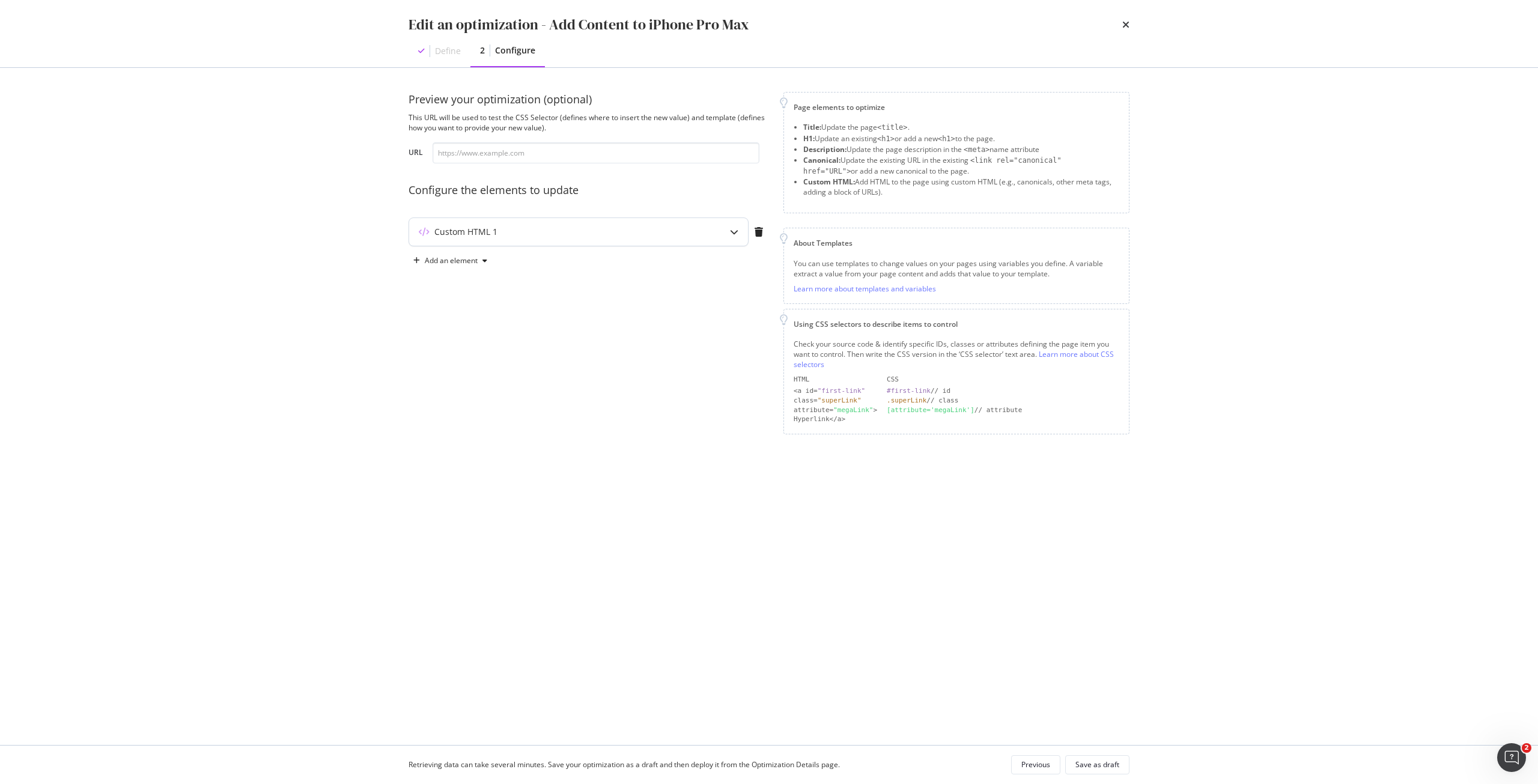
click at [680, 235] on div "Custom HTML 1" at bounding box center [554, 232] width 291 height 12
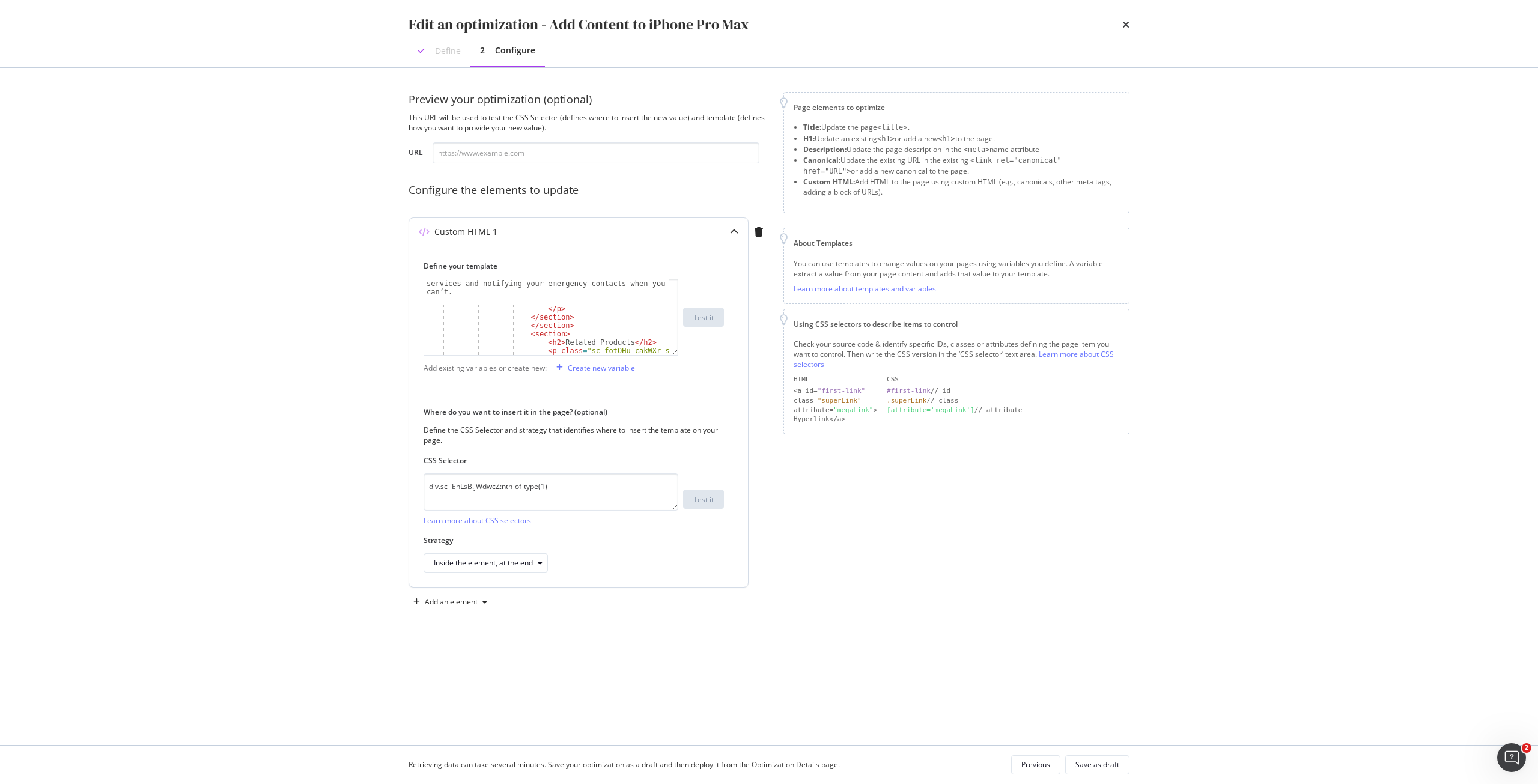
scroll to position [1055, 0]
click at [1127, 25] on icon "times" at bounding box center [1126, 24] width 7 height 9
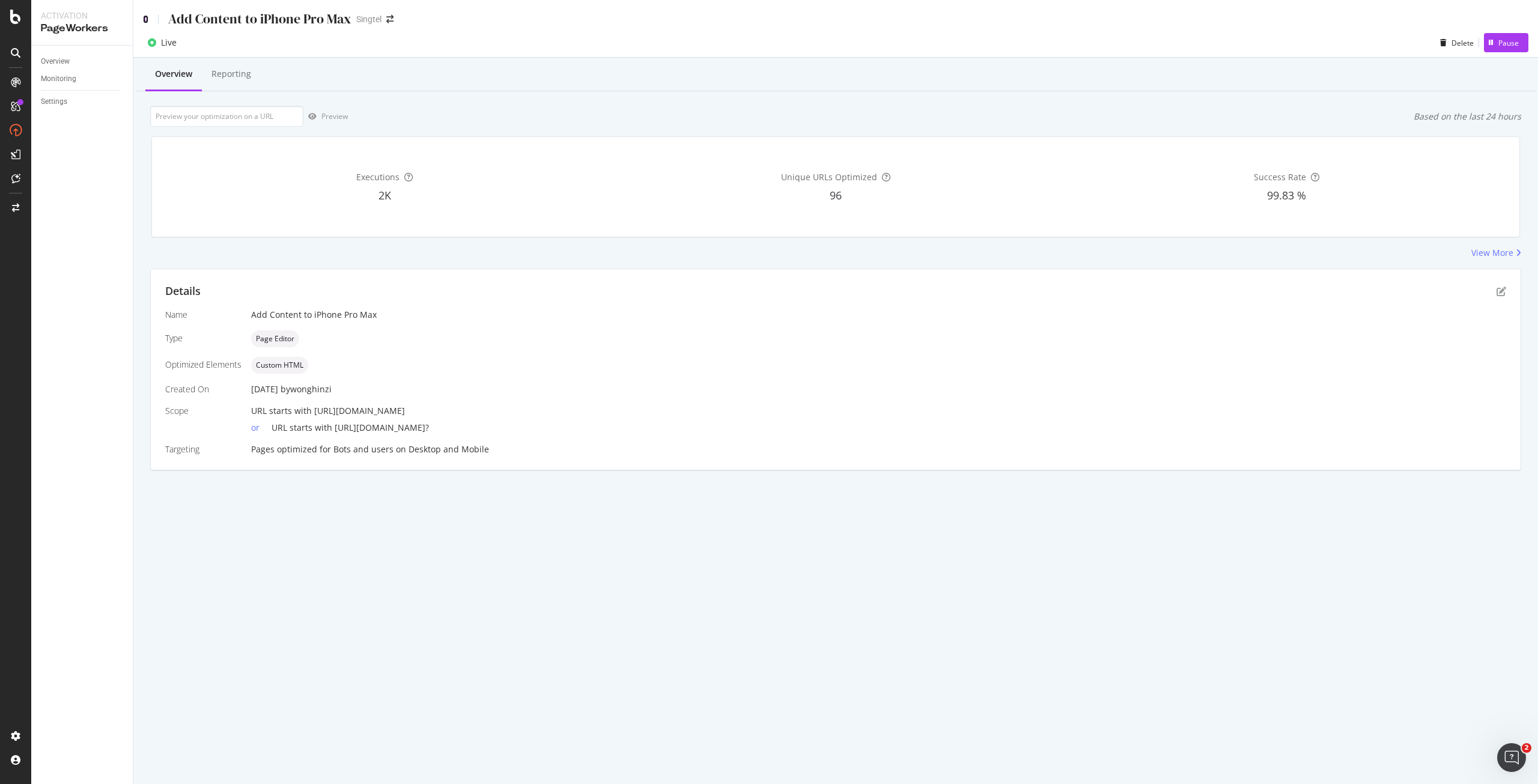
click at [143, 19] on icon at bounding box center [146, 19] width 6 height 9
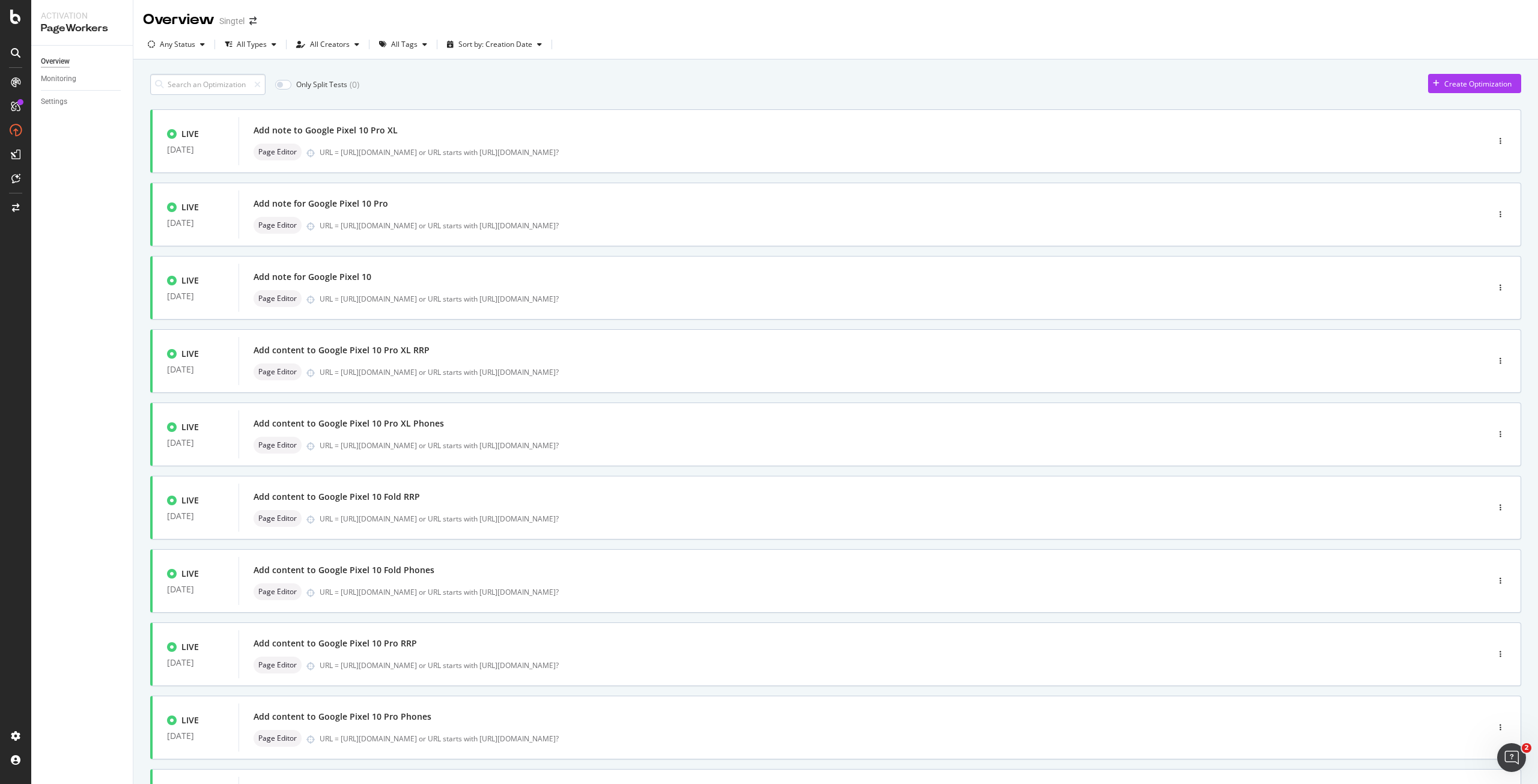
click at [227, 87] on input at bounding box center [207, 84] width 115 height 21
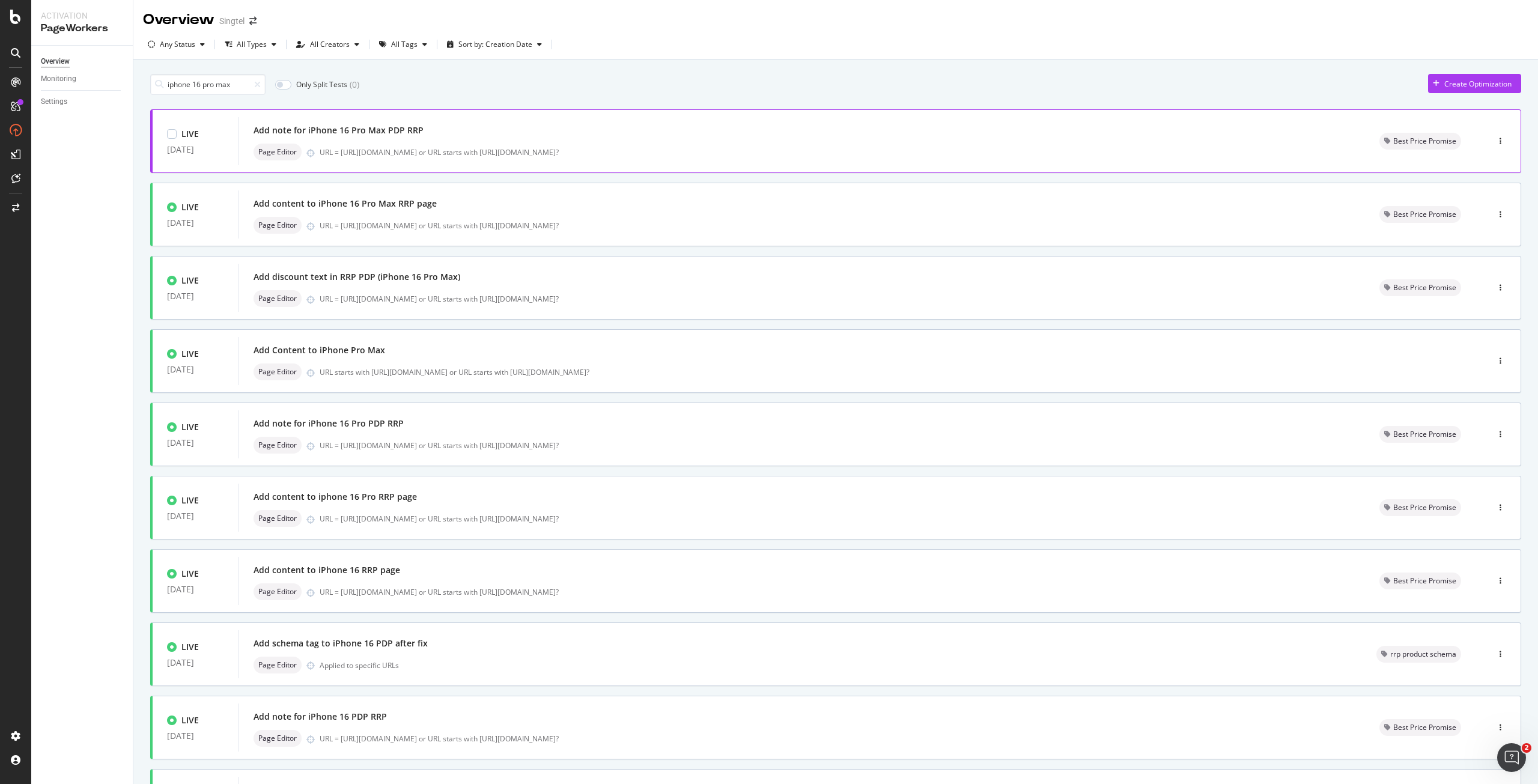
click at [499, 145] on div "Page Editor URL = [URL][DOMAIN_NAME] or URL starts with [URL][DOMAIN_NAME]?" at bounding box center [802, 152] width 1097 height 17
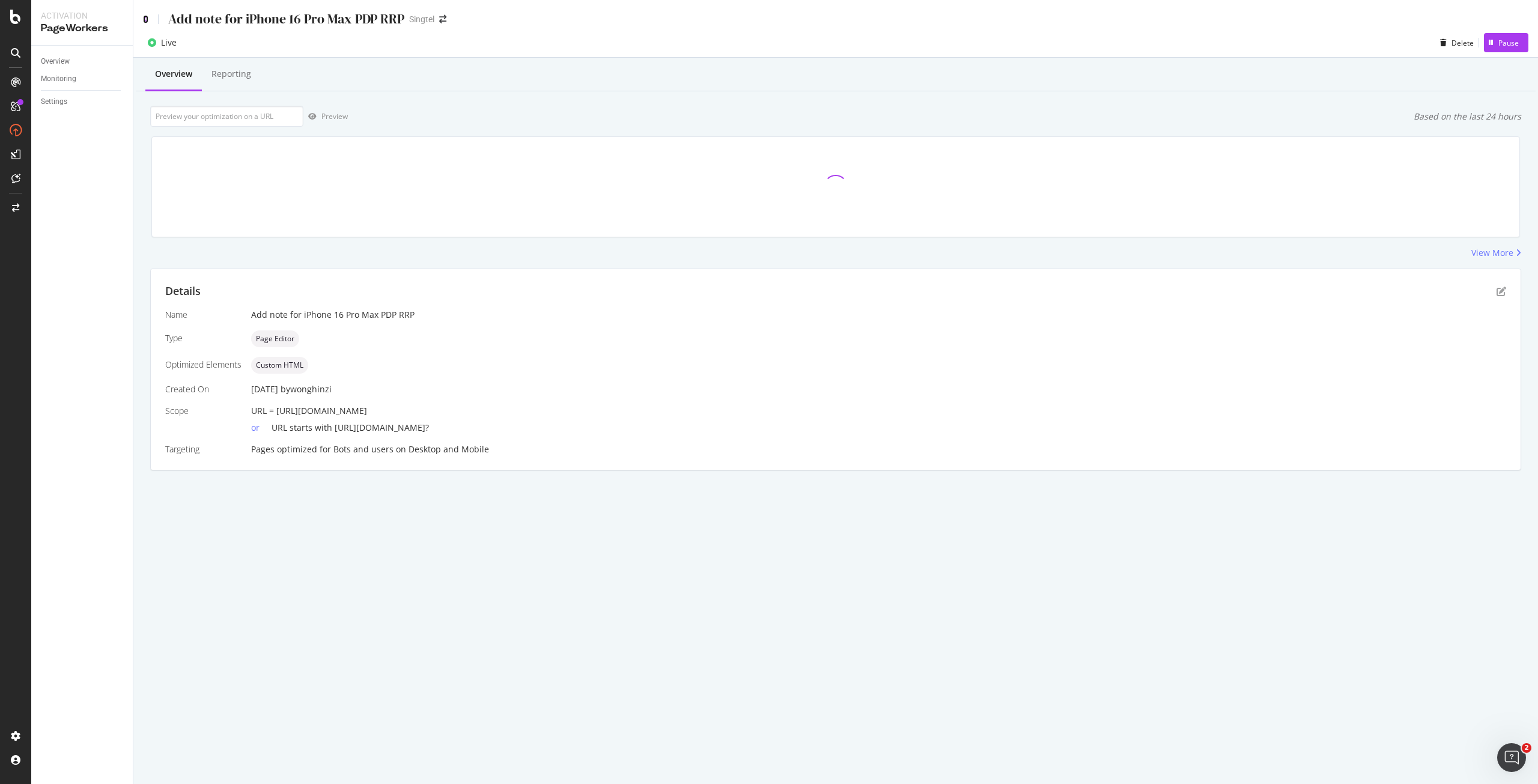
click at [147, 19] on icon at bounding box center [146, 19] width 6 height 9
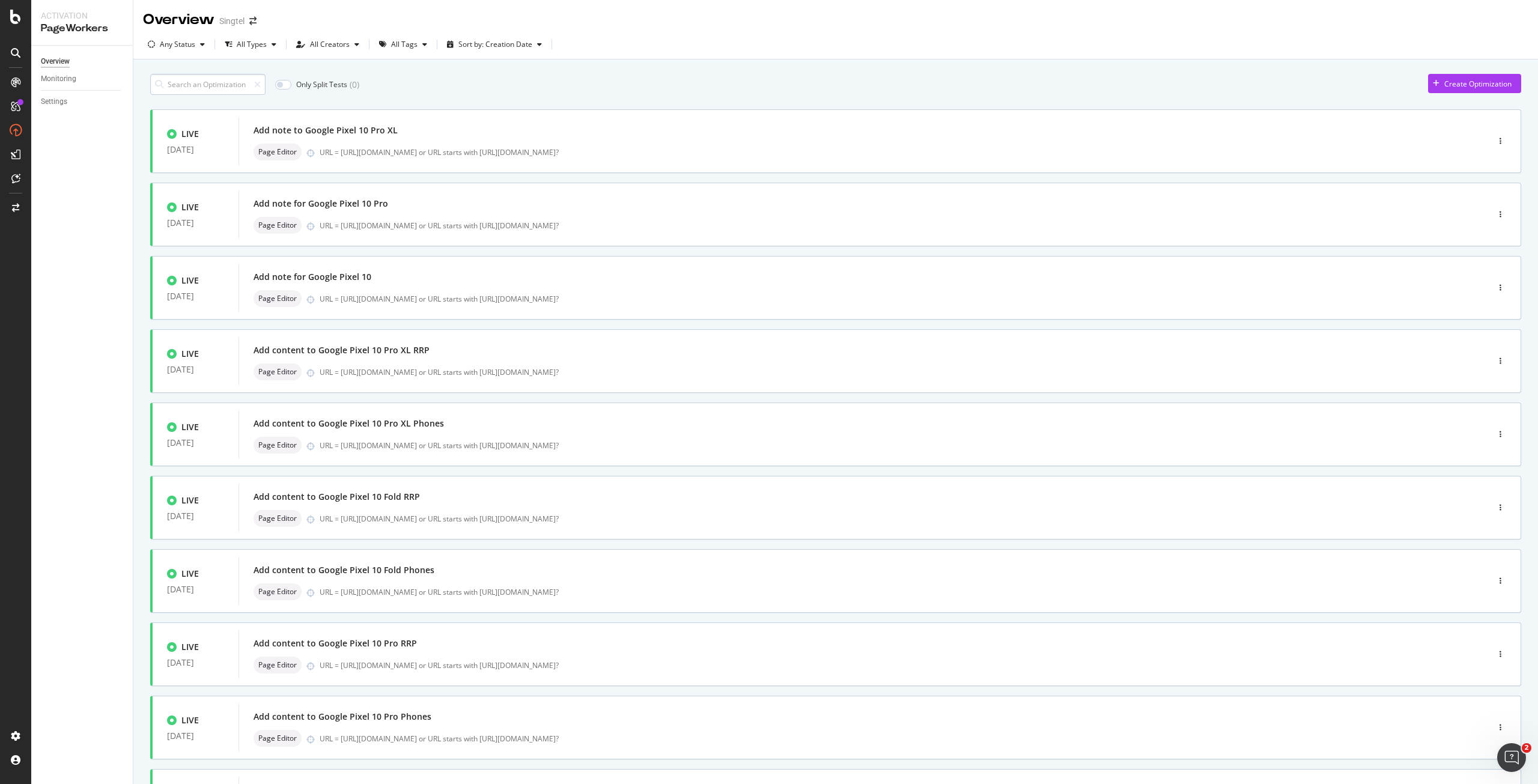
click at [177, 79] on input at bounding box center [207, 84] width 115 height 21
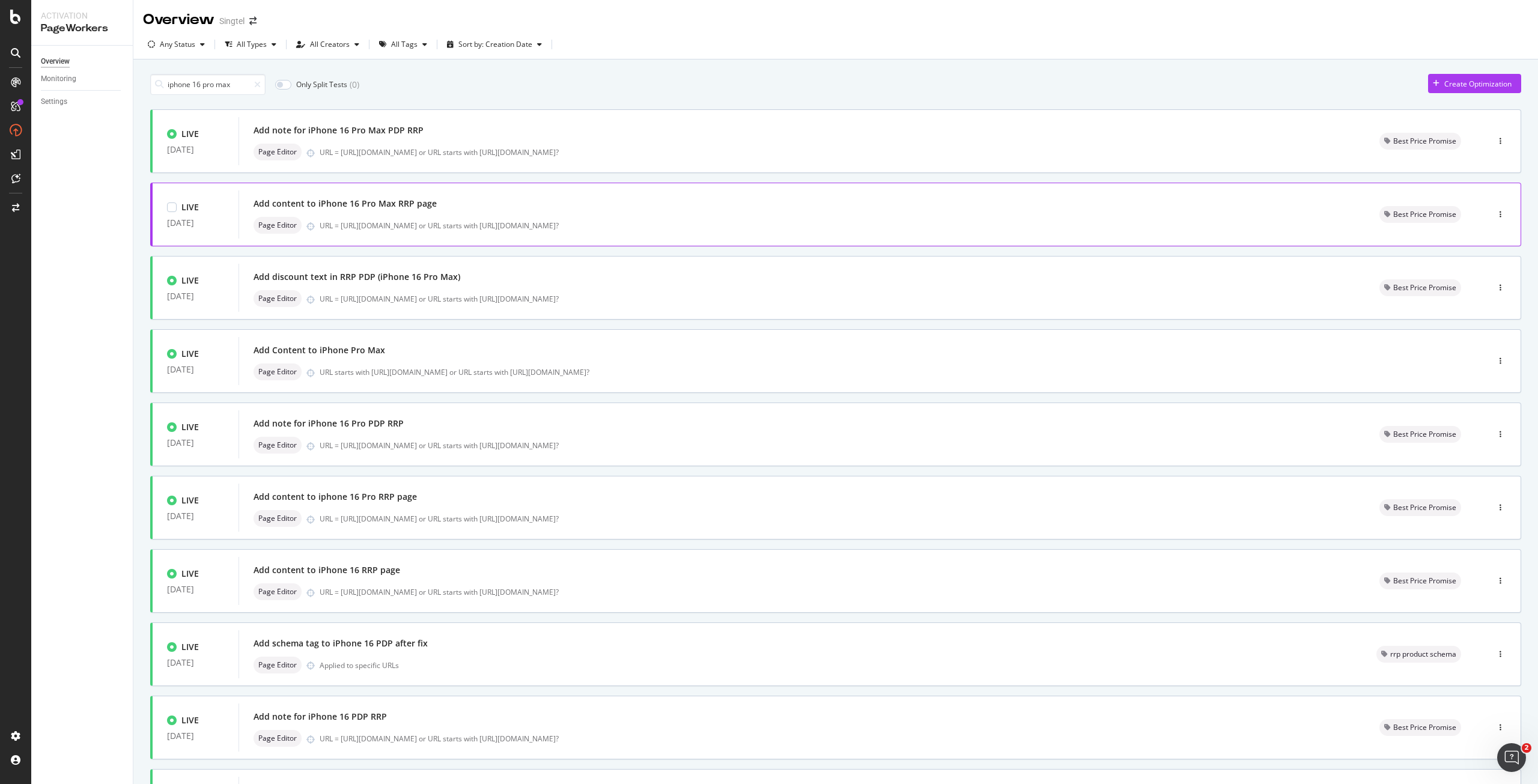
click at [604, 205] on div "Add content to iPhone 16 Pro Max RRP page" at bounding box center [802, 204] width 1097 height 17
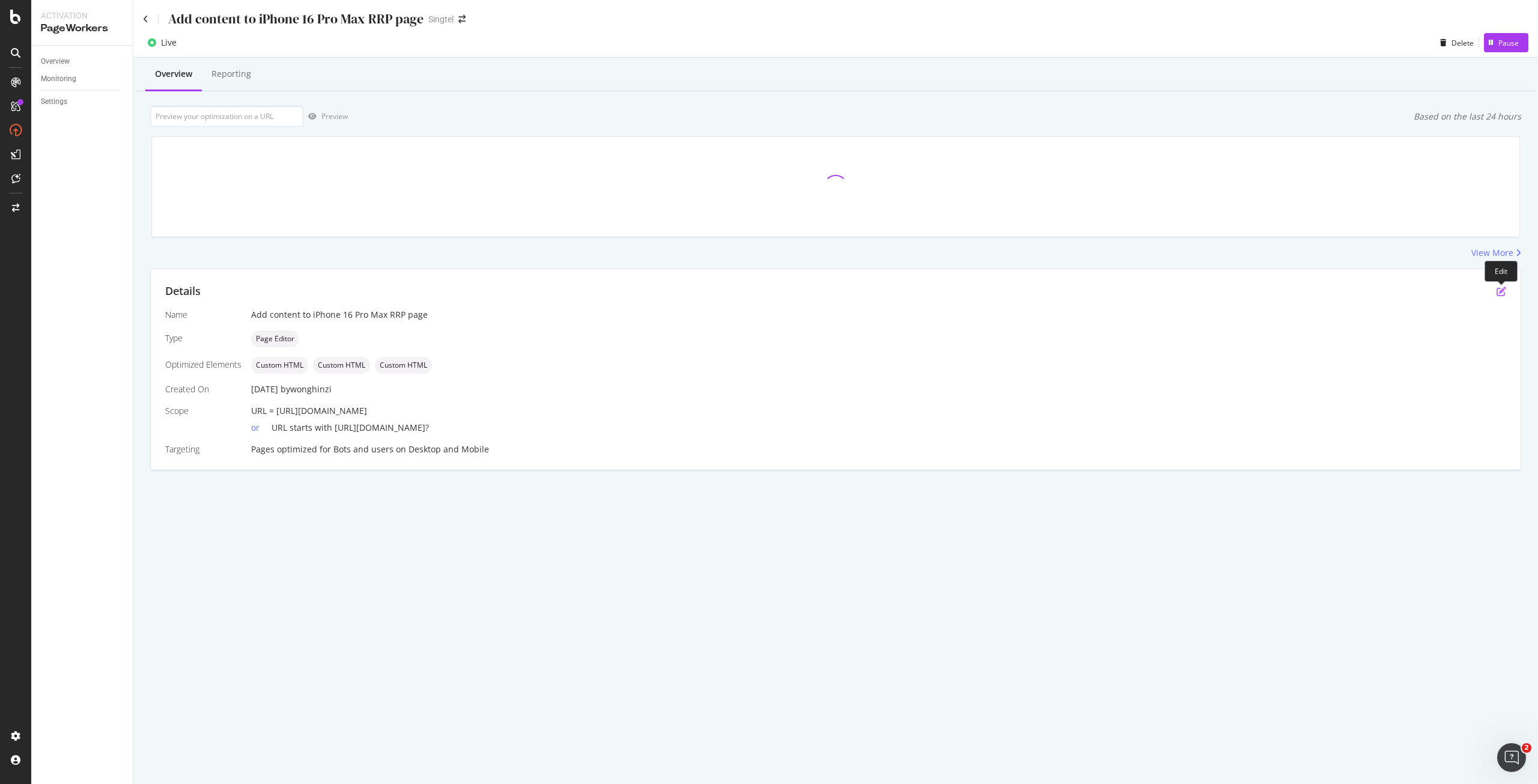
click at [1503, 291] on icon "pen-to-square" at bounding box center [1501, 291] width 9 height 9
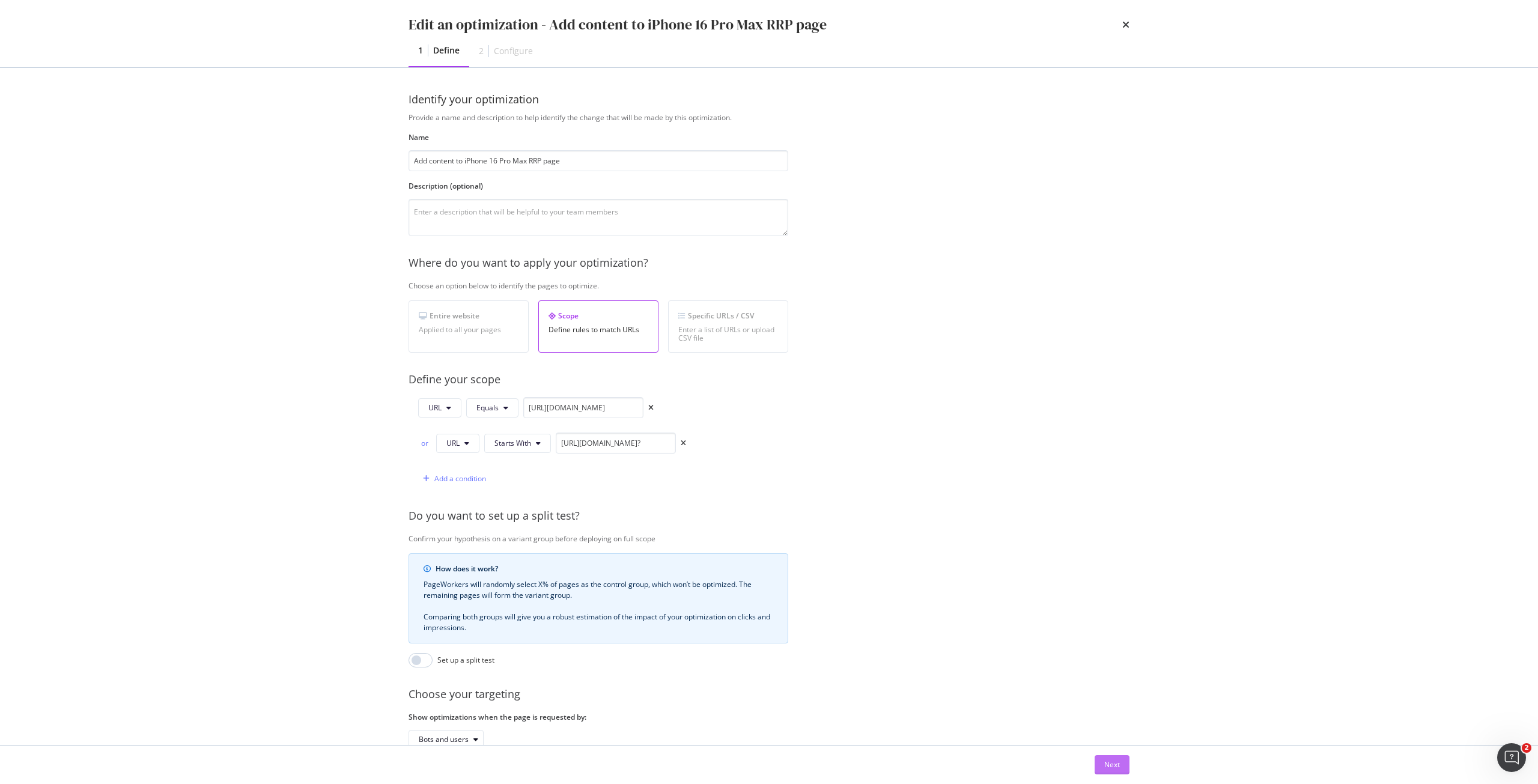
click at [1115, 769] on div "Next" at bounding box center [1112, 765] width 16 height 10
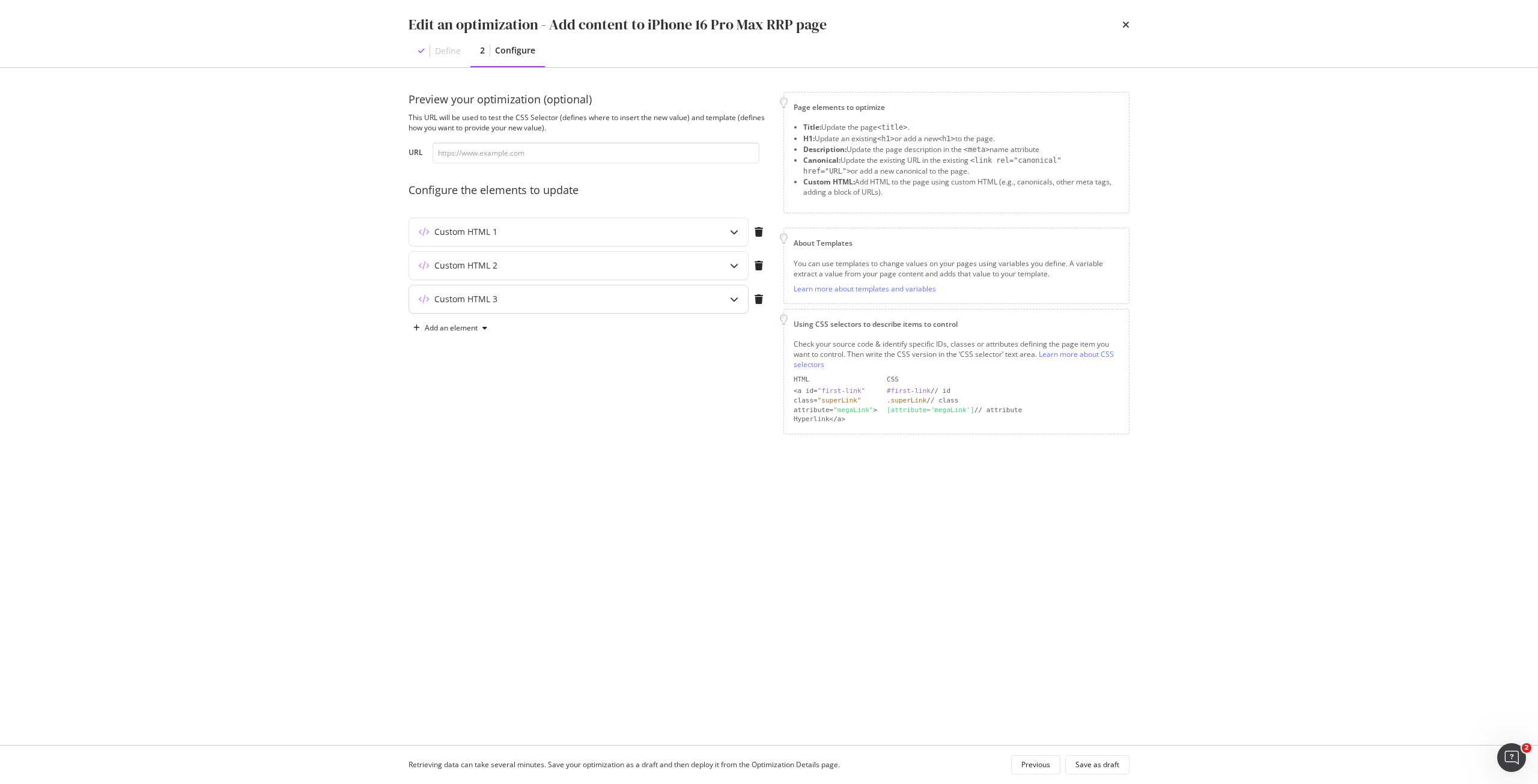
click at [710, 298] on div "Custom HTML 3" at bounding box center [579, 299] width 339 height 28
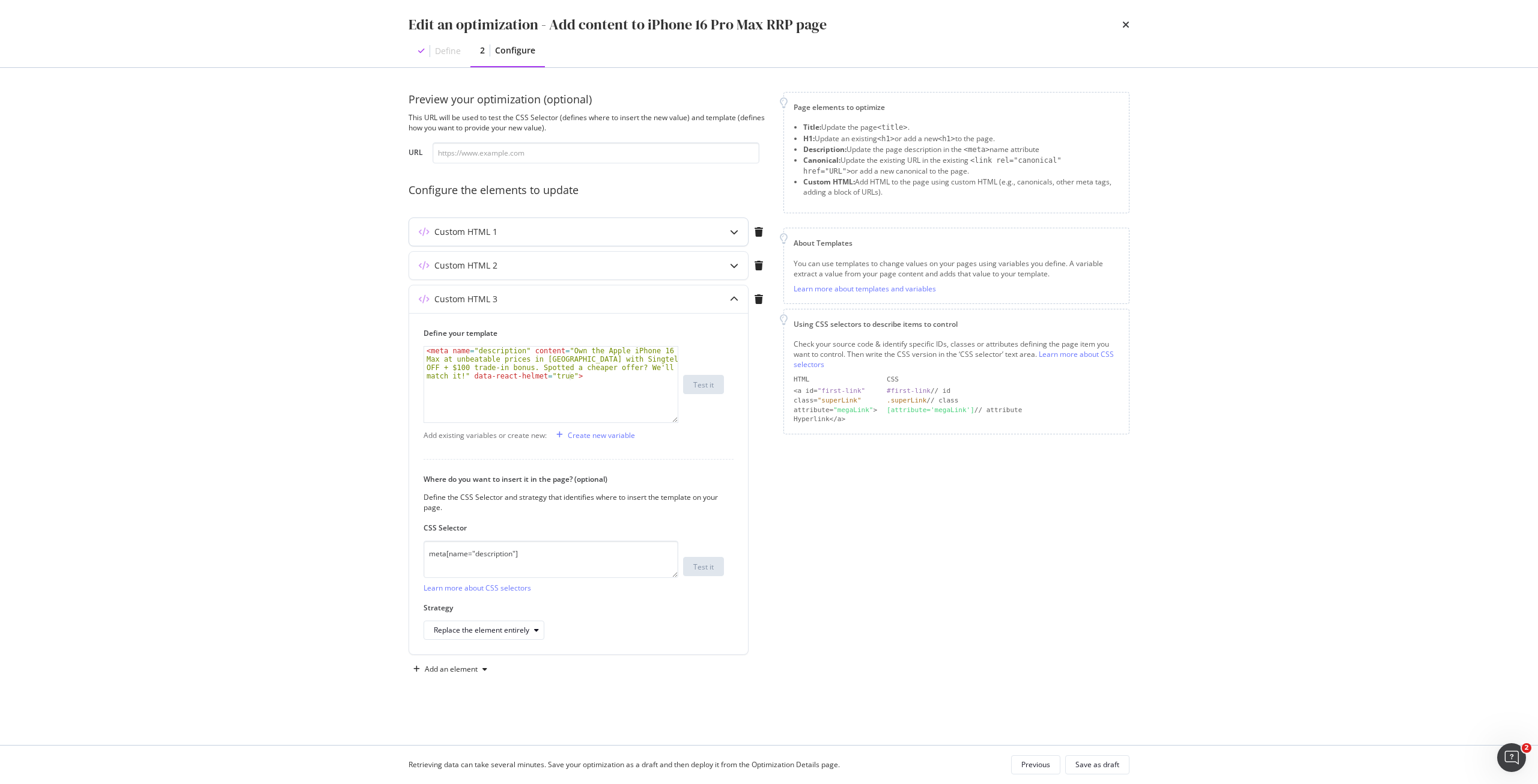
click at [690, 231] on div "Custom HTML 1" at bounding box center [554, 232] width 291 height 12
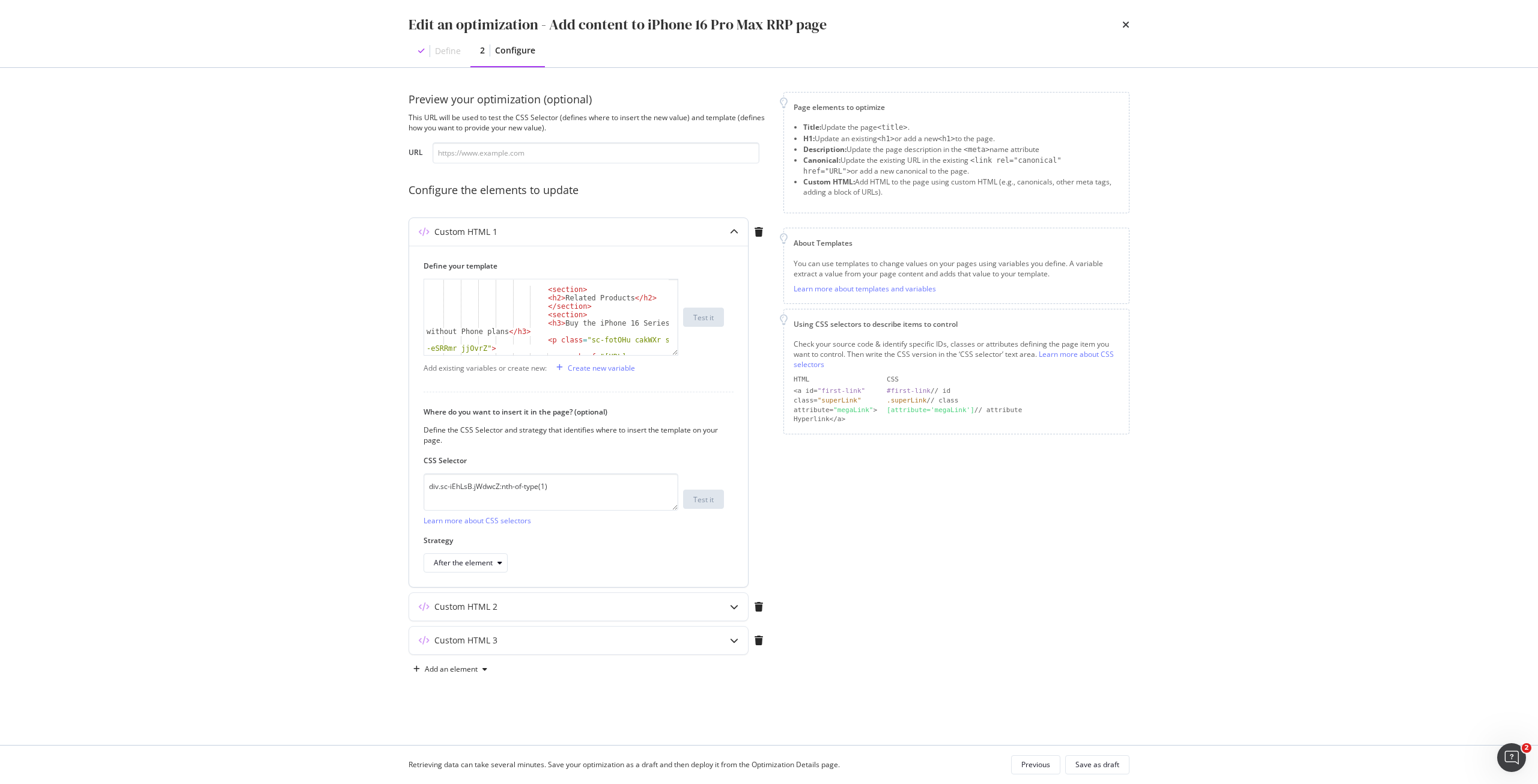
scroll to position [1009, 0]
click at [537, 324] on div "Stay ahead of the curve with the < a href = "https://www .singtel.com/personal/…" at bounding box center [547, 305] width 245 height 152
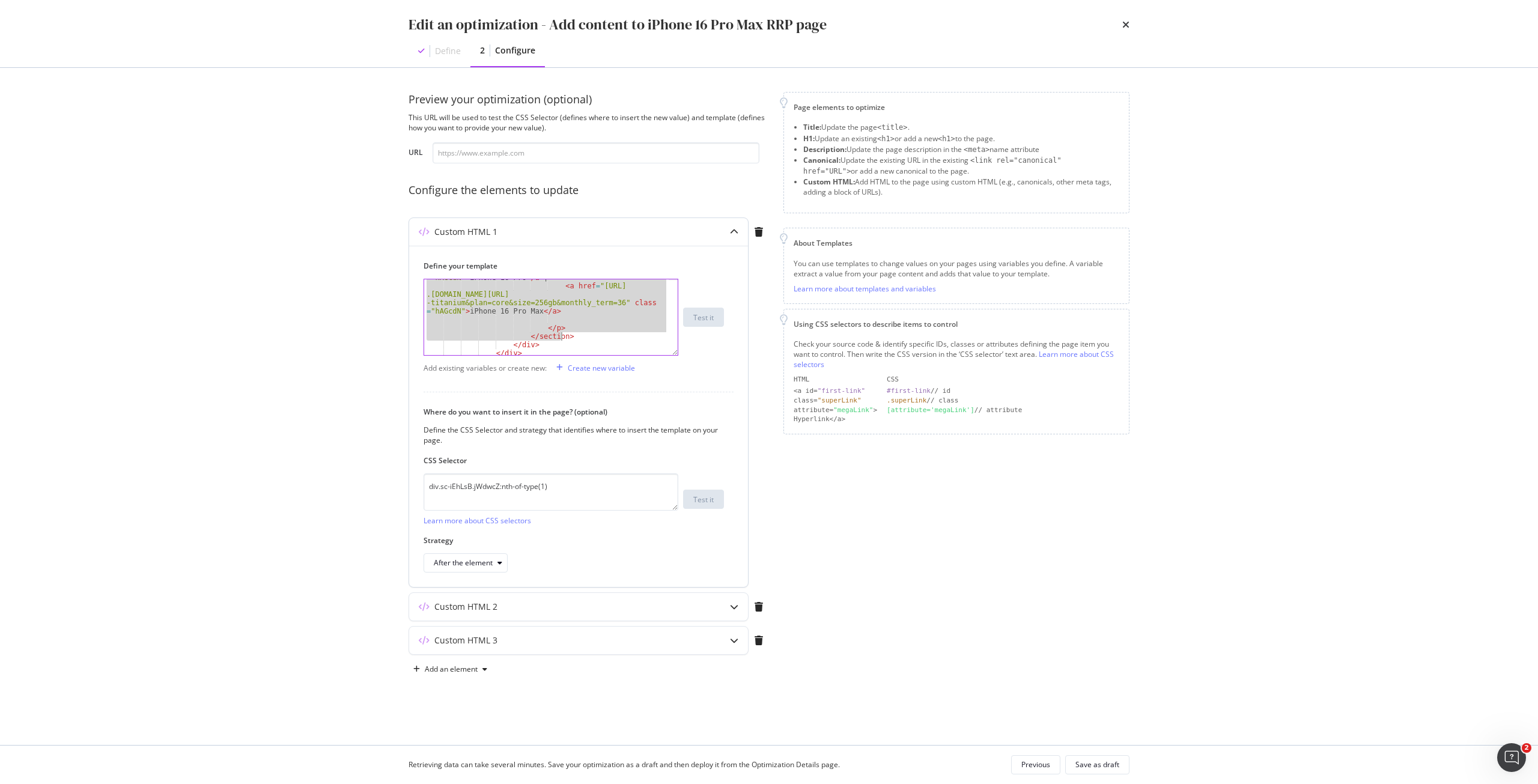
click at [585, 336] on div "< a href = "https://shop .singtel.com/phones/apple-iphone-16-pro?color=desert -…" at bounding box center [547, 307] width 245 height 118
click at [584, 315] on div "< a href = "https://shop .singtel.com/accessories/rrp-products/apple-iphone-16-…" at bounding box center [547, 318] width 245 height 76
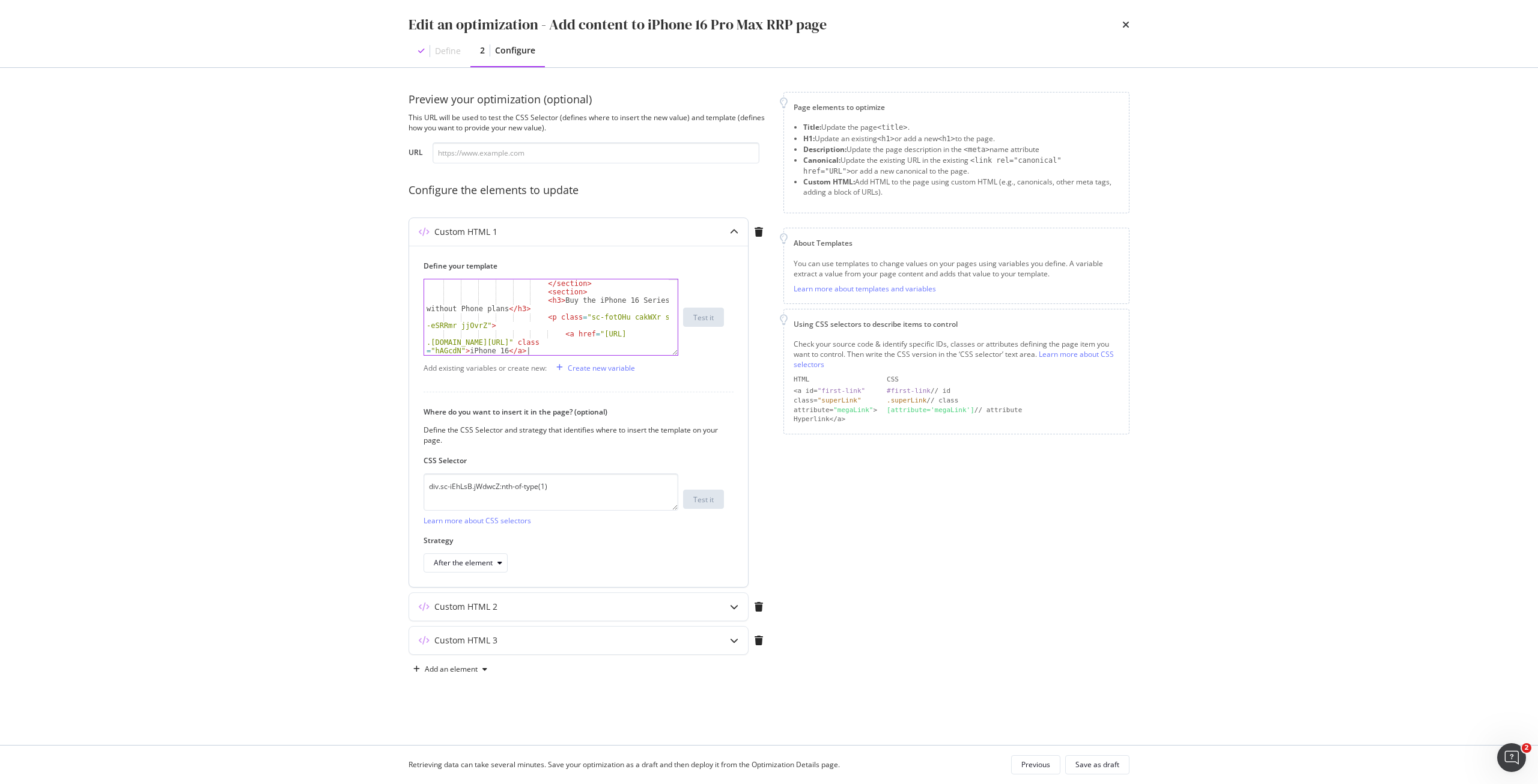
scroll to position [1032, 0]
click at [538, 303] on div "</ p > </ section > < section > < h2 > Related Products </ h2 > </ section > < …" at bounding box center [547, 323] width 245 height 101
click at [580, 318] on div "</ p > </ section > < section > < h2 > Related Products </ h2 > </ section > < …" at bounding box center [547, 323] width 245 height 101
click at [521, 299] on div "</ p > </ section > < section > < h3 > Buy the iPhone 16 Series with Singtel Ph…" at bounding box center [547, 333] width 245 height 109
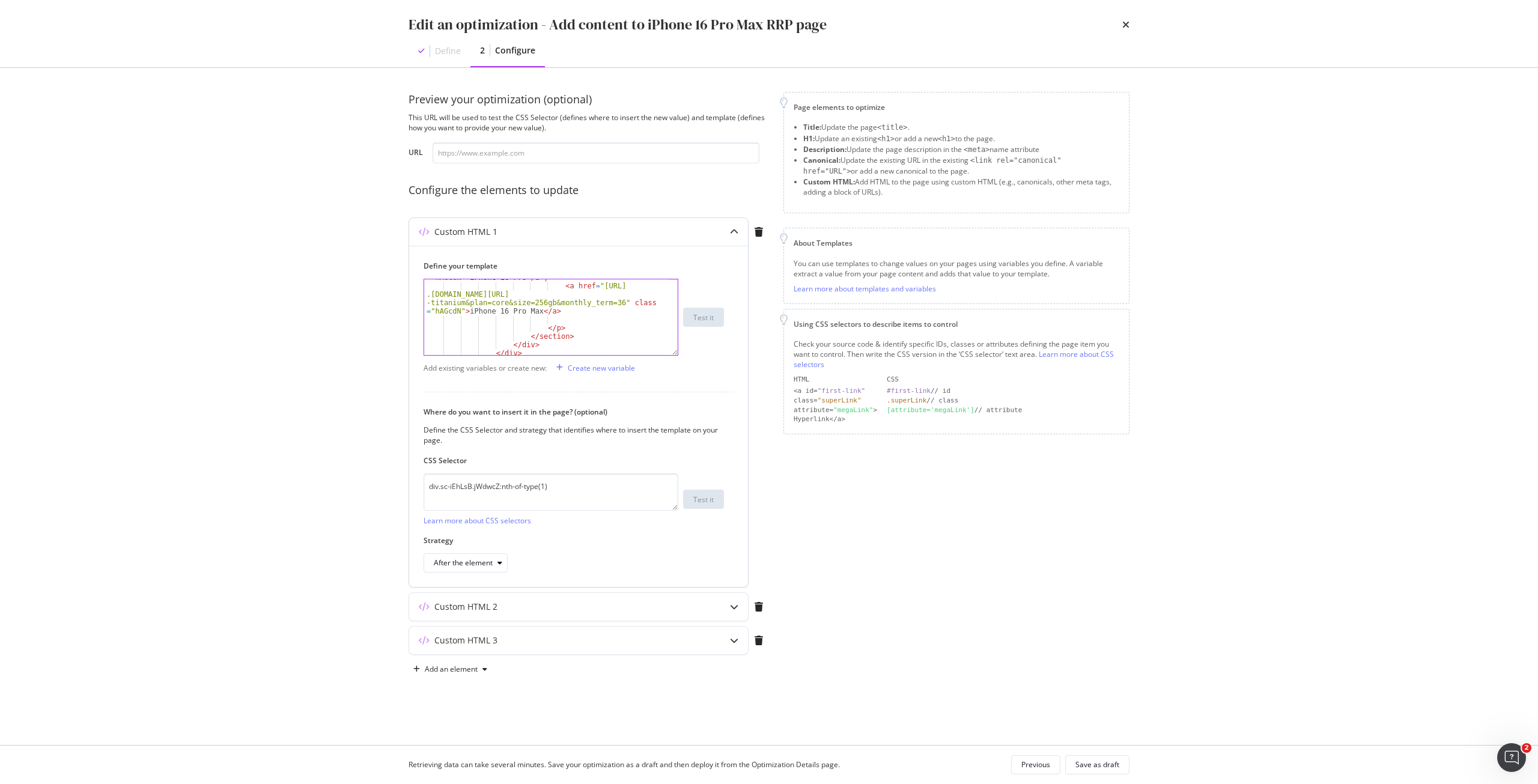
scroll to position [1537, 0]
click at [573, 330] on div "< a href = "https://shop .singtel.com/phones/apple-iphone-16-pro?color=desert -…" at bounding box center [547, 307] width 245 height 118
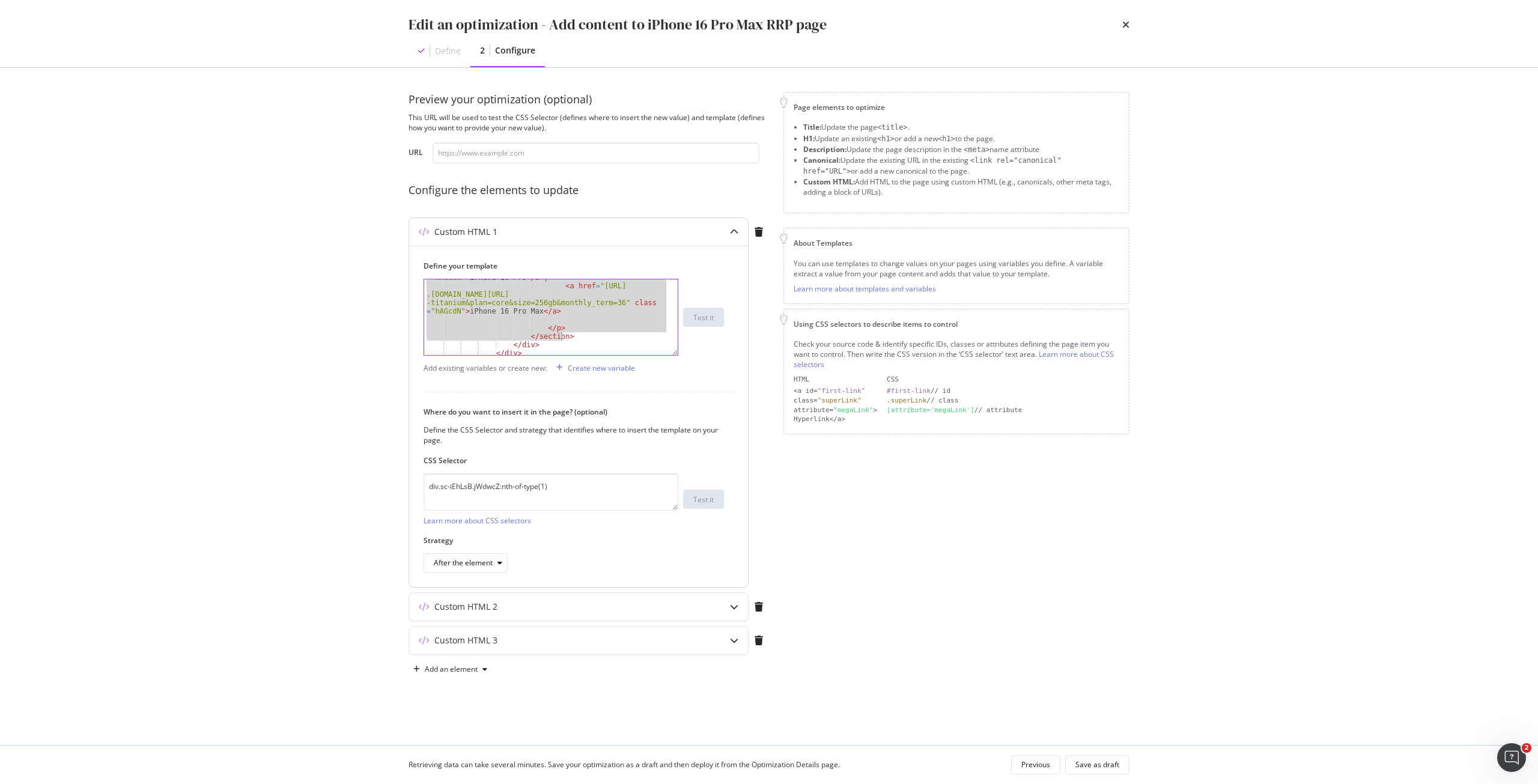
click at [573, 338] on div "< a href = "https://shop .singtel.com/phones/apple-iphone-16-pro?color=desert -…" at bounding box center [547, 307] width 245 height 118
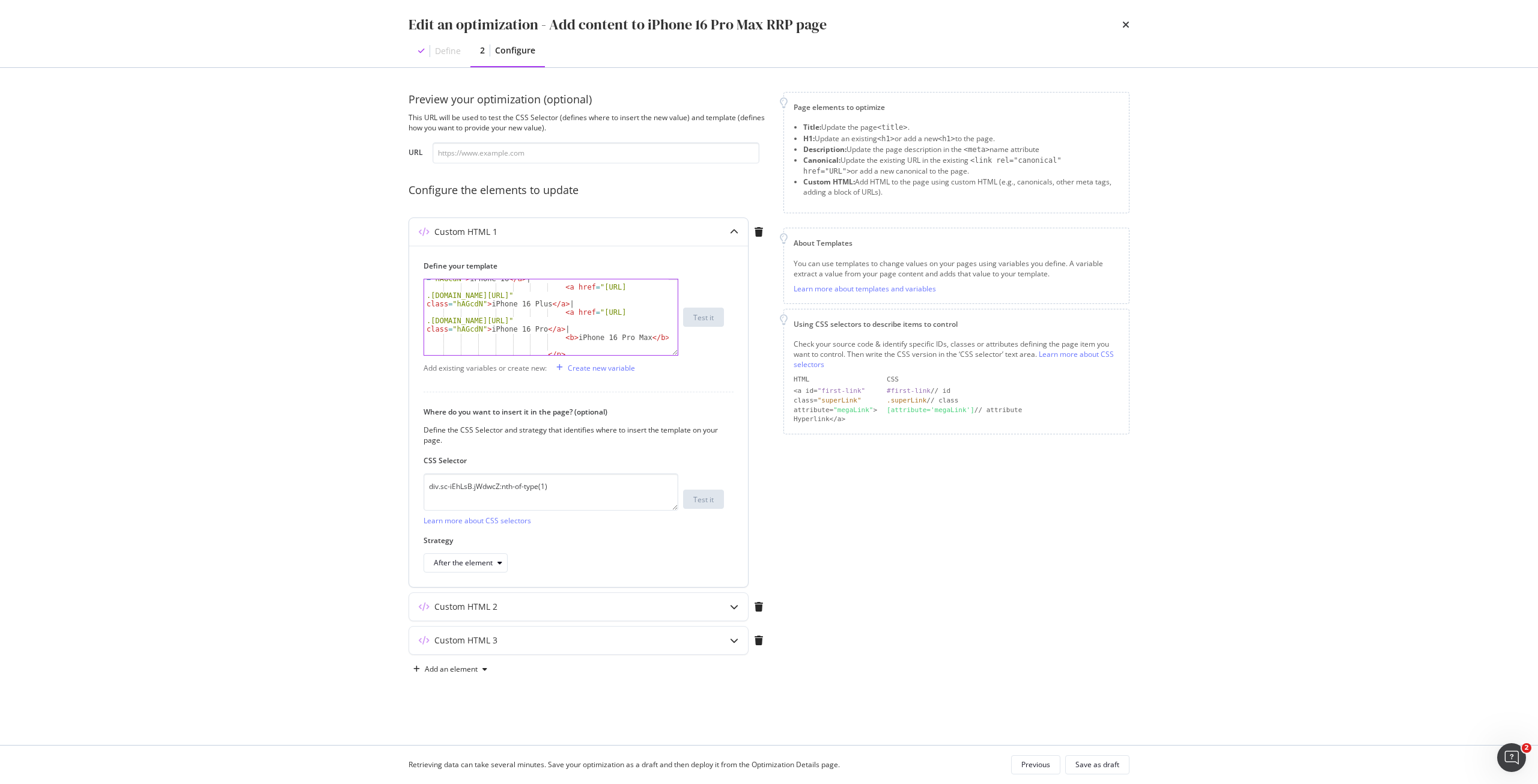
scroll to position [1069, 0]
click at [539, 291] on div "</ section > < section > < h3 > Buy the iPhone 16 Series without Phone plans </…" at bounding box center [547, 334] width 245 height 109
click at [577, 323] on div "< a href = "https://shop .singtel.com/accessories/rrp-products/apple-iphone-16-…" at bounding box center [547, 331] width 245 height 118
click at [580, 326] on div "< a href = "https://shop .singtel.com/accessories/rrp-products/apple-iphone-16-…" at bounding box center [547, 331] width 245 height 118
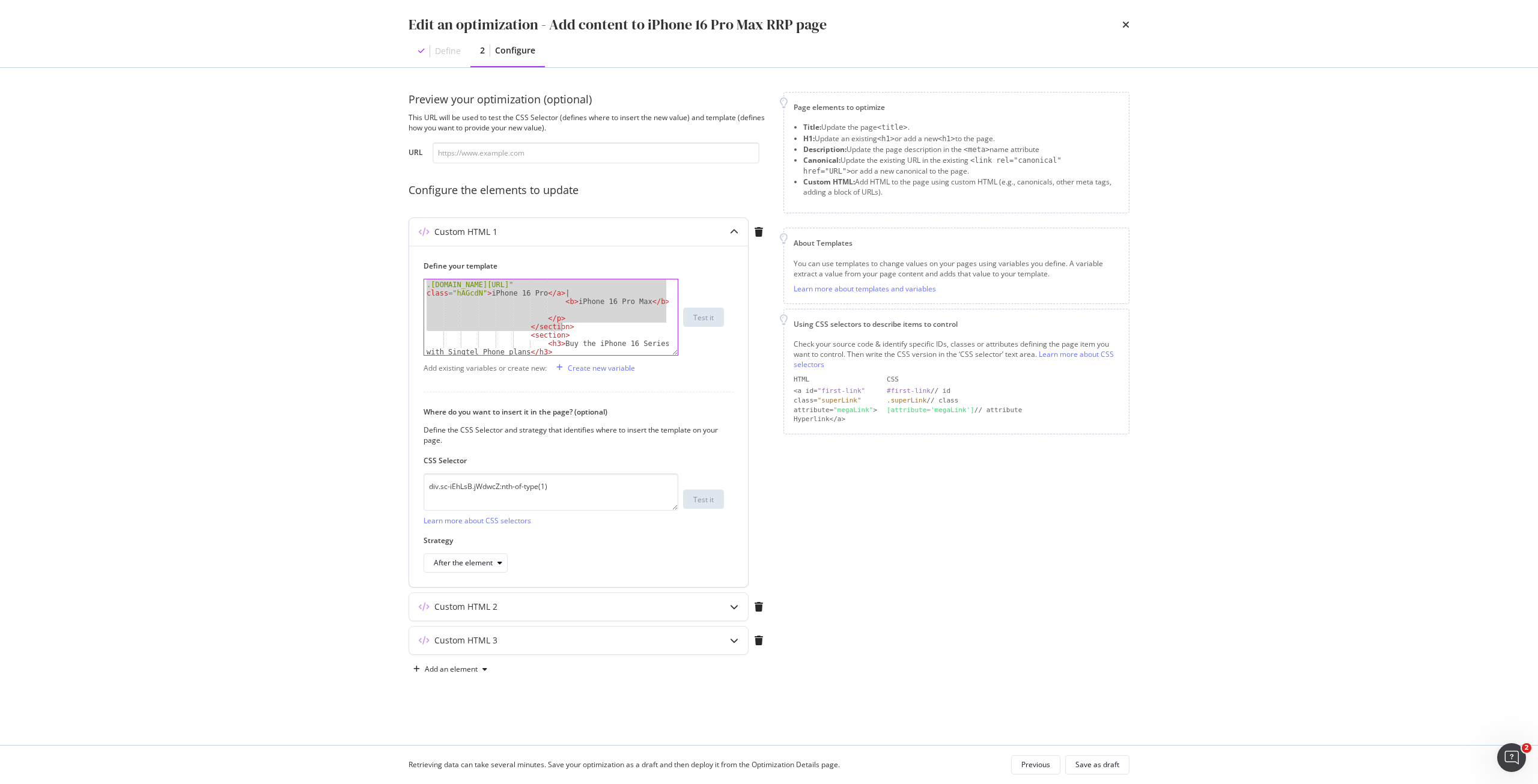
type textarea "</p> </section>"
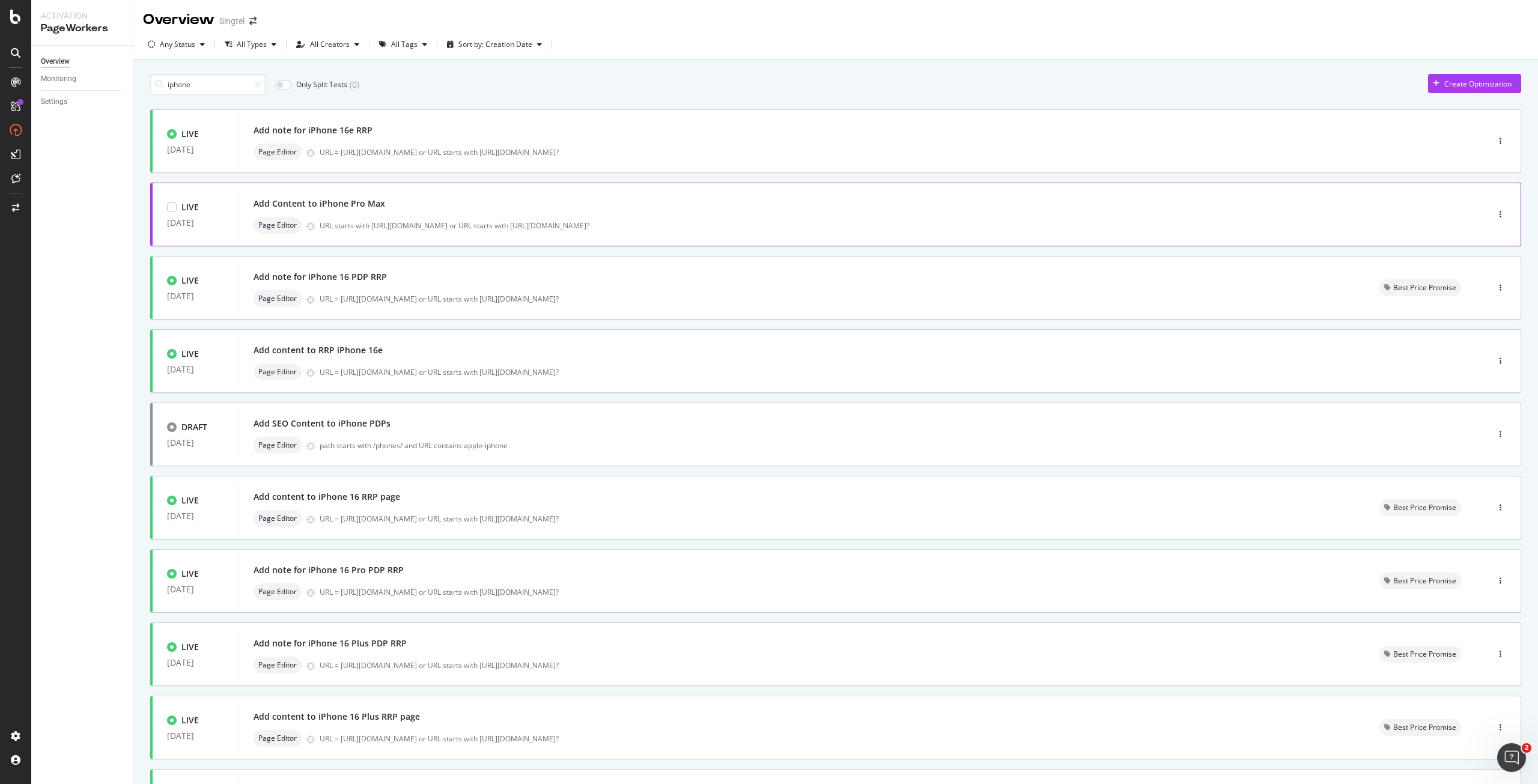
click at [381, 197] on div "Add Content to iPhone Pro Max" at bounding box center [845, 204] width 1184 height 17
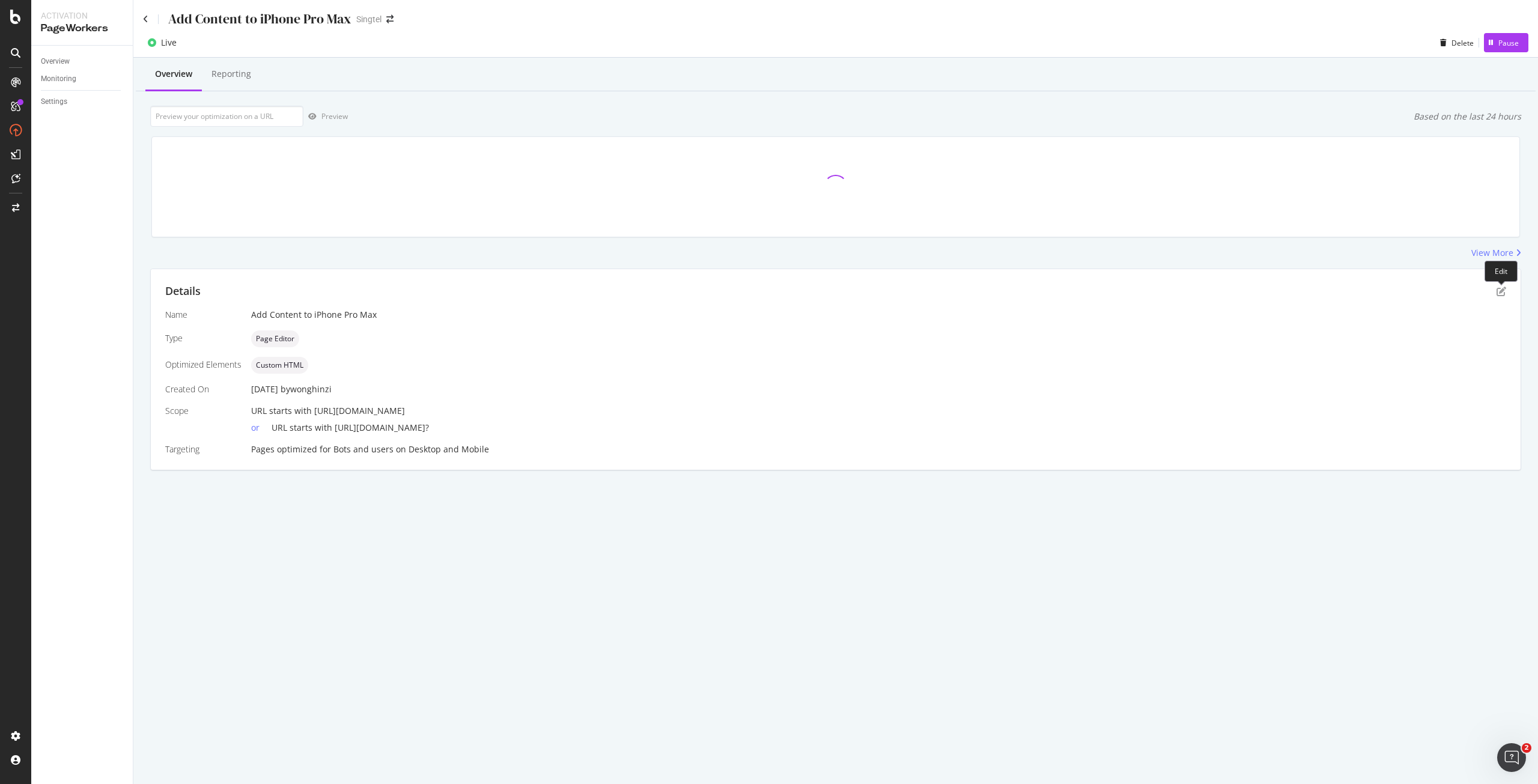
click at [1495, 287] on div "Details" at bounding box center [836, 291] width 1341 height 16
click at [1498, 288] on icon "pen-to-square" at bounding box center [1501, 291] width 9 height 9
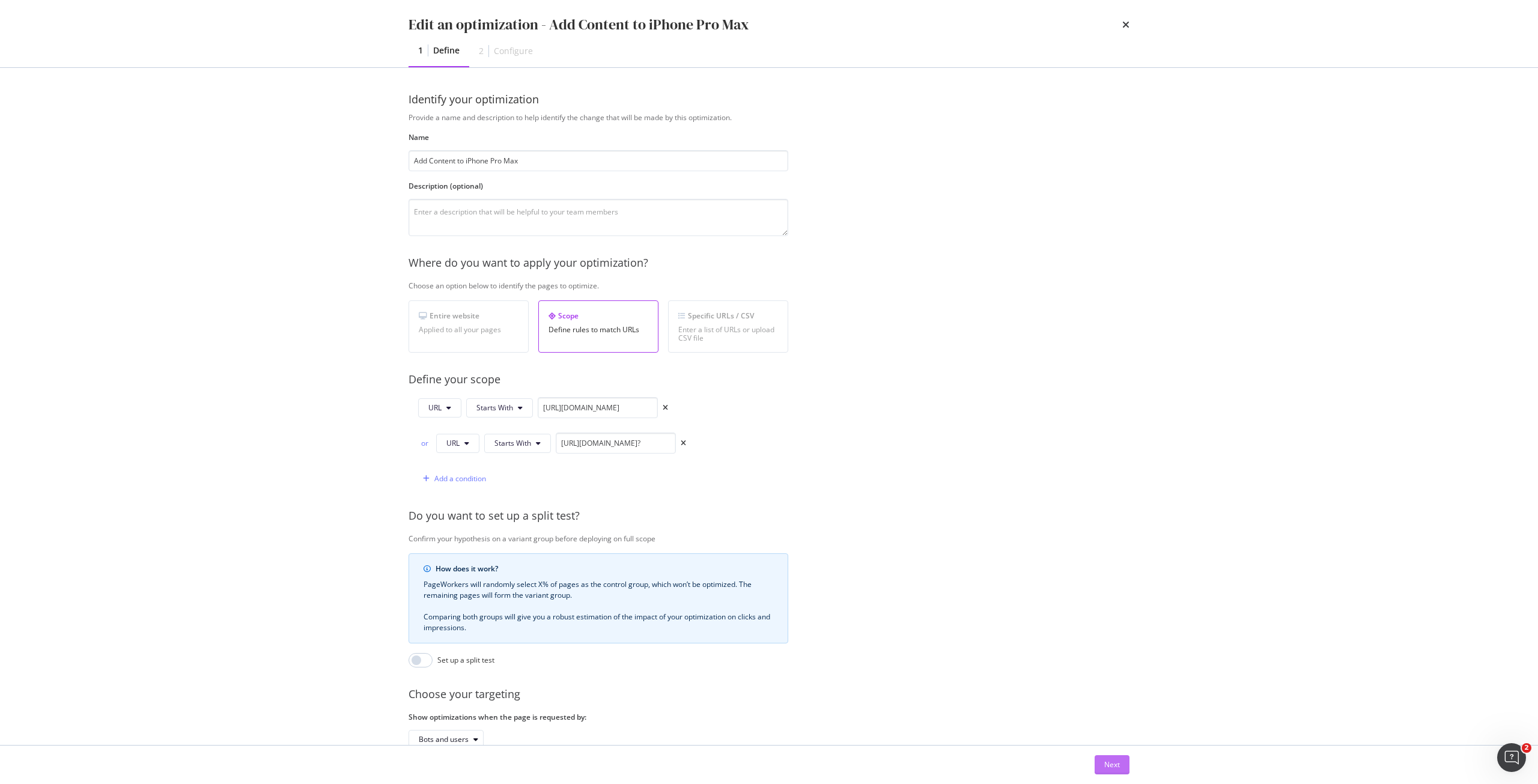
click at [1102, 759] on button "Next" at bounding box center [1112, 765] width 35 height 19
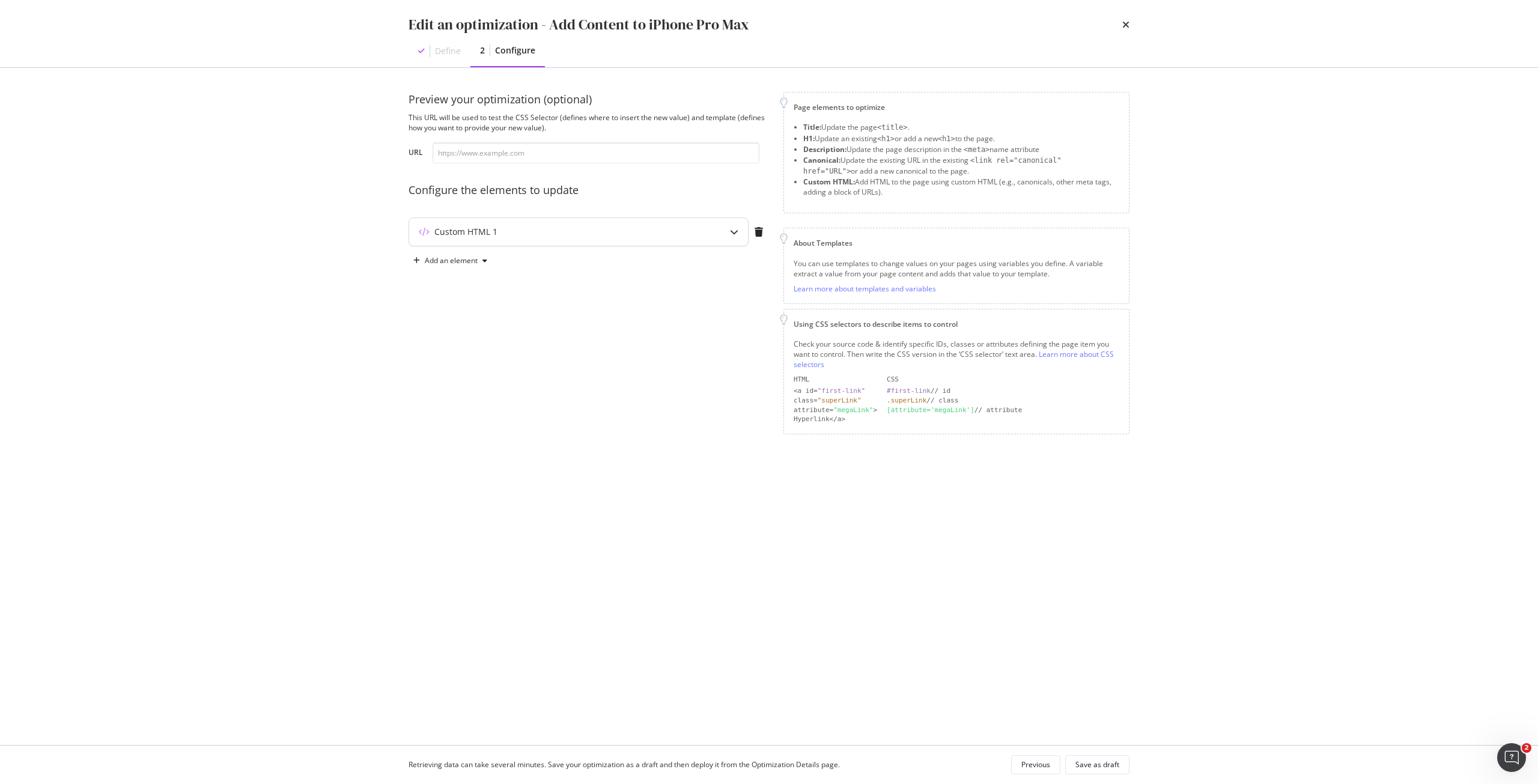
click at [729, 235] on div "modal" at bounding box center [734, 232] width 28 height 28
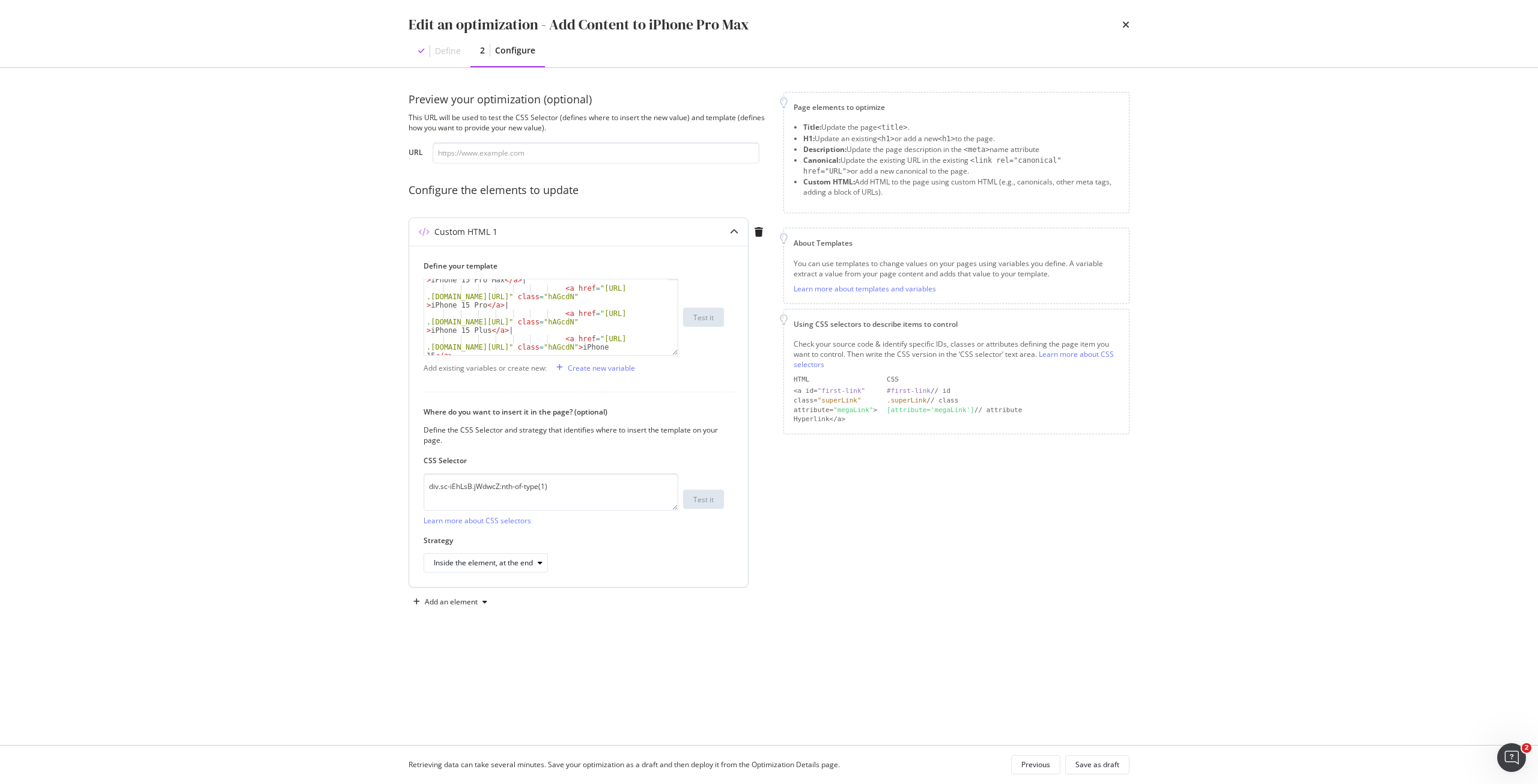
scroll to position [1343, 0]
click at [579, 340] on div "< a href = "https://shop .singtel.com/phones/apple-iphone-15-plus" class = "hAG…" at bounding box center [547, 328] width 245 height 109
click at [584, 328] on div "In an emergency, the iPhone 16 Pro Max has your back. Crash Detection uses hard…" at bounding box center [547, 321] width 245 height 134
click at [520, 334] on div "In an emergency, the iPhone 16 Pro Max has your back. Crash Detection uses hard…" at bounding box center [547, 321] width 245 height 134
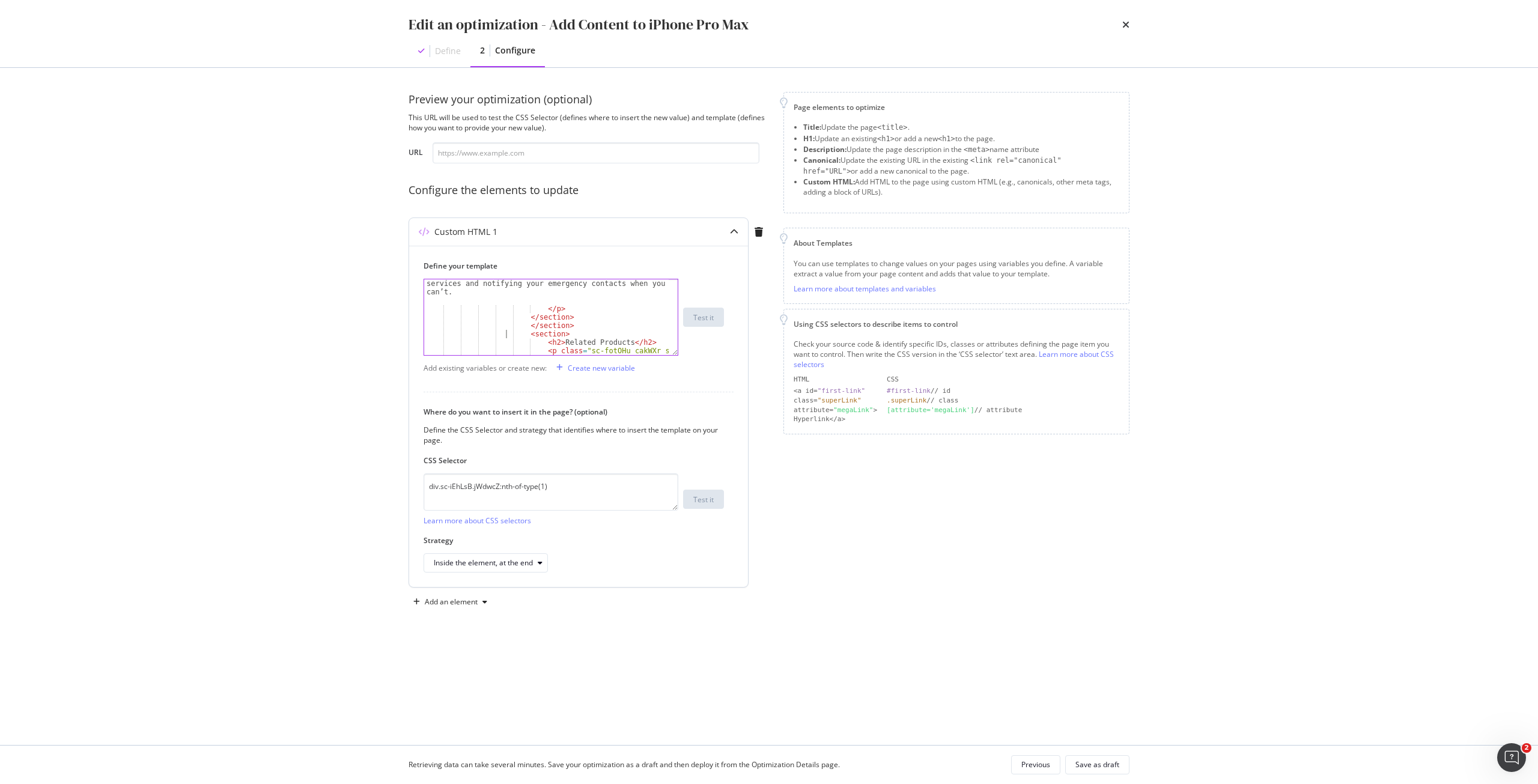
click at [521, 337] on div "In an emergency, the iPhone 16 Pro Max has your back. Crash Detection uses hard…" at bounding box center [547, 321] width 245 height 134
click at [564, 300] on div "< a href = "https://shop .singtel.com/phones/apple-iphone-15" class = "hAGcdN" …" at bounding box center [547, 317] width 245 height 109
type textarea "</p> </section>"
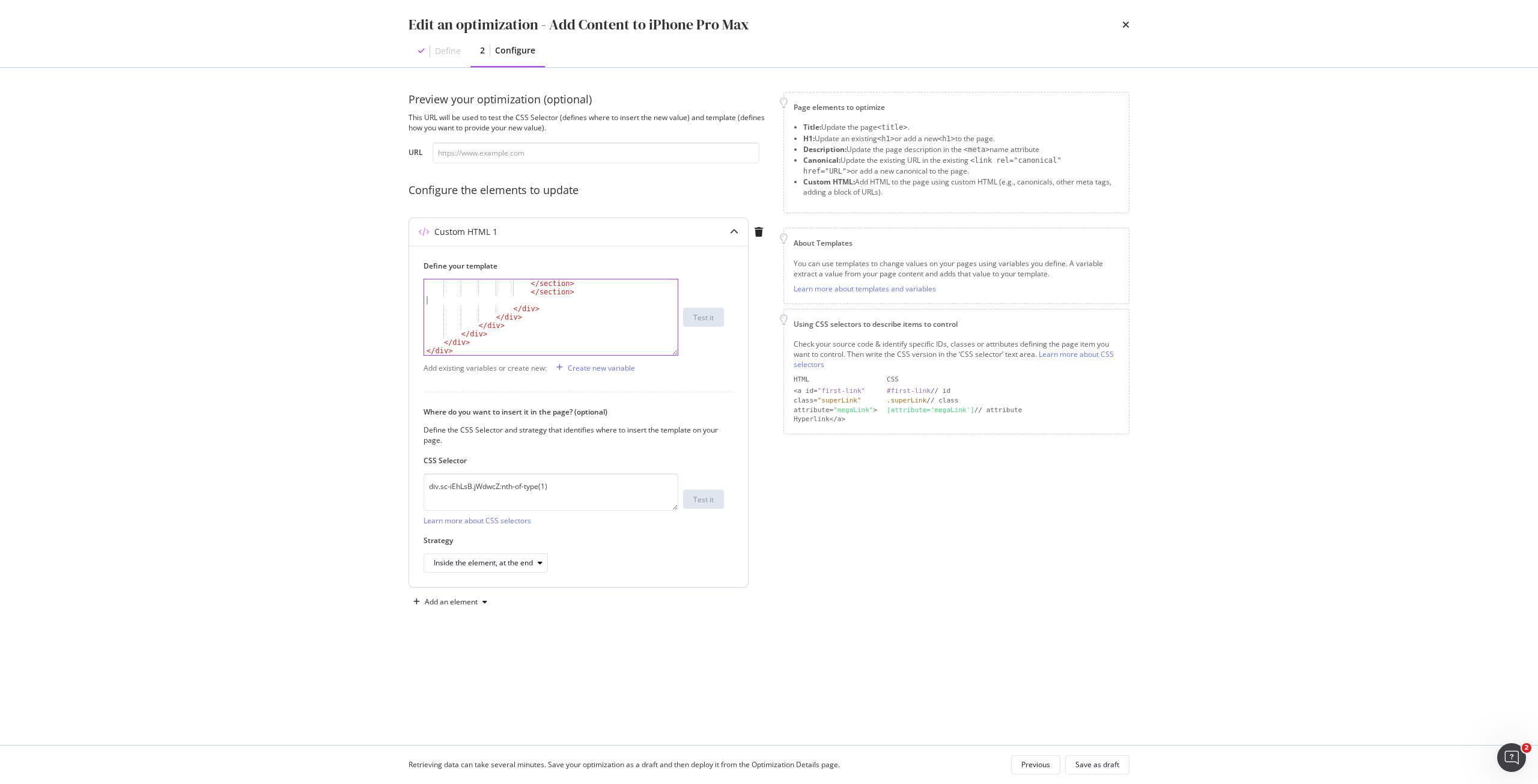
type textarea "</section>"
click at [584, 295] on div "</ p > </ section > </ section > </ div > </ div > </ div > </ div > </ div > <…" at bounding box center [547, 325] width 245 height 92
paste textarea "</section>"
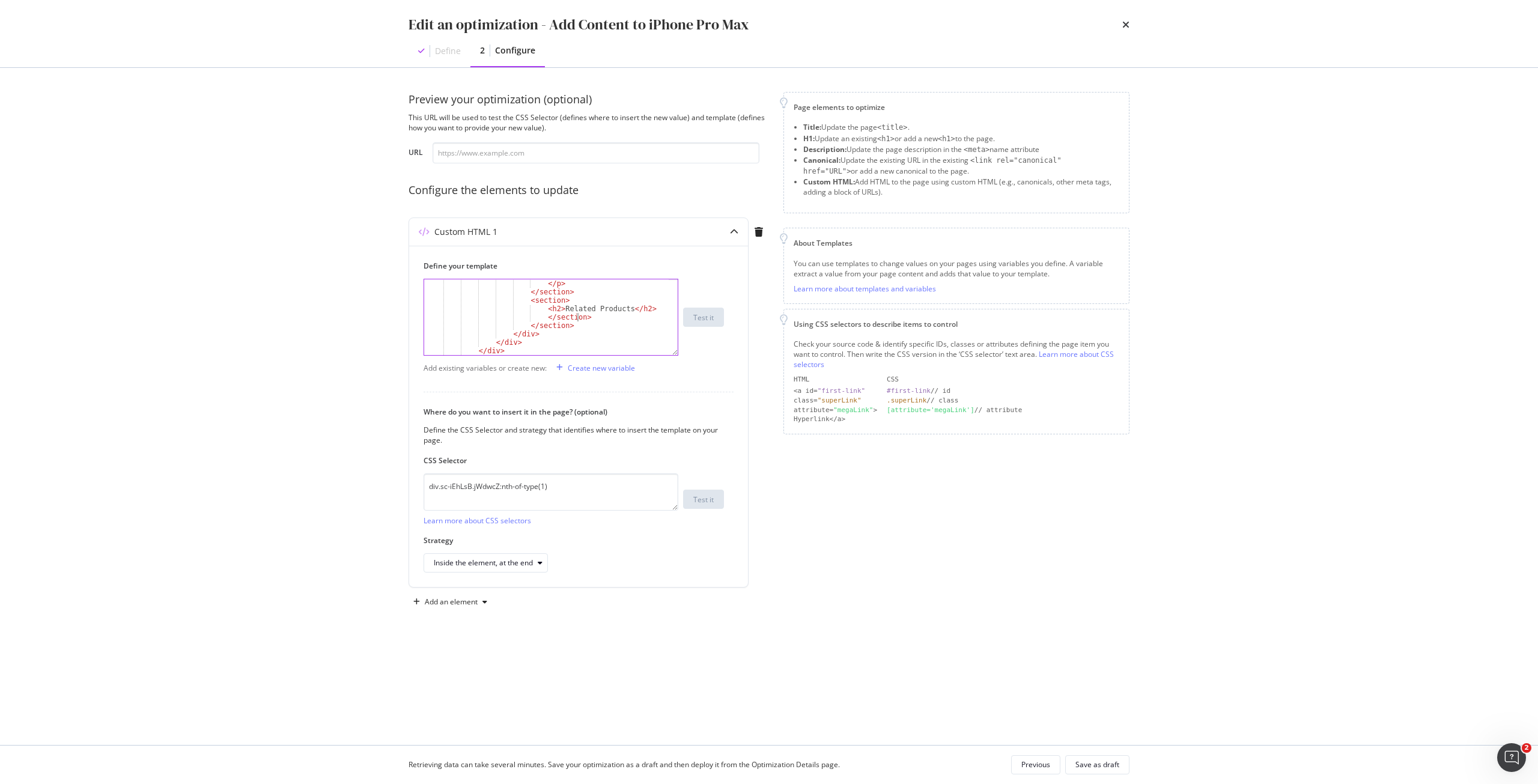
type textarea "</section>"
paste textarea "</section>"
type textarea "</section>"
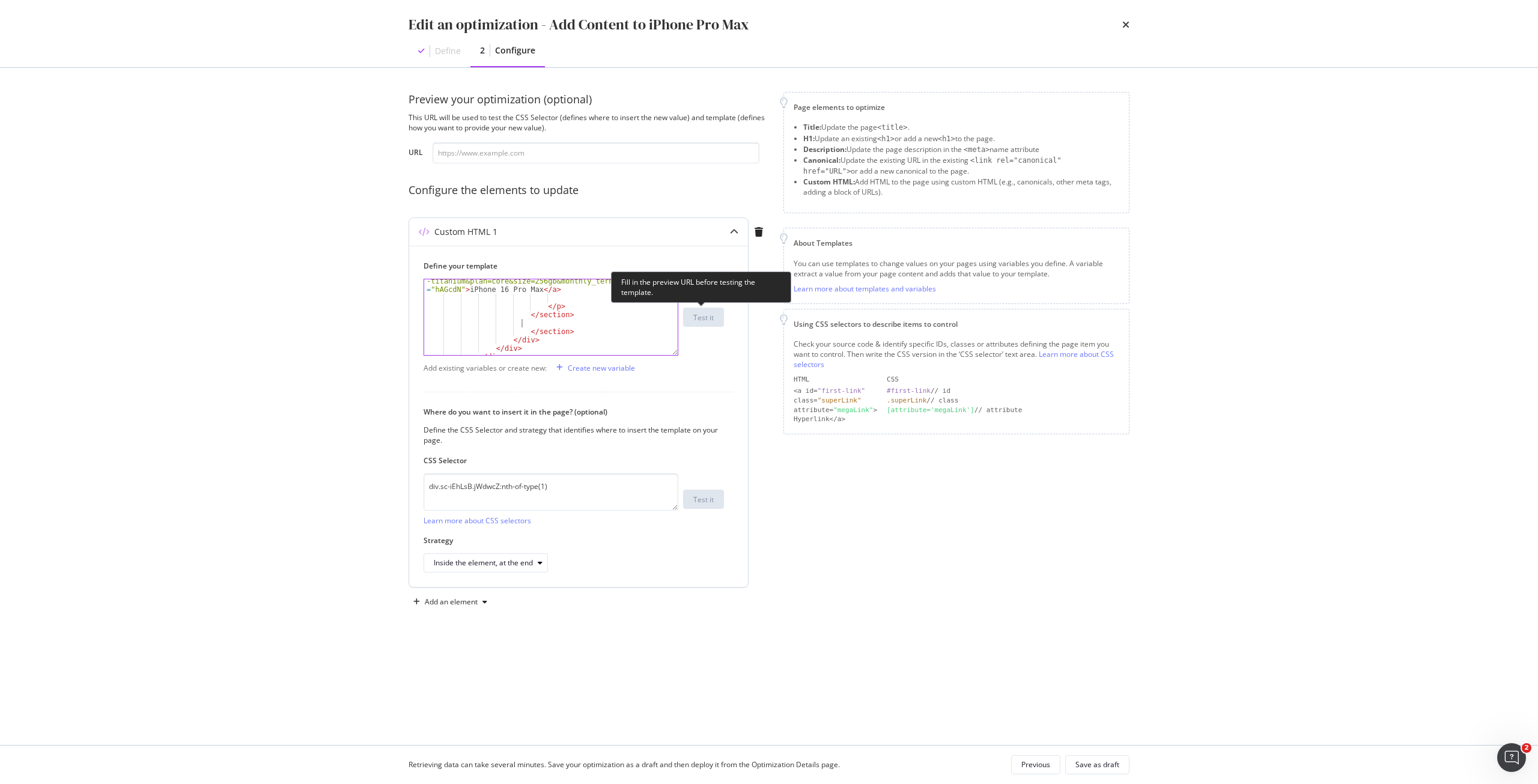
scroll to position [0, 15]
paste textarea "</section>"
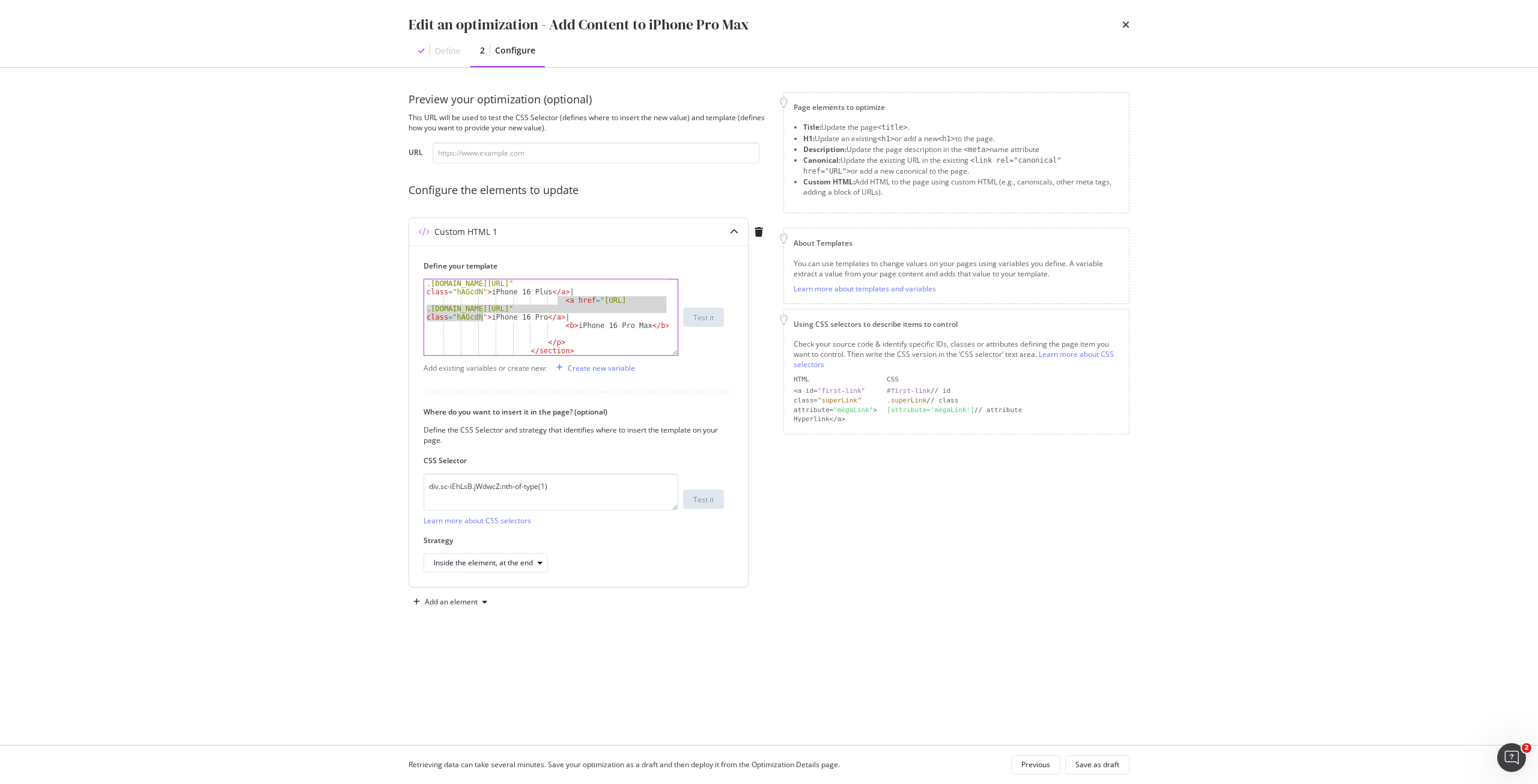
drag, startPoint x: 557, startPoint y: 298, endPoint x: 483, endPoint y: 320, distance: 77.2
click at [483, 320] on div "< a href = "https://shop .singtel.com/accessories/rrp-products/apple-iphone-16-…" at bounding box center [547, 325] width 245 height 109
click at [557, 327] on div "< a href = "https://shop .singtel.com/accessories/rrp-products/apple-iphone-16-…" at bounding box center [547, 325] width 245 height 109
paste textarea "a href="[URL][DOMAIN_NAME]" class="hAGcdN""
click at [654, 333] on div "< a href = "https://shop .singtel.com/accessories/rrp-products/apple-iphone-16-…" at bounding box center [547, 325] width 245 height 109
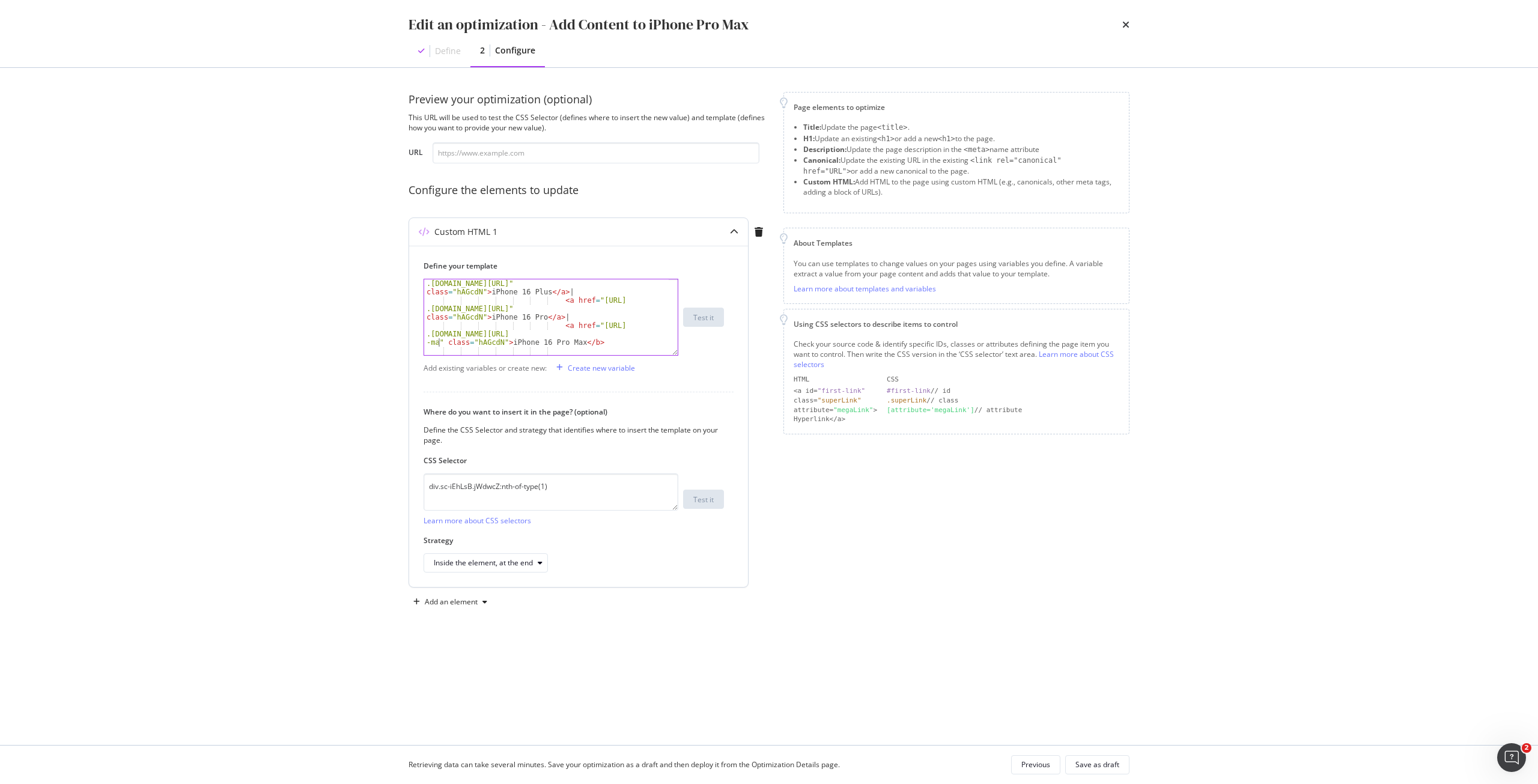
scroll to position [0, 48]
click at [589, 340] on div "< a href = "https://shop .singtel.com/accessories/rrp-products/apple-iphone-16-…" at bounding box center [547, 325] width 245 height 109
drag, startPoint x: 557, startPoint y: 318, endPoint x: 508, endPoint y: 332, distance: 51.0
click at [508, 332] on div "< a href = "https://shop .singtel.com/phones/apple-iphone-16-plus" class = "hAG…" at bounding box center [547, 315] width 245 height 109
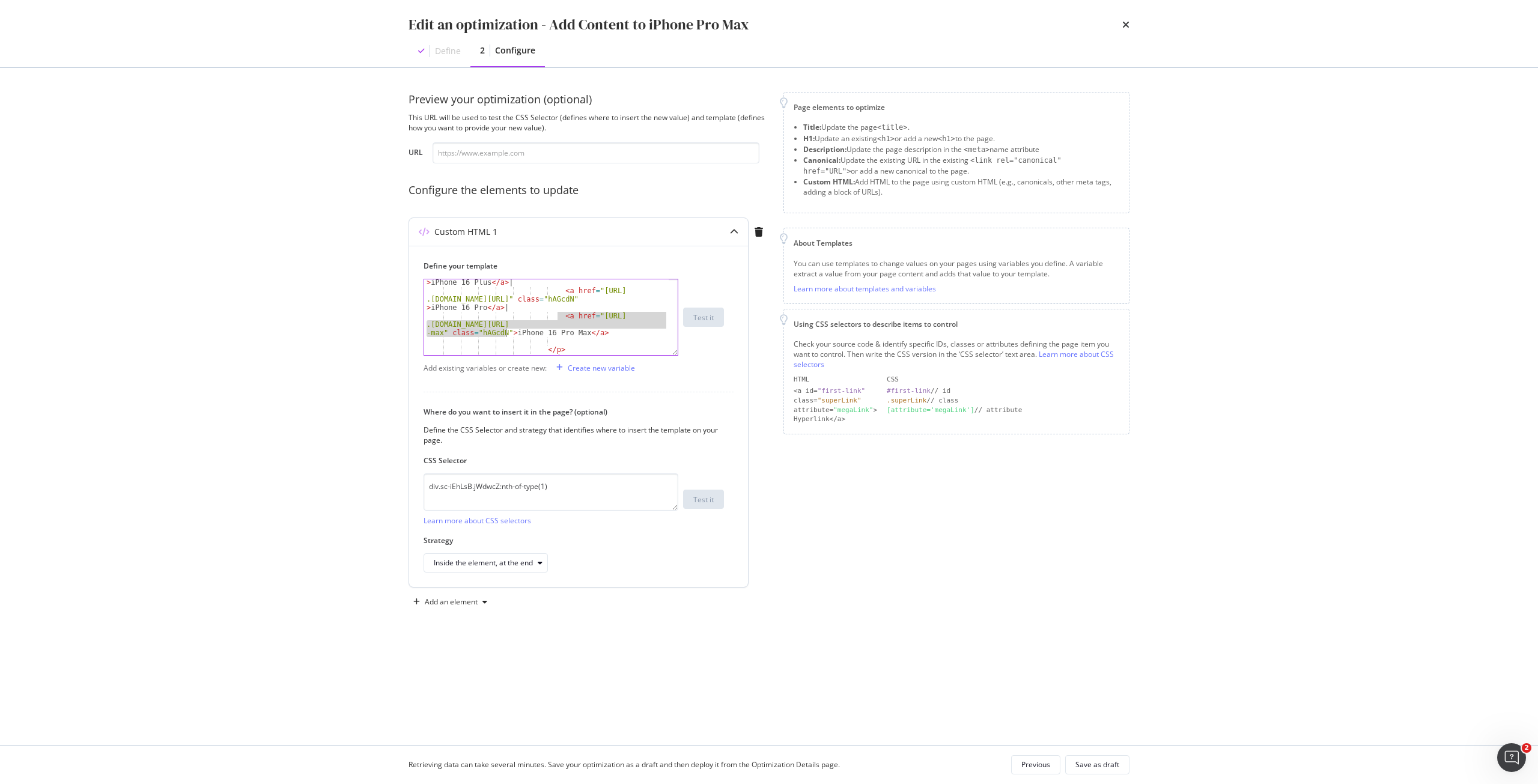
scroll to position [0, 22]
click at [642, 313] on div "< a href = "https://shop .singtel.com/phones/apple-iphone-16-plus" class = "hAG…" at bounding box center [547, 320] width 245 height 118
type textarea "<b>iPhone 16 Pro Max</b>"
click at [1106, 772] on div "Save as draft" at bounding box center [1097, 765] width 44 height 17
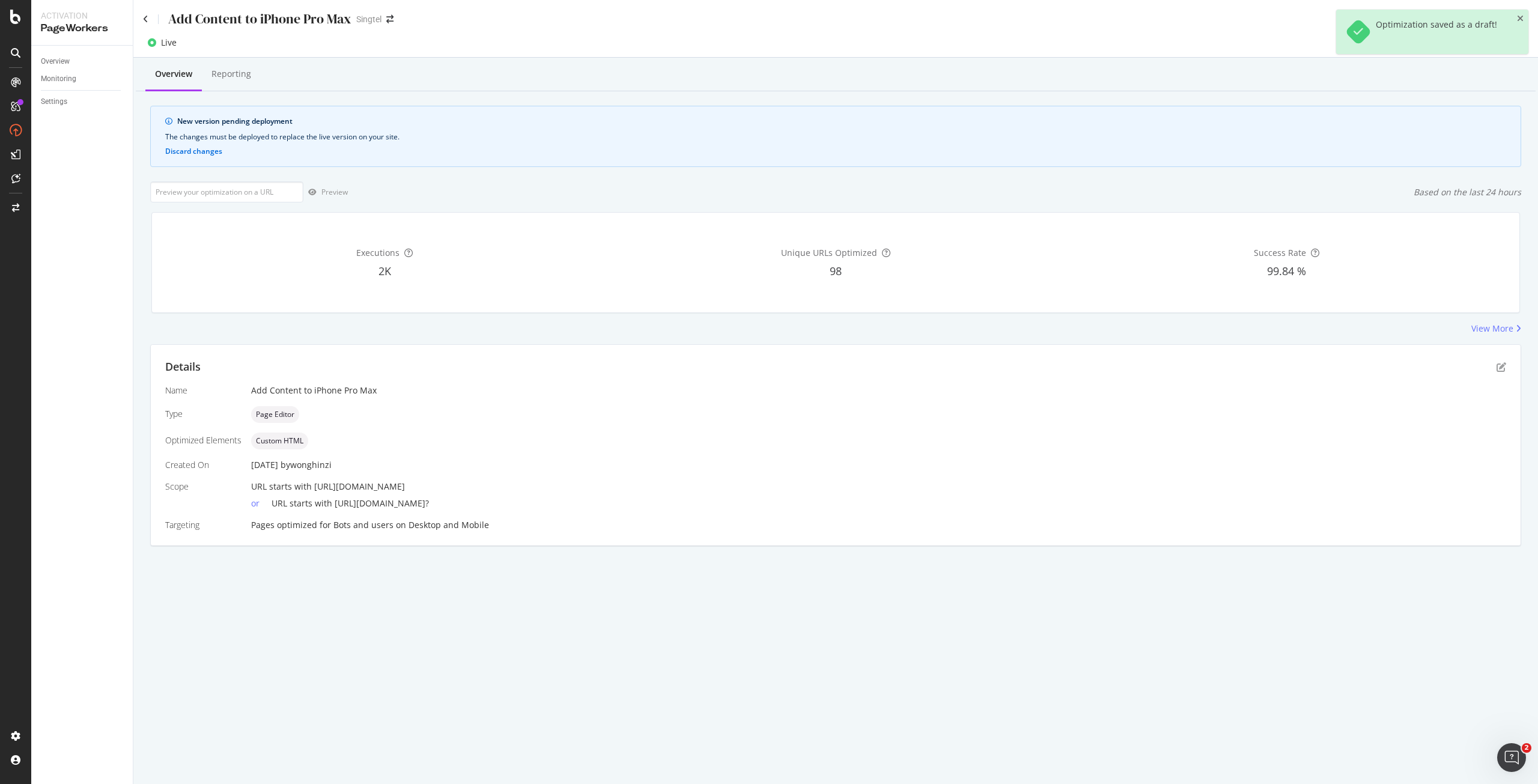
drag, startPoint x: 549, startPoint y: 486, endPoint x: 315, endPoint y: 486, distance: 234.0
click at [315, 486] on div "URL starts with https://shop.singtel.com/phones/apple-iphone-16-pro-max" at bounding box center [878, 486] width 1255 height 12
click at [315, 486] on span "URL starts with https://shop.singtel.com/phones/apple-iphone-16-pro-max" at bounding box center [328, 486] width 154 height 11
click at [1504, 366] on icon "pen-to-square" at bounding box center [1501, 367] width 9 height 9
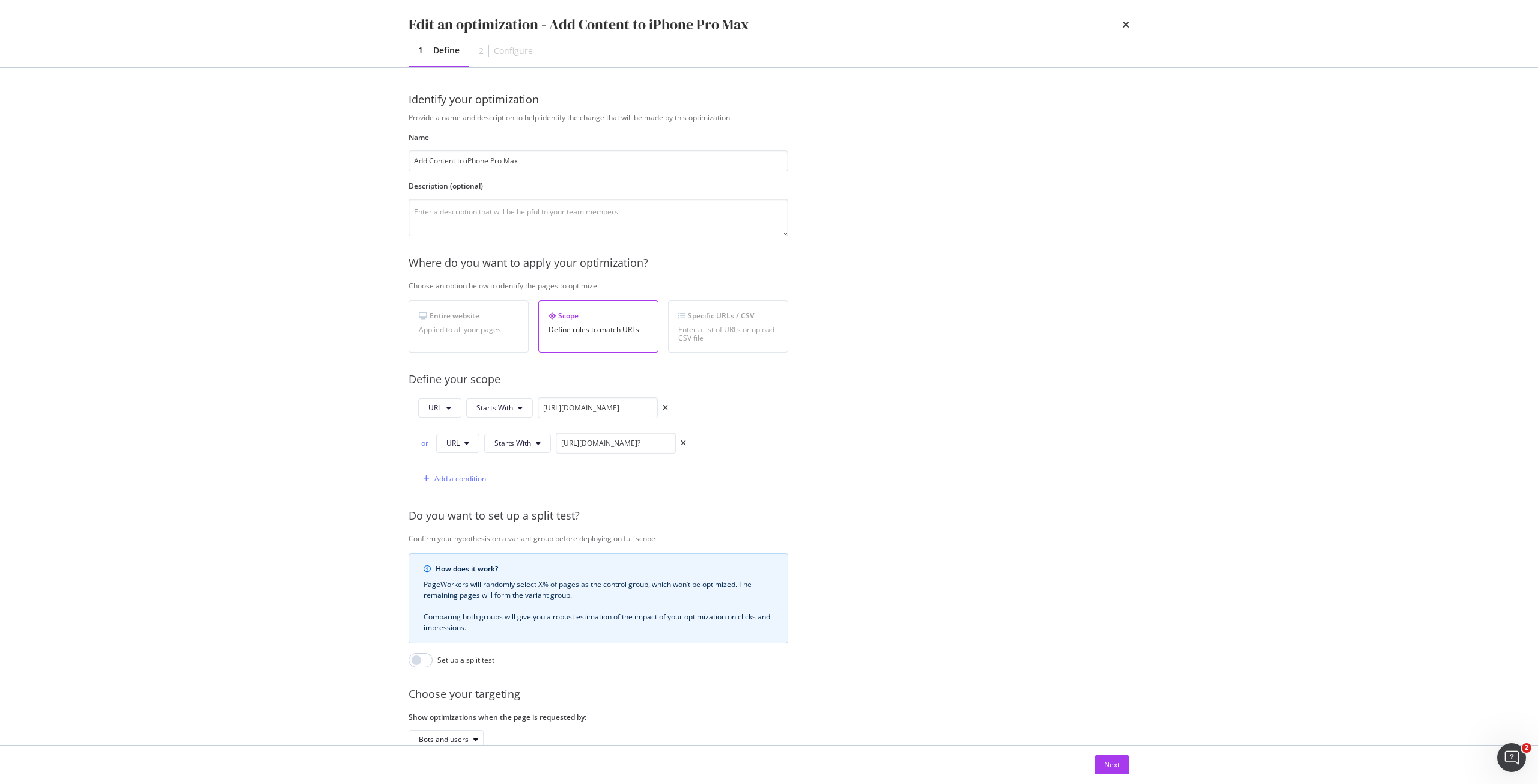
click at [686, 441] on div "URL Starts With https://shop.singtel.com/phones/apple-iphone-16-pro-max or URL …" at bounding box center [598, 443] width 380 height 92
click at [682, 444] on icon "times" at bounding box center [684, 444] width 6 height 7
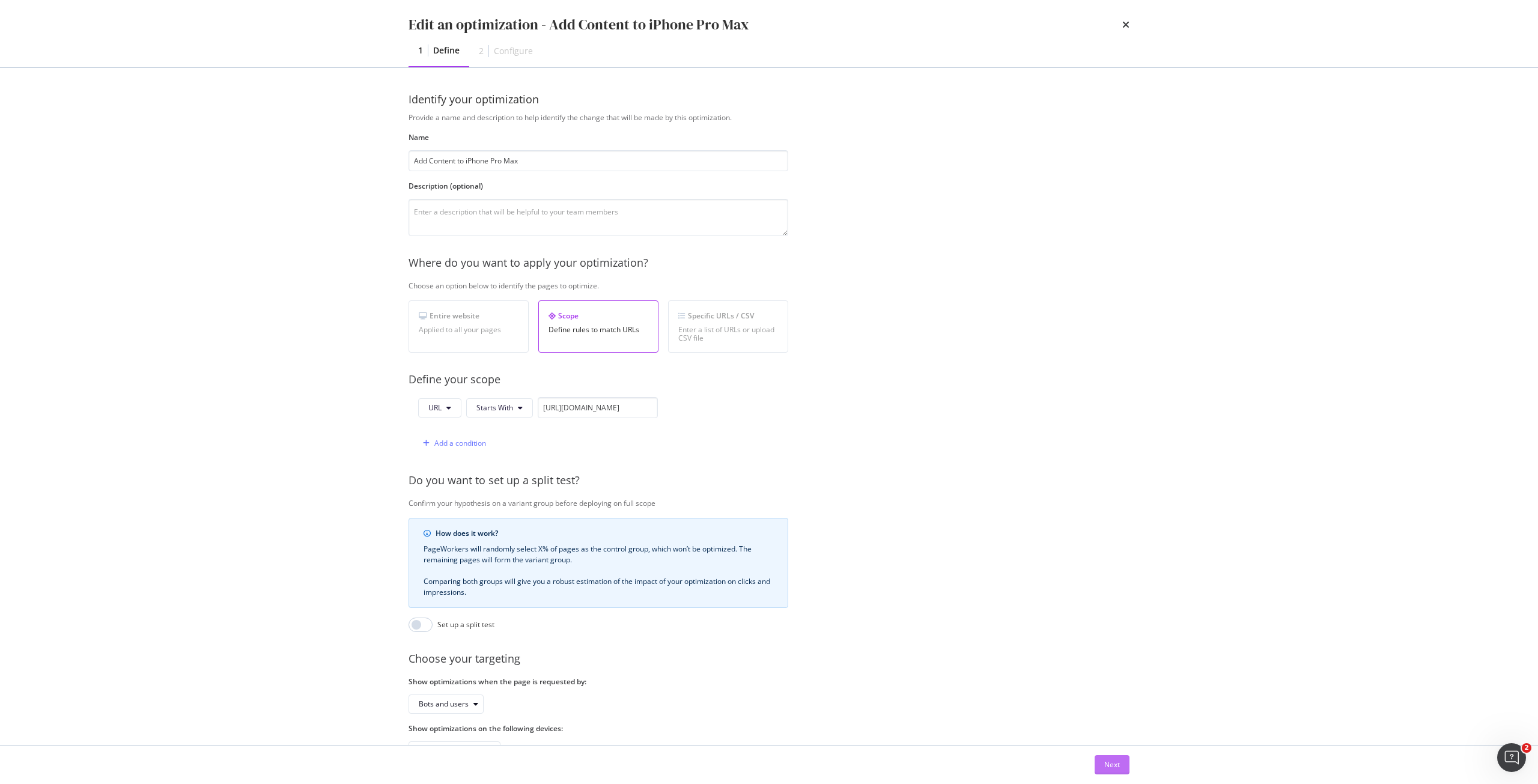
click at [1113, 768] on div "Next" at bounding box center [1112, 765] width 16 height 10
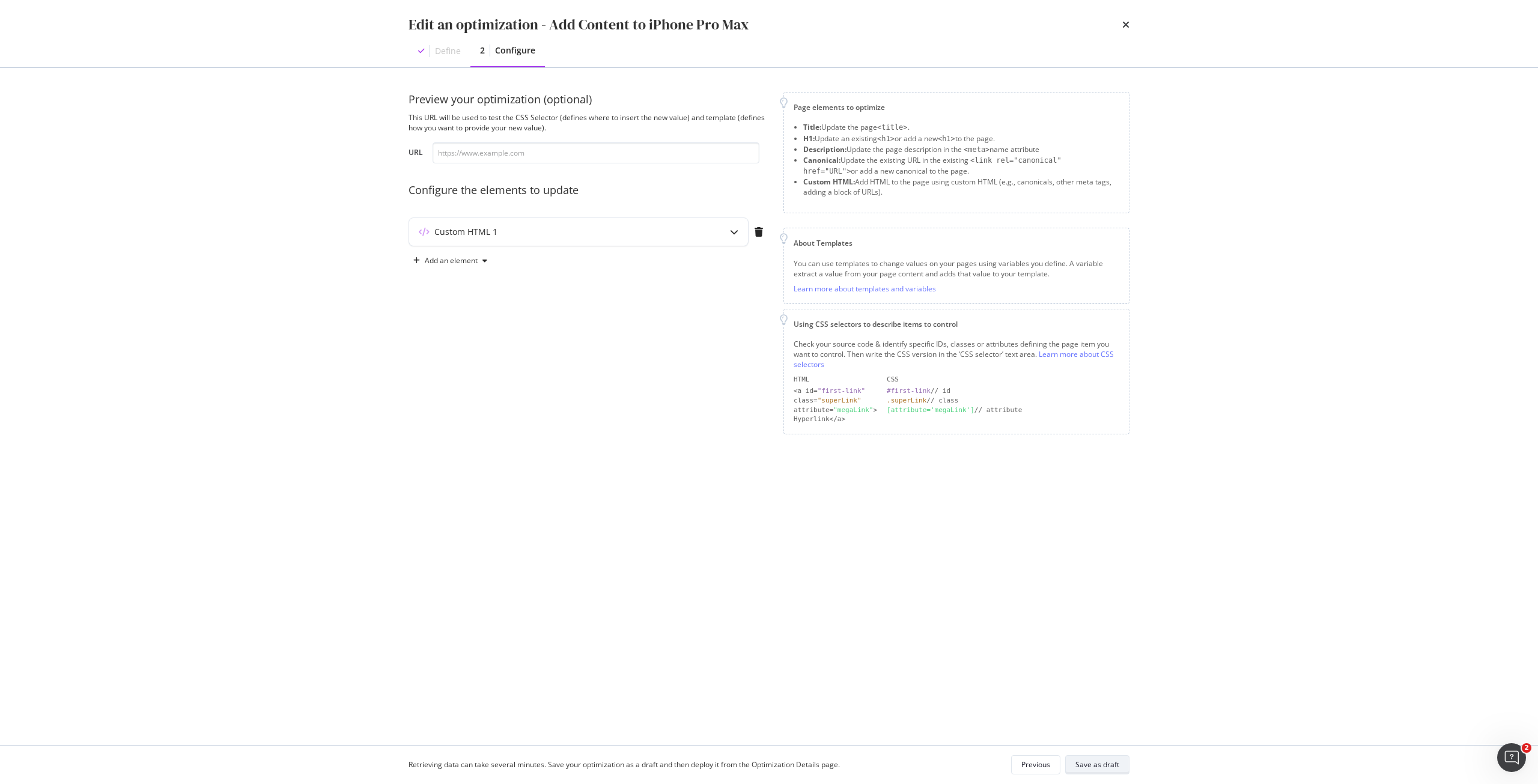
click at [1096, 758] on div "Save as draft" at bounding box center [1097, 765] width 44 height 17
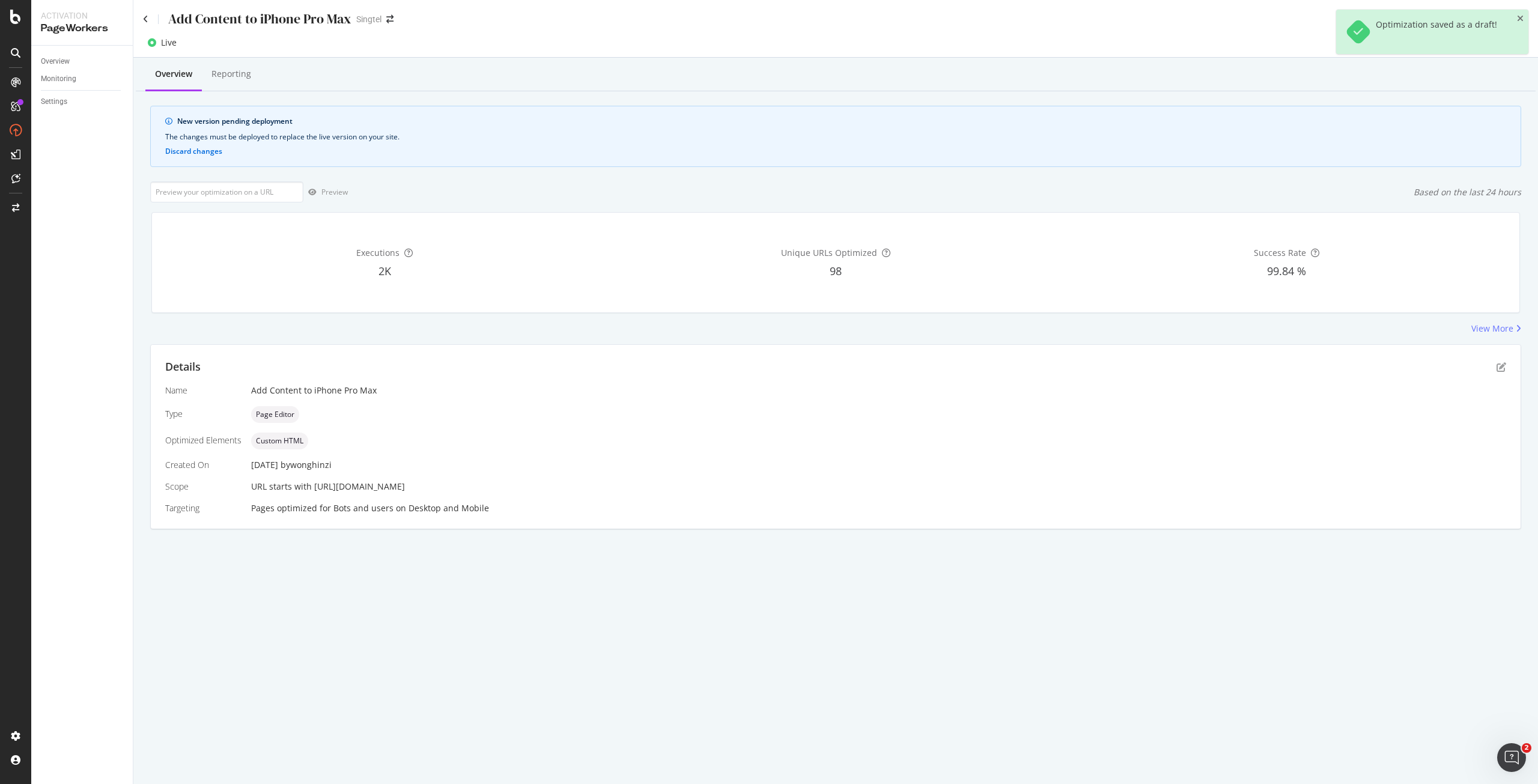
drag, startPoint x: 573, startPoint y: 489, endPoint x: 316, endPoint y: 488, distance: 257.0
click at [316, 488] on div "URL starts with https://shop.singtel.com/phones/apple-iphone-16-pro-max" at bounding box center [878, 486] width 1255 height 12
copy span "ttps://shop.singtel.com/phones/apple-iphone-16-pro-max"
click at [250, 196] on input "url" at bounding box center [227, 192] width 153 height 21
paste input "ttps://shop.singtel.com/phones/apple-iphone-16-pro-max"
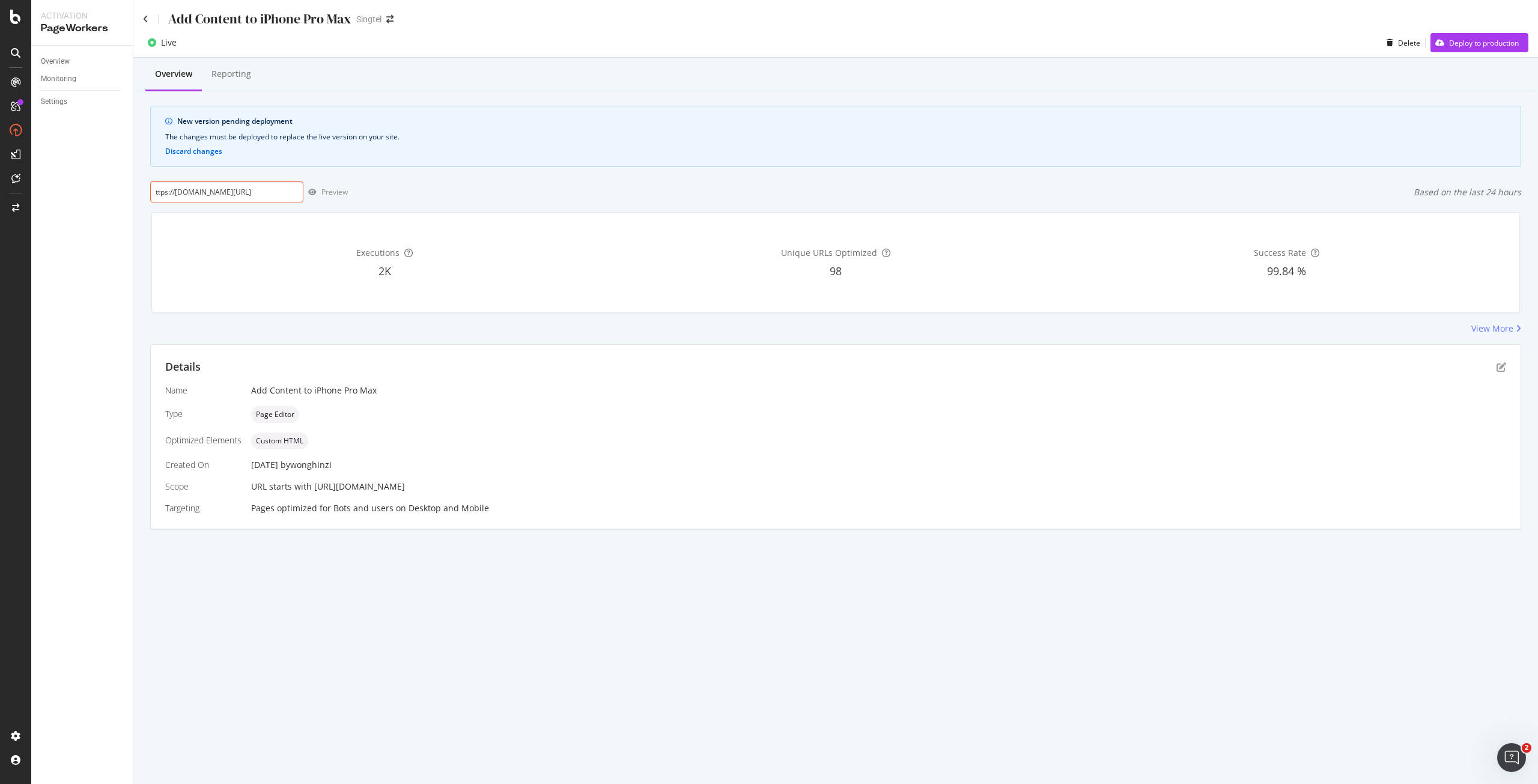
click at [152, 192] on input "ttps://shop.singtel.com/phones/apple-iphone-16-pro-max" at bounding box center [227, 192] width 153 height 21
type input "https://shop.singtel.com/phones/apple-iphone-16-pro-max"
click at [330, 198] on div "Preview" at bounding box center [325, 192] width 44 height 18
click at [1500, 370] on icon "pen-to-square" at bounding box center [1501, 367] width 9 height 9
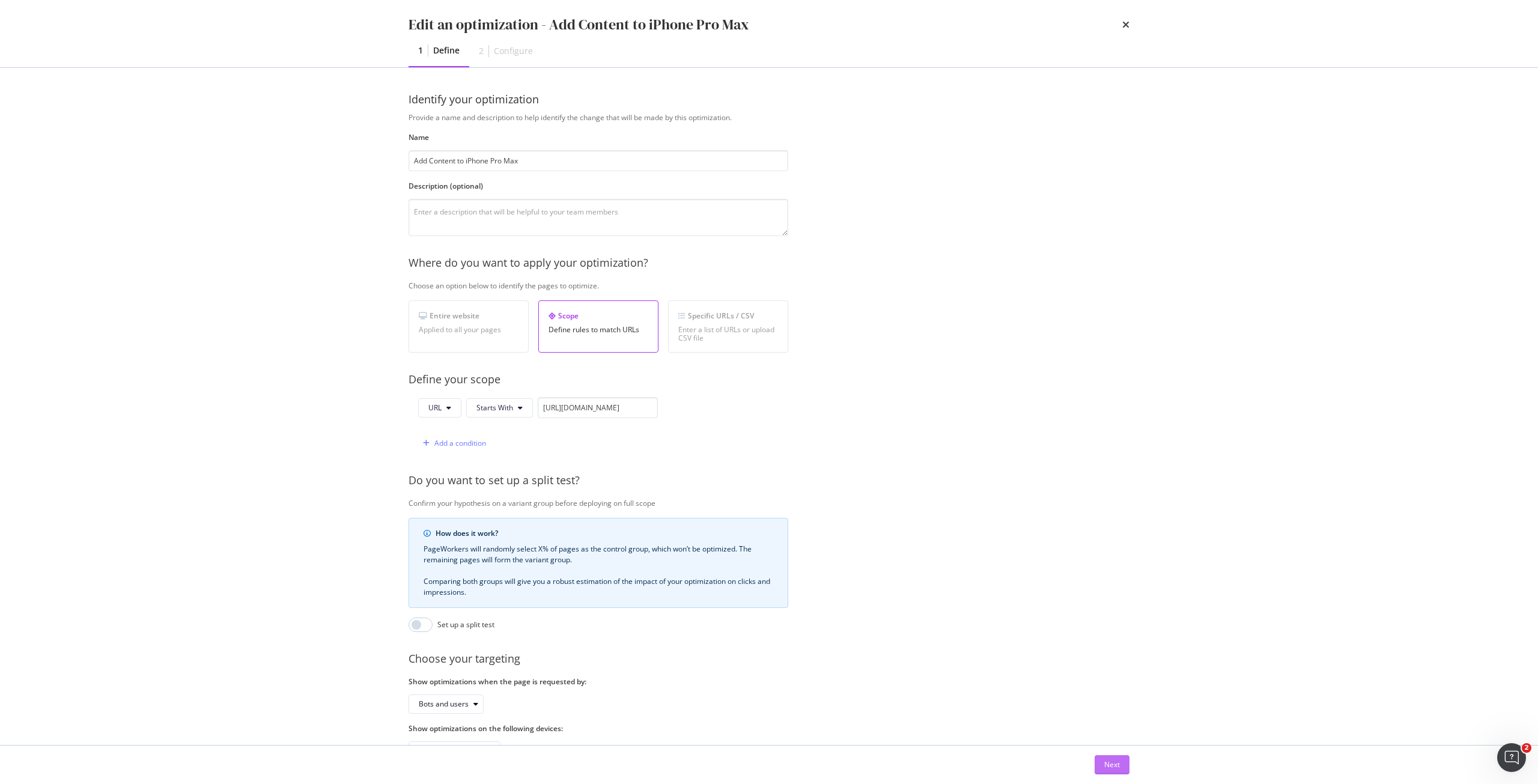
click at [1102, 763] on button "Next" at bounding box center [1112, 765] width 35 height 19
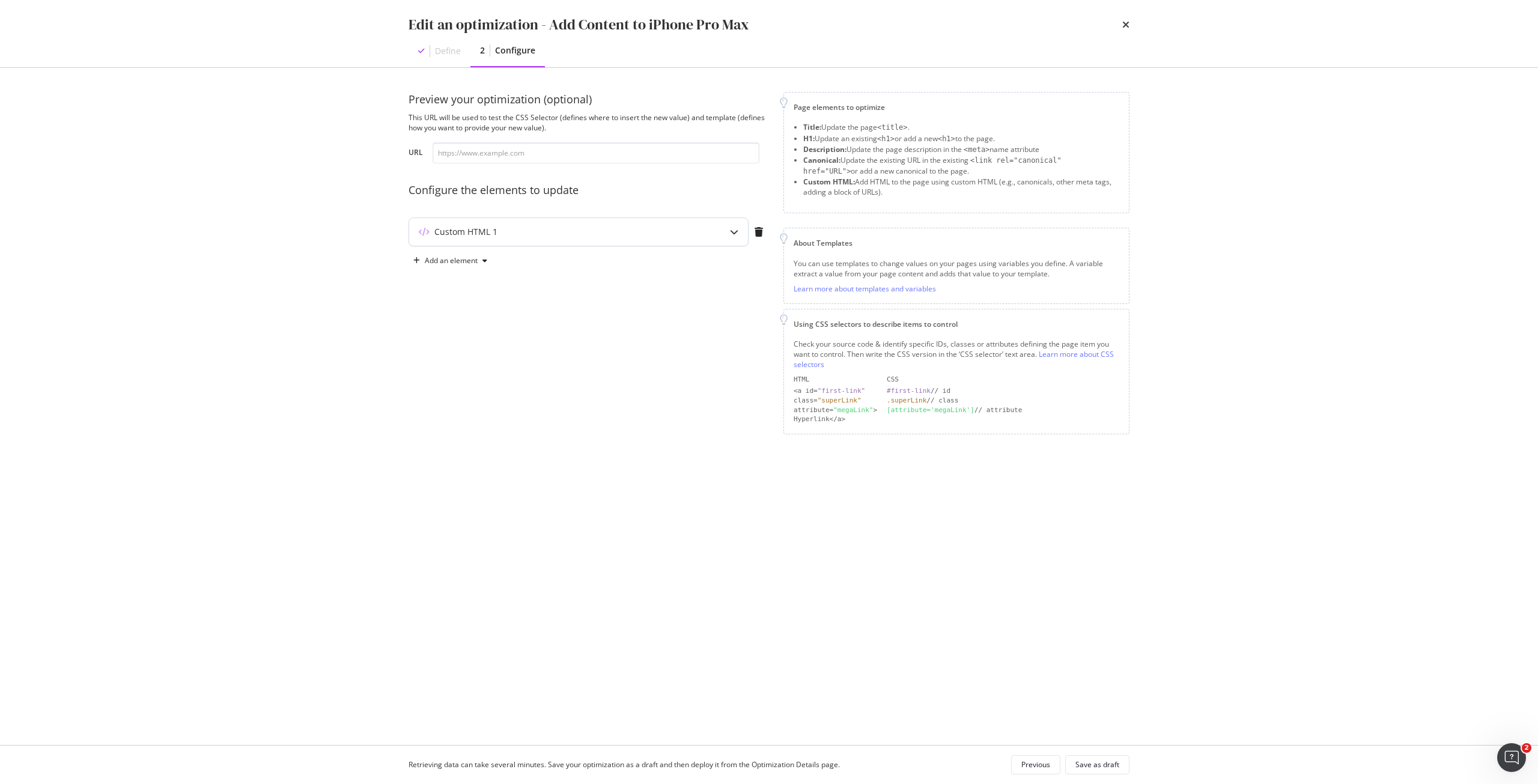
click at [650, 235] on div "Custom HTML 1" at bounding box center [554, 232] width 291 height 12
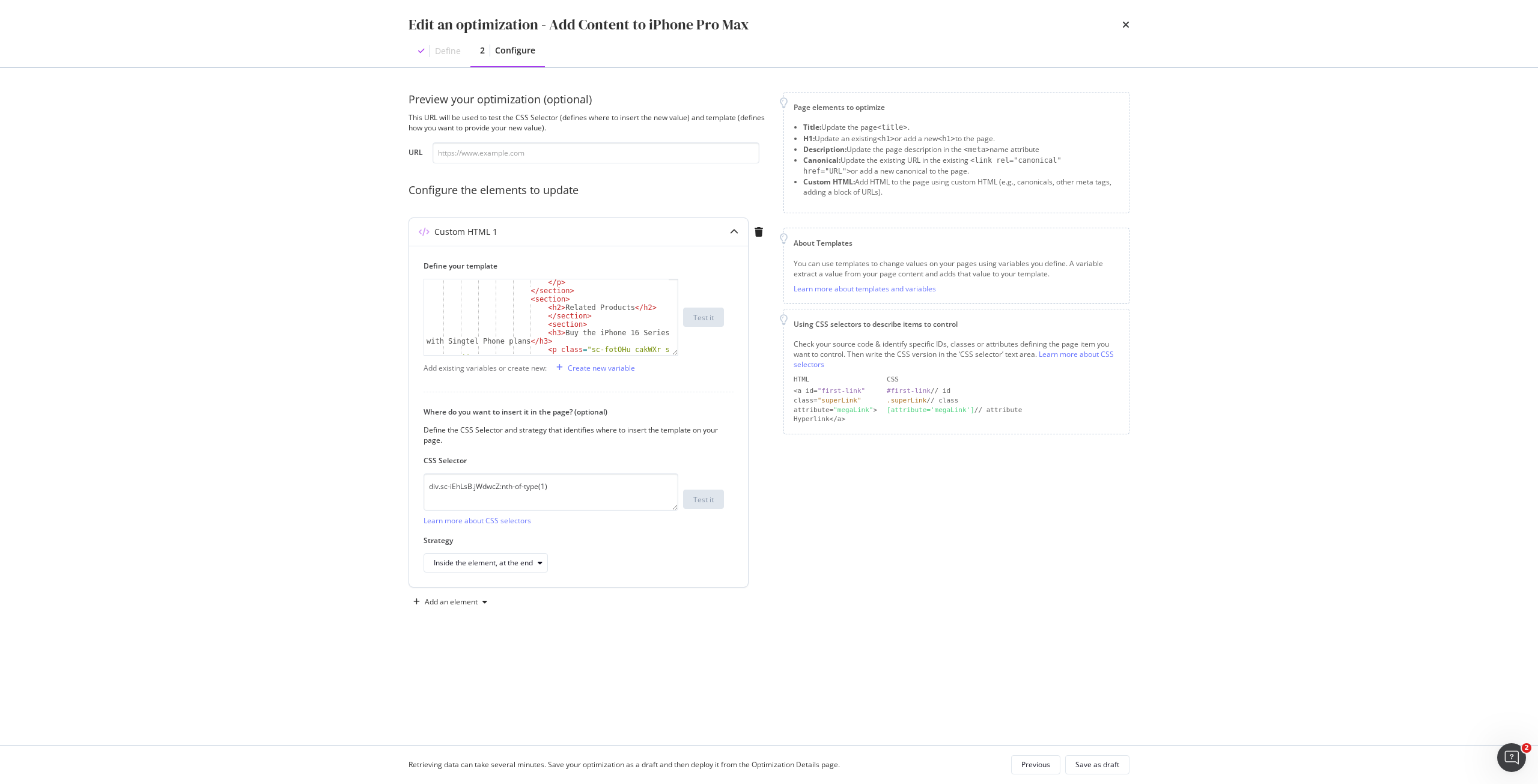
scroll to position [1117, 0]
type textarea "</section>"
click at [580, 326] on div "In an emergency, the iPhone 16 Pro Max has your back. Crash Detection uses hard…" at bounding box center [547, 327] width 245 height 126
type textarea "<section>"
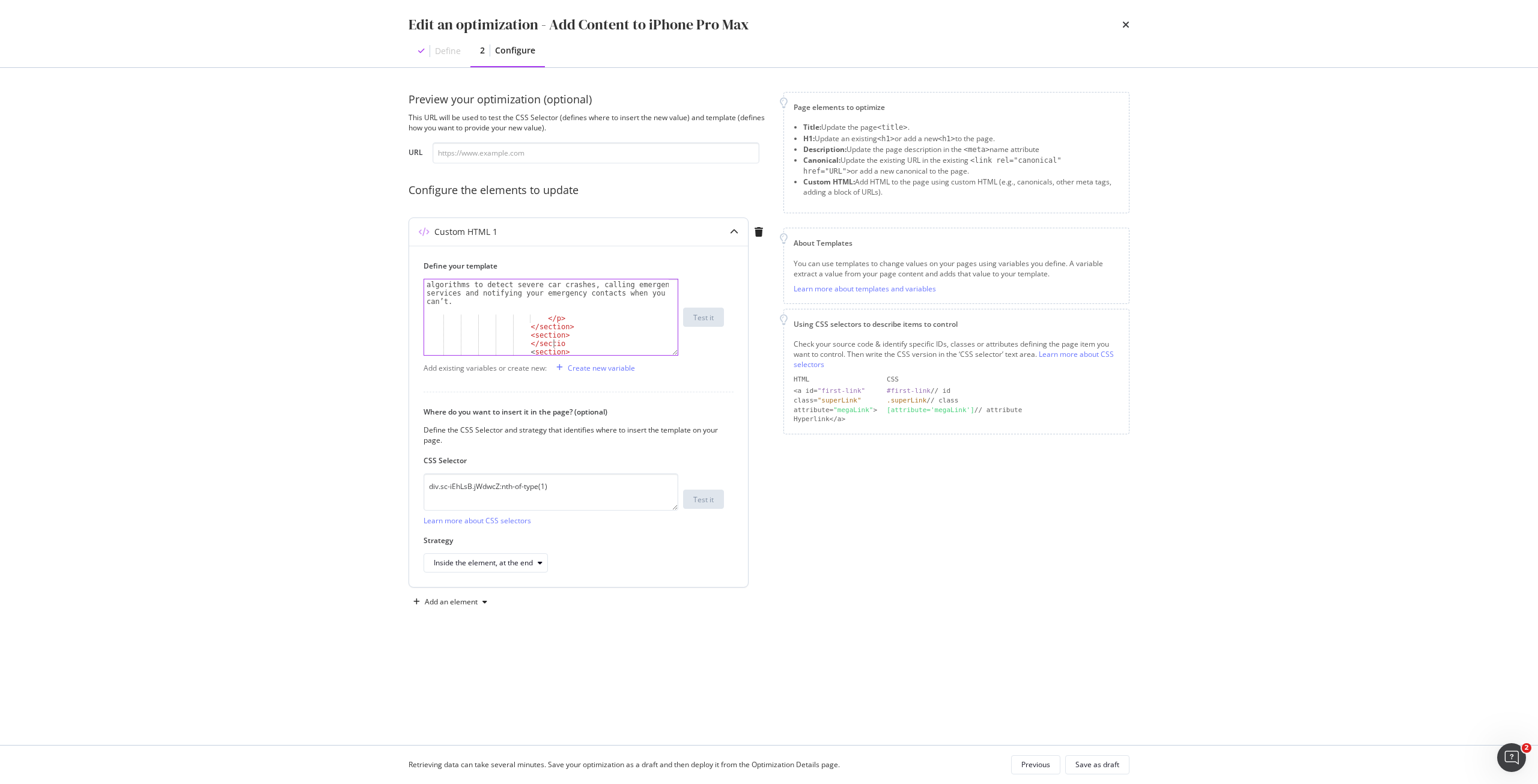
scroll to position [0, 18]
click at [562, 333] on div "In an emergency, the iPhone 16 Pro Max has your back. Crash Detection uses hard…" at bounding box center [547, 327] width 245 height 126
type textarea "<section>"
type textarea "<h2>"
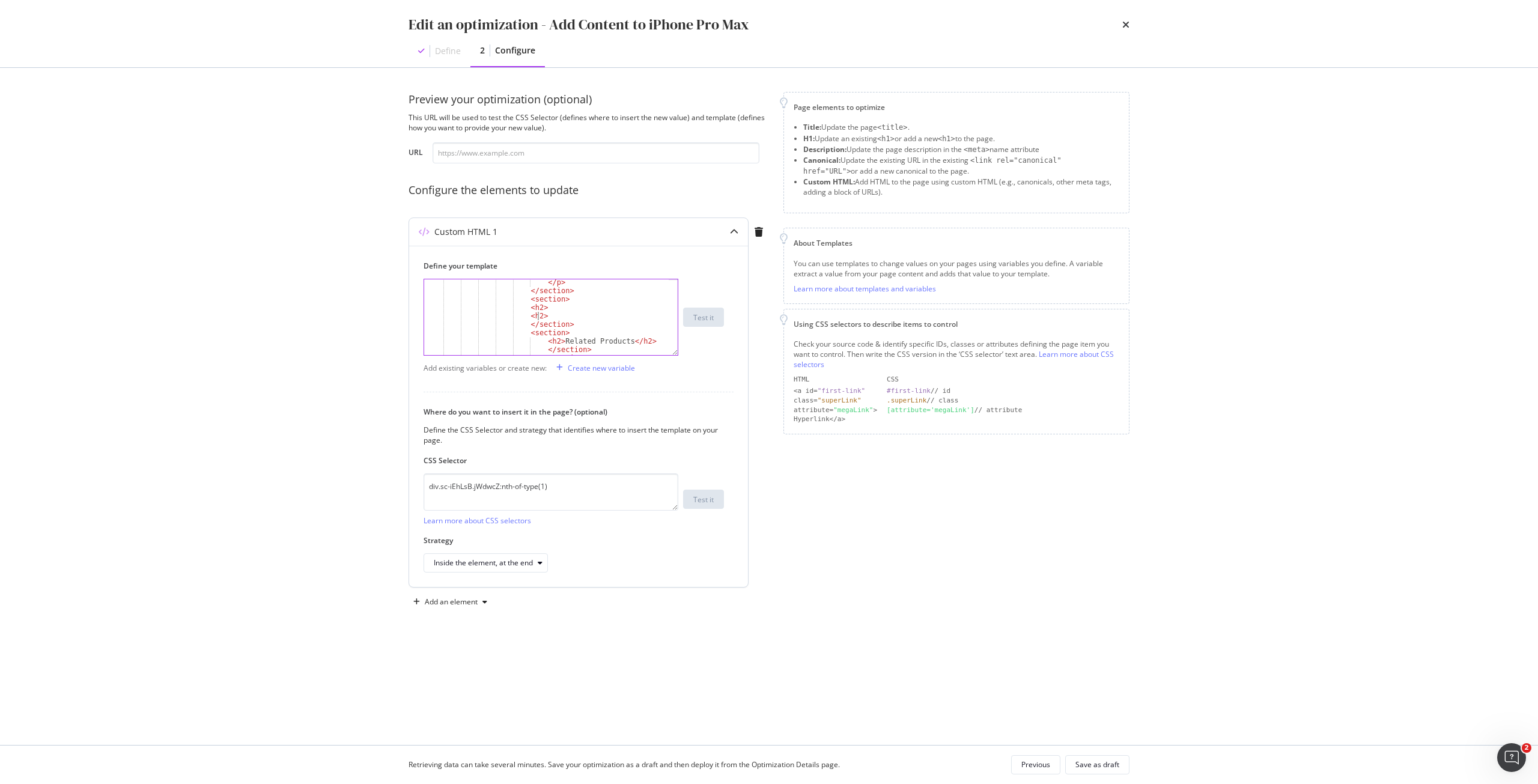
click at [527, 313] on div "</ p > </ section > < section > < h2 > < h2 > </ section > < section > < h2 > R…" at bounding box center [547, 324] width 245 height 92
click at [544, 303] on div "</ p > </ section > < section > < h2 > </ h2 > </ section > < section > < h2 > …" at bounding box center [547, 324] width 245 height 92
click at [591, 311] on div "</ p > </ section > < section > < h2 > </ h2 > </ section > < section > < h2 > …" at bounding box center [547, 324] width 245 height 92
paste textarea "Stay Ahead with Singtel"
type textarea "<h2>Stay Ahead with Singtel</h2>"
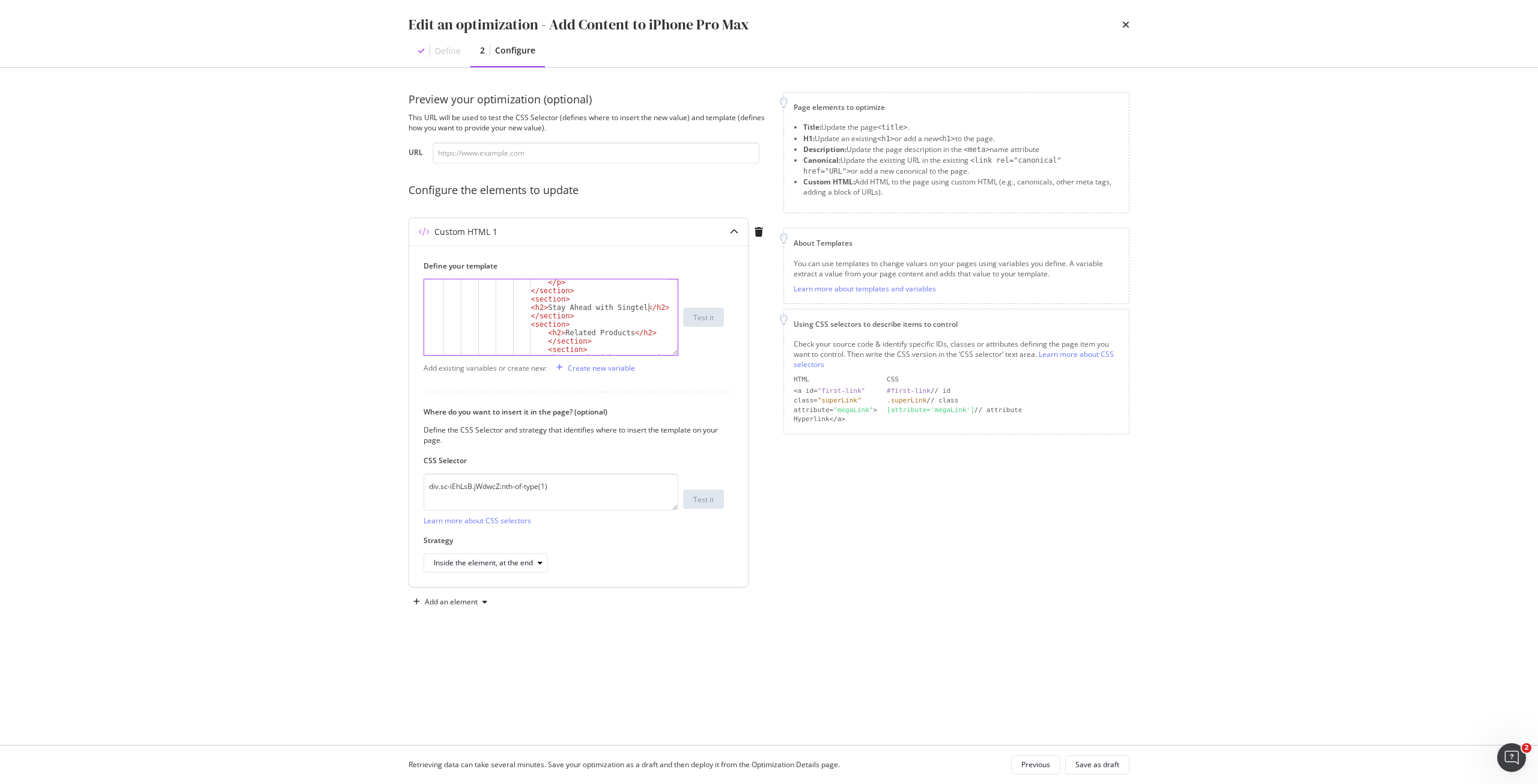
click at [647, 306] on div "</ p > </ section > < section > < h2 > Stay Ahead with Singtel </ h2 > </ secti…" at bounding box center [547, 328] width 245 height 101
click at [533, 318] on div "</ p > </ section > < section > < h2 > Stay Ahead with Singtel </ h2 > < p > </…" at bounding box center [547, 324] width 245 height 92
paste textarea "Discover the latest updates and unbeatable offers on the newest iPhone at Singt…"
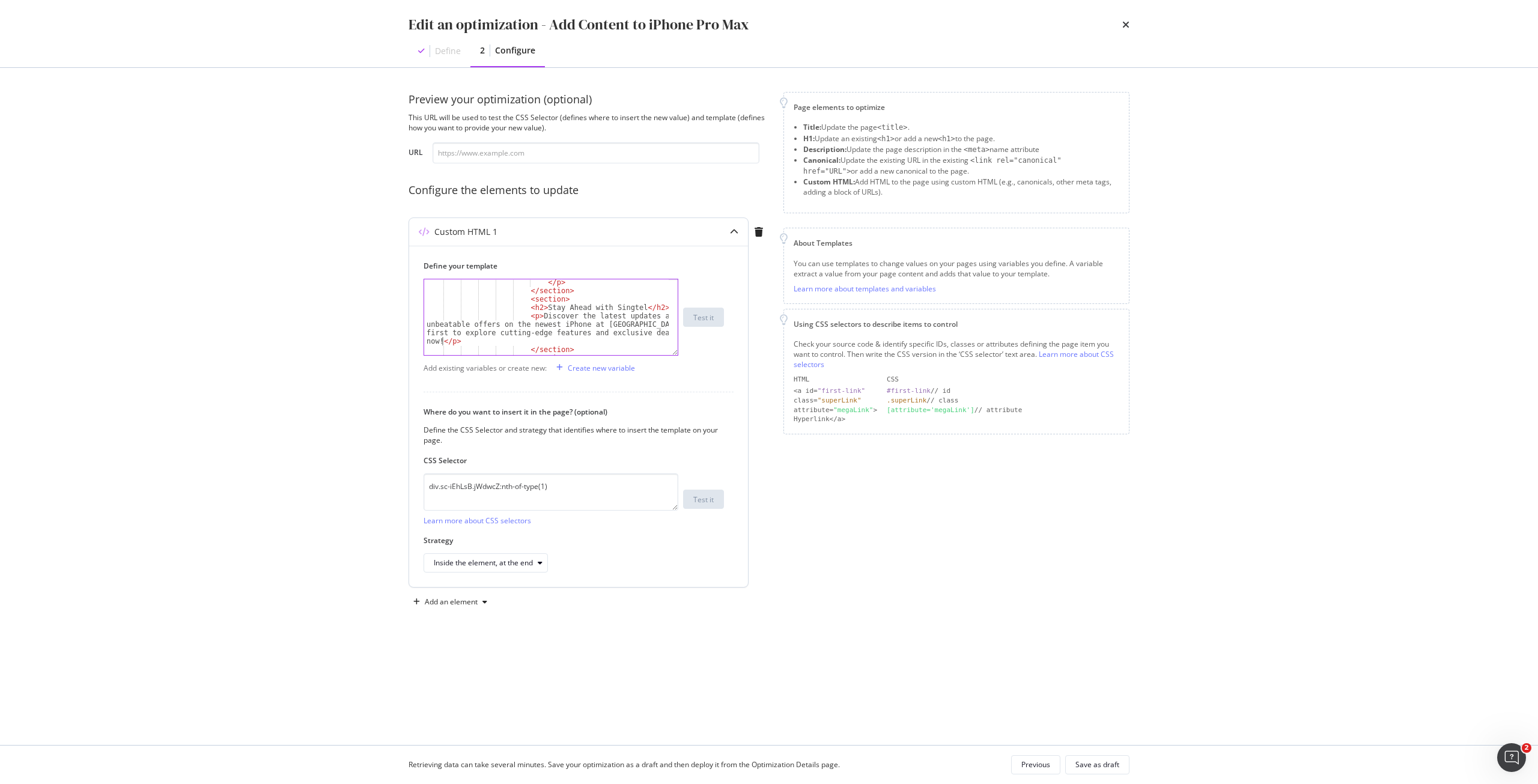
click at [585, 310] on div "</ p > </ section > < section > < h2 > Stay Ahead with Singtel </ h2 > < p > Di…" at bounding box center [547, 324] width 245 height 92
click at [585, 315] on div "</ p > </ section > < section > < h2 > Stay Ahead with Singtel </ h2 > < p > Di…" at bounding box center [547, 324] width 245 height 92
click at [622, 315] on div "</ p > </ section > < section > < h2 > Stay Ahead with Singtel </ h2 > < p > Di…" at bounding box center [547, 324] width 245 height 92
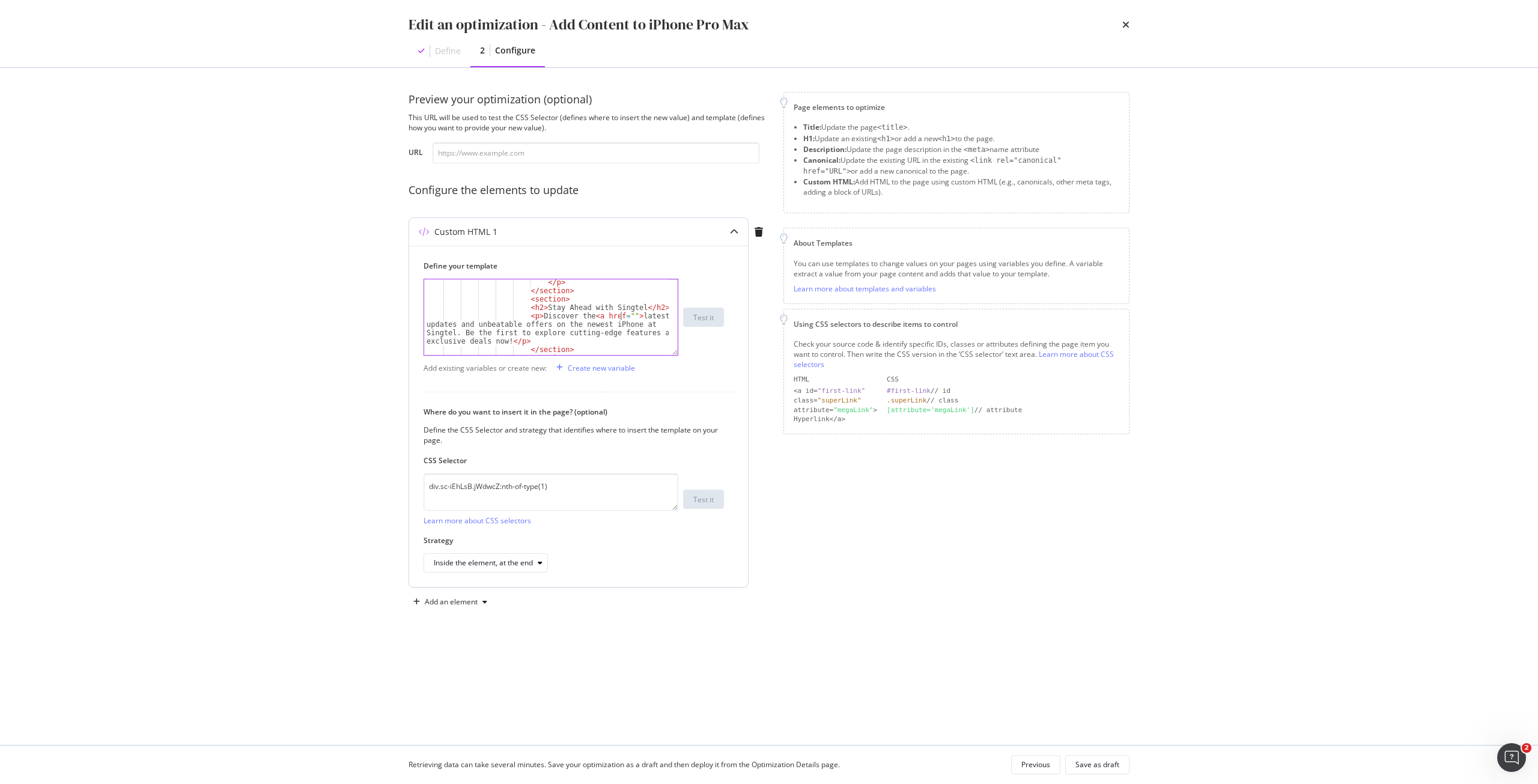
paste textarea "https://www.singtel.com/personal/products-services/mobile/info/apple"
click at [664, 331] on div "</ p > </ section > < section > < h2 > Stay Ahead with Singtel </ h2 > < p > Di…" at bounding box center [547, 324] width 245 height 92
type textarea "<p>Discover the <a href="https://www.singtel.com/personal/products-services/mob…"
click at [1094, 760] on div "Save as draft" at bounding box center [1097, 765] width 44 height 10
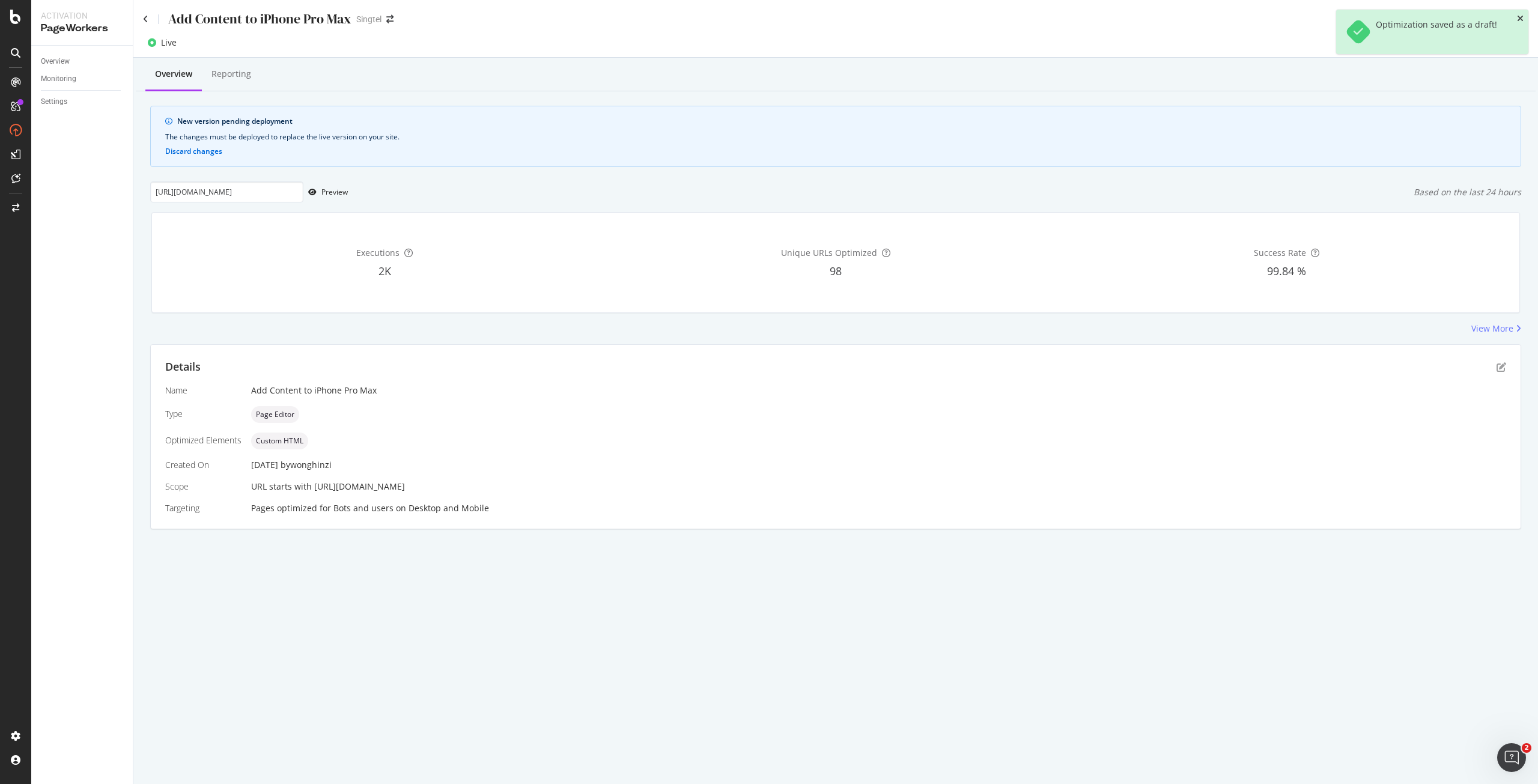
click at [1522, 16] on icon "close toast" at bounding box center [1520, 19] width 6 height 9
click at [328, 195] on div "Preview" at bounding box center [334, 192] width 26 height 10
click at [1486, 45] on div "Deploy to production" at bounding box center [1484, 43] width 69 height 10
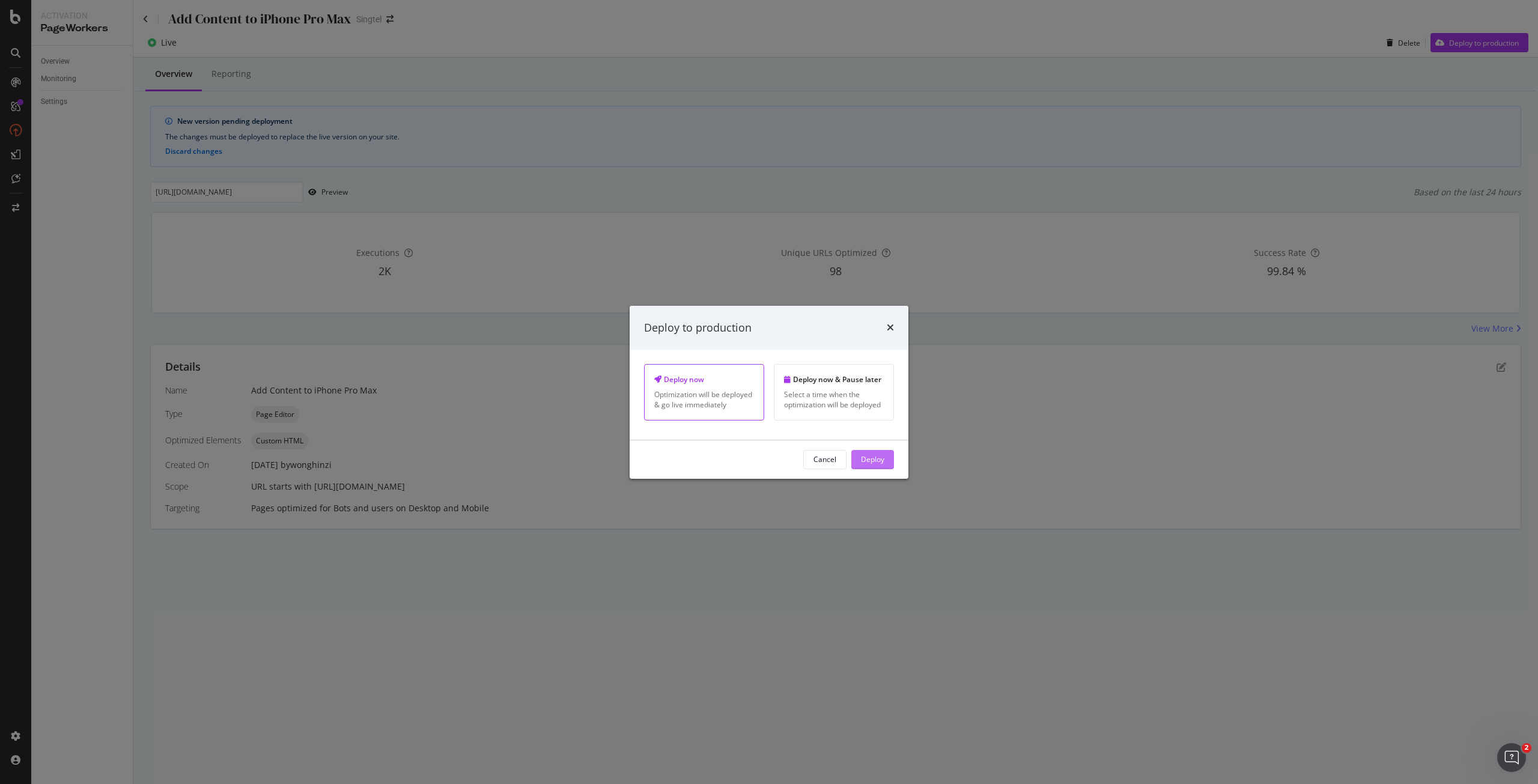
click at [860, 457] on button "Deploy" at bounding box center [873, 459] width 43 height 19
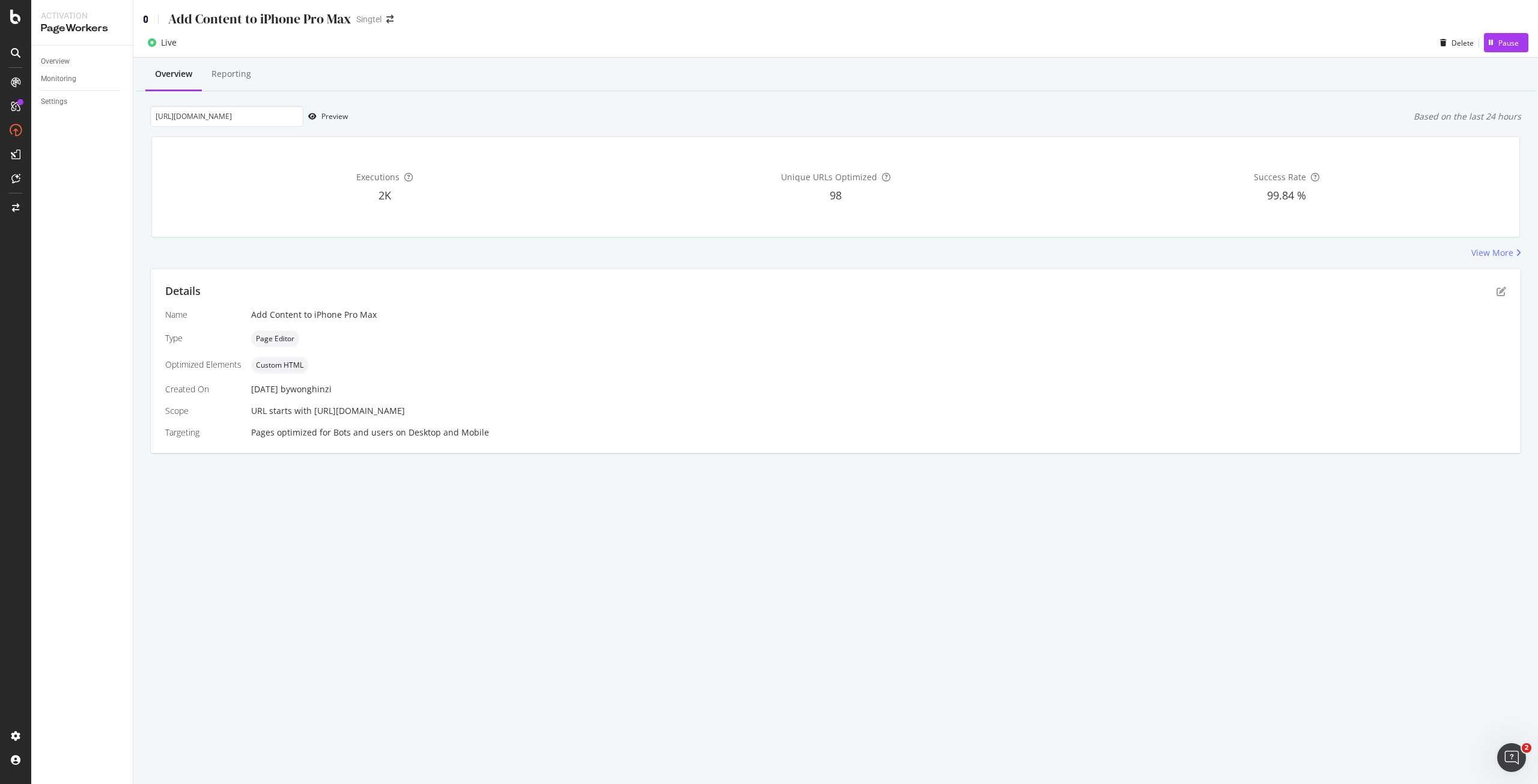
click at [145, 16] on icon at bounding box center [146, 19] width 6 height 9
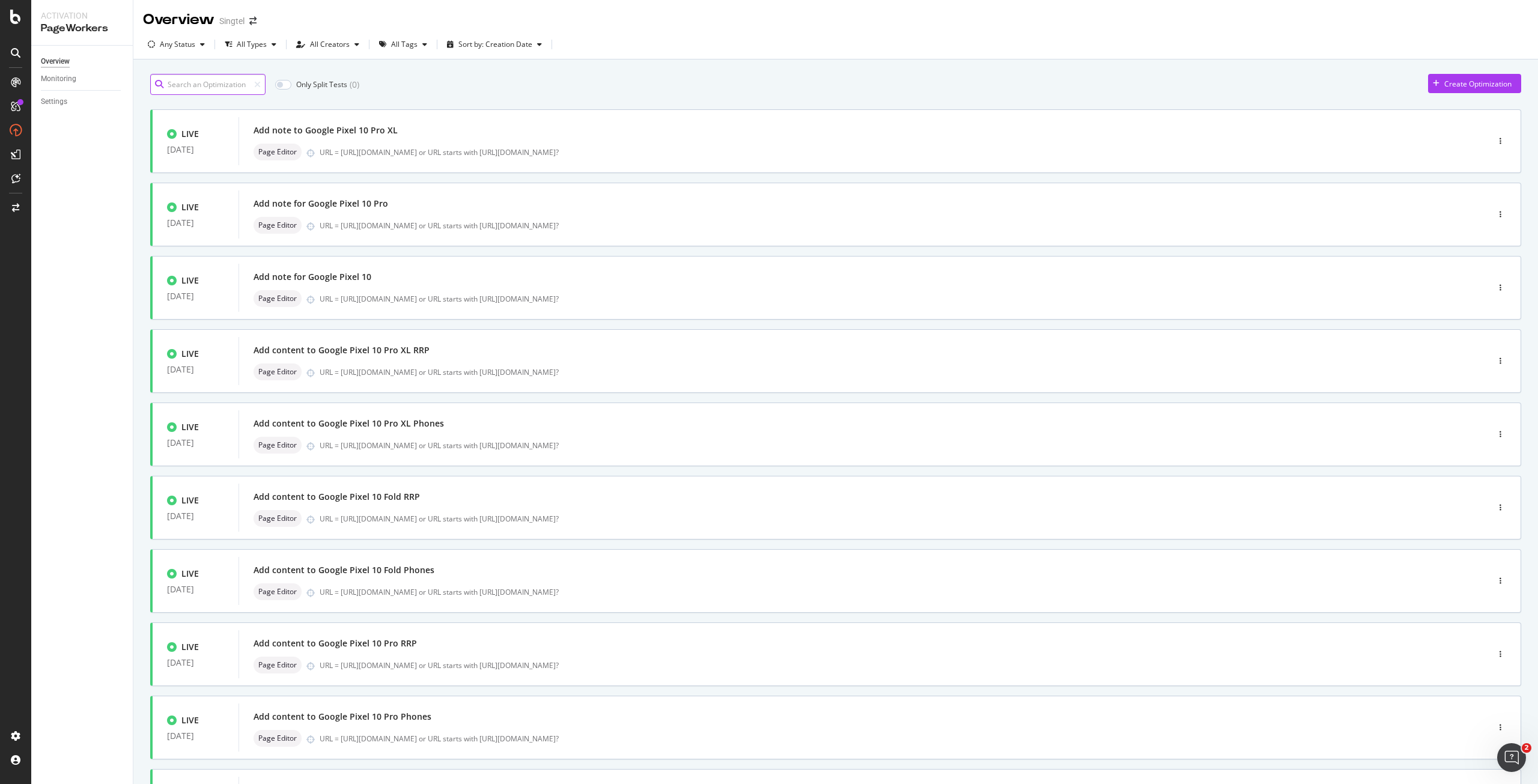
click at [238, 92] on input at bounding box center [207, 84] width 115 height 21
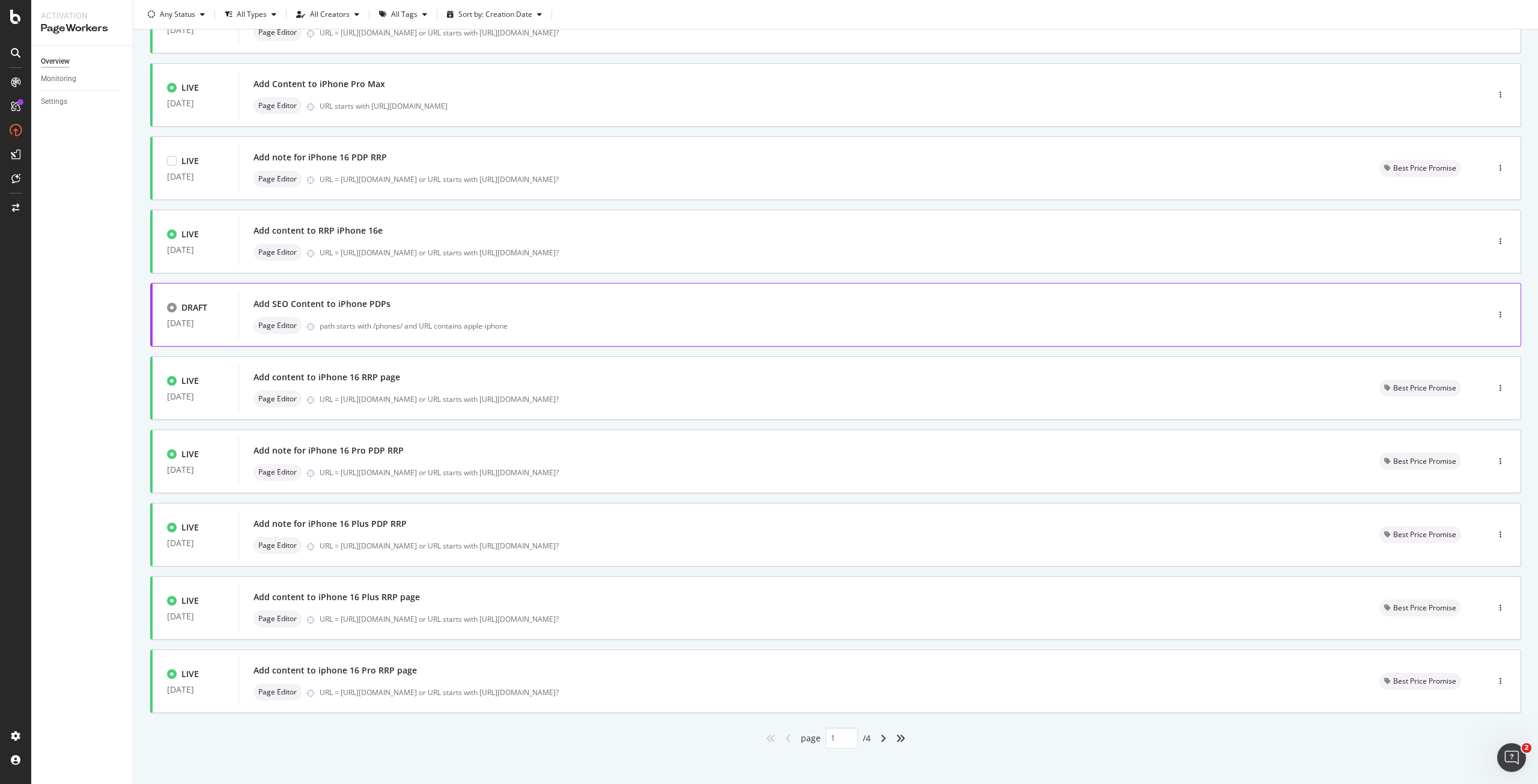
scroll to position [120, 0]
click at [568, 388] on div "Add content to iPhone 16 RRP page Page Editor URL = https://shop.singtel.com/ac…" at bounding box center [802, 388] width 1097 height 39
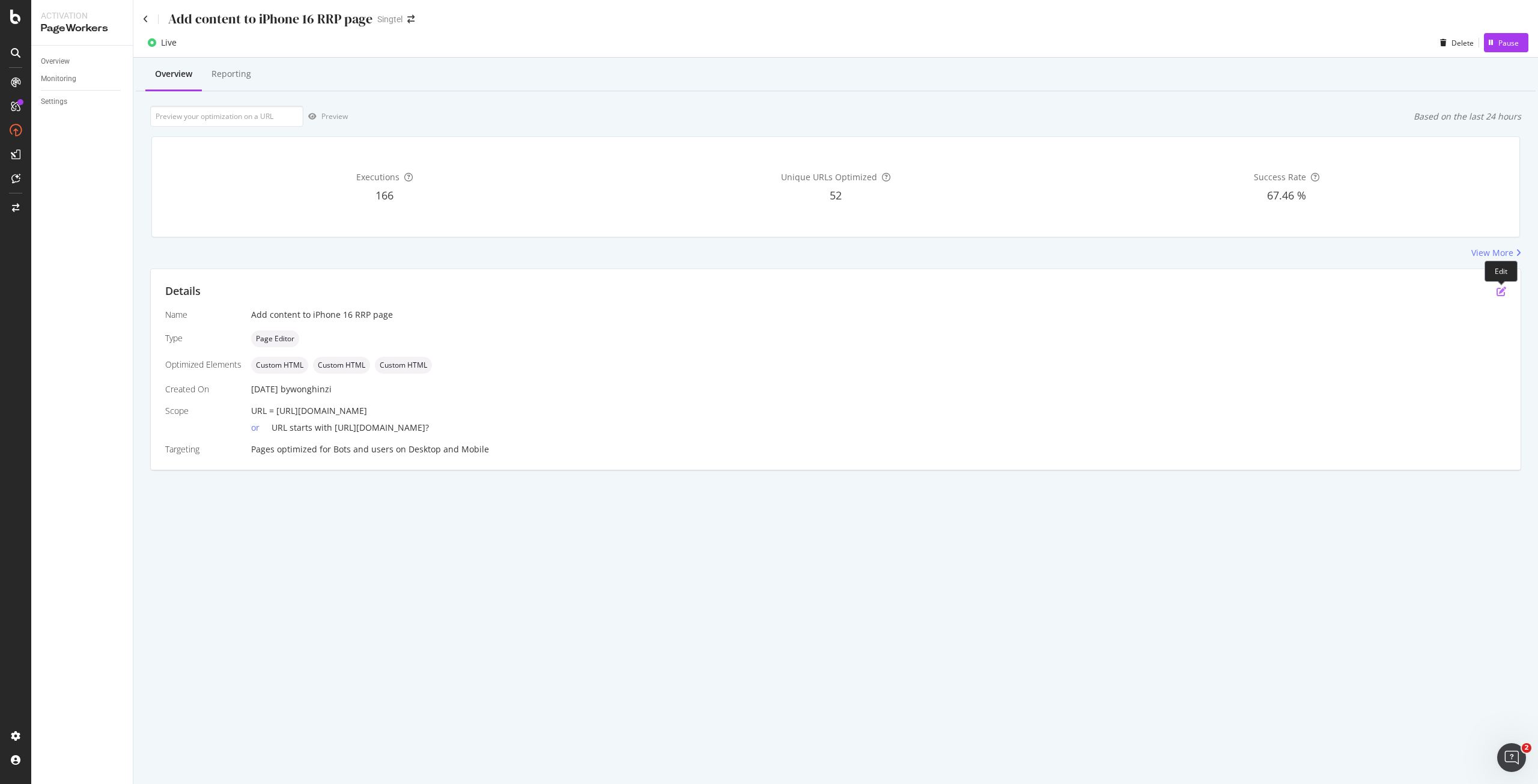
click at [1505, 291] on icon "pen-to-square" at bounding box center [1501, 291] width 9 height 9
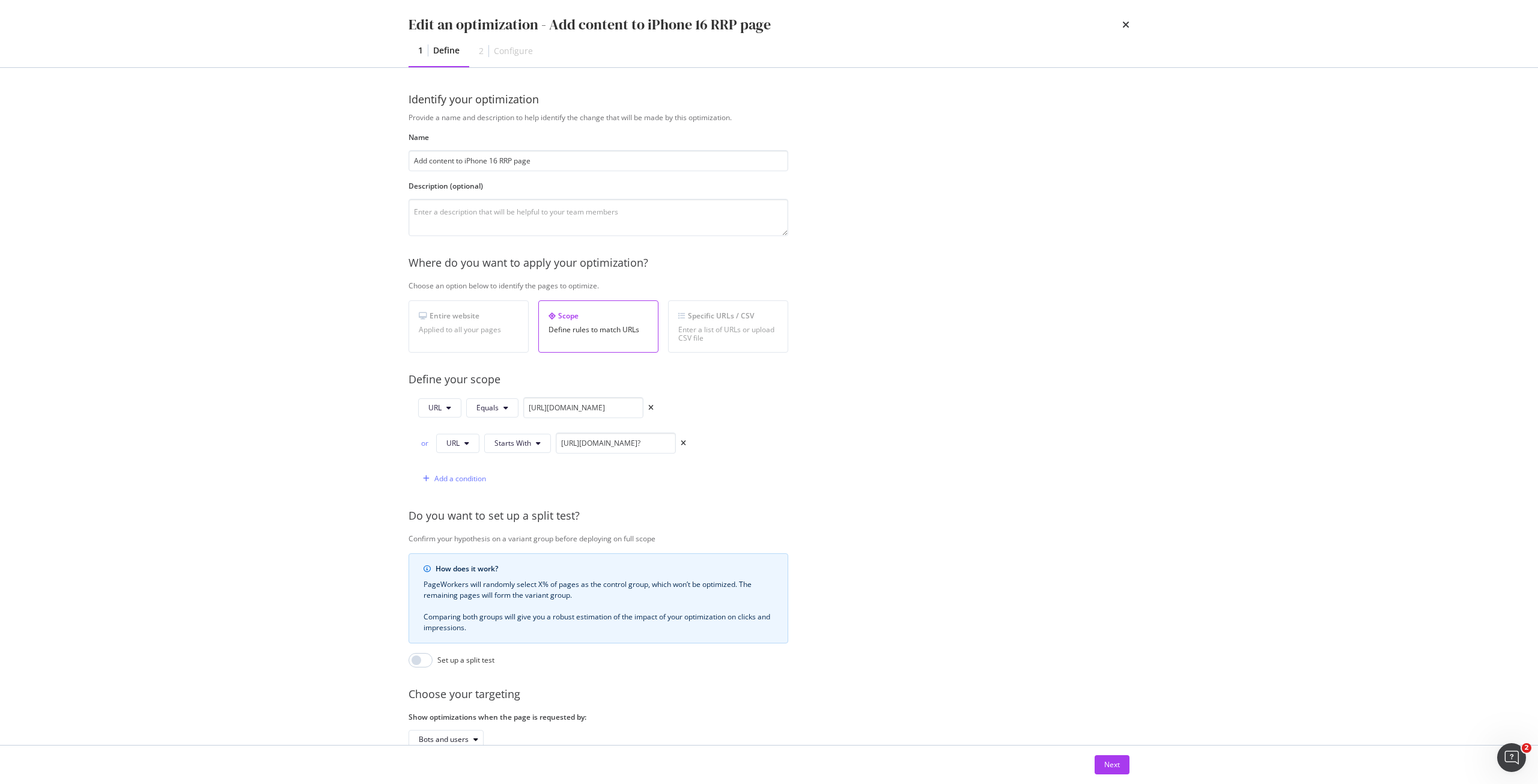
scroll to position [84, 0]
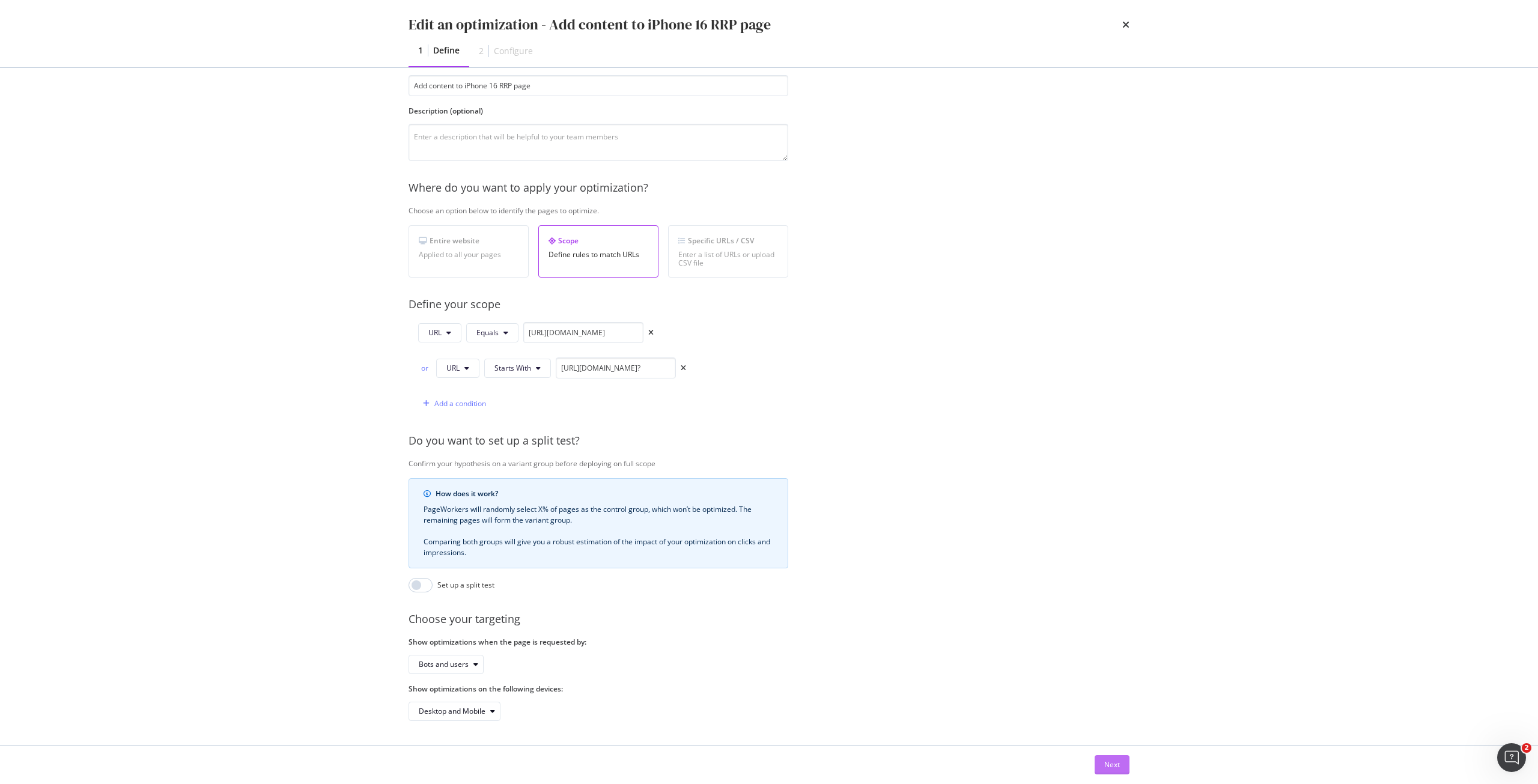
click at [1098, 761] on button "Next" at bounding box center [1112, 765] width 35 height 19
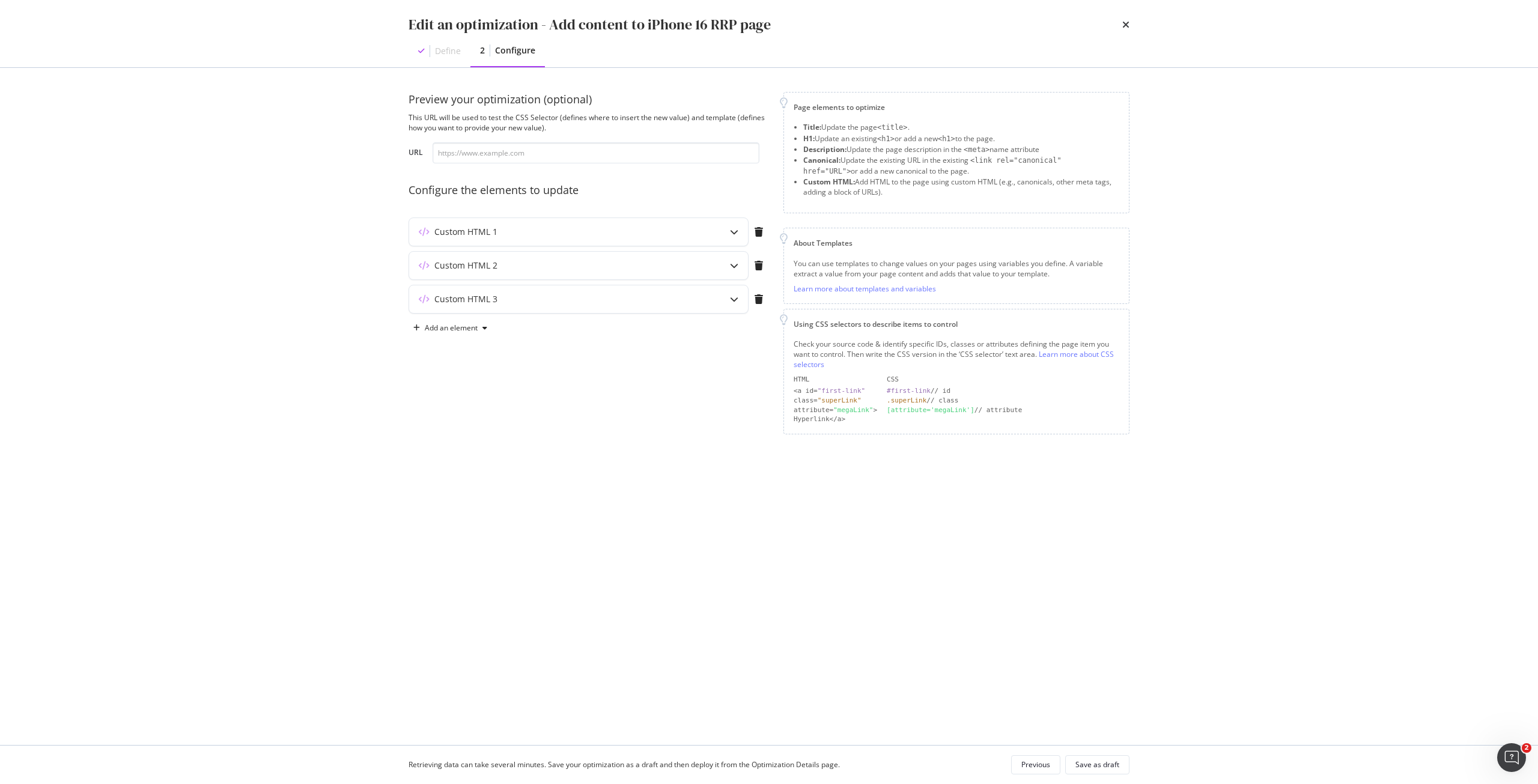
scroll to position [0, 0]
click at [595, 305] on div "Custom HTML 3" at bounding box center [554, 299] width 291 height 12
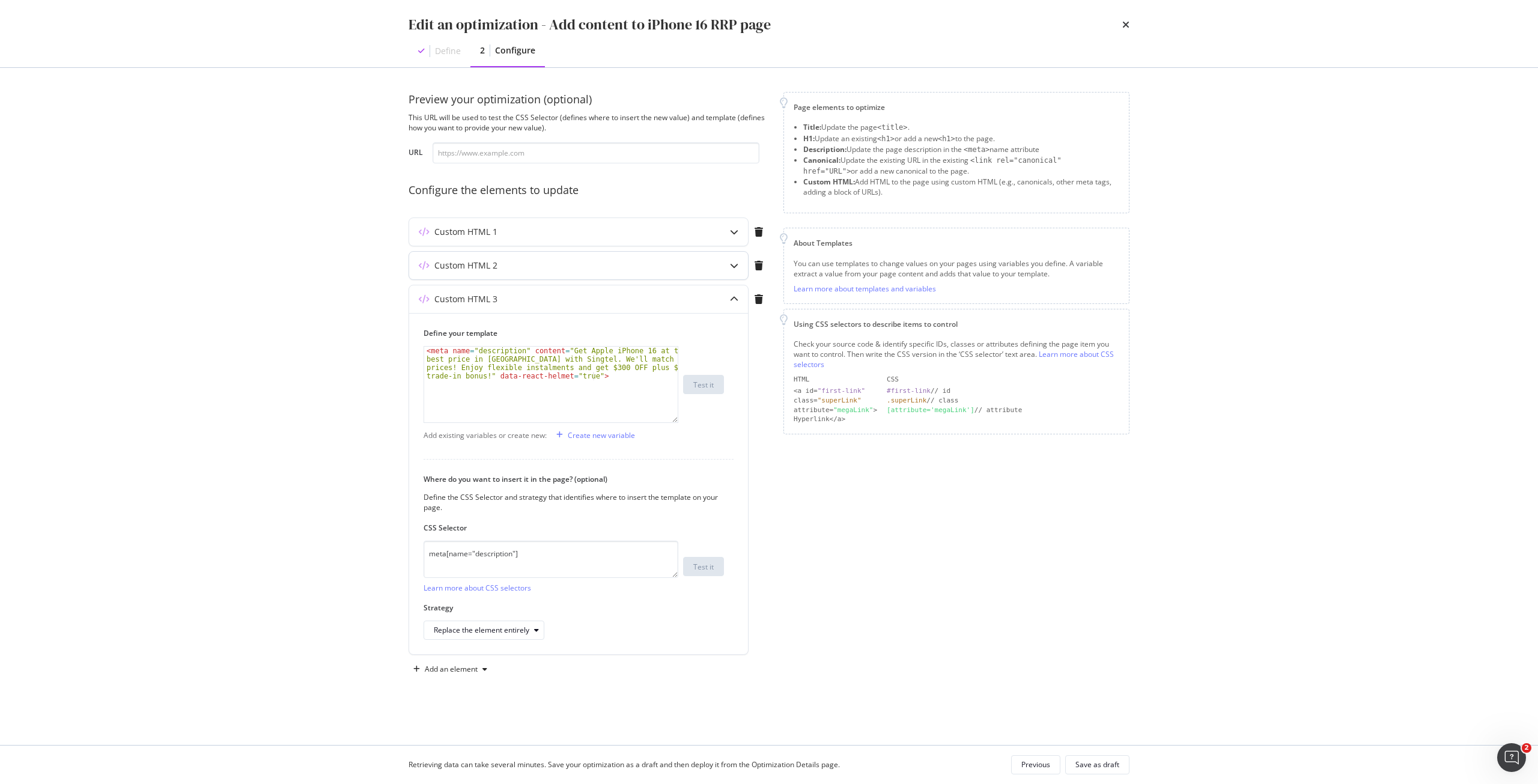
click at [626, 269] on div "Custom HTML 2" at bounding box center [554, 265] width 291 height 12
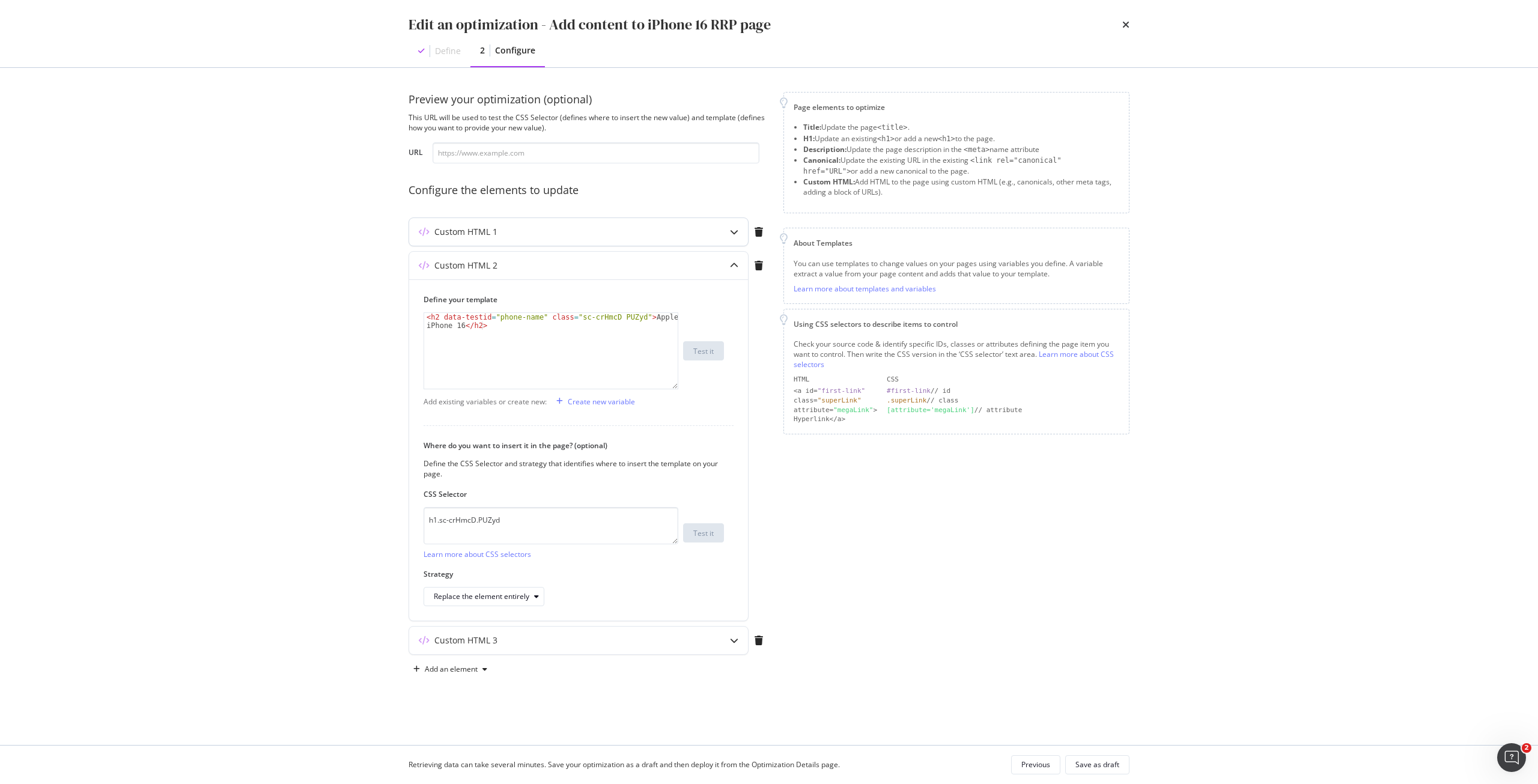
click at [635, 235] on div "Custom HTML 1" at bounding box center [554, 232] width 291 height 12
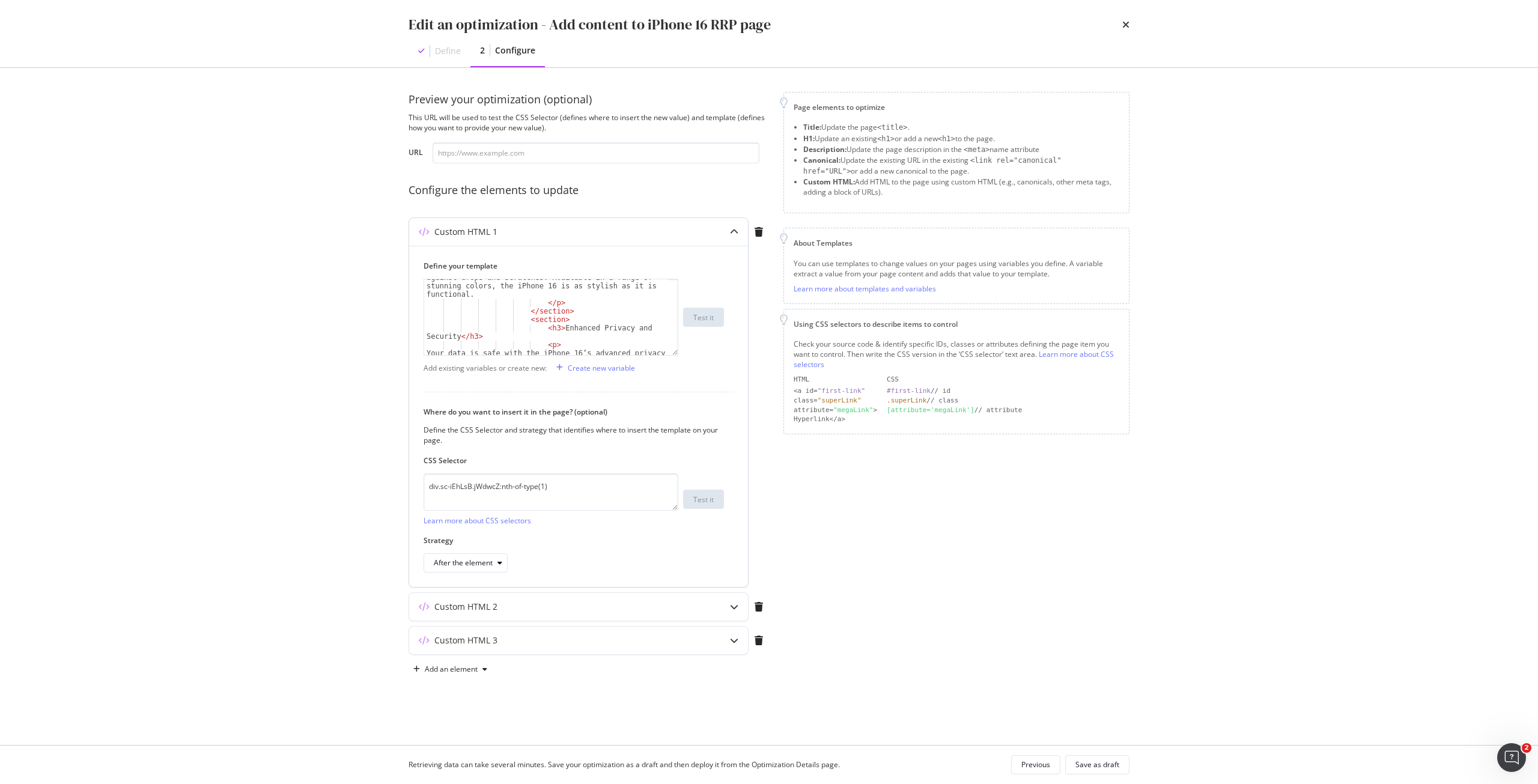
scroll to position [757, 0]
click at [522, 285] on div "< section > < h3 > Enhanced Privacy and Security </ h3 > < p > Your data is saf…" at bounding box center [547, 347] width 245 height 134
click at [584, 313] on div "Your data is safe with the iPhone 16’s advanced privacy features. Face ID techn…" at bounding box center [547, 308] width 245 height 134
type textarea "</p> </section>"
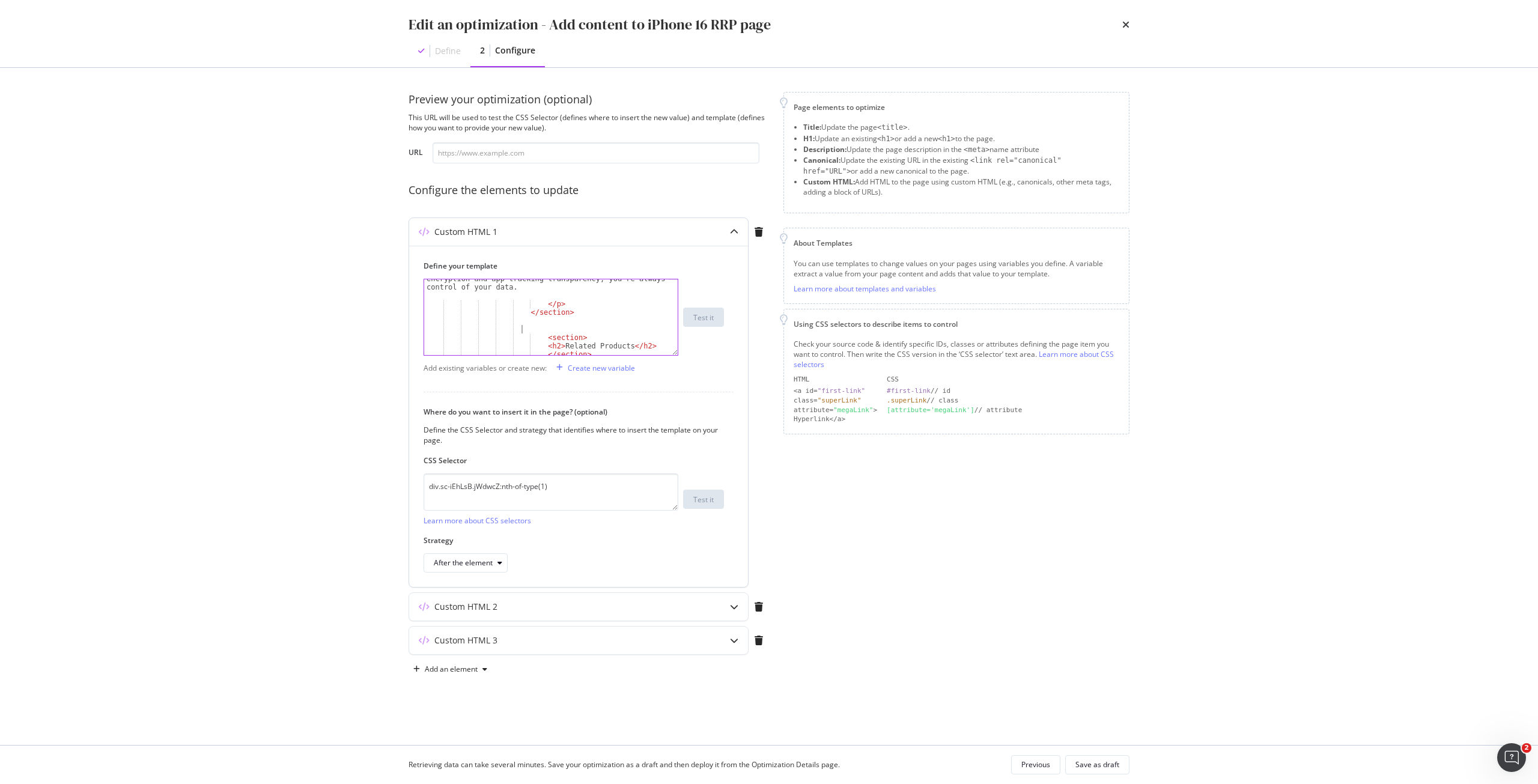
click at [580, 331] on div "Your data is safe with the iPhone 16’s advanced privacy features. Face ID techn…" at bounding box center [547, 308] width 245 height 134
click at [583, 321] on div "Your data is safe with the iPhone 16’s advanced privacy features. Face ID techn…" at bounding box center [547, 308] width 245 height 134
paste textarea "</section>"
click at [550, 333] on div "Your data is safe with the iPhone 16’s advanced privacy features. Face ID techn…" at bounding box center [547, 330] width 245 height 177
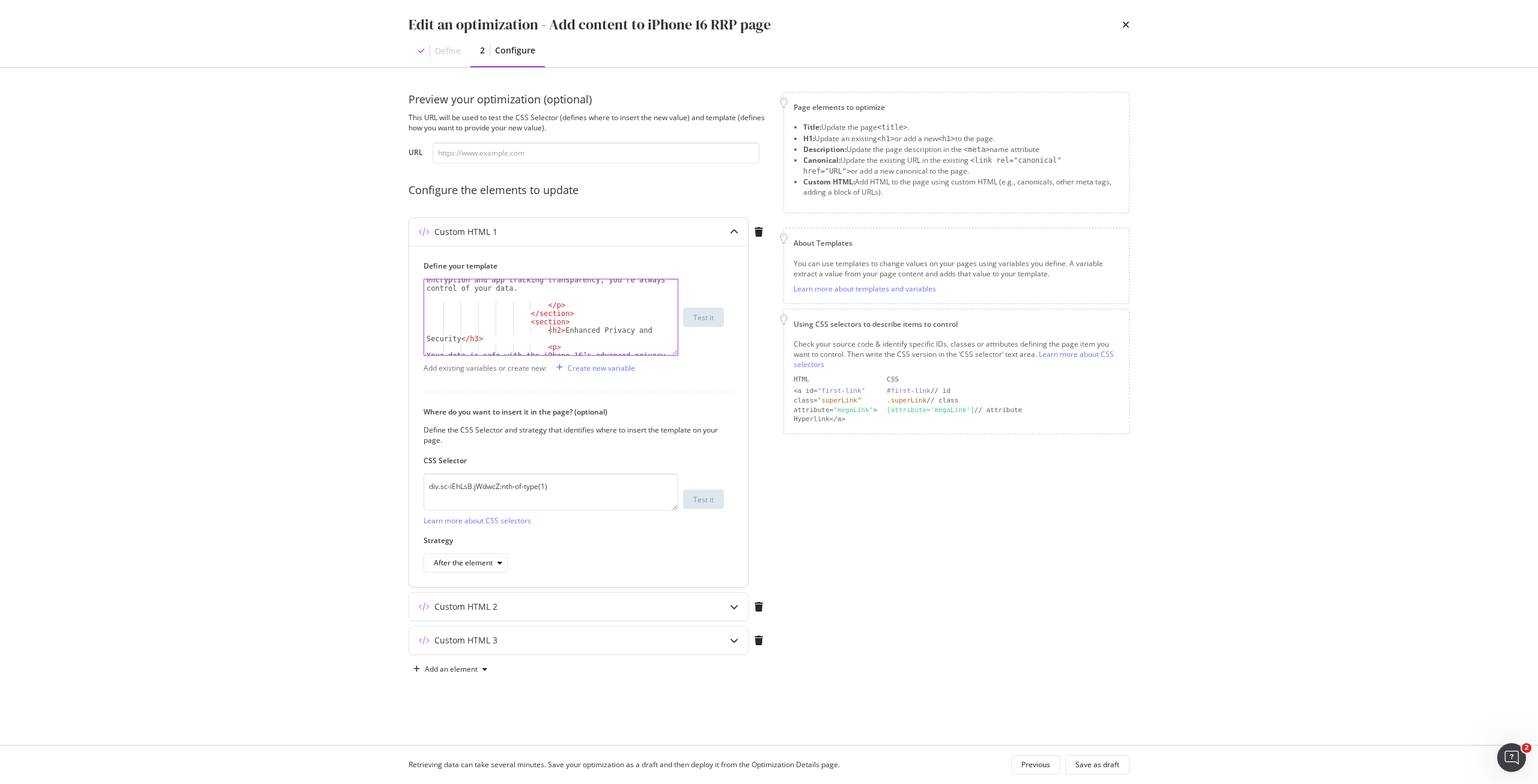
scroll to position [0, 19]
click at [472, 337] on div "Your data is safe with the iPhone 16’s advanced privacy features. Face ID techn…" at bounding box center [547, 330] width 245 height 177
drag, startPoint x: 554, startPoint y: 293, endPoint x: 459, endPoint y: 302, distance: 95.4
click at [459, 302] on div "</ section > < section > < h2 > Enhanced Privacy and Security </ h2 > < p > You…" at bounding box center [547, 340] width 245 height 134
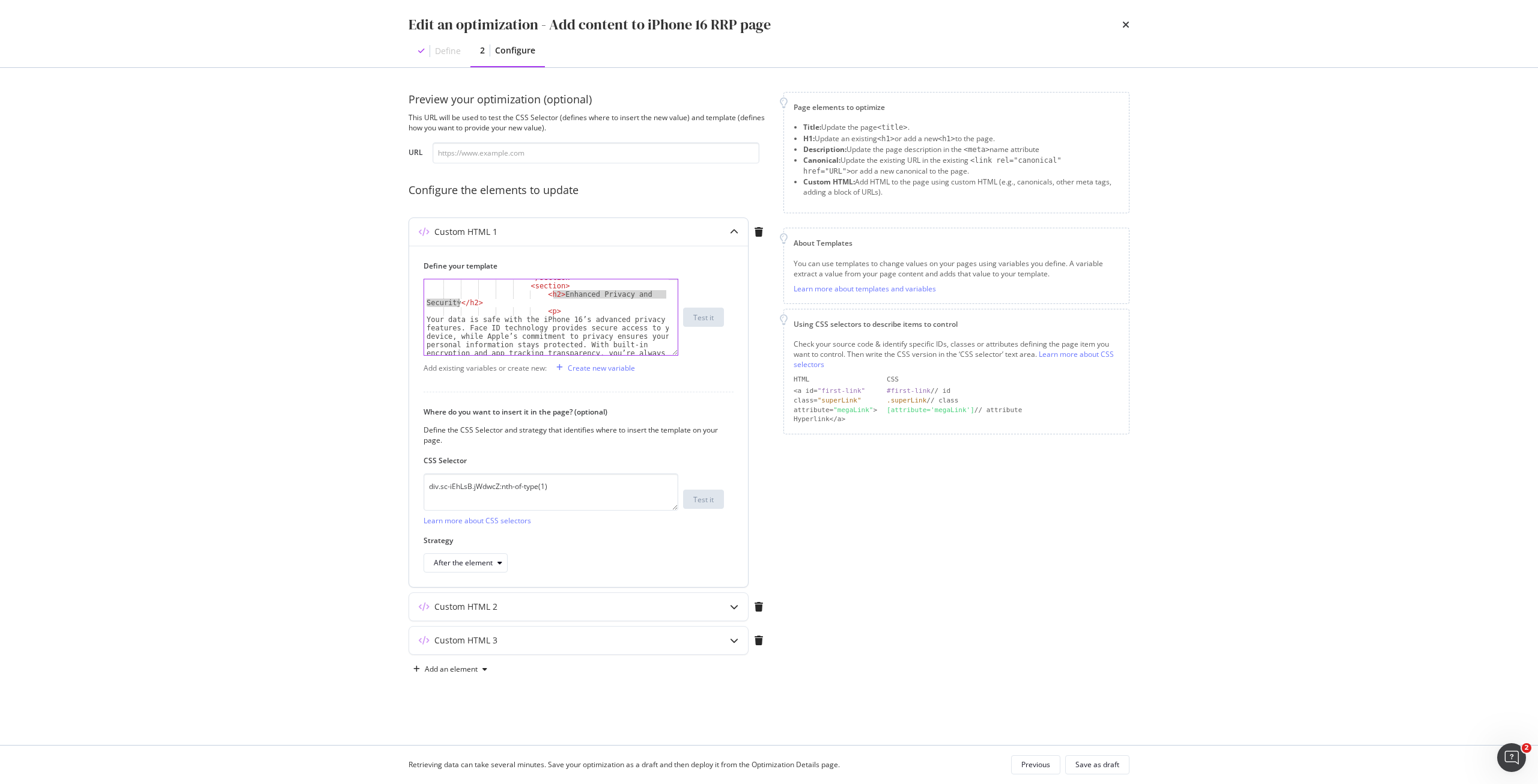
paste textarea "Get Ready for What’s Next"
click at [428, 315] on div "</ section > < section > < h2 > Get Ready for What’s Next </ h2 > < p > Your da…" at bounding box center [547, 340] width 245 height 134
click at [427, 319] on div "</ section > < section > < h2 > Get Ready for What’s Next </ h2 > < p > Your da…" at bounding box center [547, 340] width 245 height 134
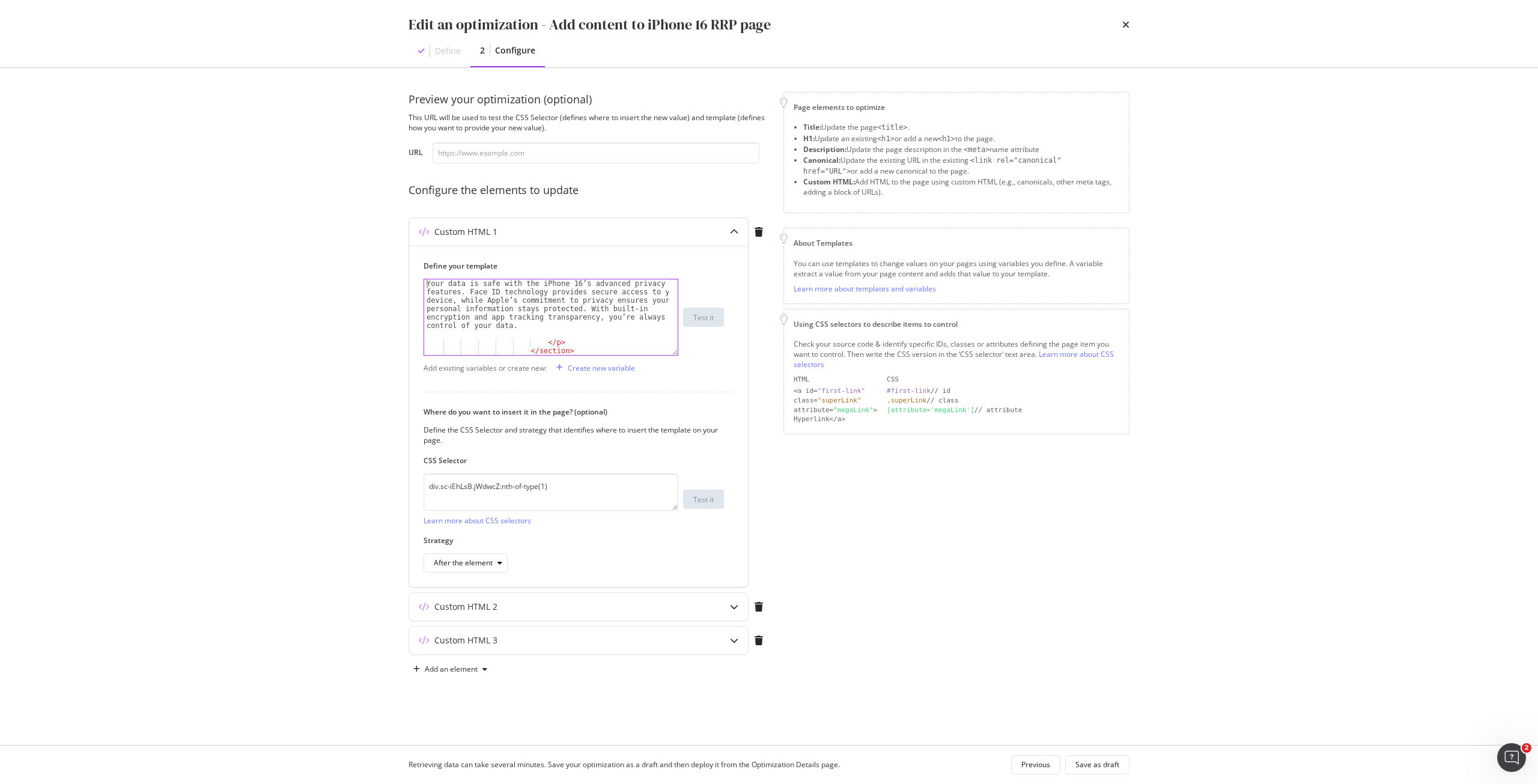
scroll to position [900, 0]
click at [542, 326] on div "Your data is safe with the iPhone 16’s advanced privacy features. Face ID techn…" at bounding box center [547, 347] width 245 height 134
paste textarea "Singtel is your go-to destination for the latest iPhone updates, pricing, and e…"
click at [544, 333] on div "</ section > < section > < h2 > Get Ready for What’s Next </ h2 > < p > Singtel…" at bounding box center [547, 319] width 245 height 92
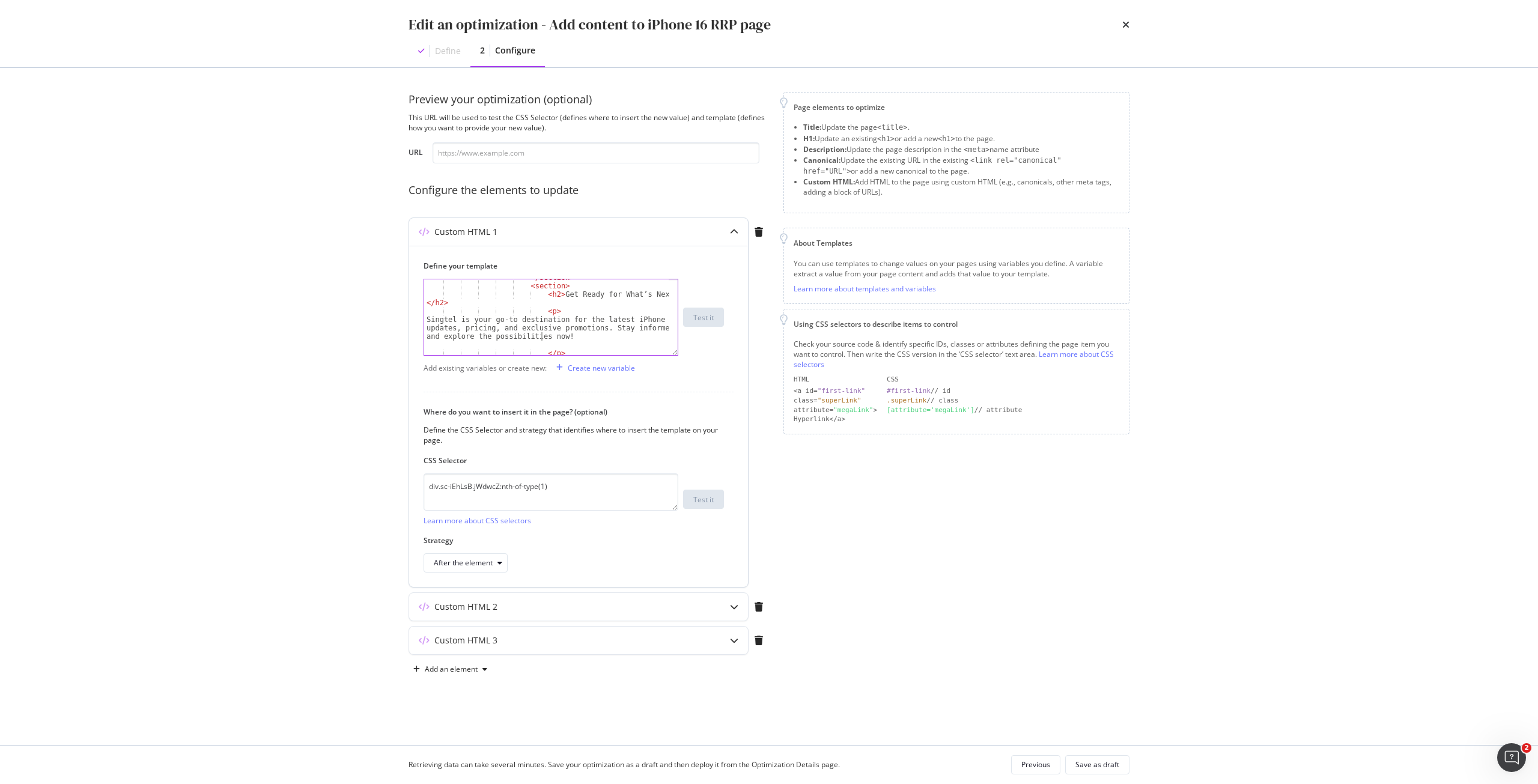
click at [594, 321] on div "</ section > < section > < h2 > Get Ready for What’s Next </ h2 > < p > Singtel…" at bounding box center [547, 319] width 245 height 92
click at [621, 328] on div "</ section > < section > < h2 > Get Ready for What’s Next </ h2 > < p > Singtel…" at bounding box center [547, 319] width 245 height 92
click at [630, 319] on div "</ section > < section > < h2 > Get Ready for What’s Next </ h2 > < p > Singtel…" at bounding box center [547, 319] width 245 height 92
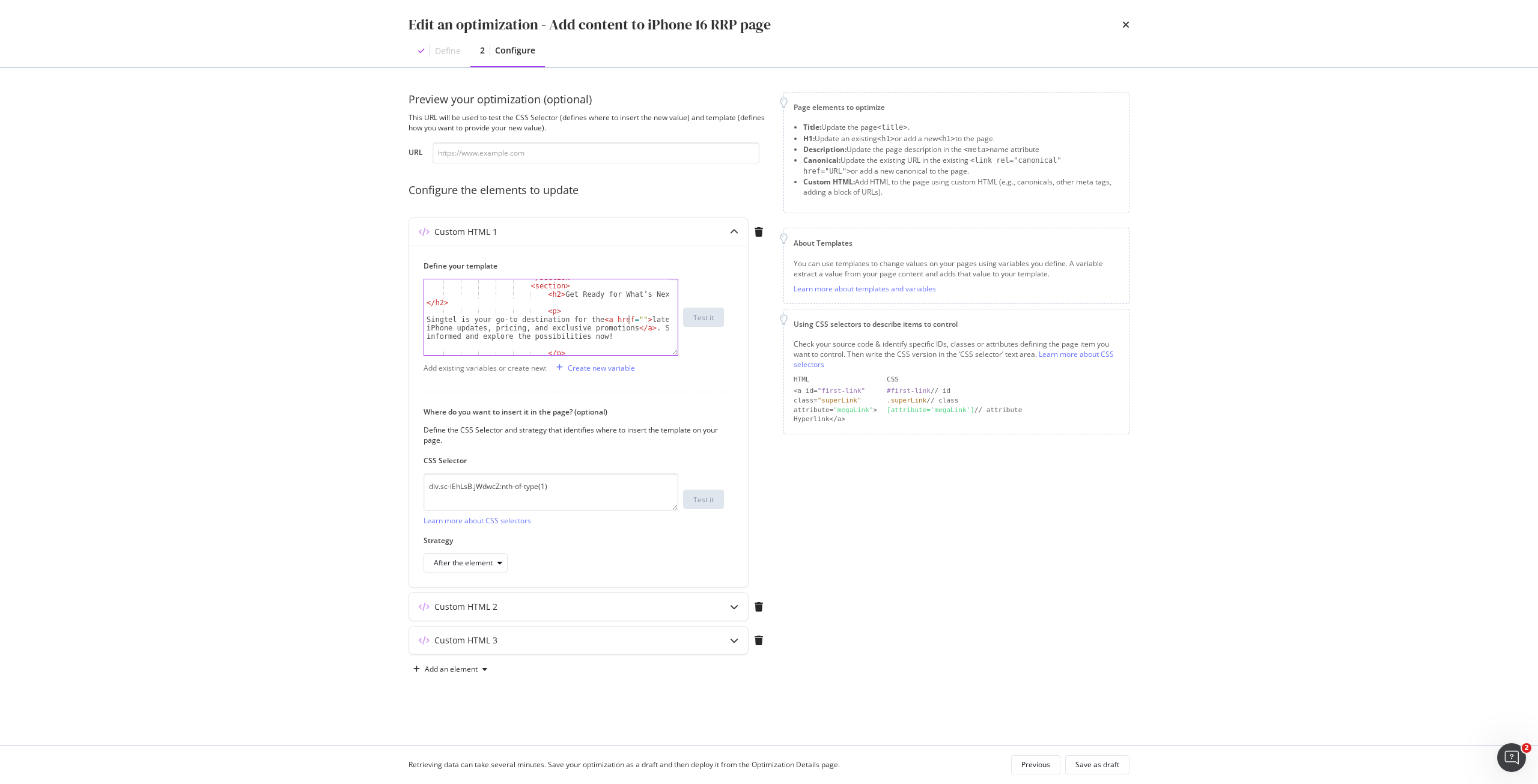
paste textarea "https://www.singtel.com/personal/products-services/mobile/info/apple"
type textarea "Singtel is your go-to destination for the <a href="https://www.singtel.com/pers…"
click at [650, 342] on div "</ section > < section > < h2 > Get Ready for What’s Next </ h2 > < p > Singtel…" at bounding box center [547, 336] width 245 height 126
click at [1084, 766] on div "Save as draft" at bounding box center [1097, 765] width 44 height 10
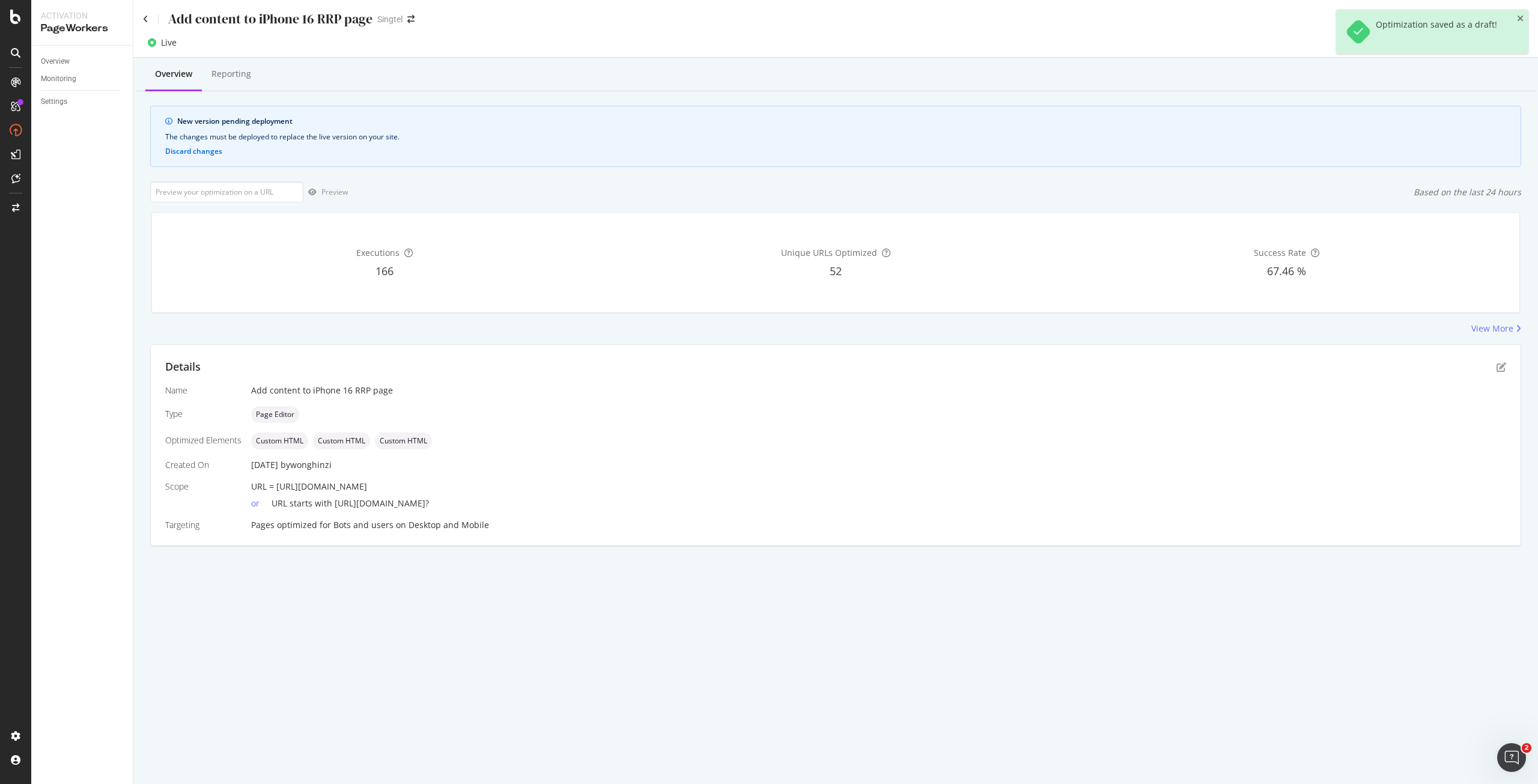
drag, startPoint x: 565, startPoint y: 488, endPoint x: 276, endPoint y: 486, distance: 289.0
click at [276, 486] on div "URL = https://shop.singtel.com/accessories/rrp-products/apple-iphone-16" at bounding box center [878, 486] width 1255 height 12
copy span "https://shop.singtel.com/accessories/rrp-products/apple-iphone-16"
click at [272, 193] on input "url" at bounding box center [227, 192] width 153 height 21
paste input "https://shop.singtel.com/accessories/rrp-products/apple-iphone-16"
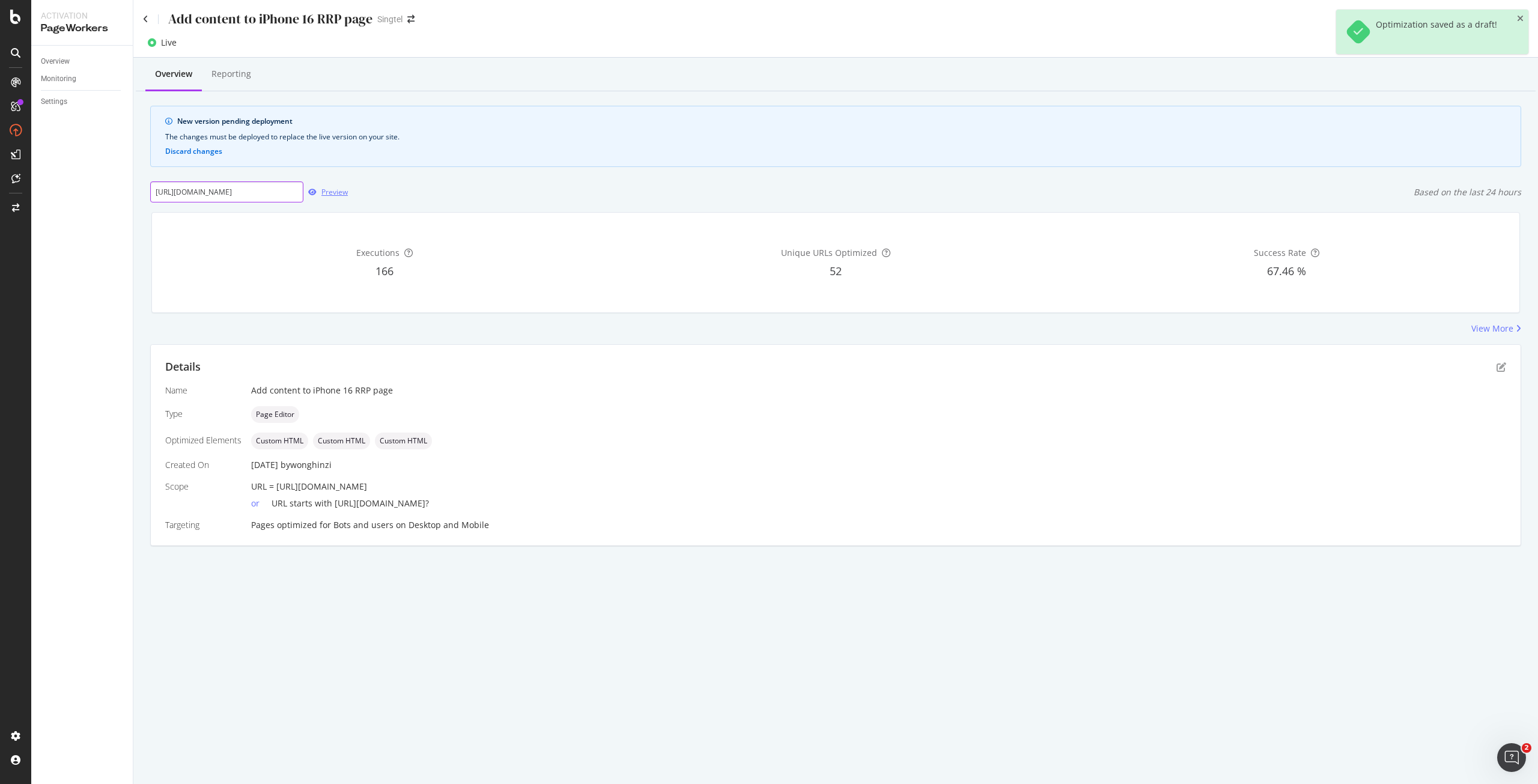
scroll to position [0, 83]
type input "https://shop.singtel.com/accessories/rrp-products/apple-iphone-16"
click at [323, 195] on div "Preview" at bounding box center [334, 192] width 26 height 10
click at [333, 189] on div "Preview" at bounding box center [334, 192] width 26 height 10
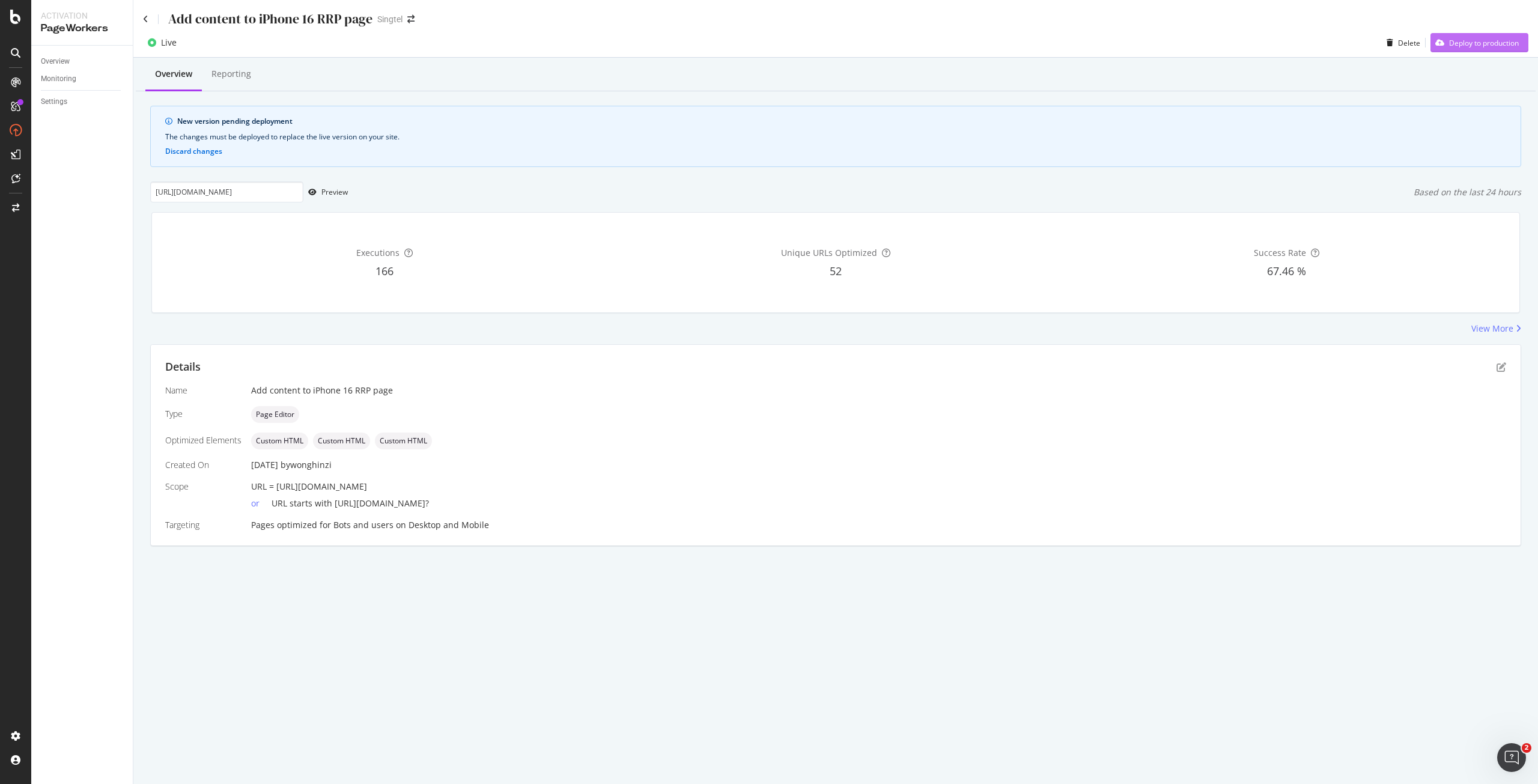
click at [1465, 44] on div "Deploy to production" at bounding box center [1484, 43] width 69 height 10
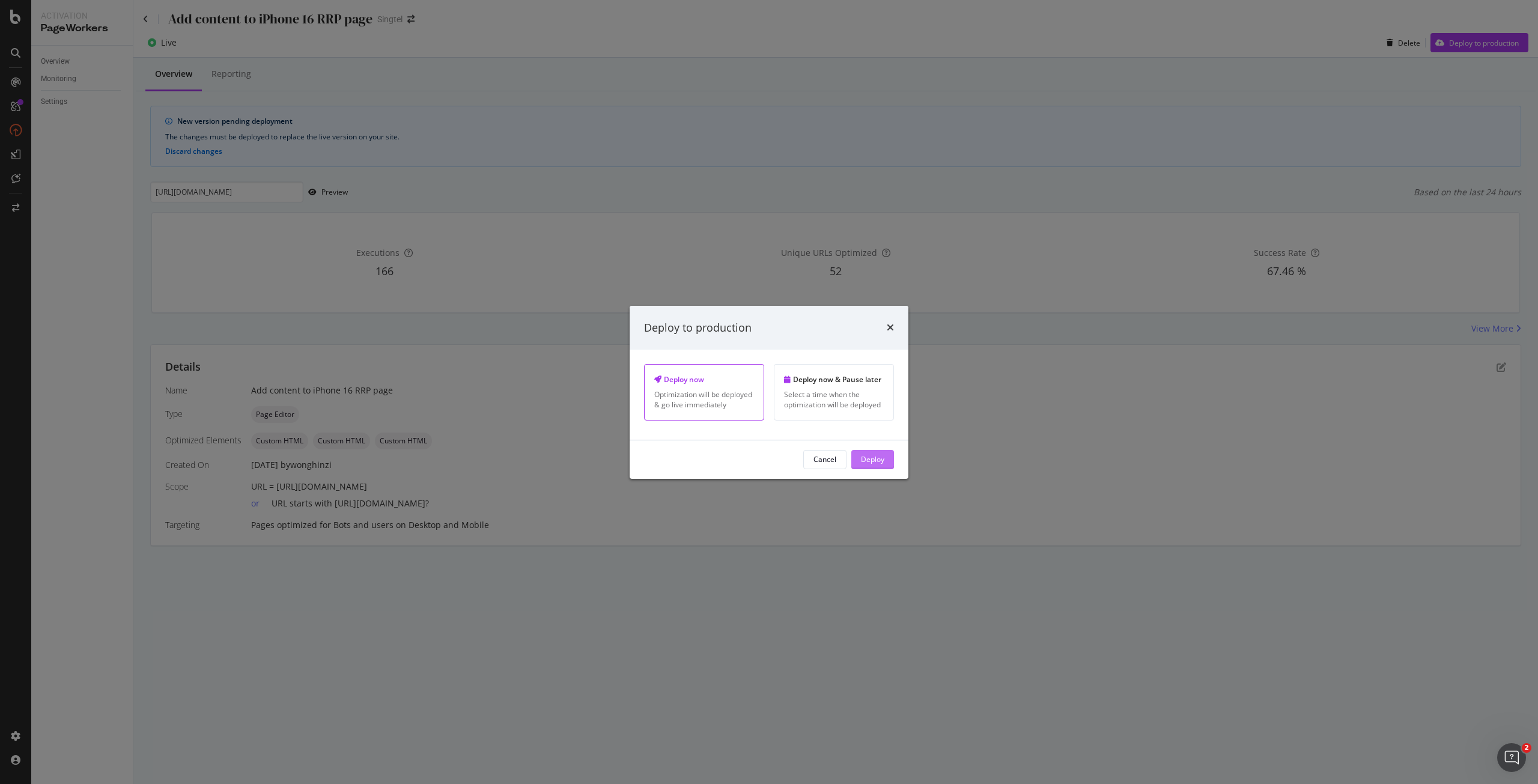
click at [879, 453] on div "Deploy" at bounding box center [873, 459] width 24 height 18
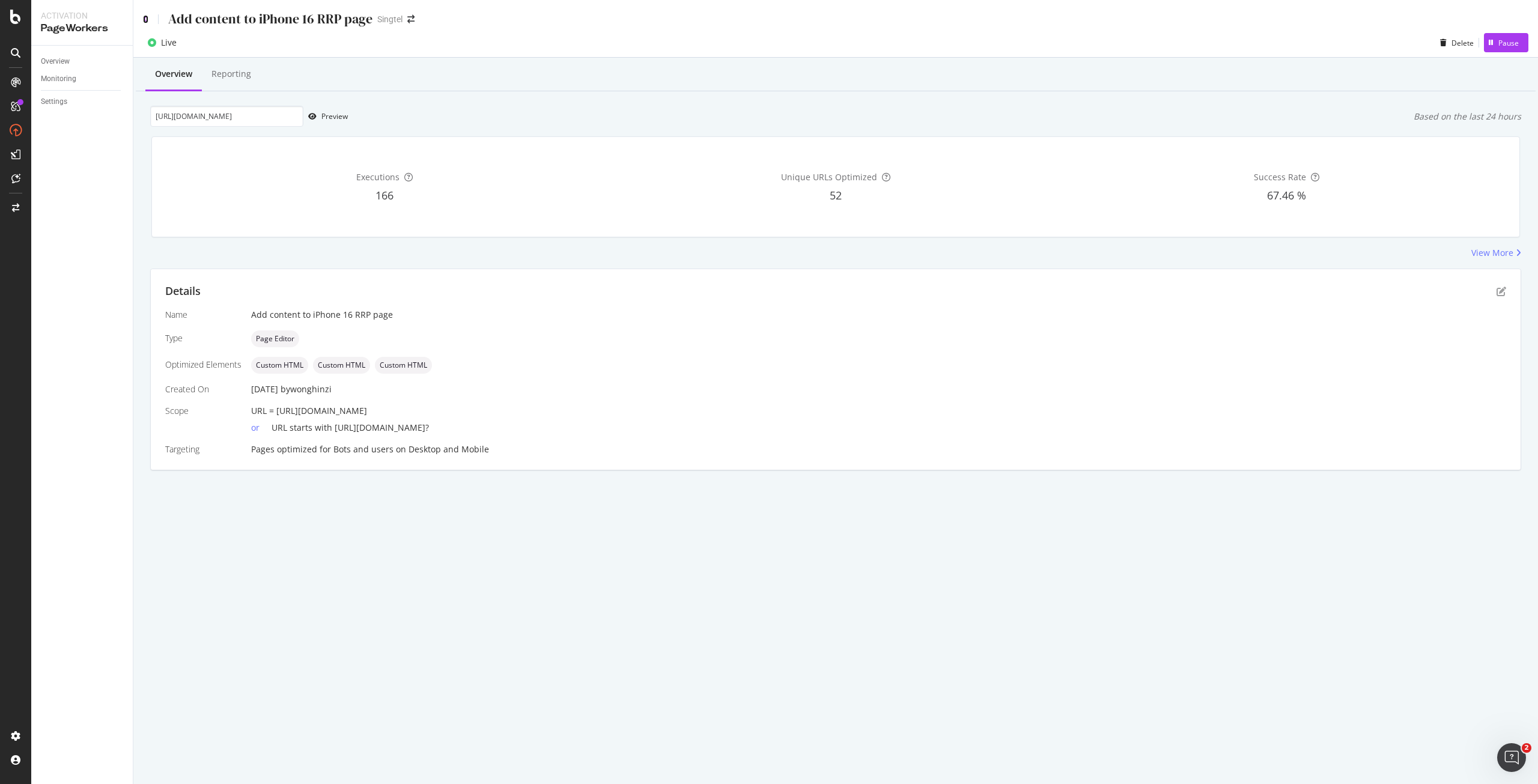
click at [146, 21] on icon at bounding box center [146, 19] width 6 height 9
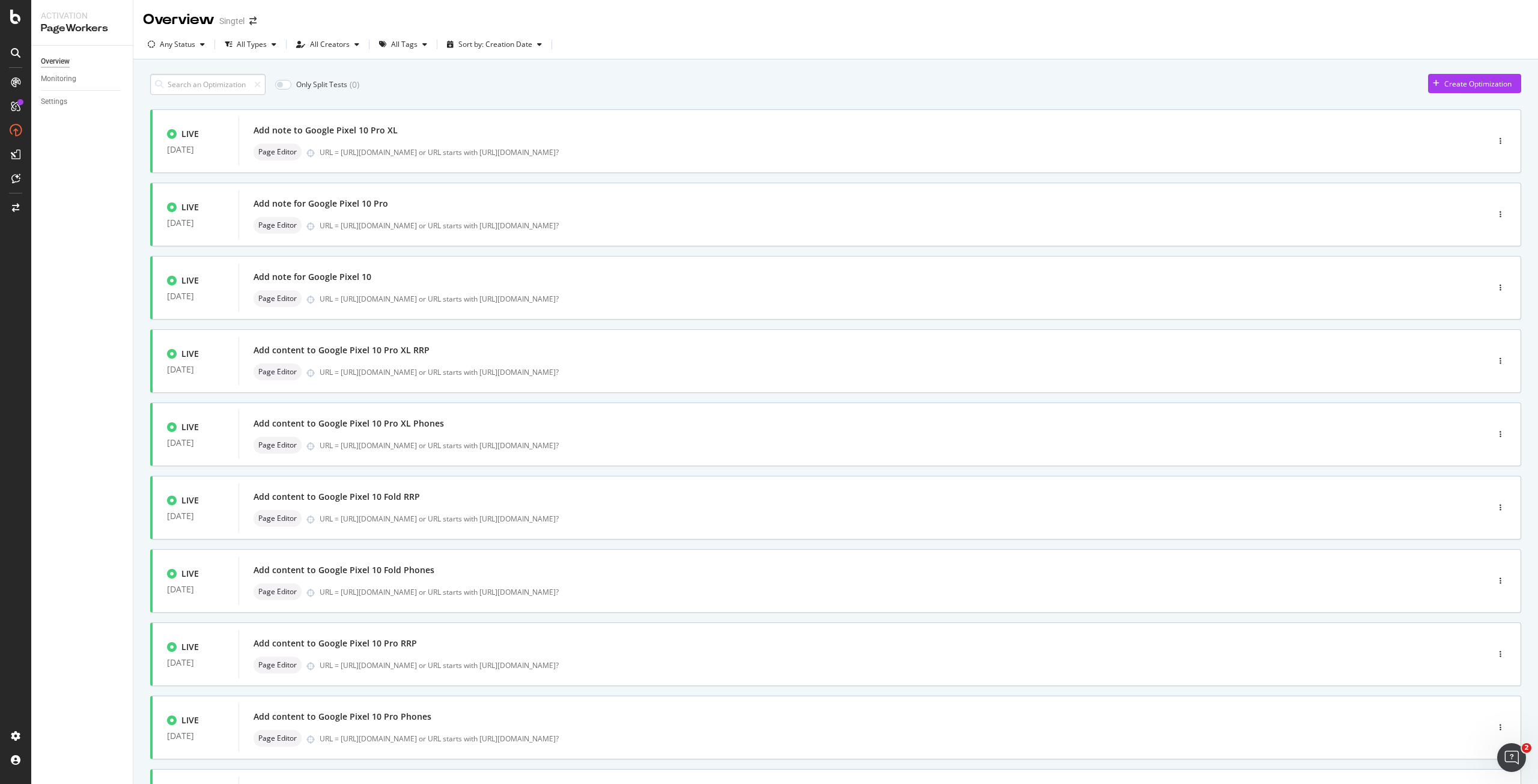
click at [205, 84] on input at bounding box center [207, 84] width 115 height 21
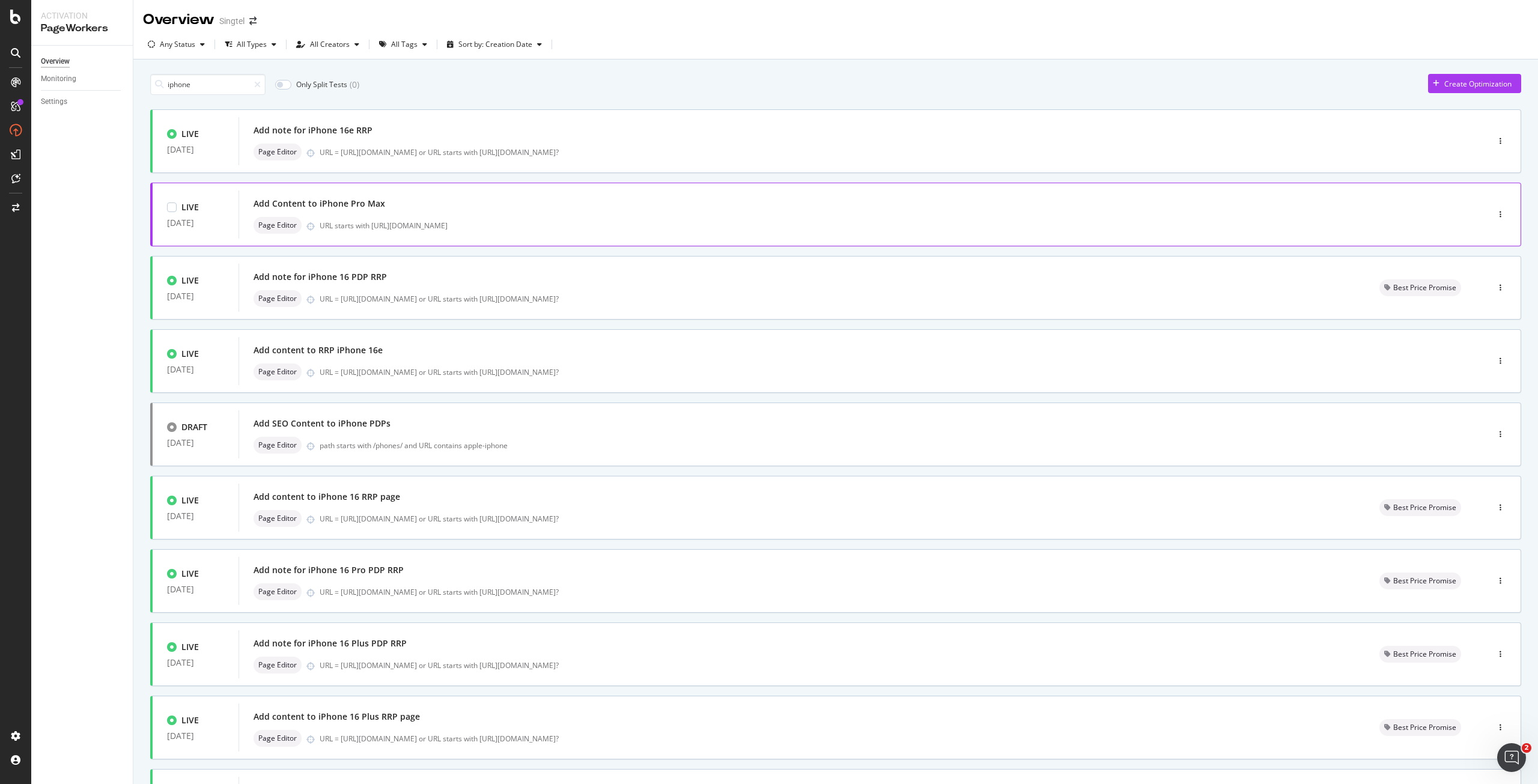
scroll to position [126, 0]
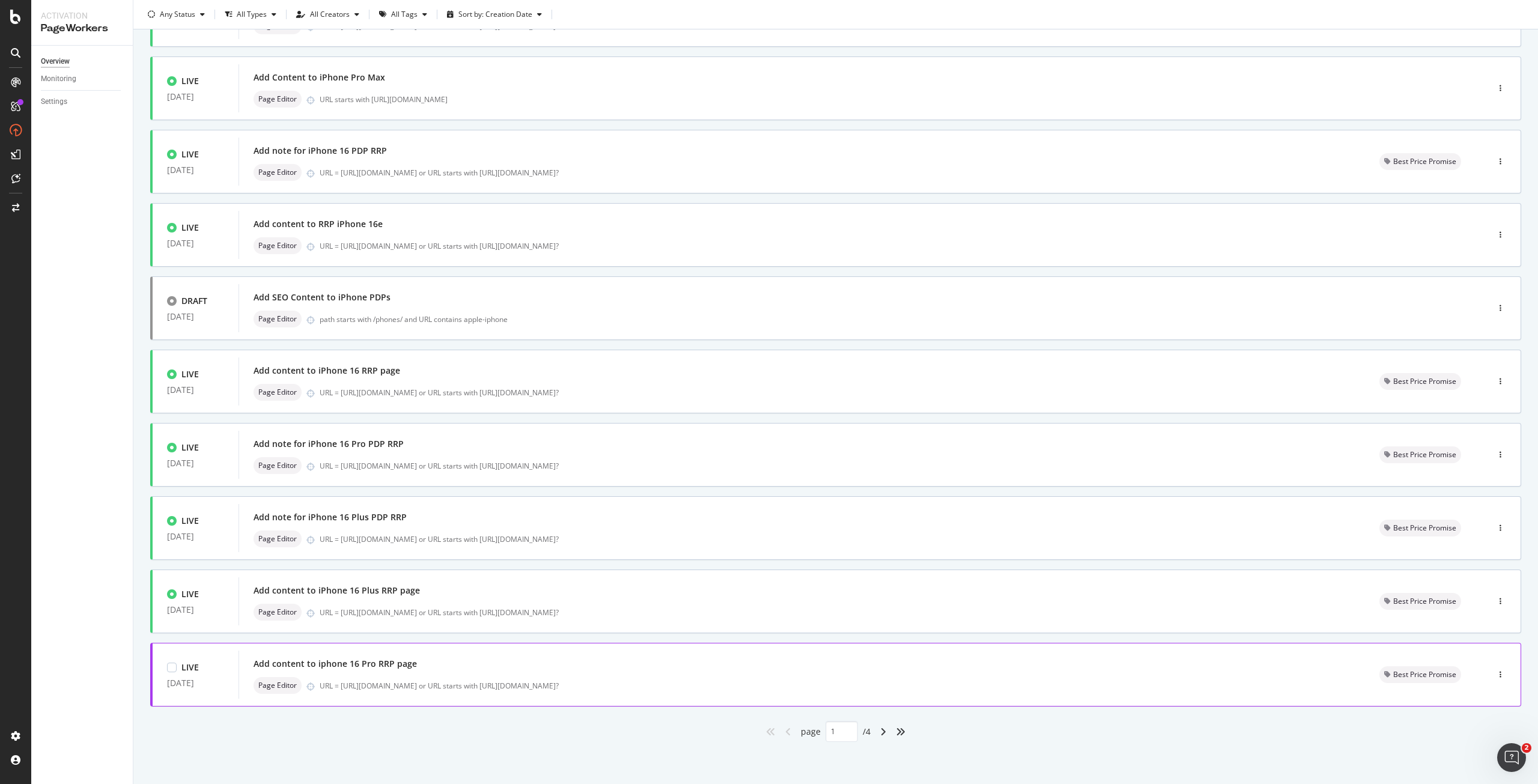
click at [388, 668] on div "Add content to iphone 16 Pro RRP page" at bounding box center [335, 664] width 163 height 12
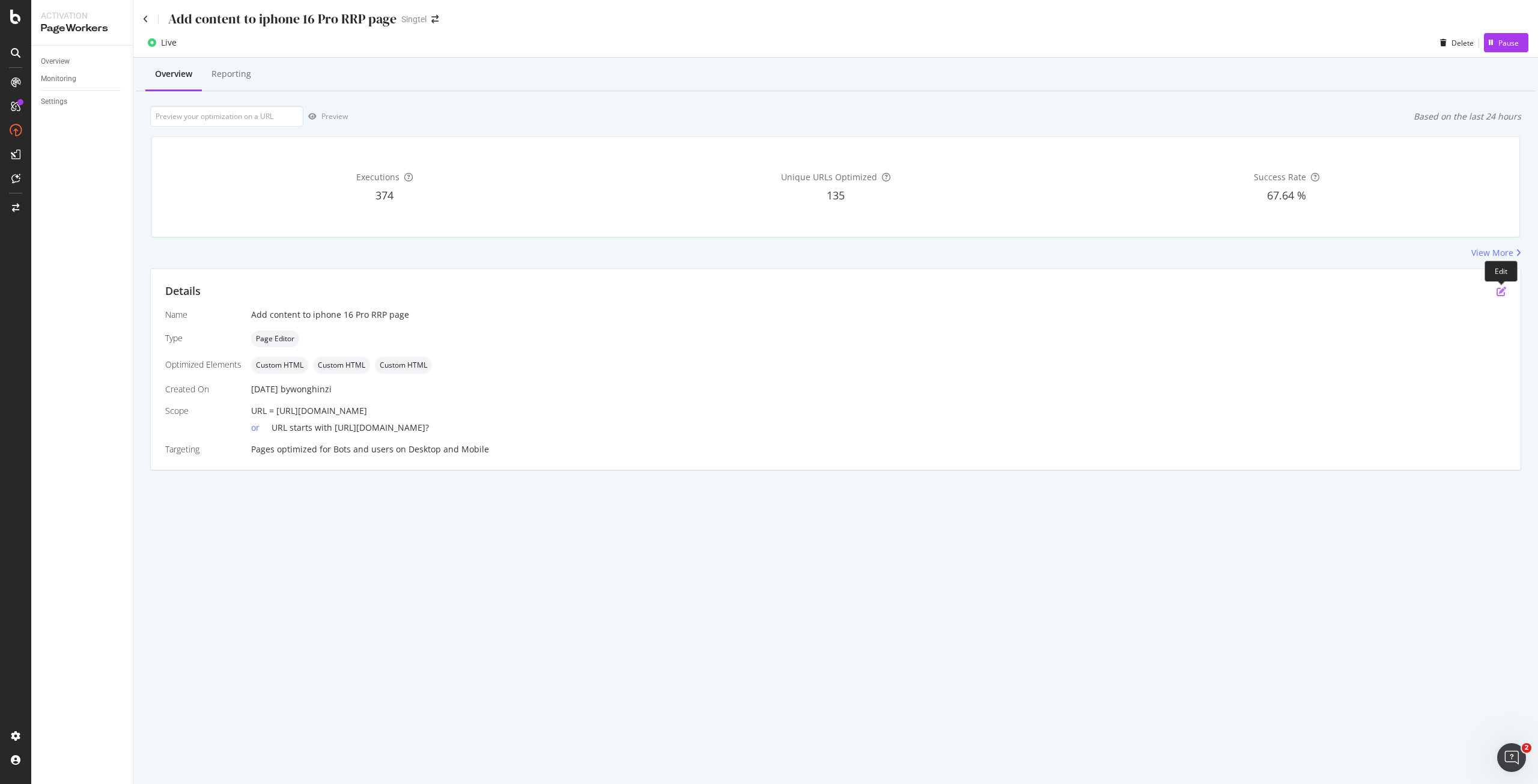
click at [1500, 289] on icon "pen-to-square" at bounding box center [1501, 291] width 9 height 9
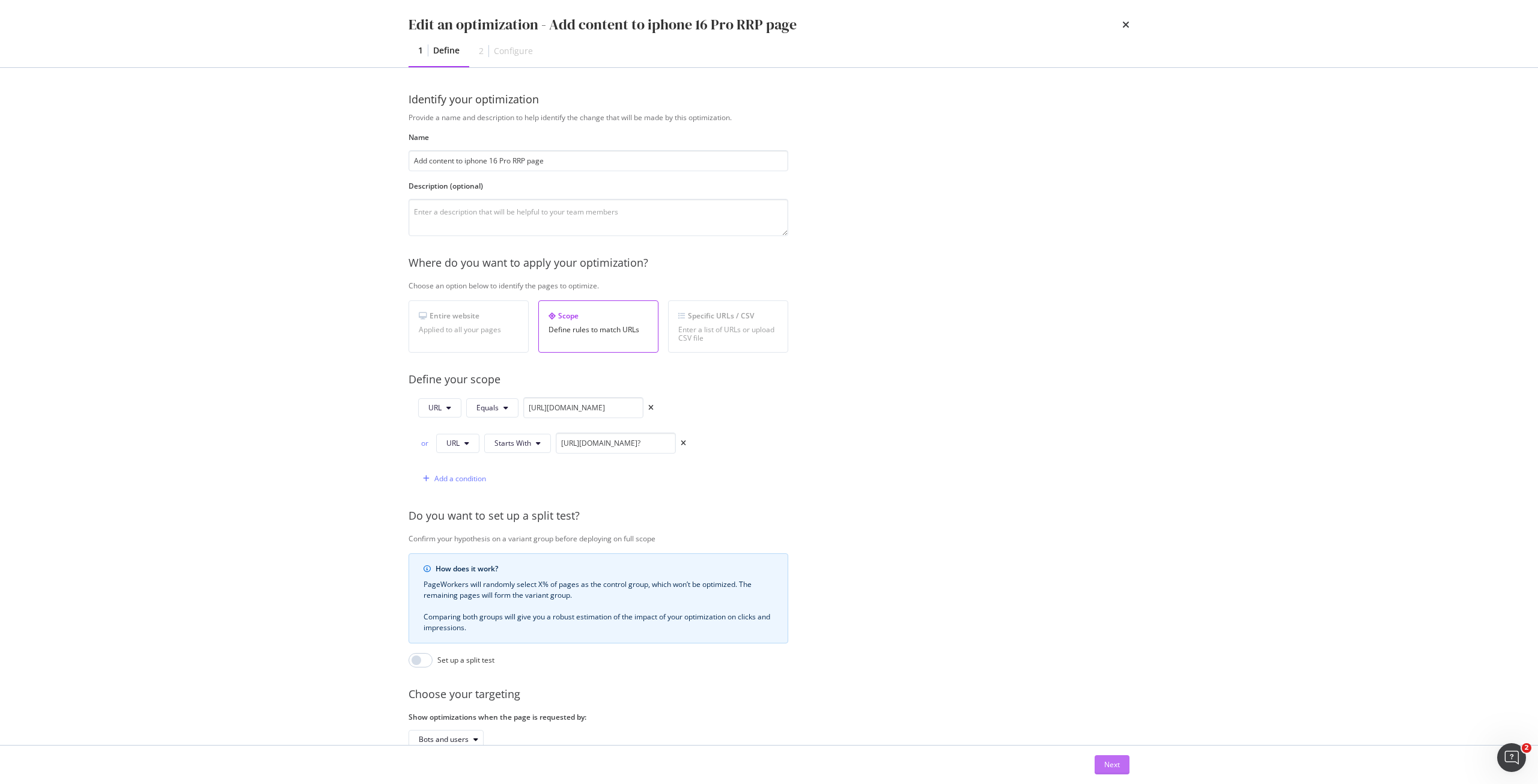
click at [1111, 757] on div "Next" at bounding box center [1112, 765] width 16 height 18
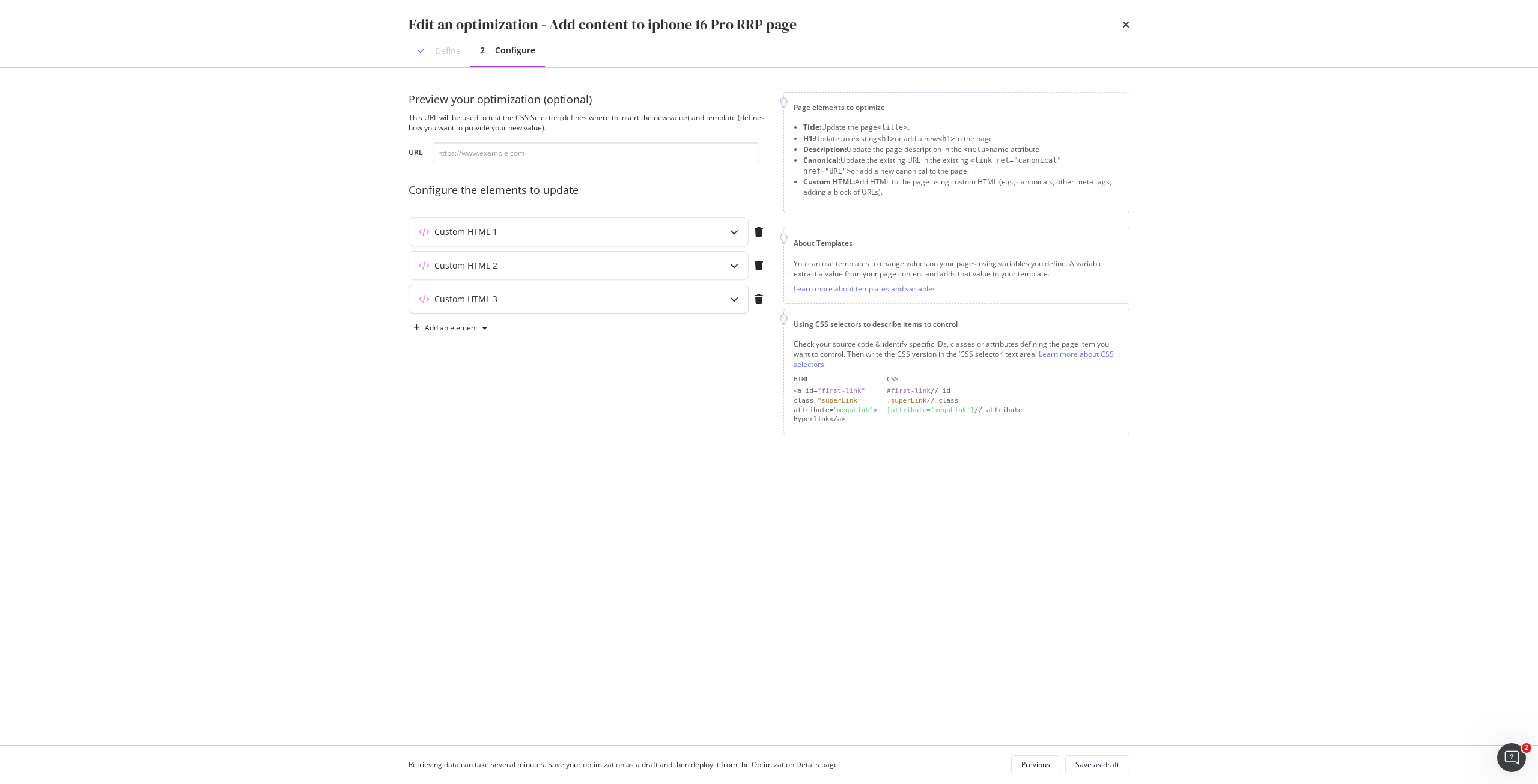
click at [553, 290] on div "Custom HTML 3" at bounding box center [579, 299] width 339 height 28
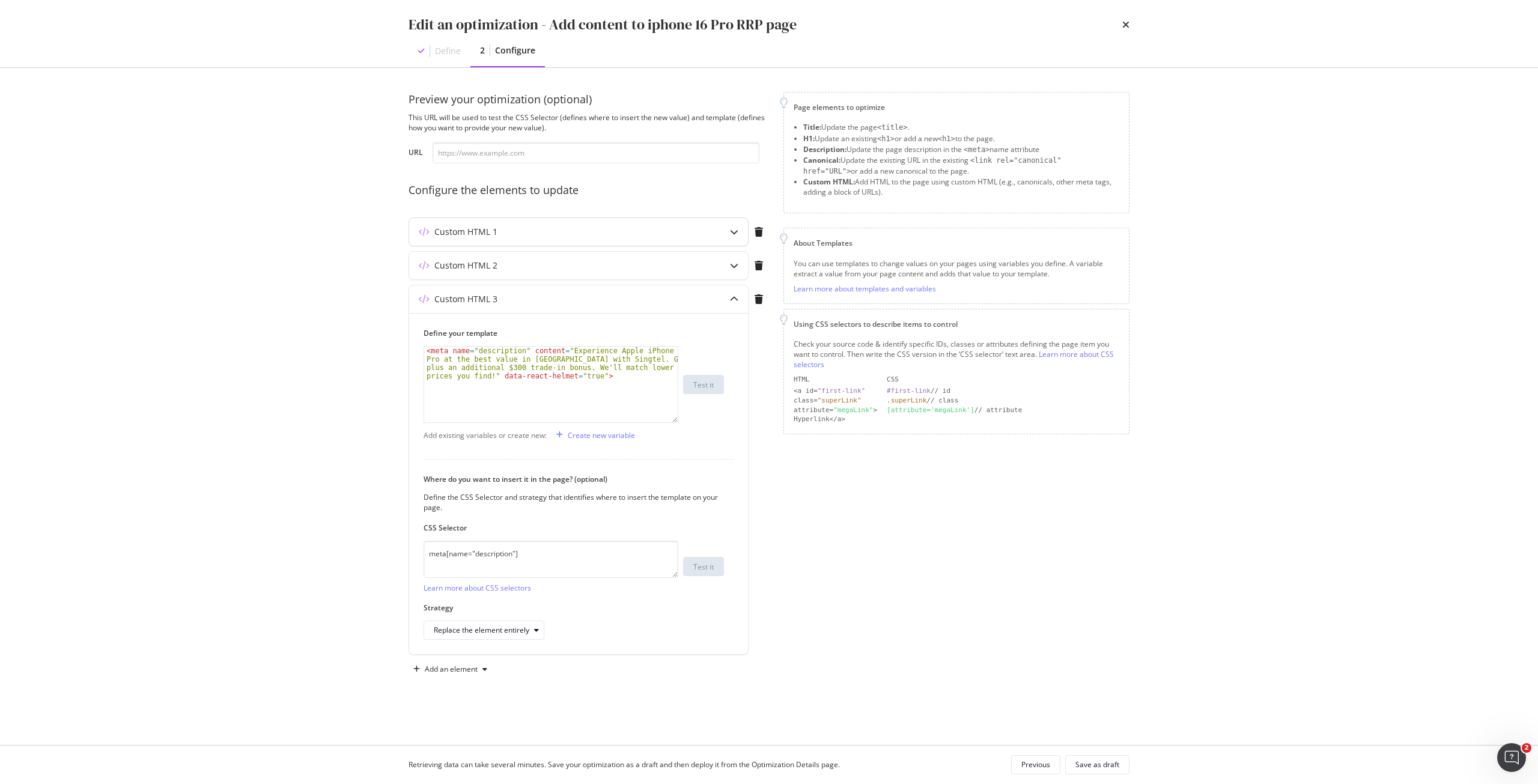
click at [578, 232] on div "Custom HTML 1" at bounding box center [554, 232] width 291 height 12
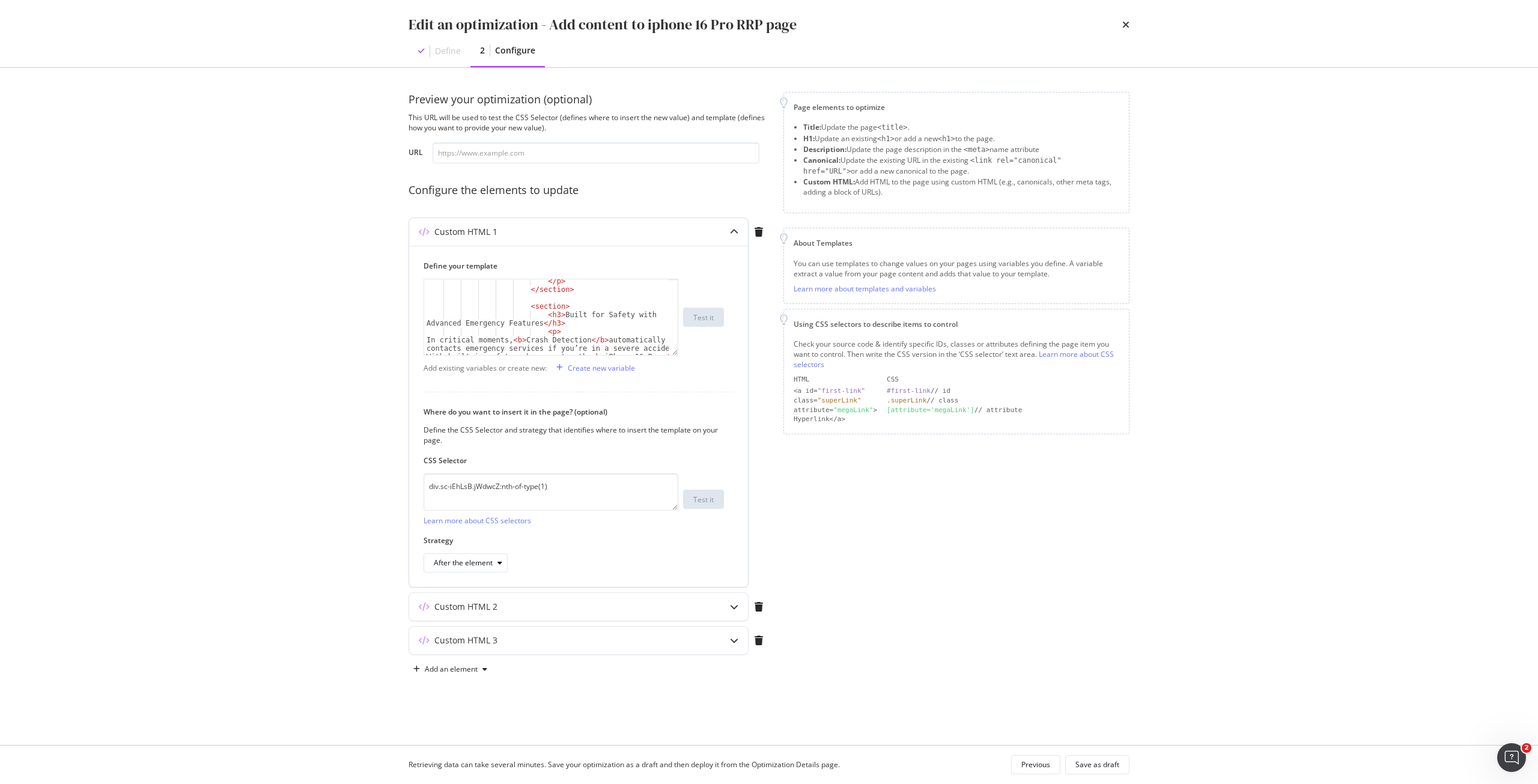
scroll to position [1046, 0]
click at [521, 308] on div "</ p > </ section > < section > < h3 > Built for Safety with Advanced Emergency…" at bounding box center [547, 335] width 245 height 118
click at [565, 320] on div "In critical moments, < b > Crash Detection </ b > automatically contacts emerge…" at bounding box center [547, 323] width 245 height 118
type textarea "</p> </section>"
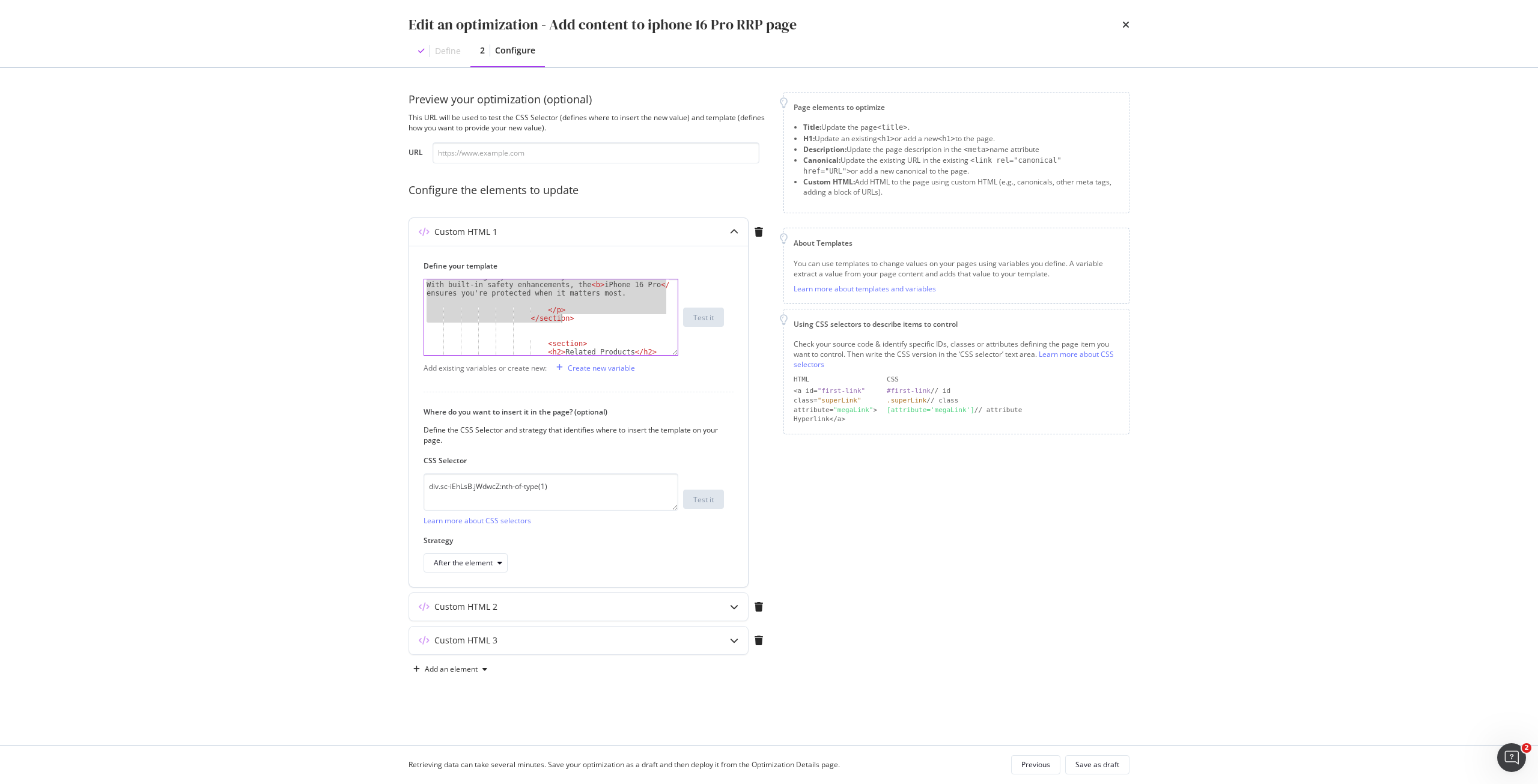
click at [562, 325] on div "In critical moments, < b > Crash Detection </ b > automatically contacts emerge…" at bounding box center [547, 323] width 245 height 118
paste textarea "</section>"
click at [555, 313] on div "</ p > </ section > < section > < h3 > Built for Safety with Advanced Emergency…" at bounding box center [547, 332] width 245 height 118
click at [547, 310] on div "</ p > </ section > < section > < h3 > Built for Safety with Advanced Emergency…" at bounding box center [547, 332] width 245 height 118
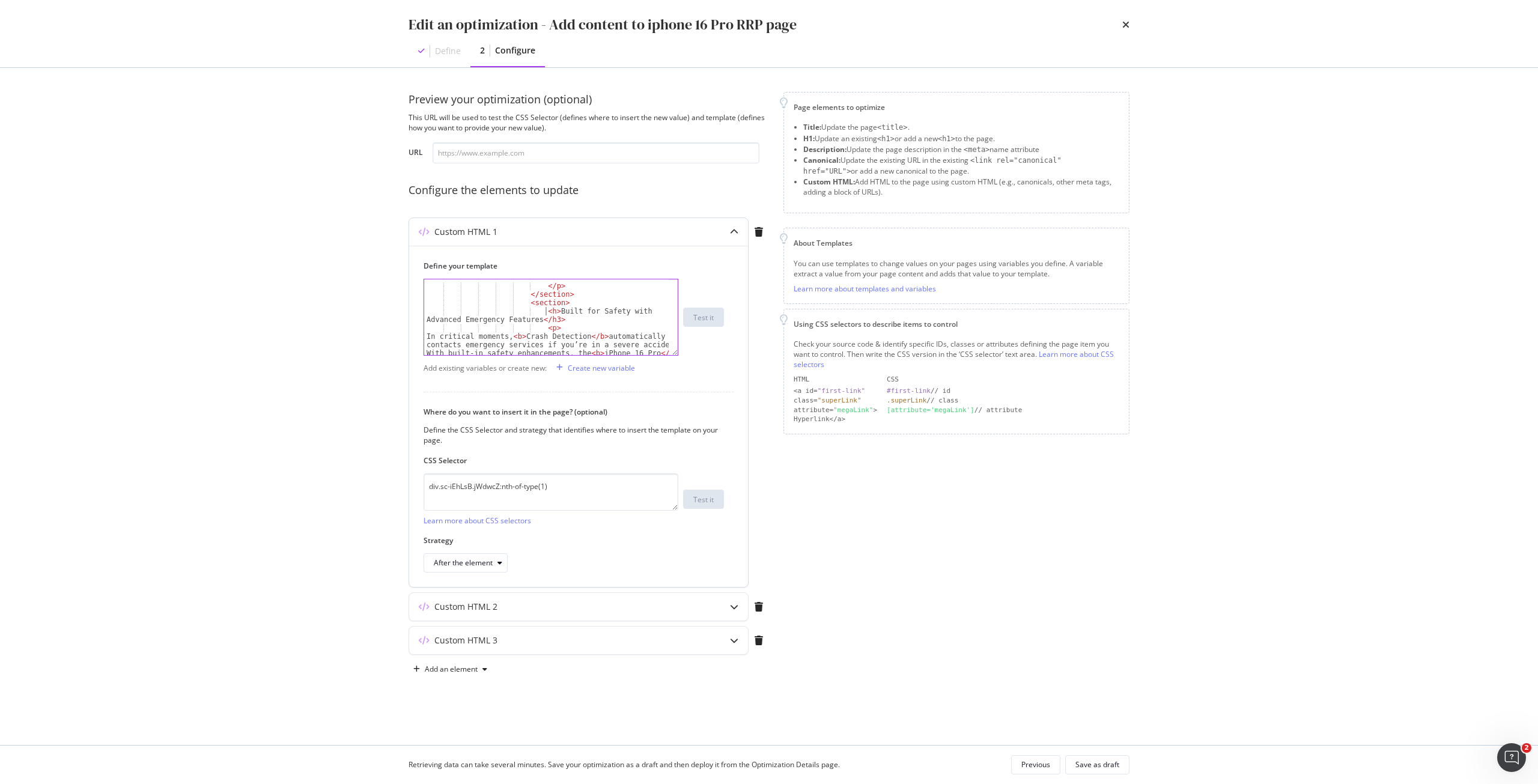
scroll to position [0, 19]
click at [546, 317] on div "</ p > </ section > < section > < h2 > Built for Safety with Advanced Emergency…" at bounding box center [547, 332] width 245 height 118
drag, startPoint x: 552, startPoint y: 308, endPoint x: 534, endPoint y: 318, distance: 20.6
click at [534, 318] on div "</ p > </ section > < section > < h2 > Built for Safety with Advanced Emergency…" at bounding box center [547, 332] width 245 height 118
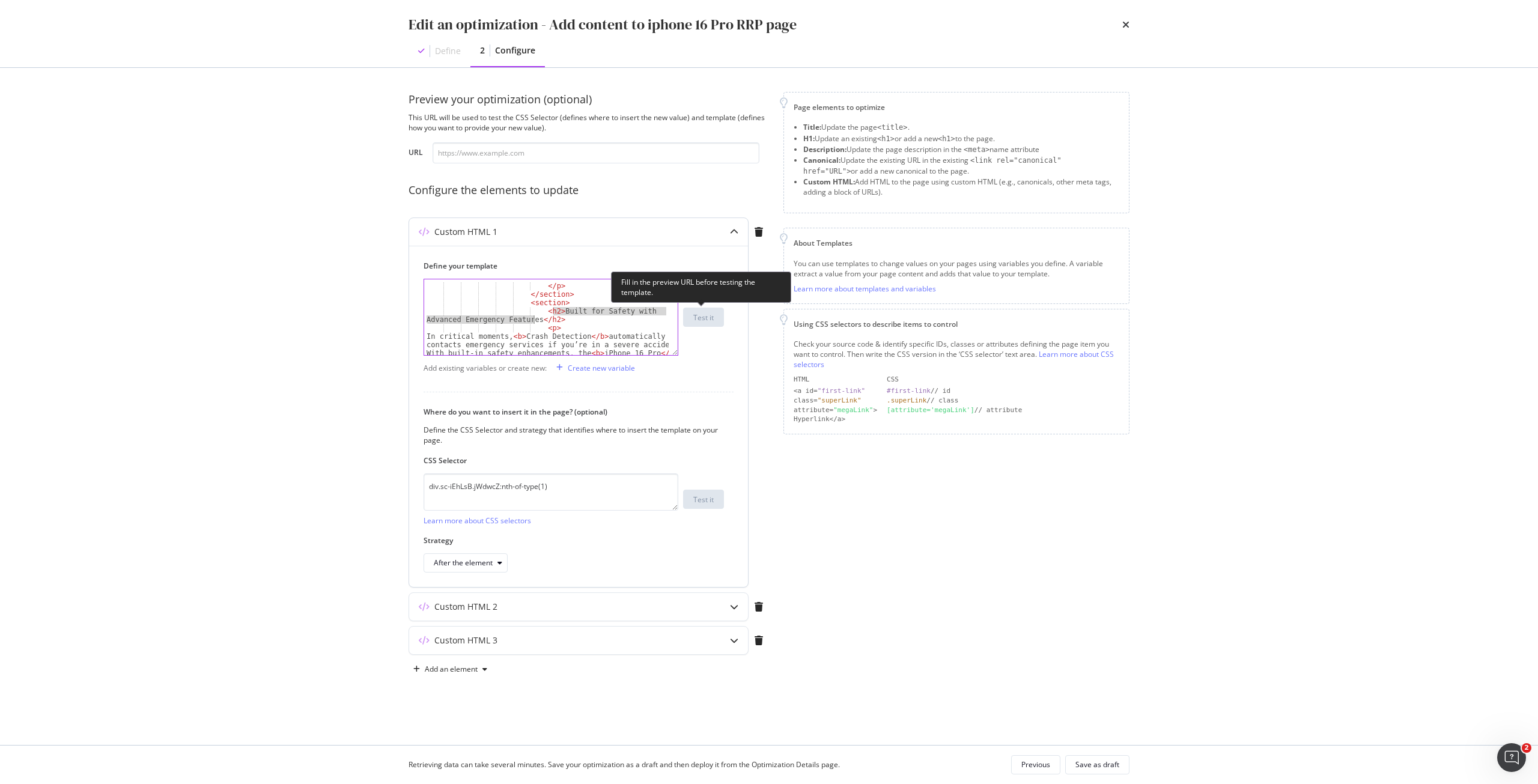
paste textarea "Your Source for the Latest iPhone Updat"
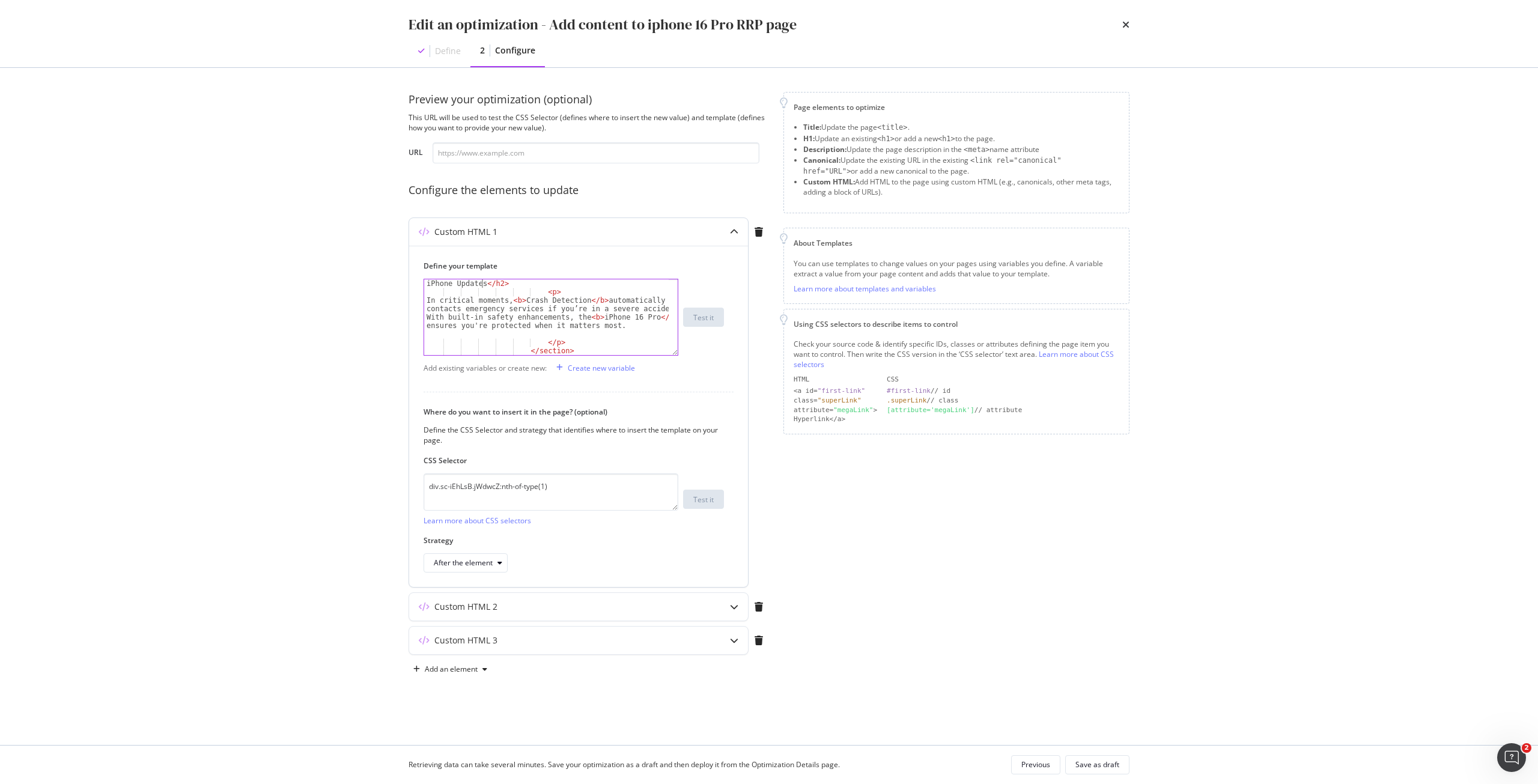
scroll to position [1177, 0]
drag, startPoint x: 426, startPoint y: 304, endPoint x: 614, endPoint y: 325, distance: 189.2
click at [614, 325] on div "< h2 > Your Source for the Latest iPhone Updates </ h2 > < p > In critical mome…" at bounding box center [547, 321] width 245 height 101
paste textarea "Stay ahead of the curve with Singtel. Get all the latest updates, pricing detai…"
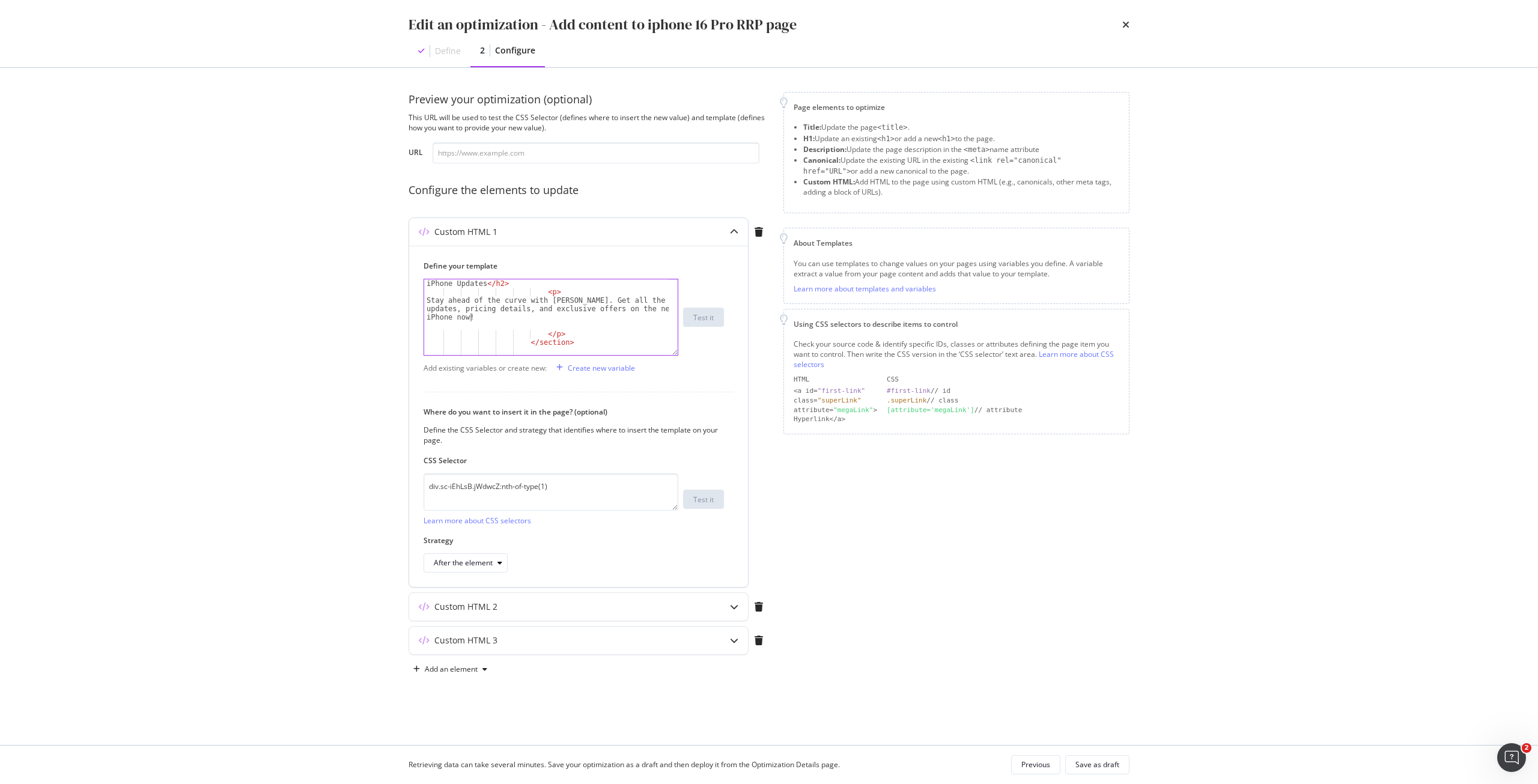
type textarea "Stay ahead of the curve with Singtel. Get all the latest updates, pricing detai…"
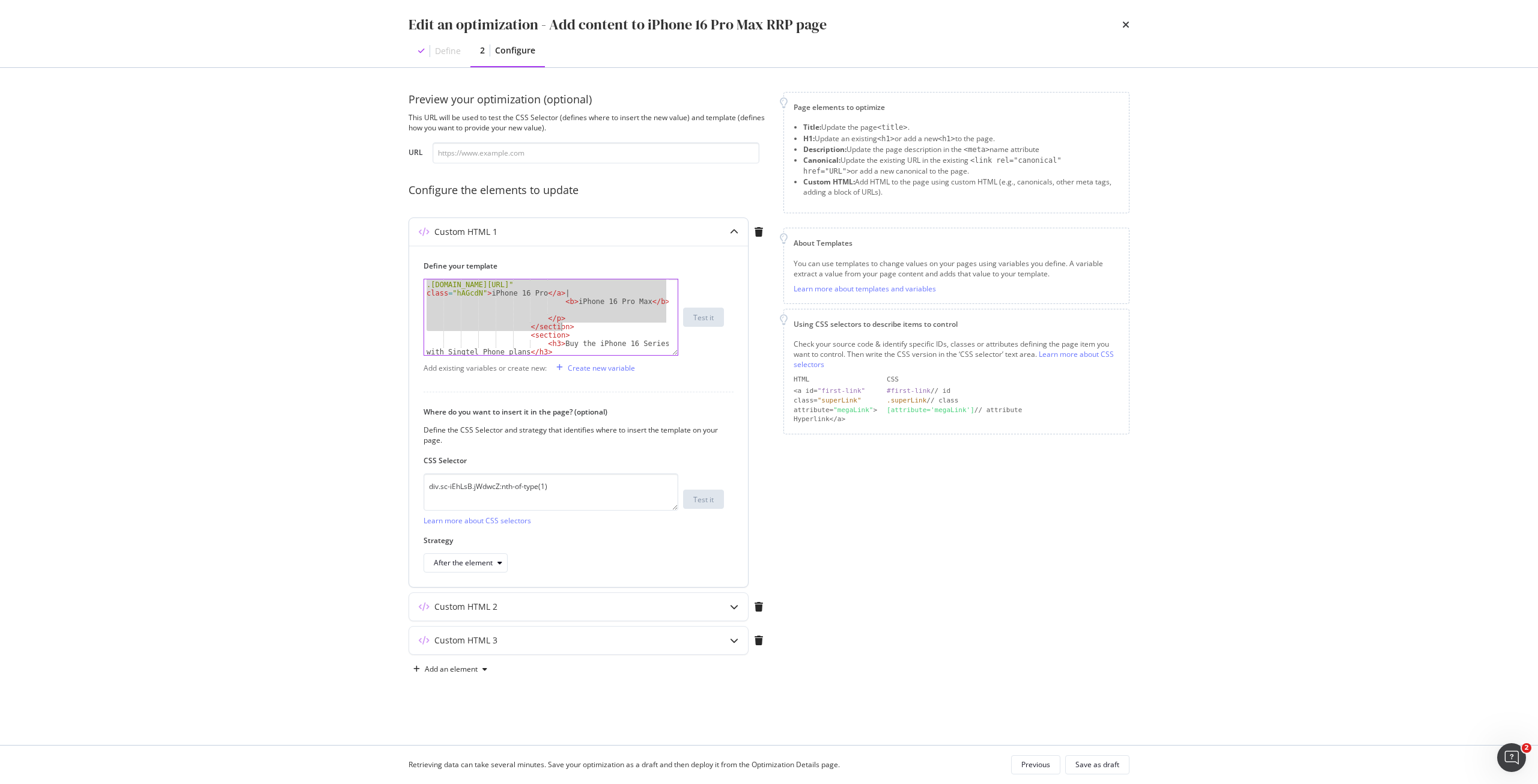
scroll to position [1140, 0]
click at [587, 318] on div "< a href = "[URL] .[DOMAIN_NAME][URL]" class = "hAGcdN" > iPhone 16 </ a > | < …" at bounding box center [547, 318] width 245 height 76
drag, startPoint x: 525, startPoint y: 318, endPoint x: 572, endPoint y: 314, distance: 47.2
click at [572, 314] on div "< a href = "[URL] .[DOMAIN_NAME][URL]" class = "hAGcdN" > iPhone 16 Pro </ a > …" at bounding box center [547, 334] width 245 height 109
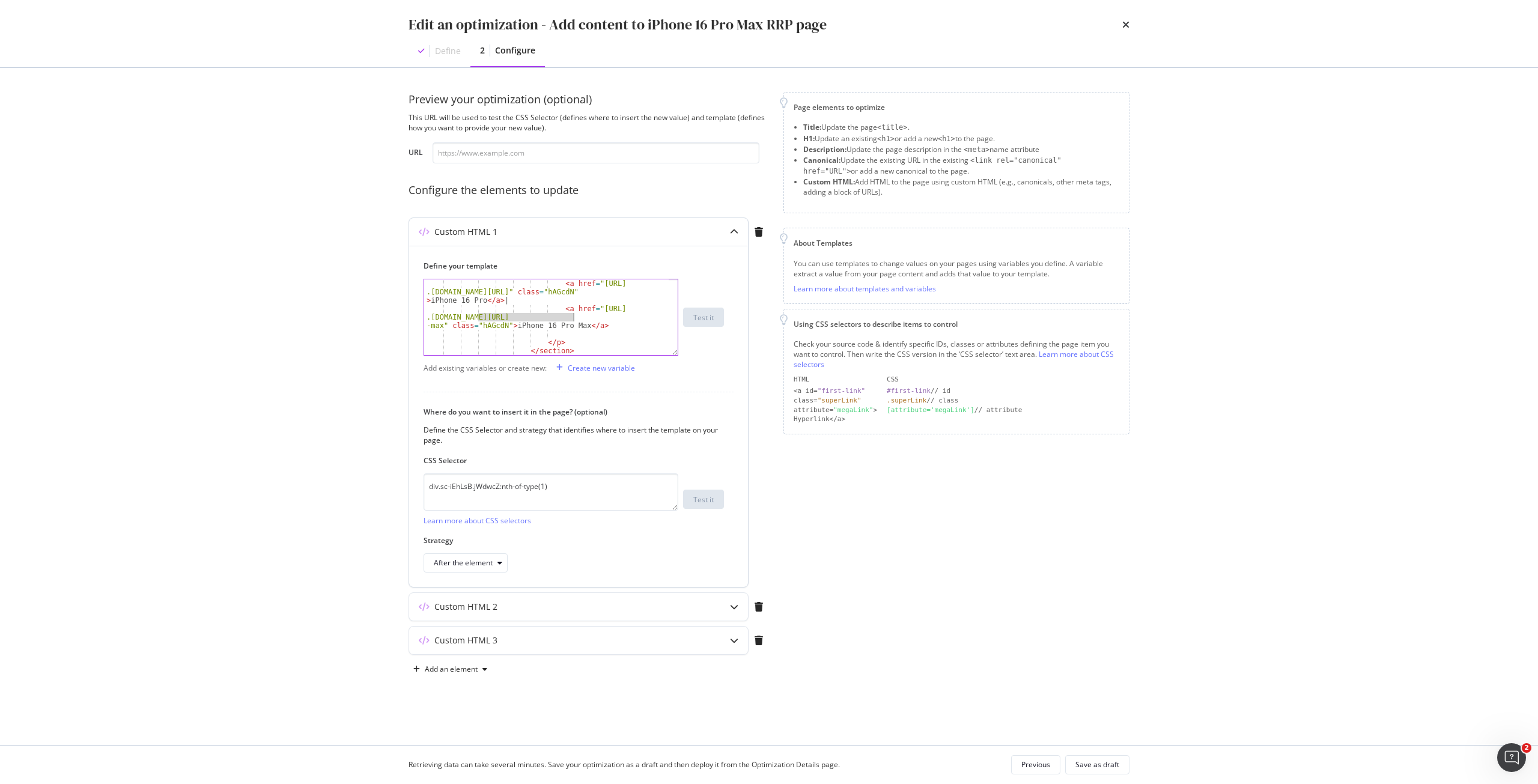
drag, startPoint x: 478, startPoint y: 316, endPoint x: 572, endPoint y: 313, distance: 94.0
click at [572, 313] on div "< a href = "[URL] .[DOMAIN_NAME][URL]" class = "hAGcdN" > iPhone 16 Pro </ a > …" at bounding box center [547, 334] width 245 height 109
type textarea "<a href="[URL][DOMAIN_NAME]" class="hAGcdN">iPhone 16 Pro Max</a>"
click at [1071, 770] on button "Save as draft" at bounding box center [1097, 765] width 64 height 19
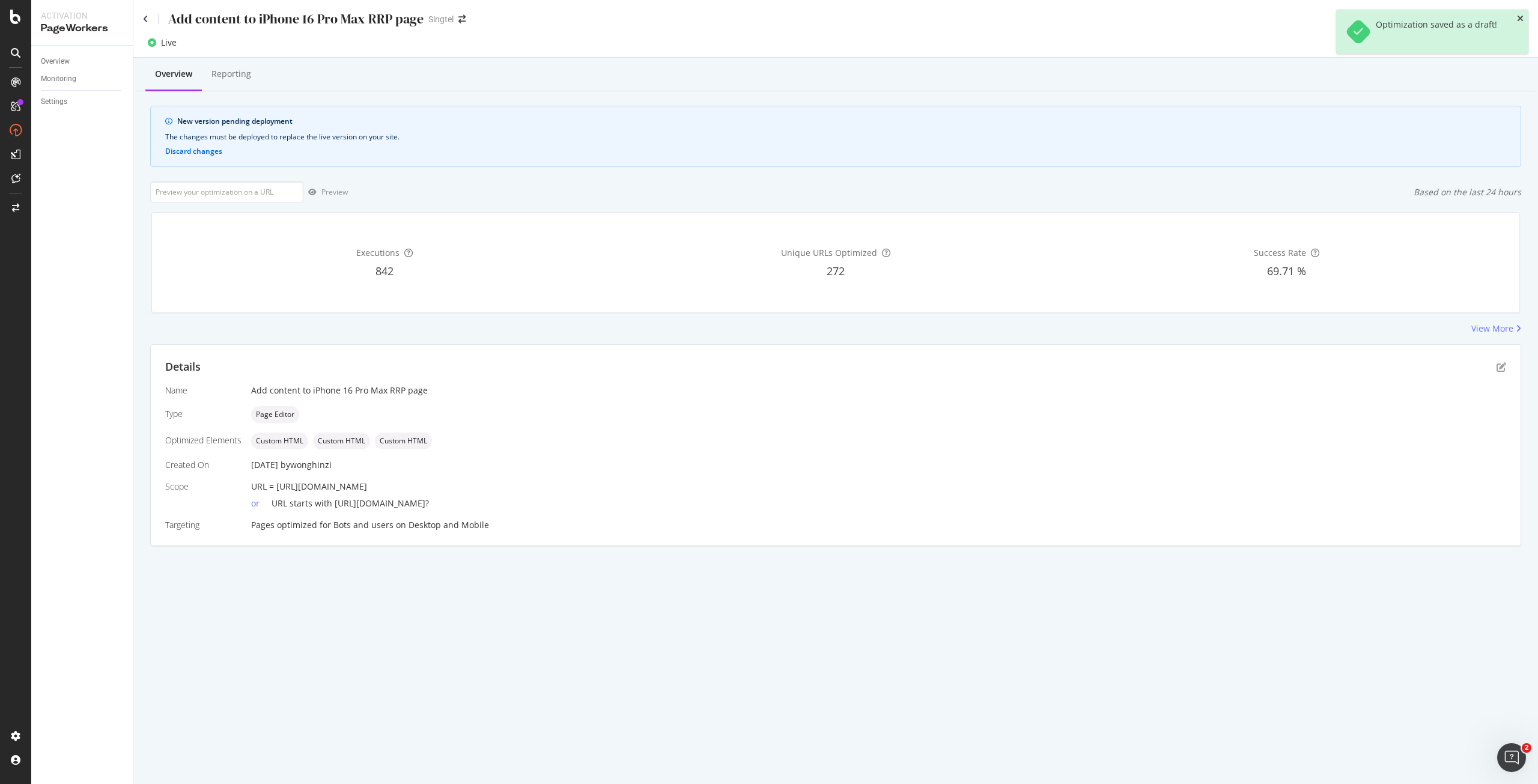
click at [1519, 17] on icon "close toast" at bounding box center [1520, 19] width 6 height 9
click at [1483, 47] on div "Deploy to production" at bounding box center [1484, 43] width 69 height 10
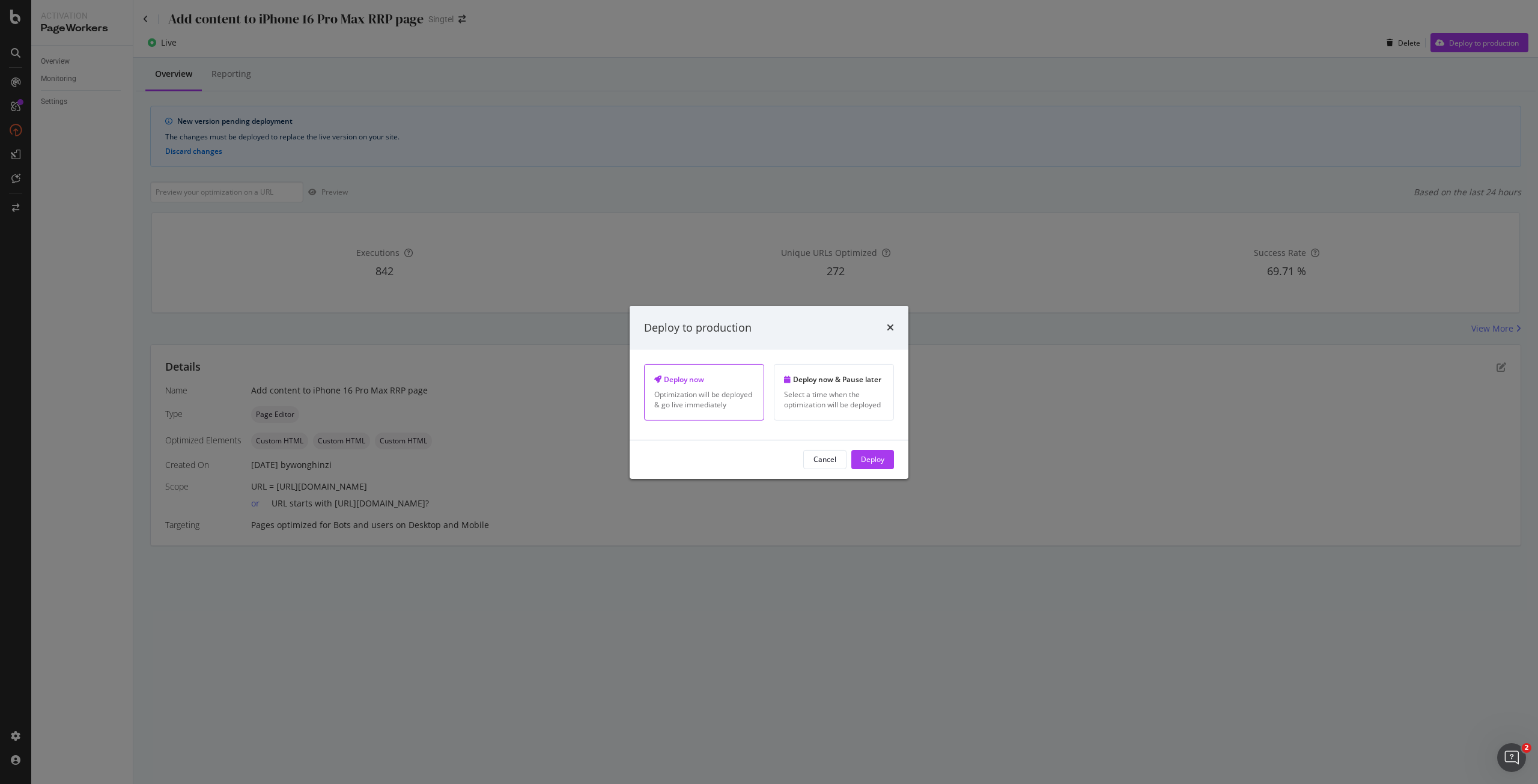
click at [868, 473] on div "Cancel Deploy" at bounding box center [769, 460] width 279 height 39
click at [866, 466] on div "Deploy" at bounding box center [873, 459] width 24 height 18
